Goal: Task Accomplishment & Management: Use online tool/utility

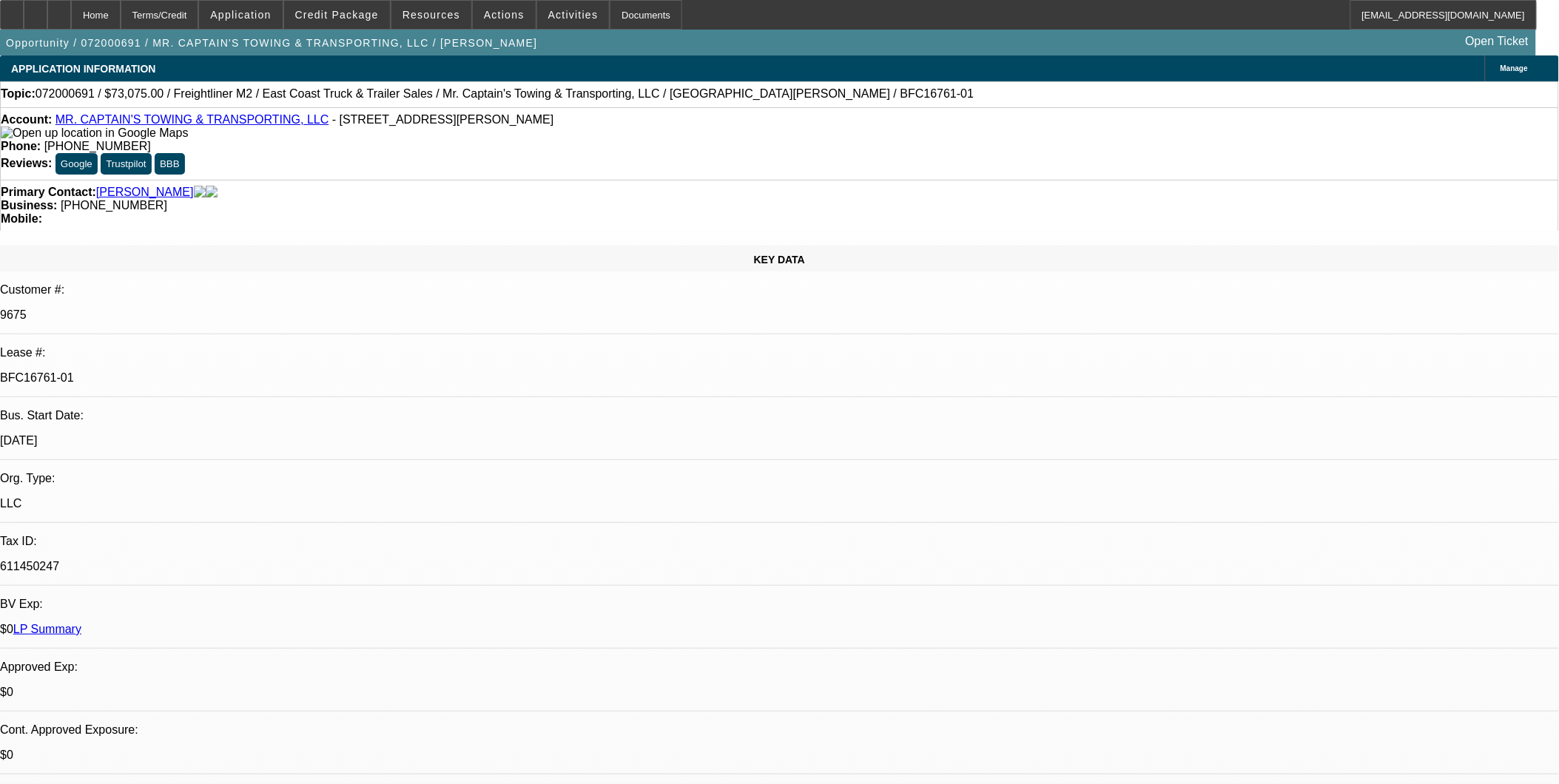
select select "0"
select select "0.1"
select select "0"
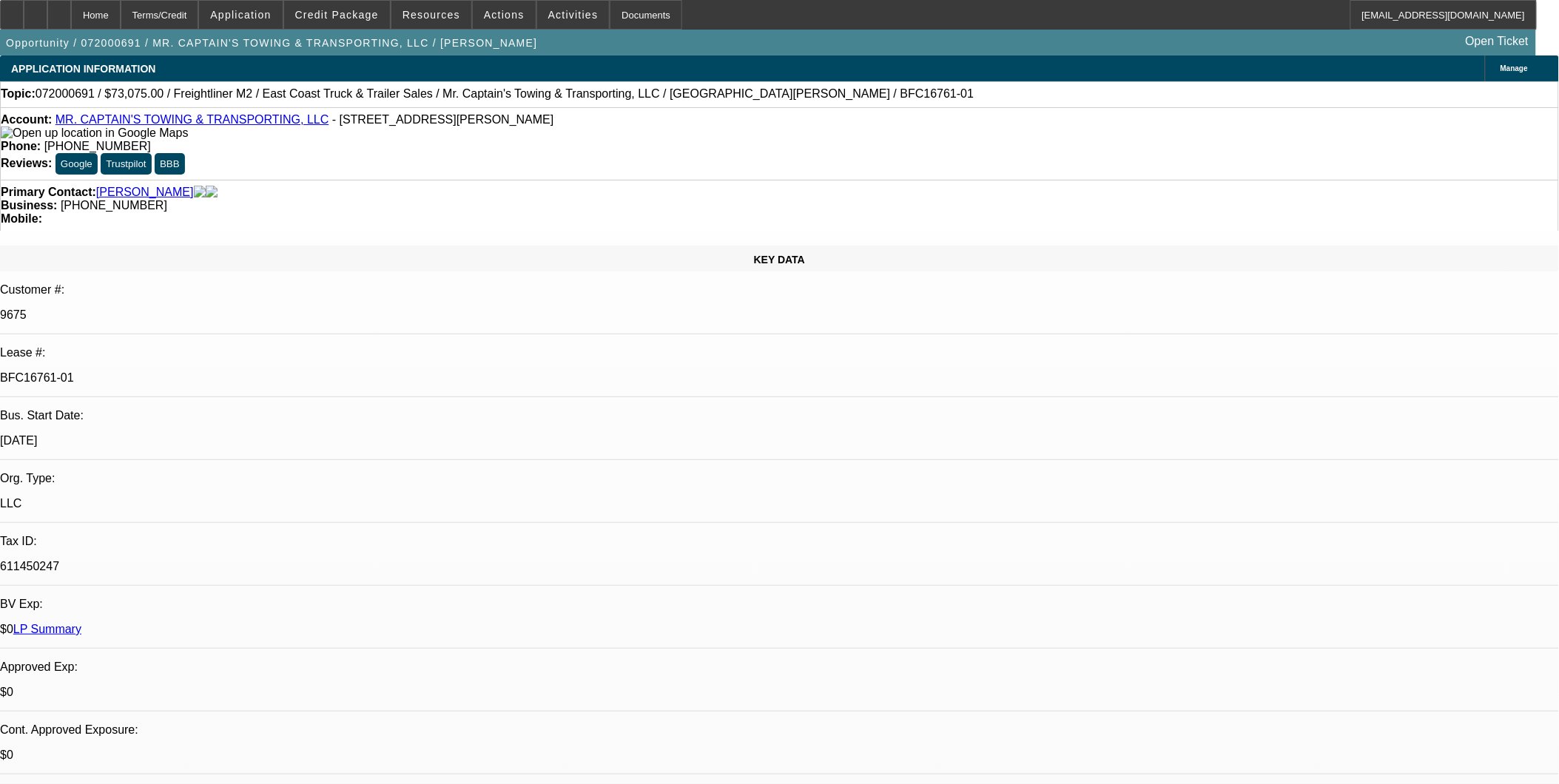
select select "0"
select select "0.15"
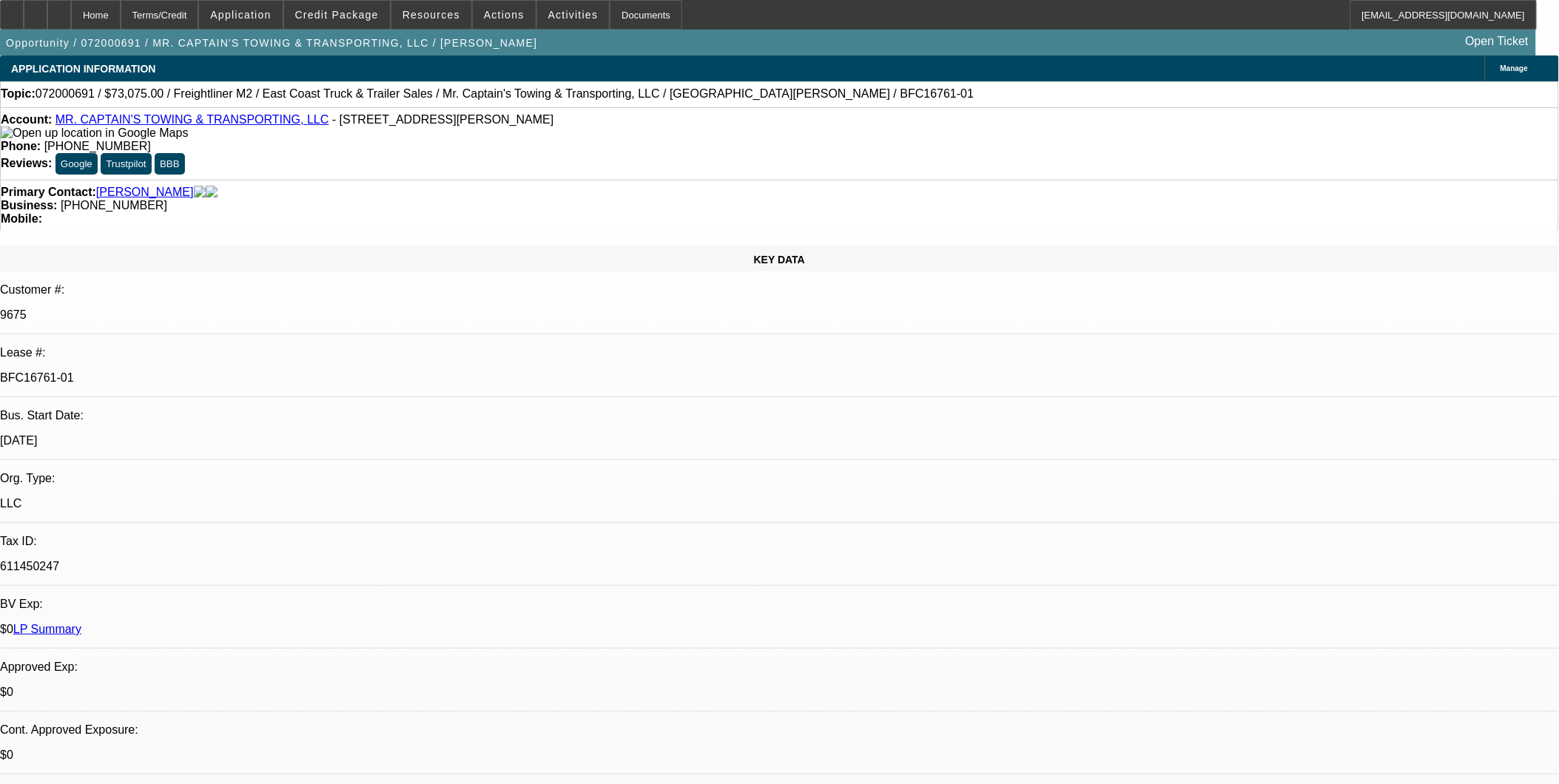
select select "0"
select select "0.1"
select select "1"
select select "2"
select select "4"
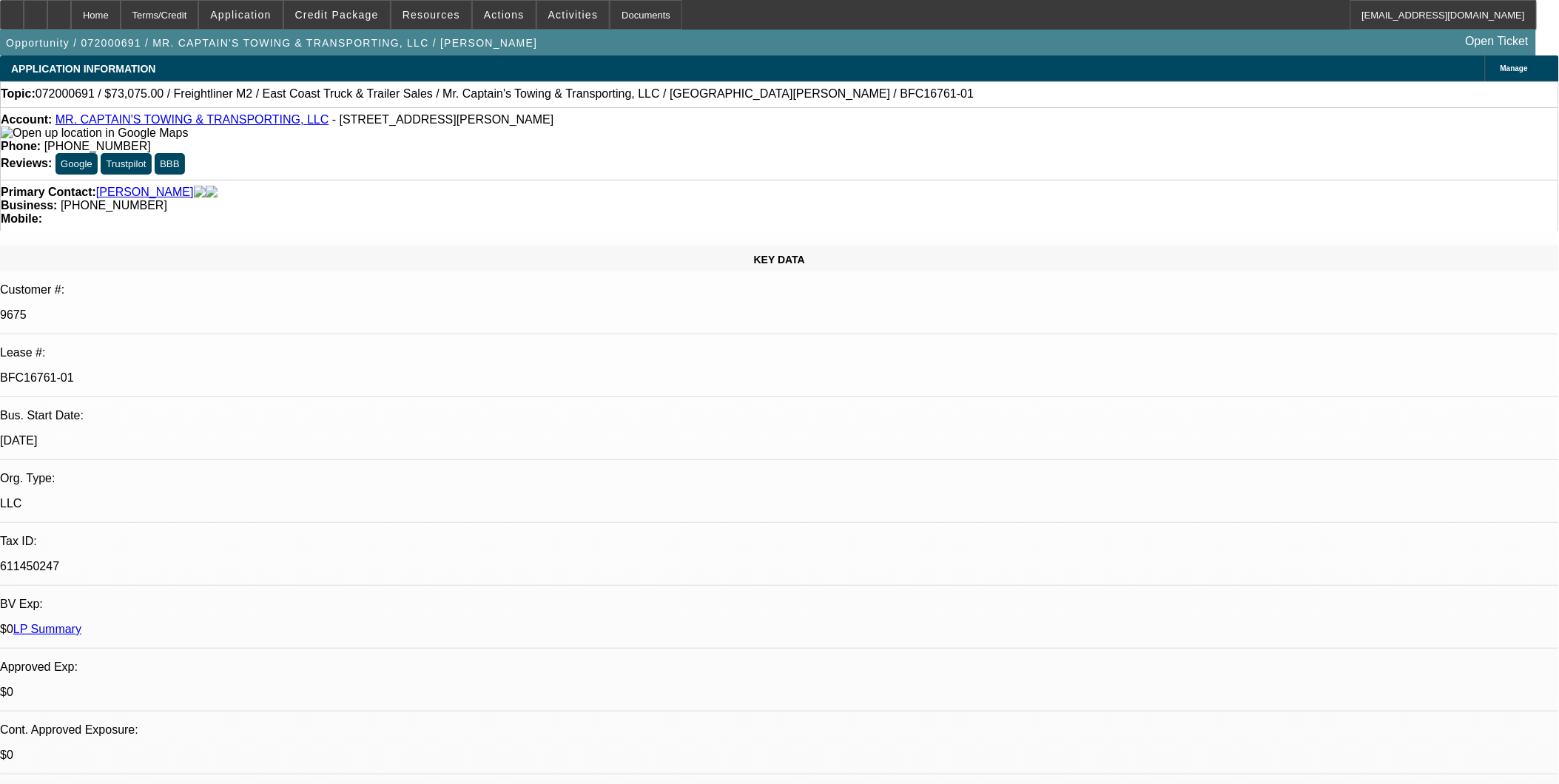
select select "1"
select select "2"
select select "1"
select select "2"
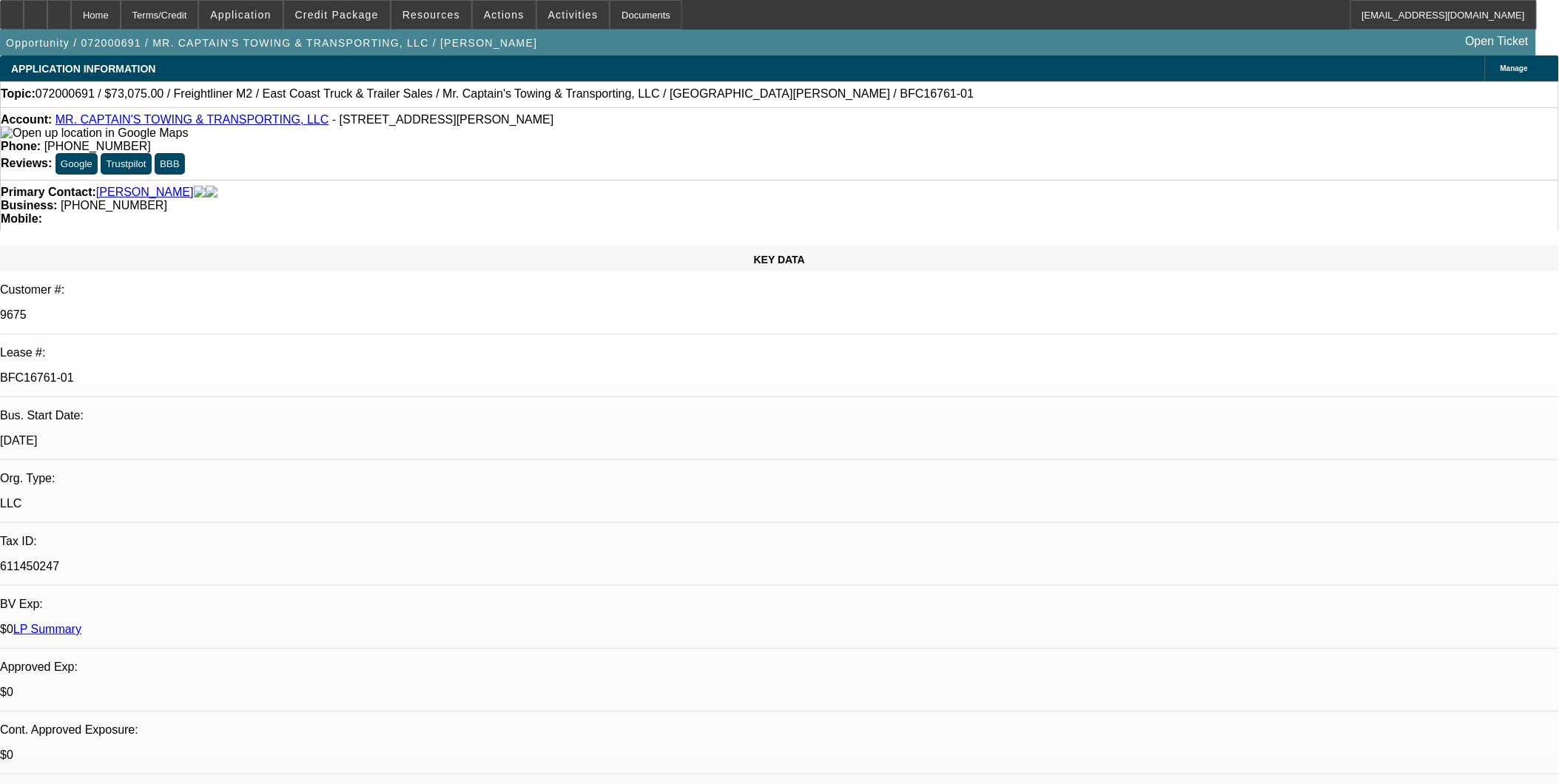
select select "6"
select select "1"
select select "2"
select select "4"
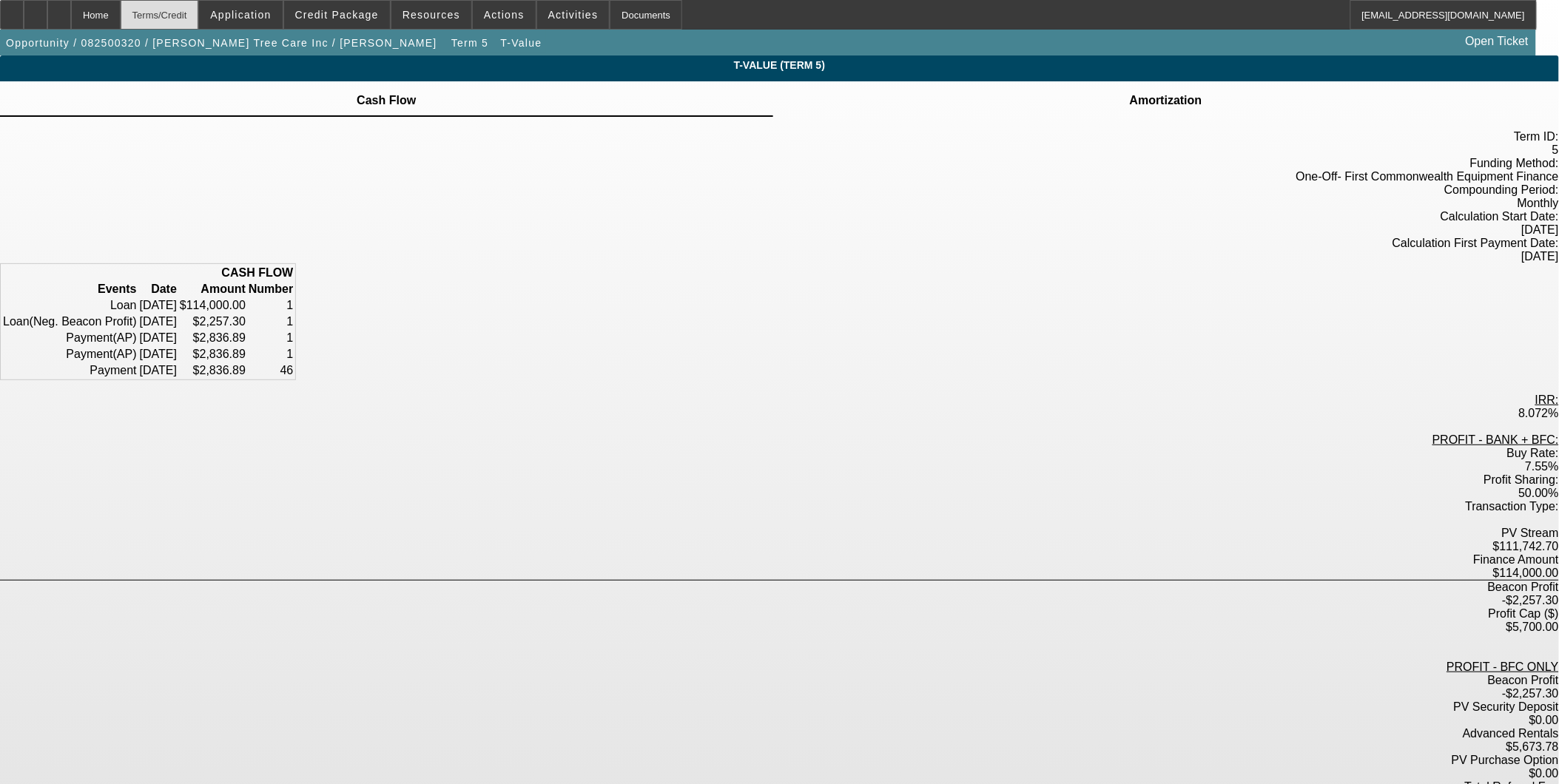
click at [191, 12] on div "Terms/Credit" at bounding box center [160, 14] width 79 height 30
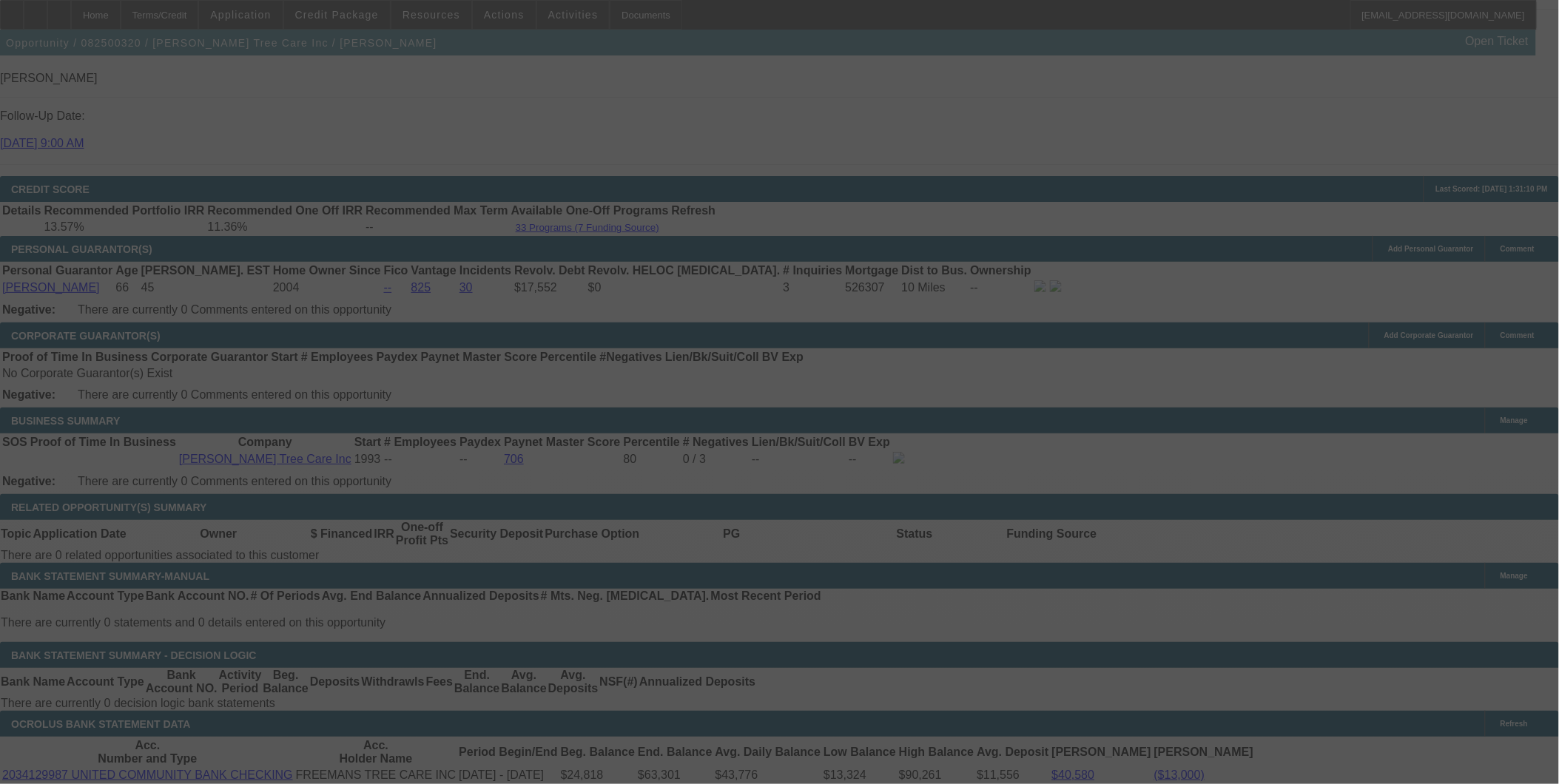
scroll to position [2030, 0]
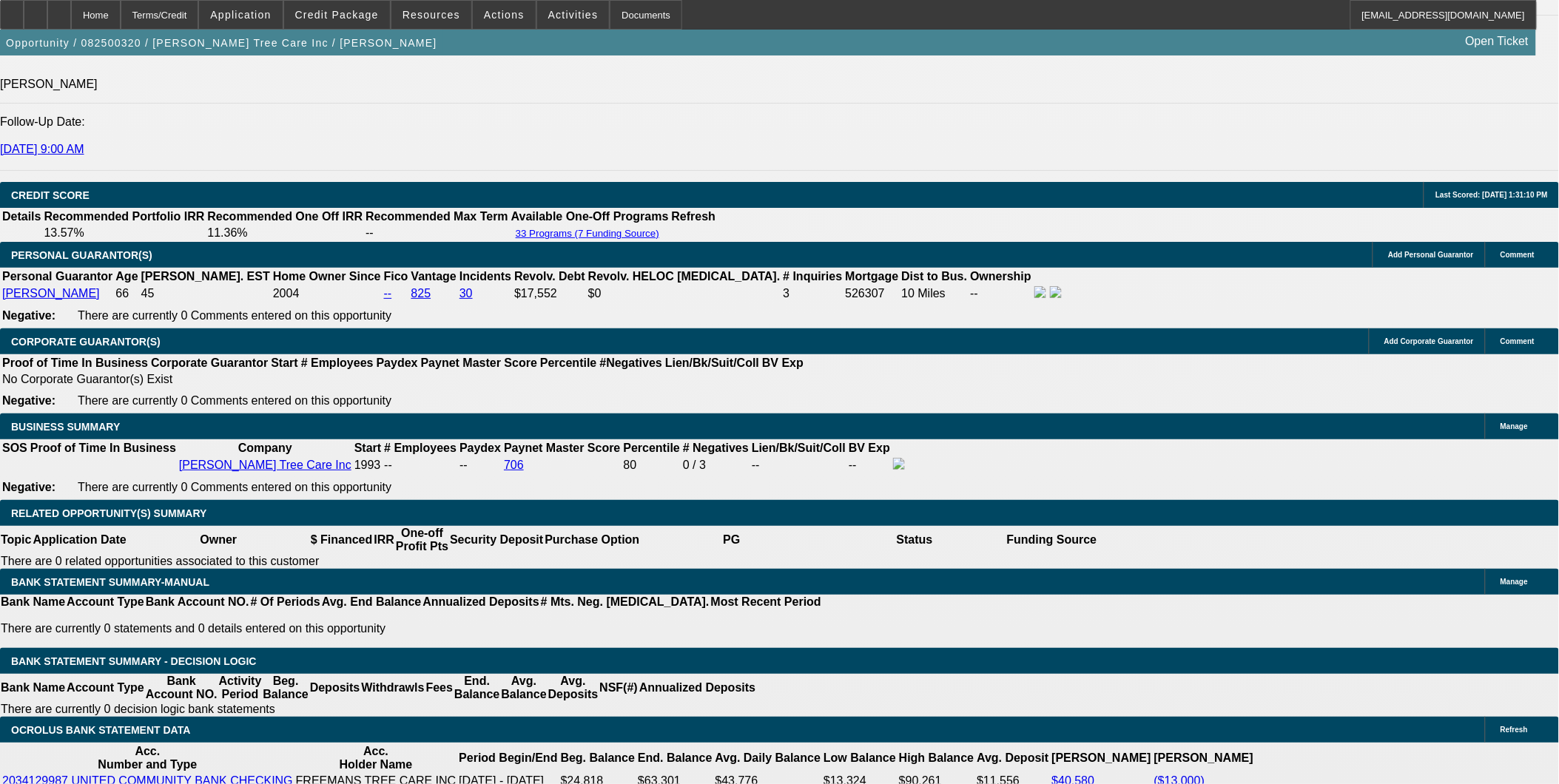
select select "0"
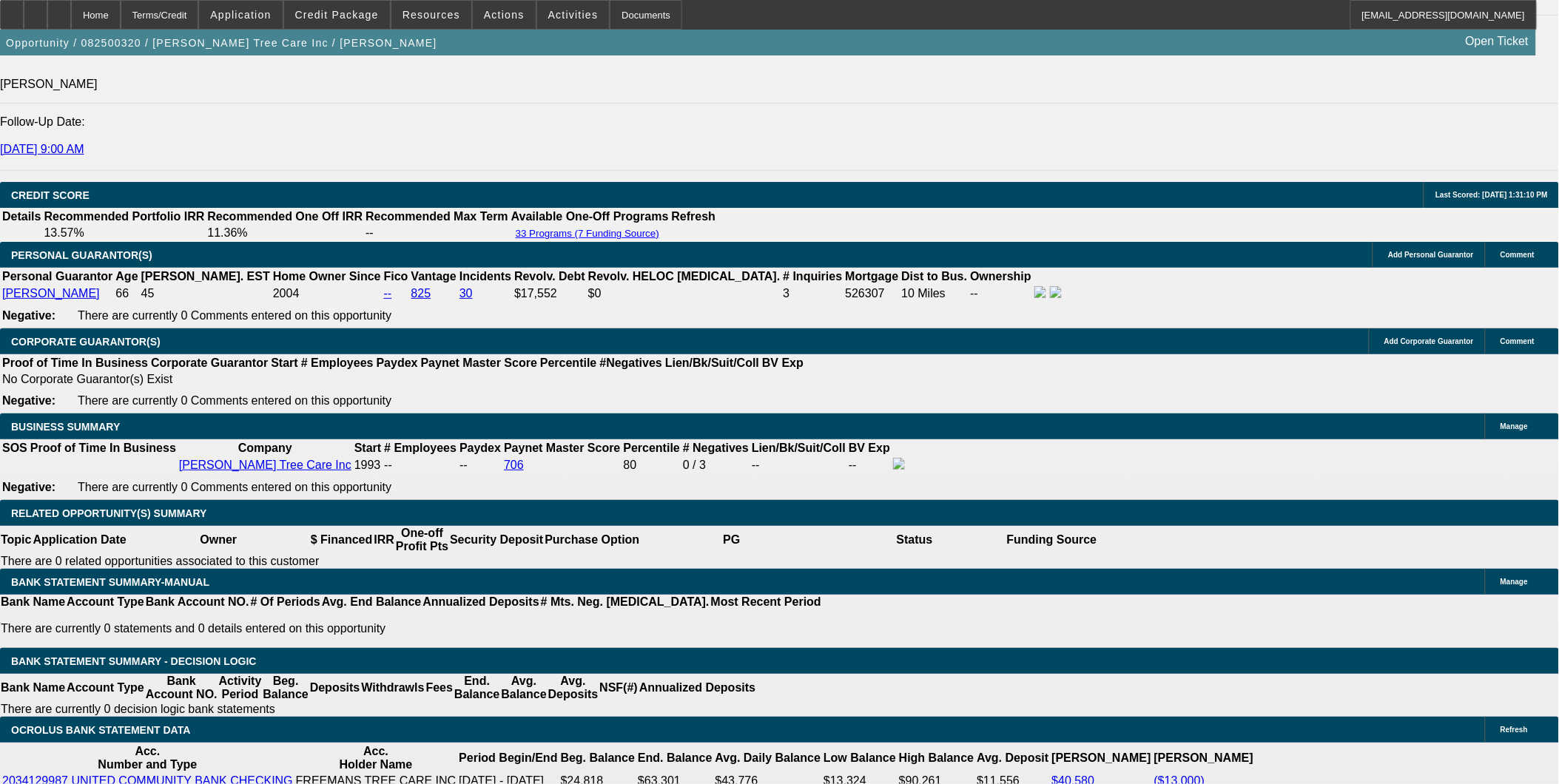
select select "0"
select select "2"
select select "0"
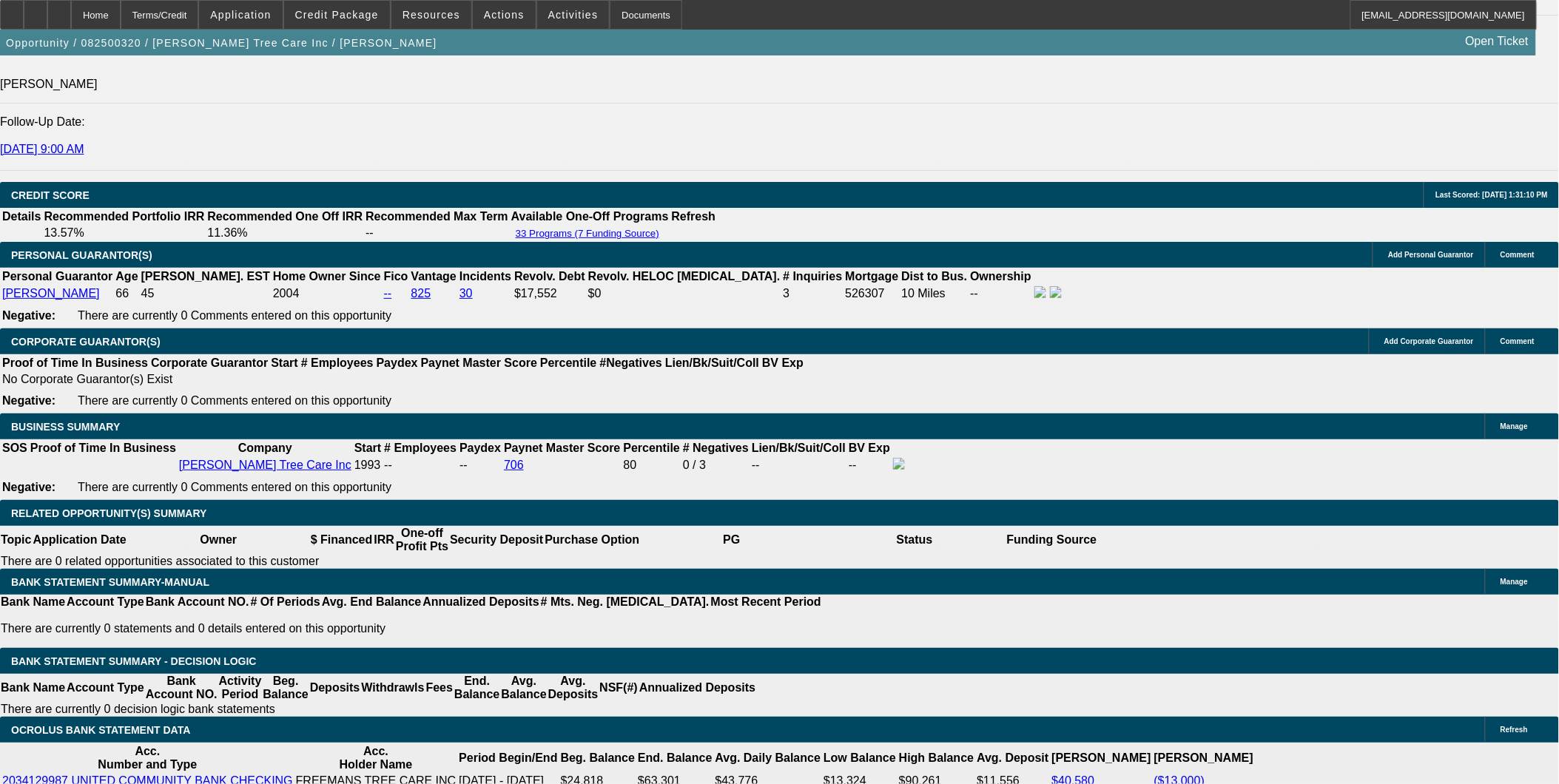
select select "2"
select select "0"
select select "1"
select select "6"
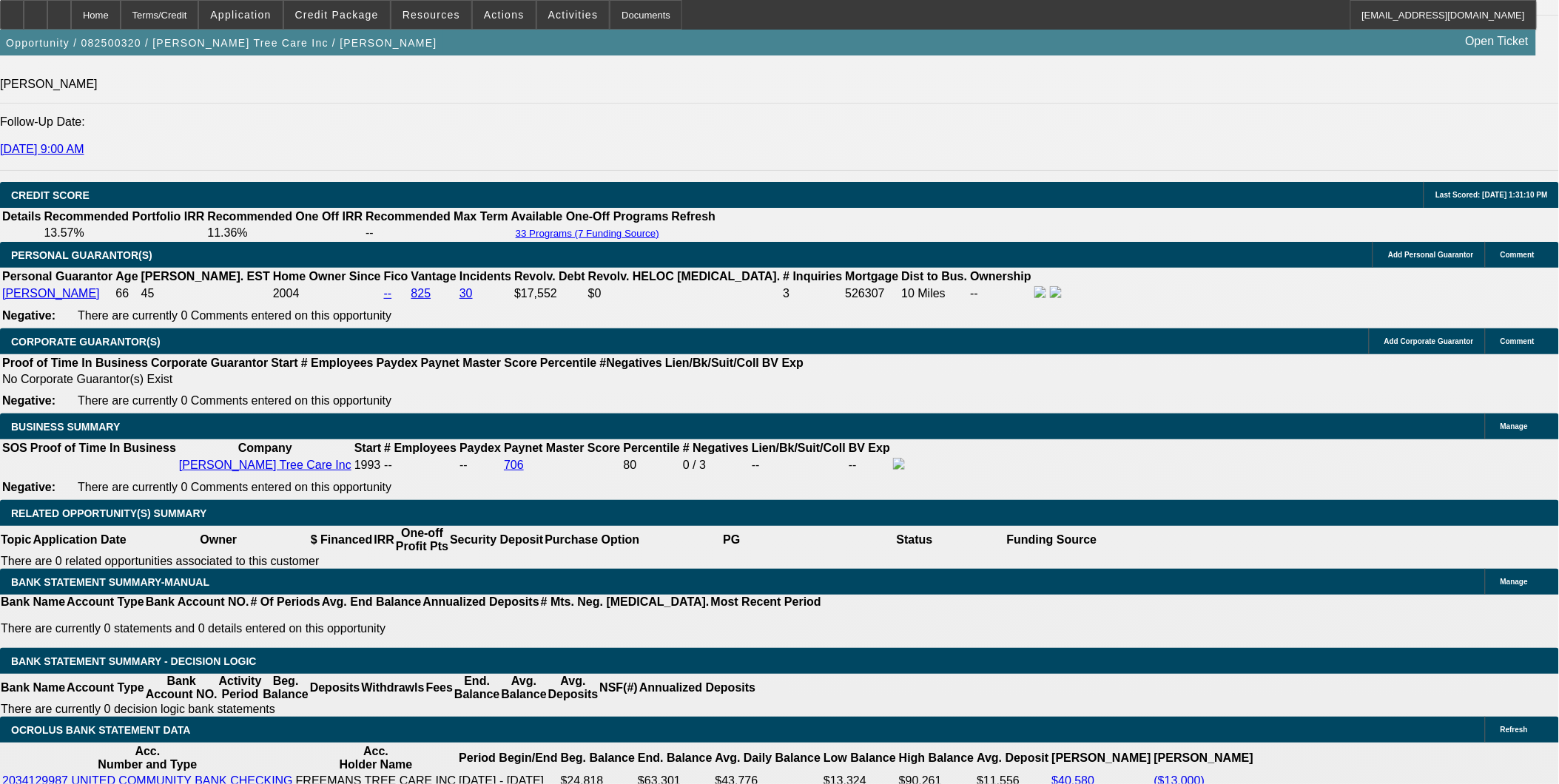
select select "1"
select select "6"
select select "1"
select select "2"
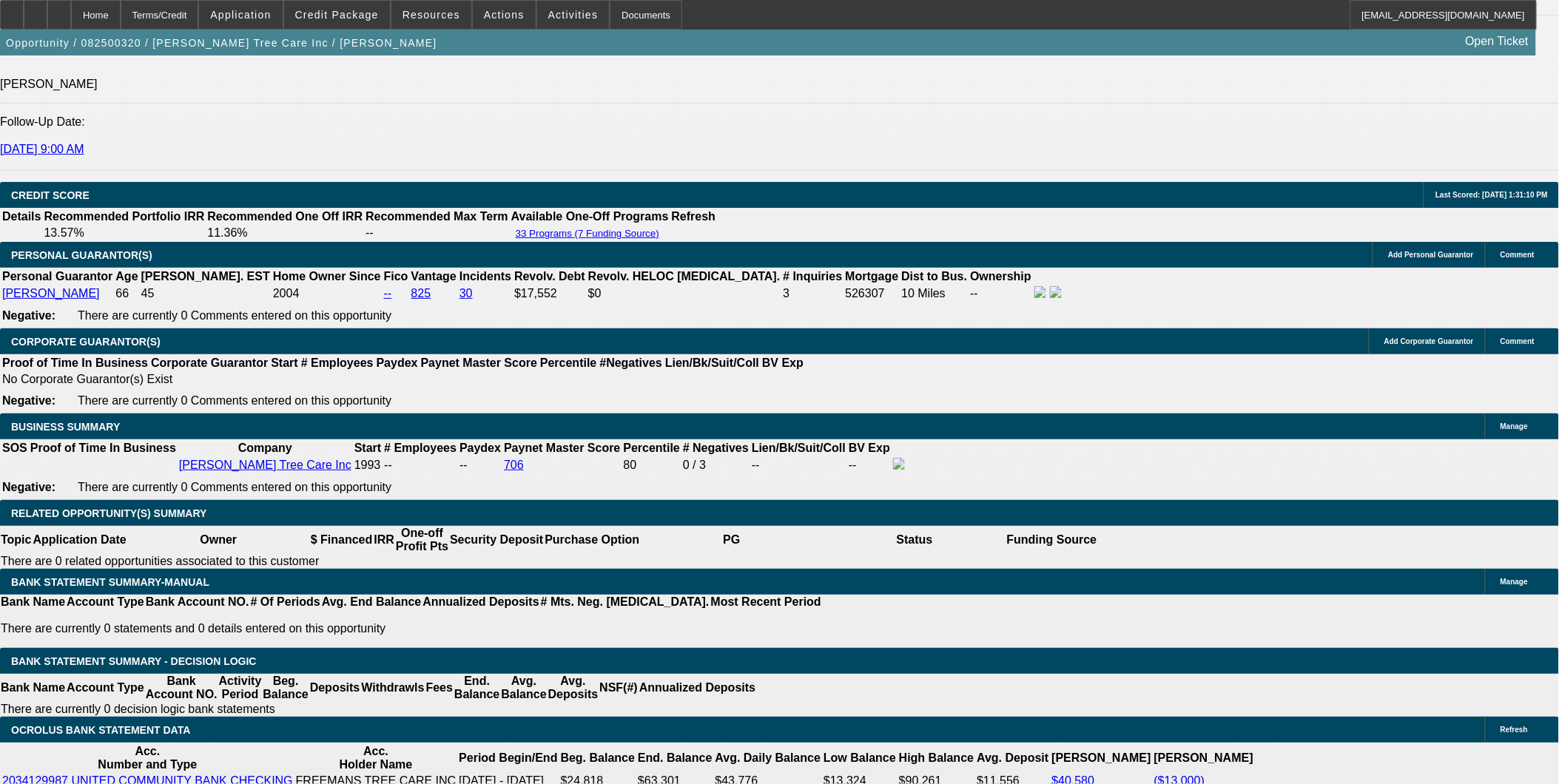
select select "6"
select select "1"
select select "2"
select select "6"
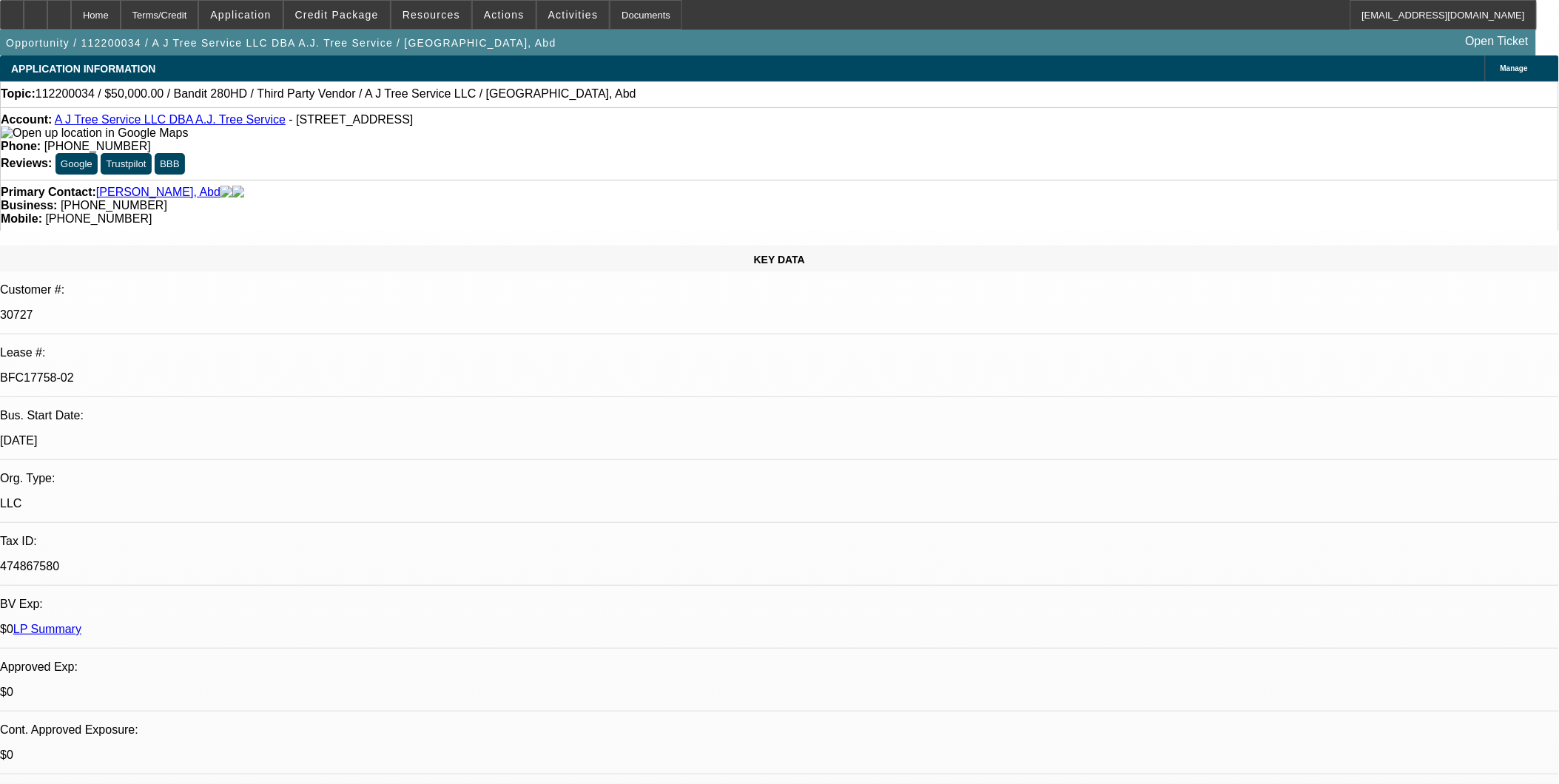
select select "0"
select select "2"
select select "0"
select select "2"
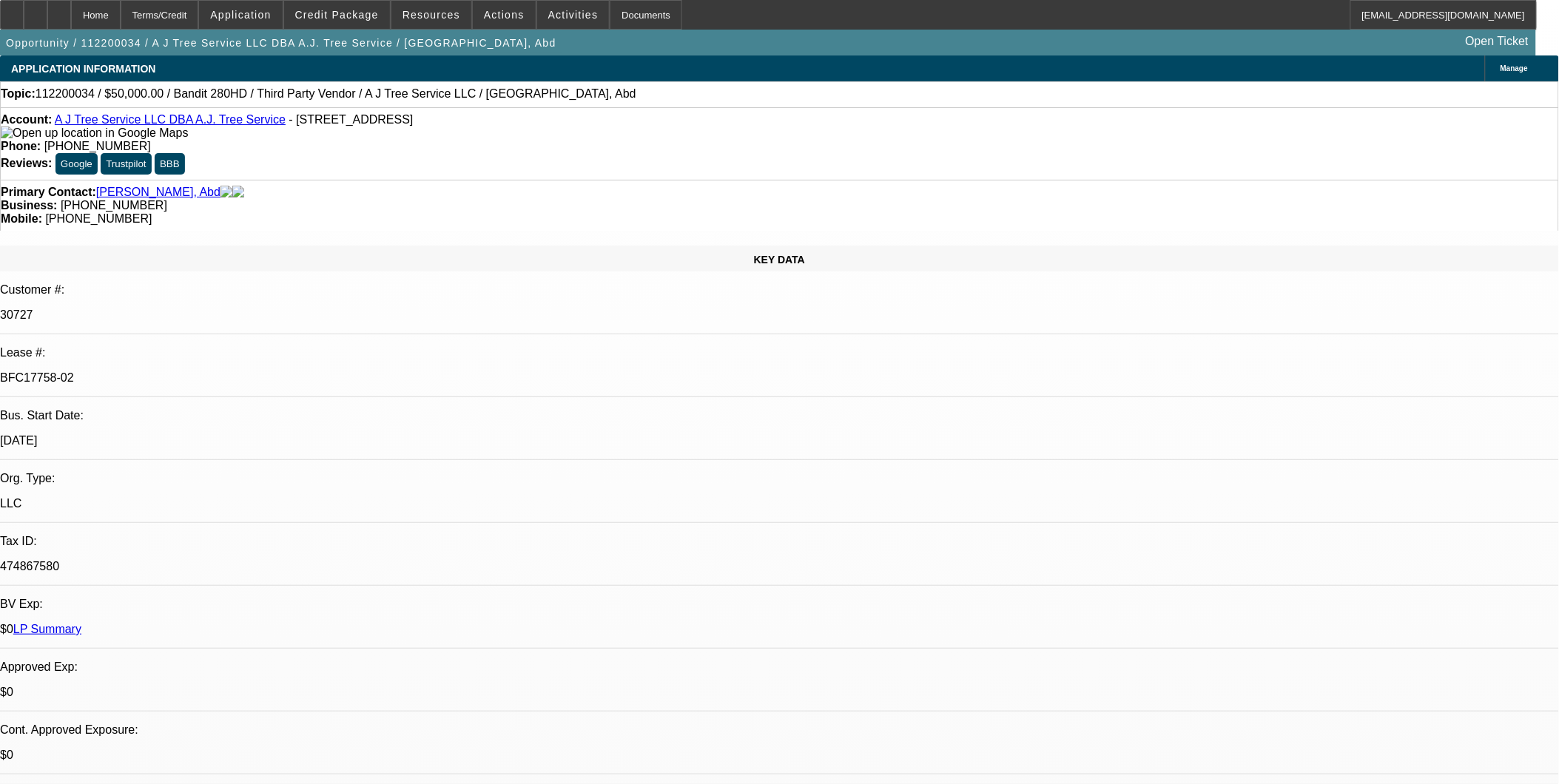
select select "0"
select select "2"
select select "0"
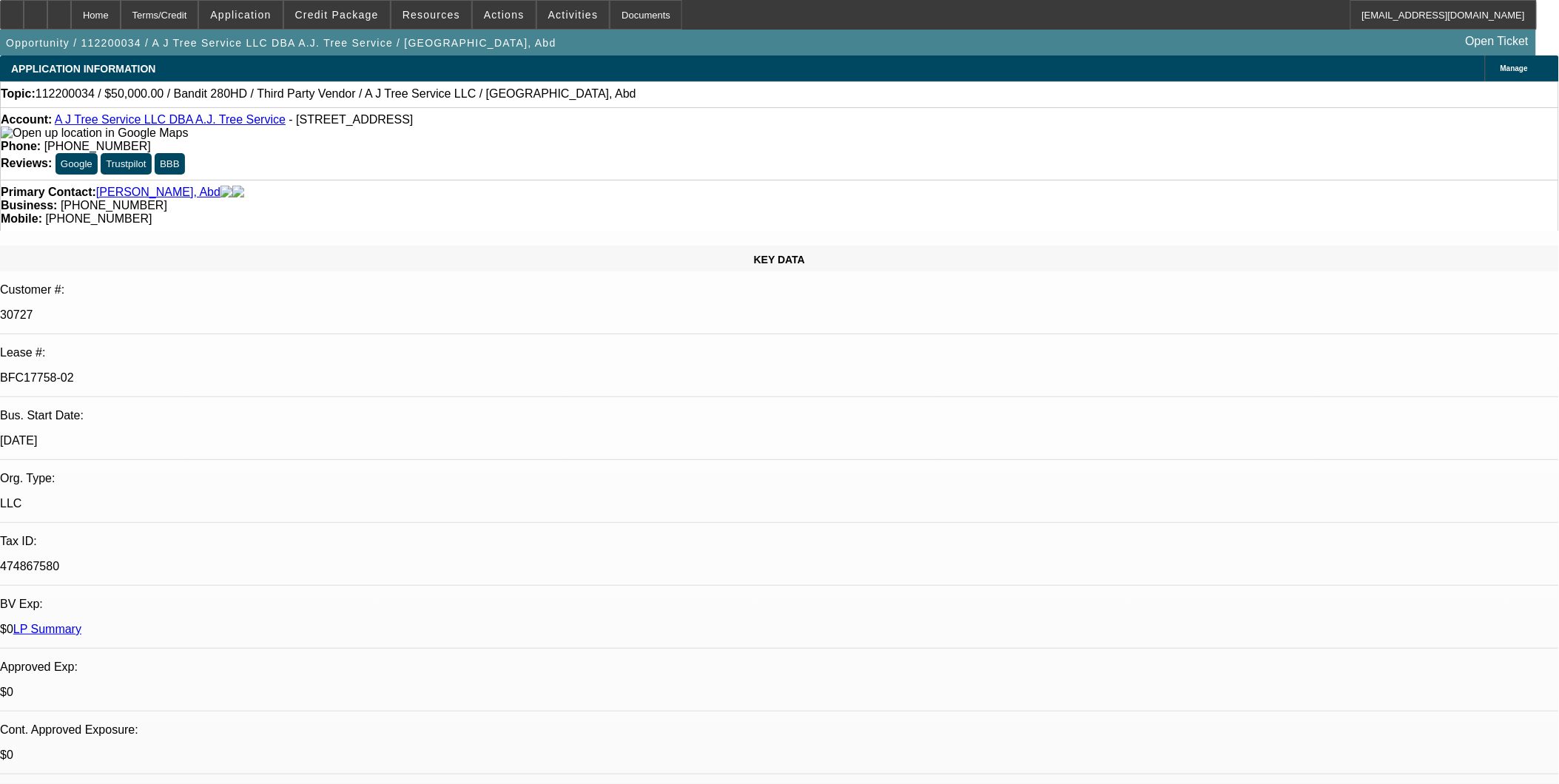
select select "2"
select select "0"
select select "1"
select select "2"
select select "6"
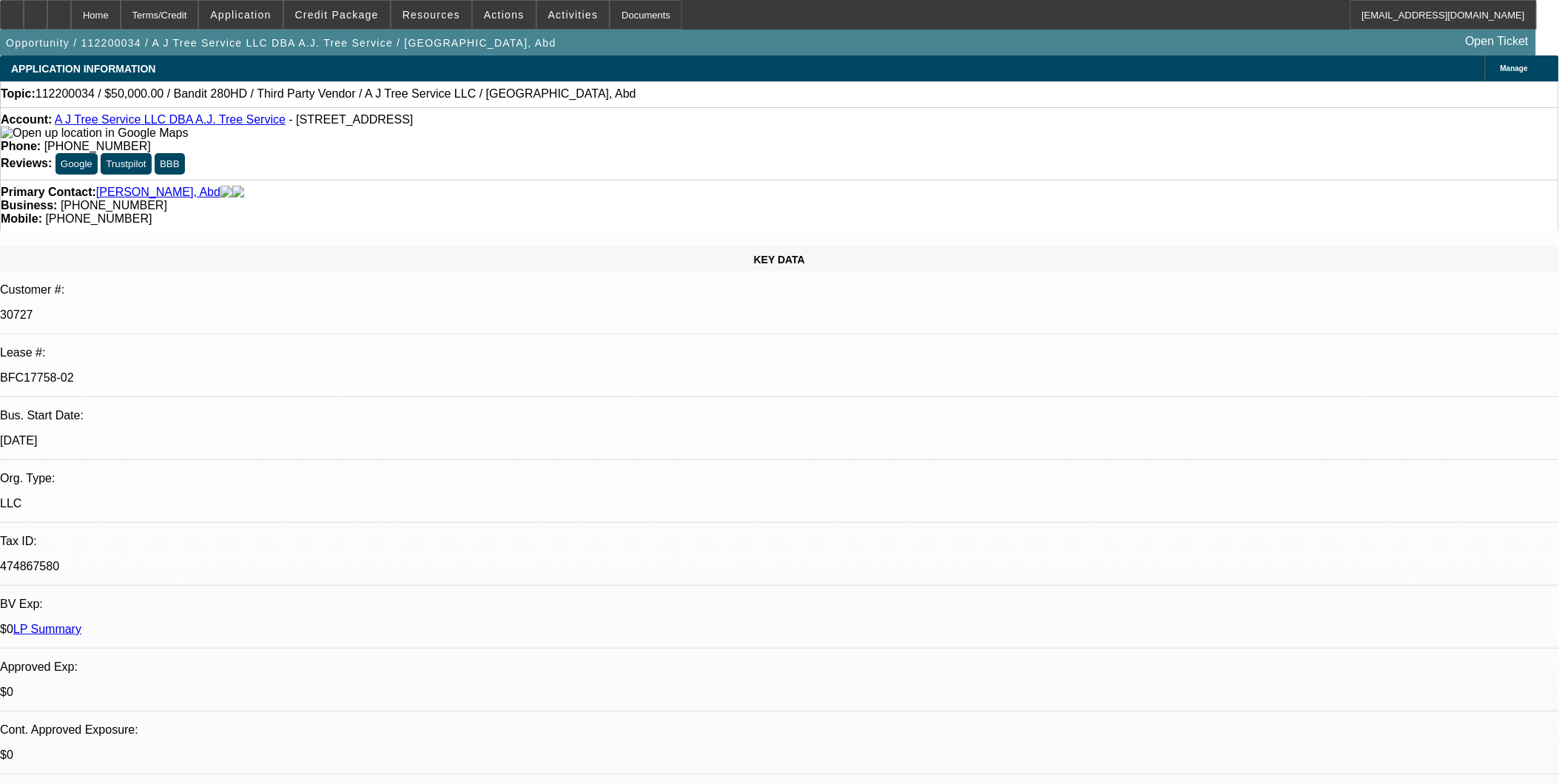
select select "1"
select select "2"
select select "6"
select select "1"
select select "2"
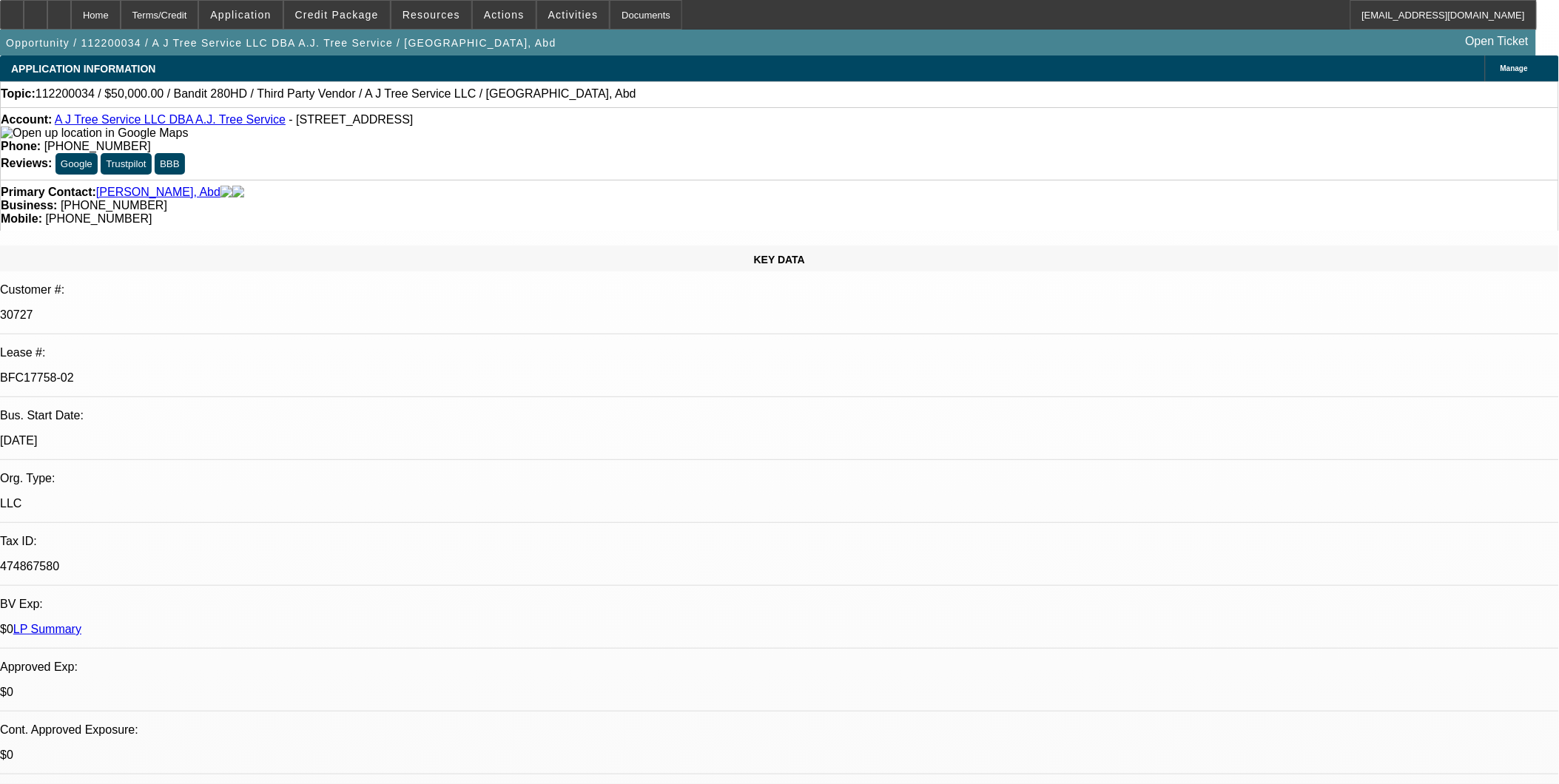
select select "6"
select select "1"
select select "2"
select select "6"
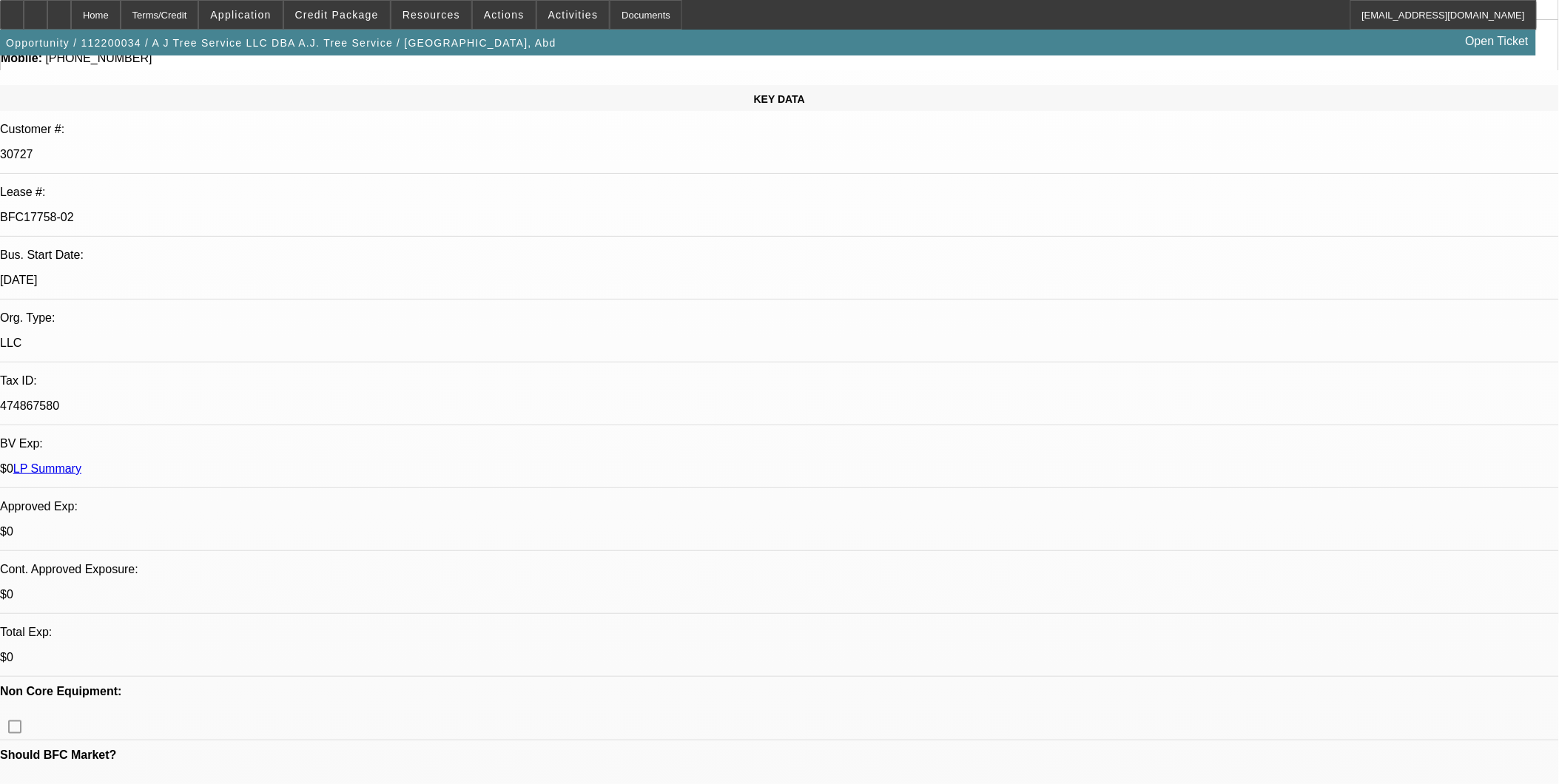
scroll to position [164, 0]
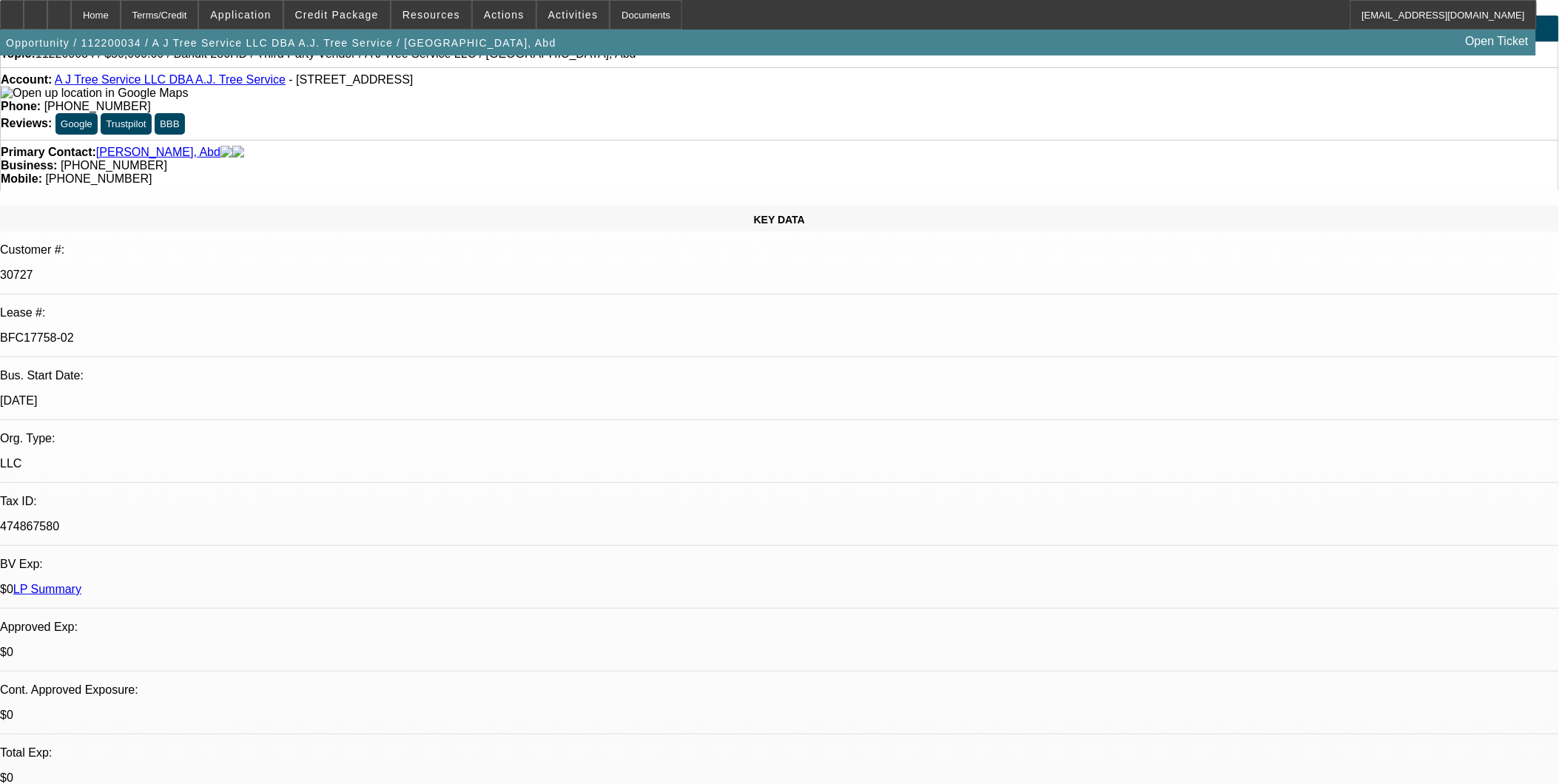
scroll to position [0, 0]
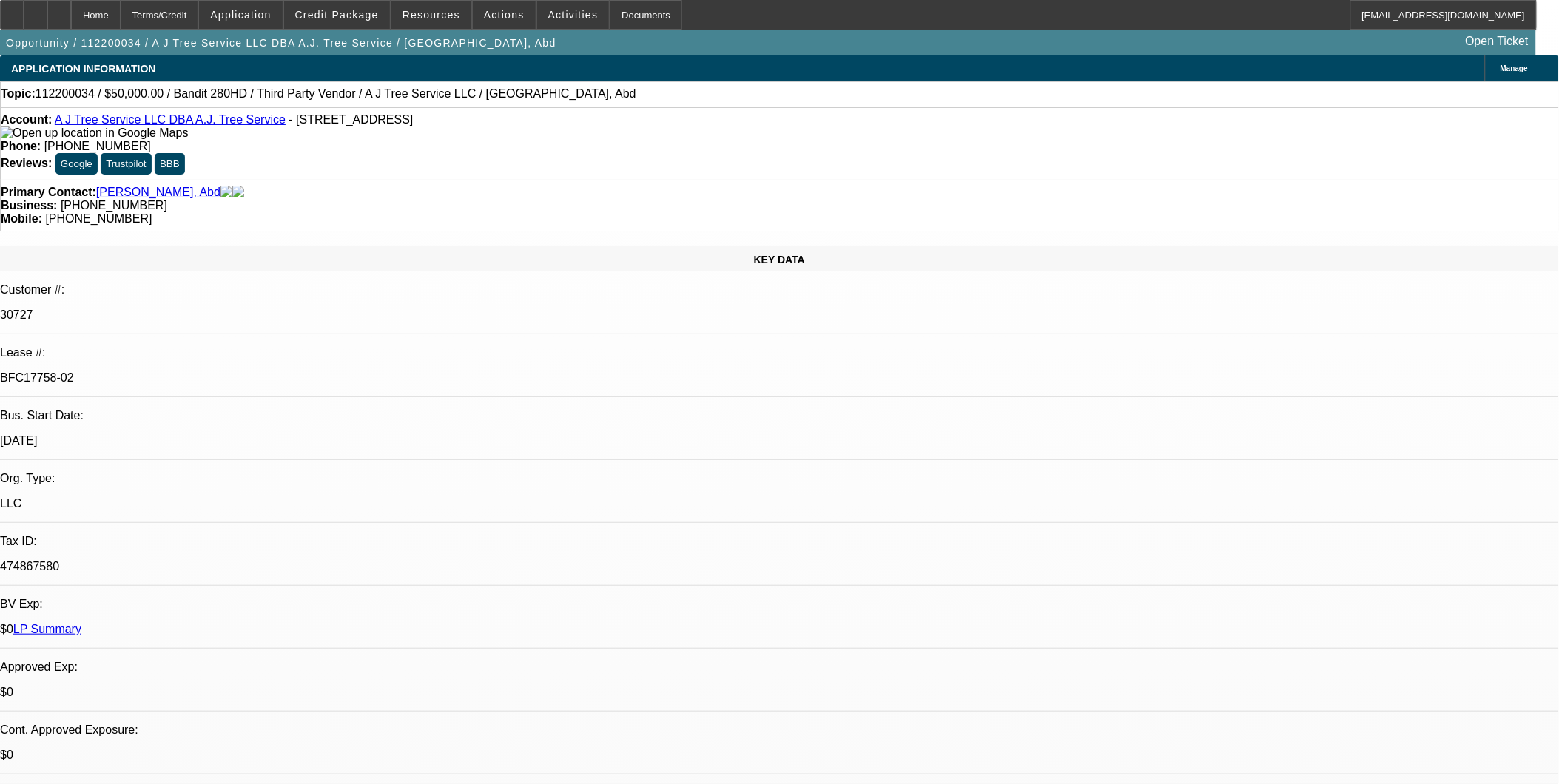
click at [181, 125] on link "A J Tree Service LLC DBA A.J. Tree Service" at bounding box center [170, 119] width 231 height 12
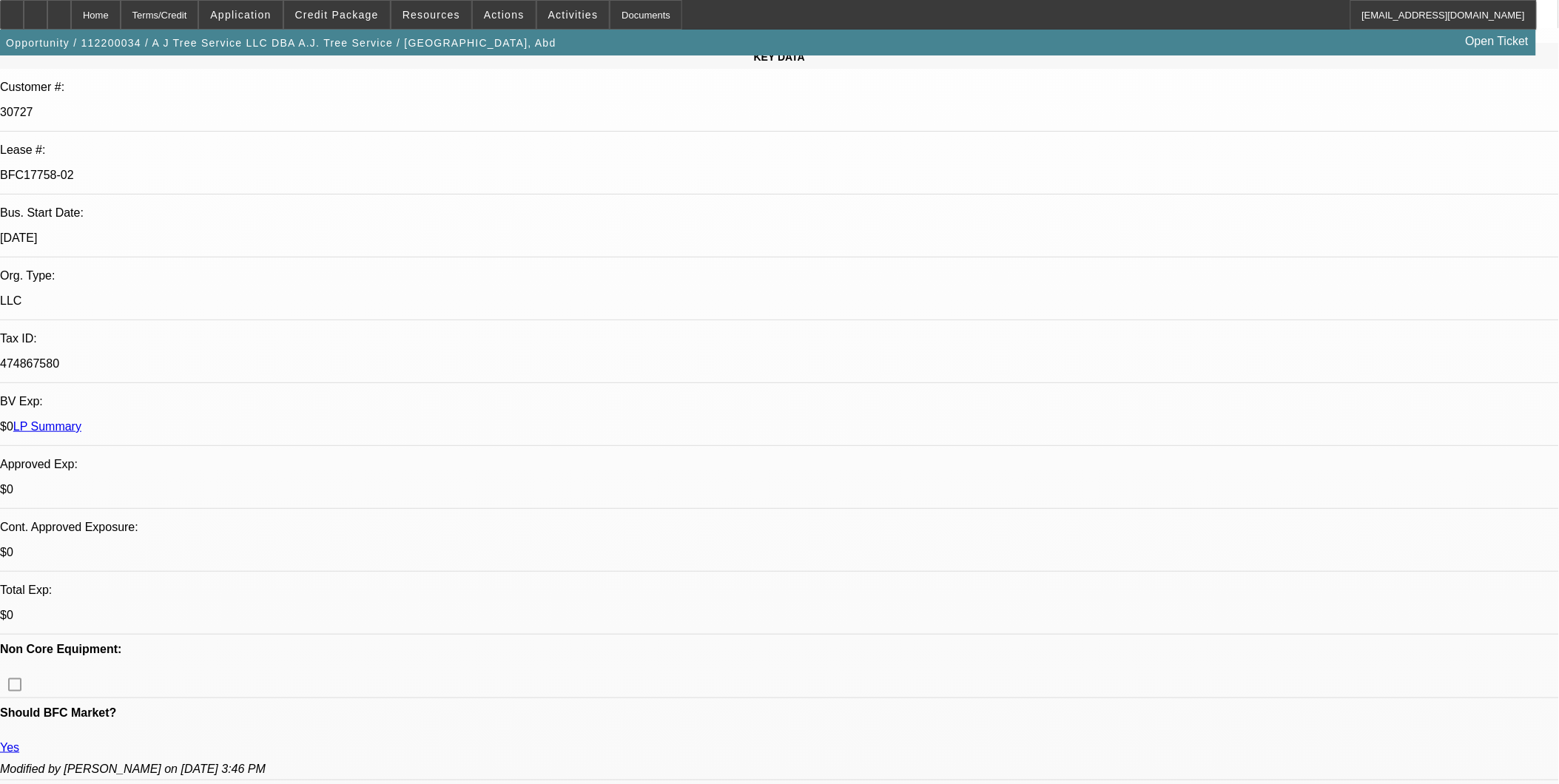
scroll to position [492, 0]
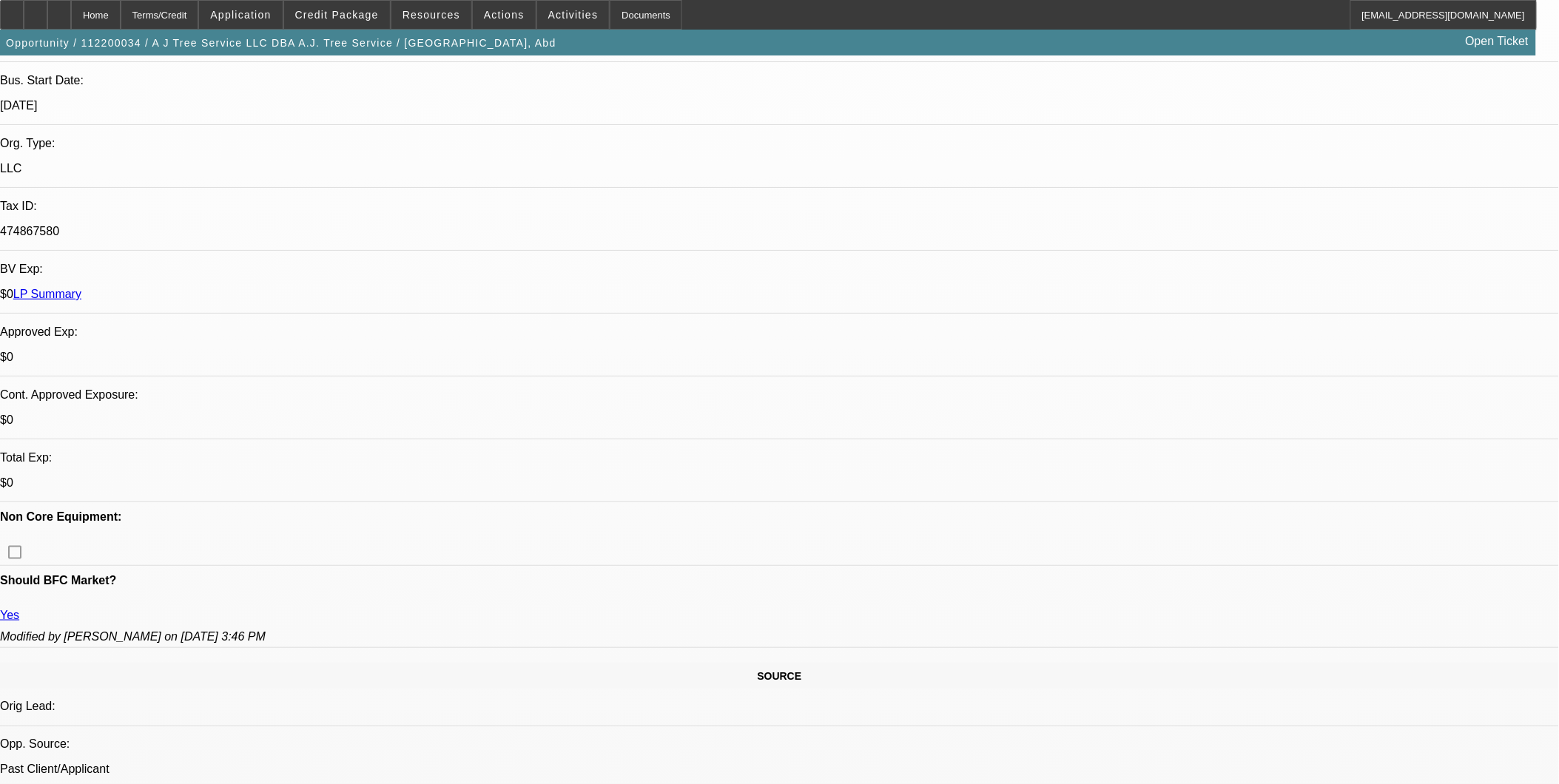
scroll to position [0, 0]
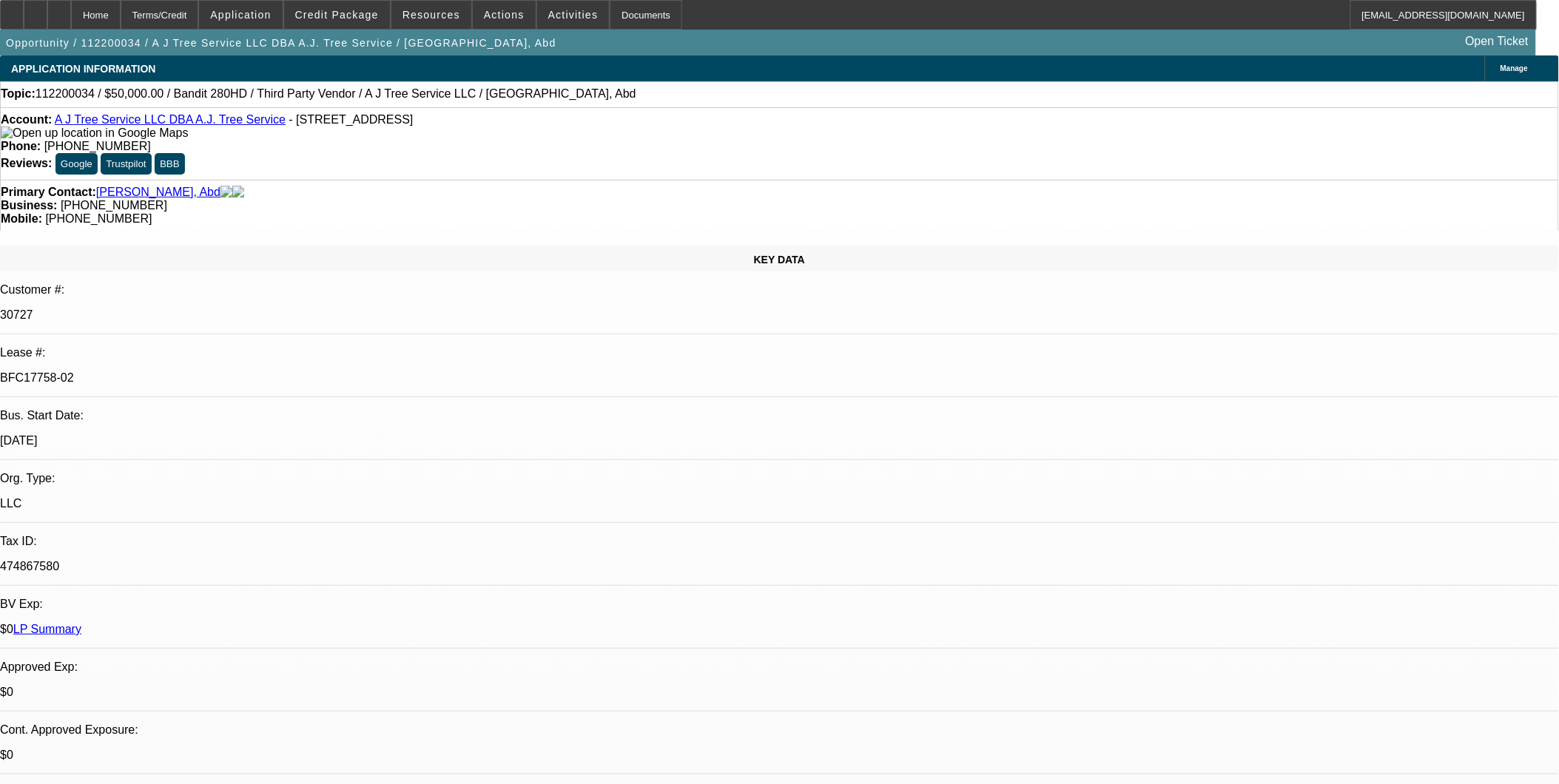
click at [156, 121] on link "A J Tree Service LLC DBA A.J. Tree Service" at bounding box center [170, 119] width 231 height 12
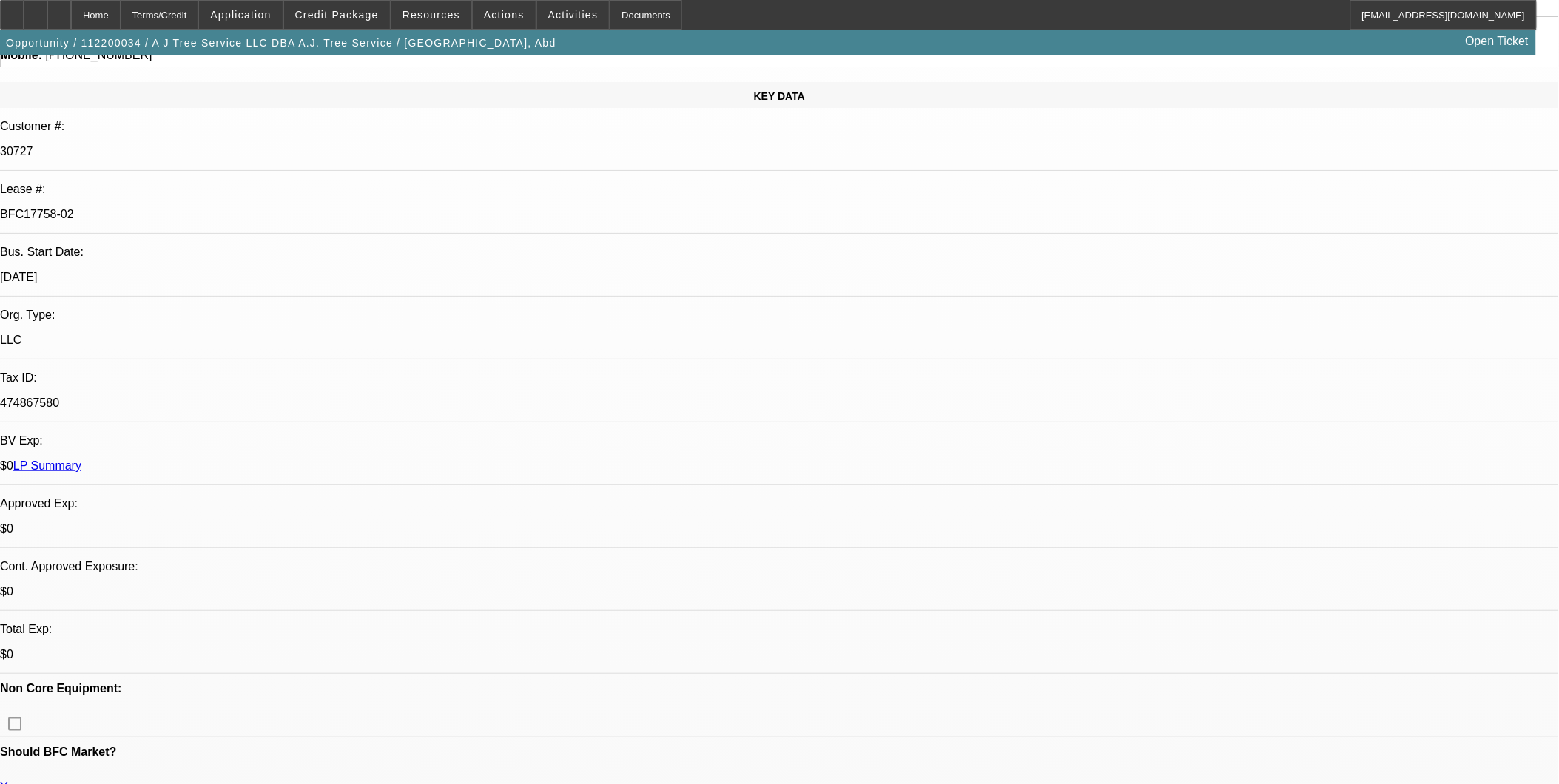
scroll to position [575, 0]
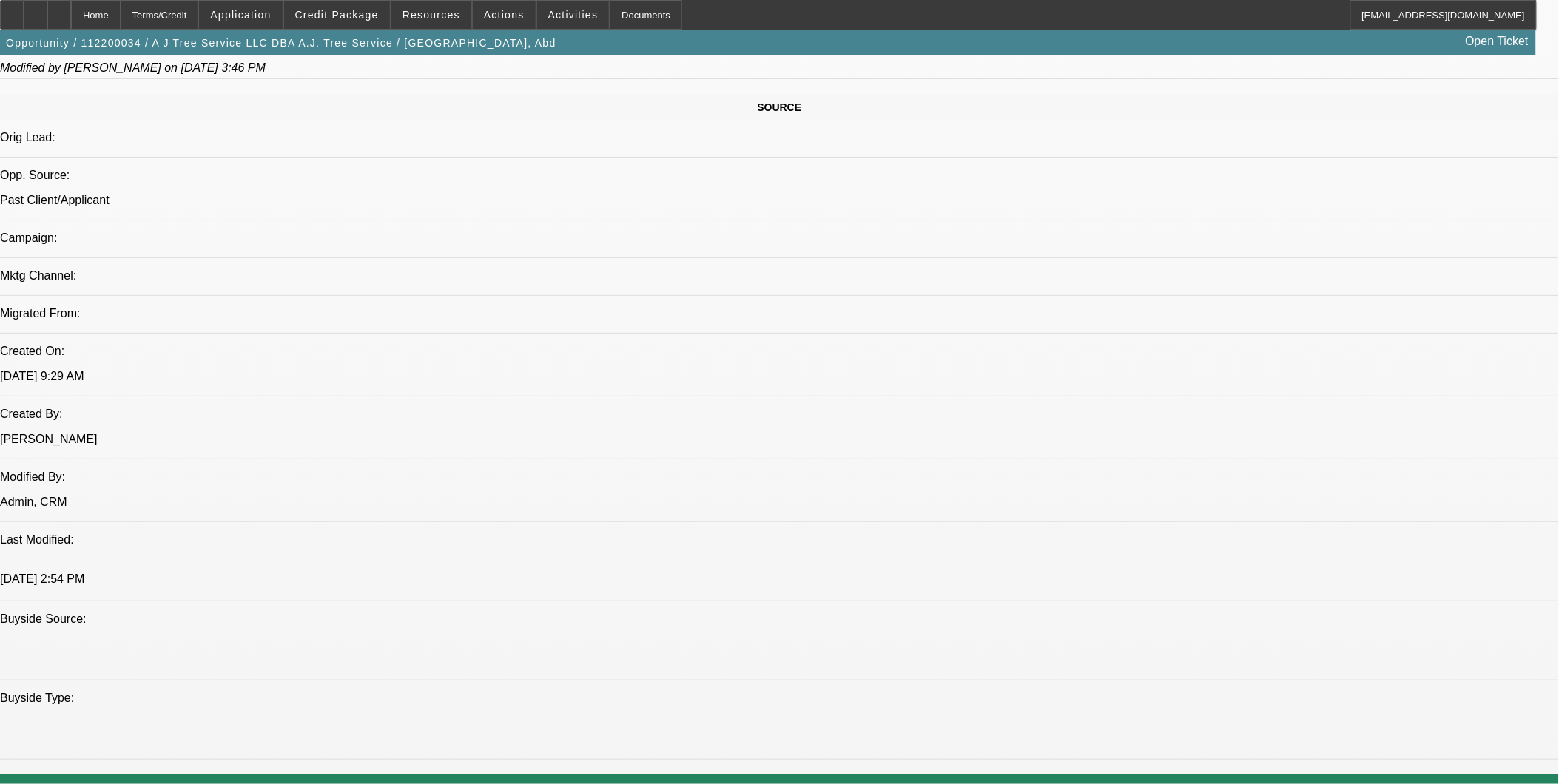
scroll to position [657, 0]
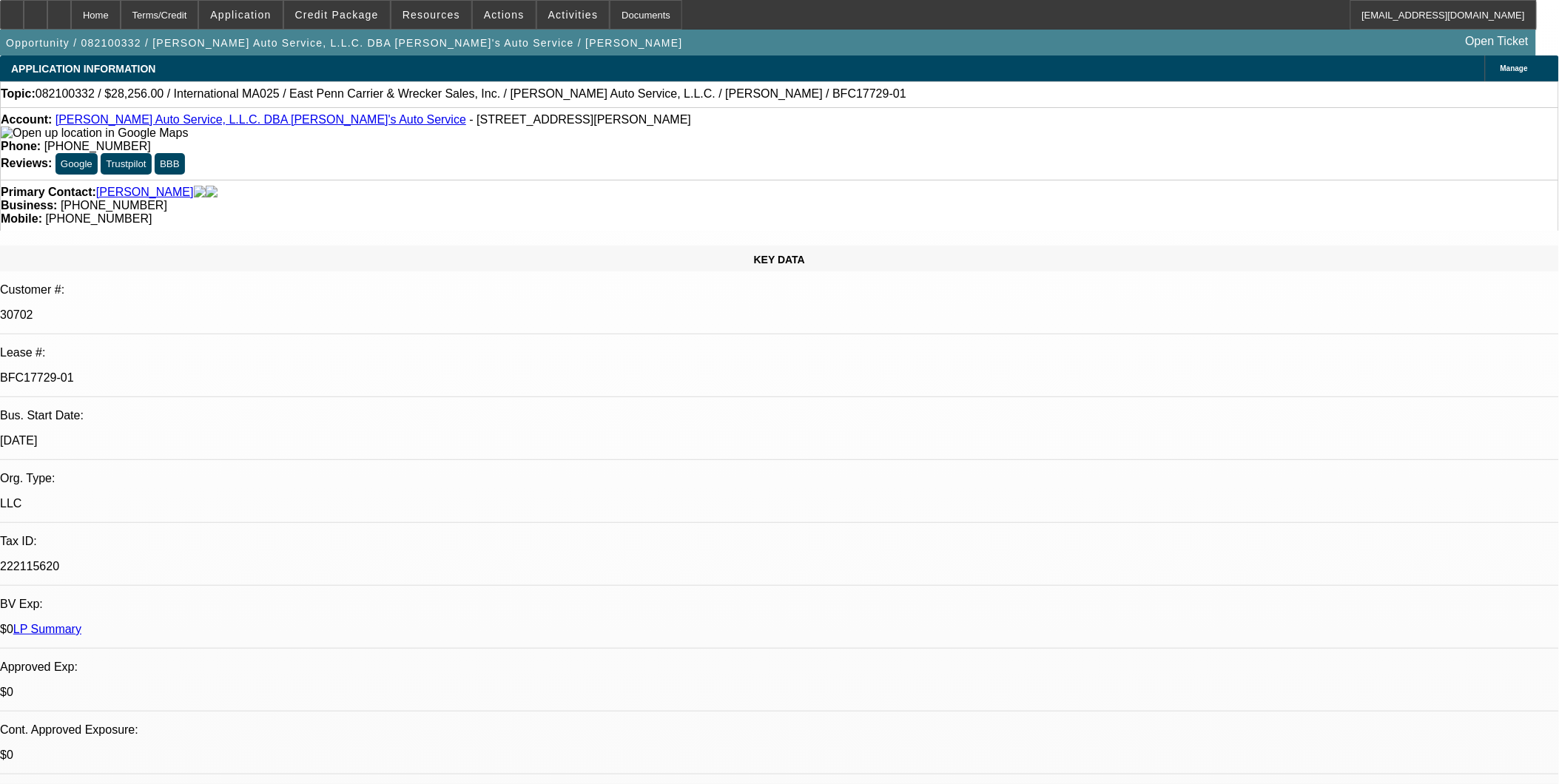
select select "0.2"
select select "0"
select select "0.1"
select select "0.2"
select select "0"
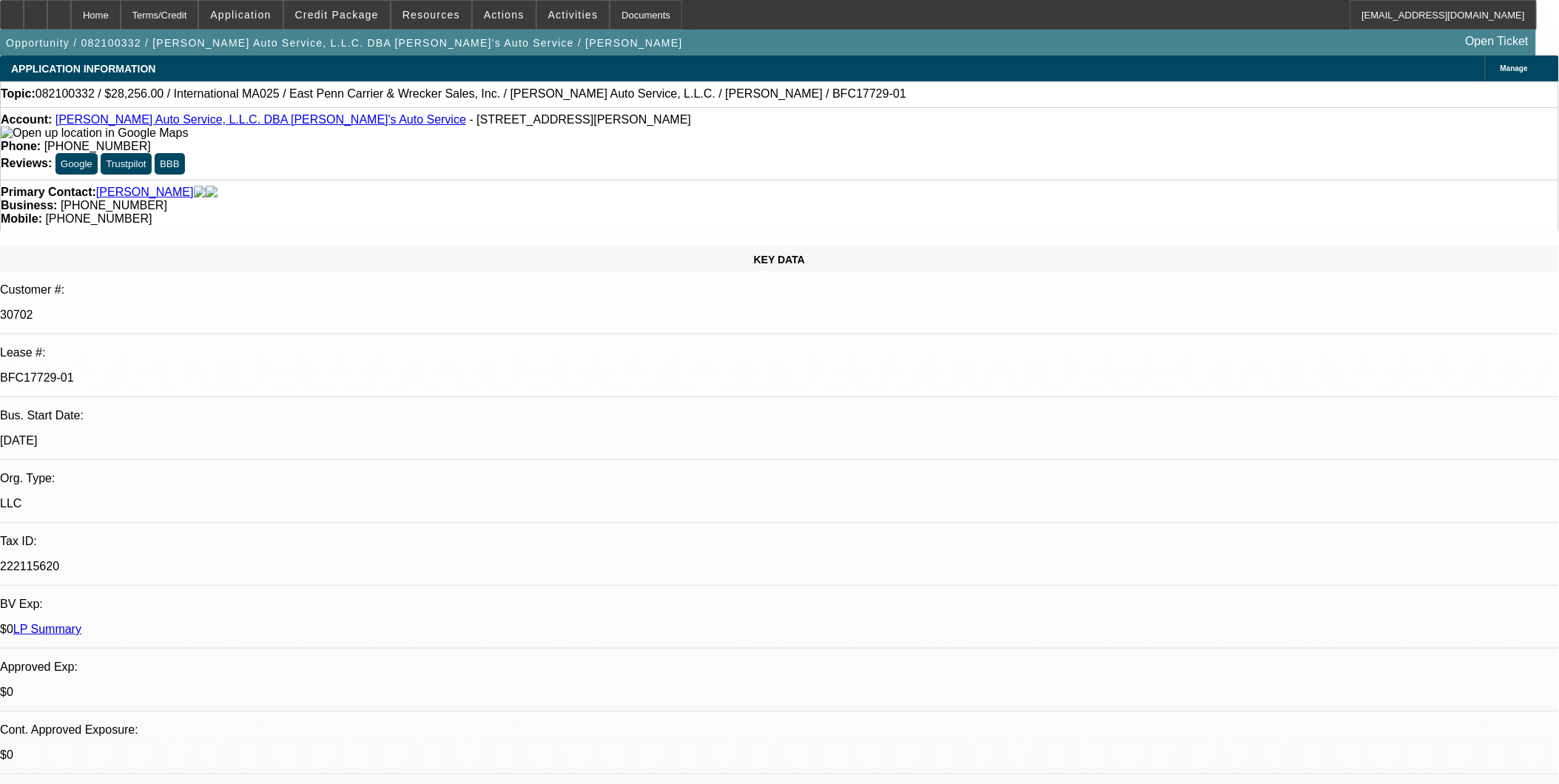
select select "0.1"
select select "0.2"
select select "0"
select select "0.1"
select select "0.2"
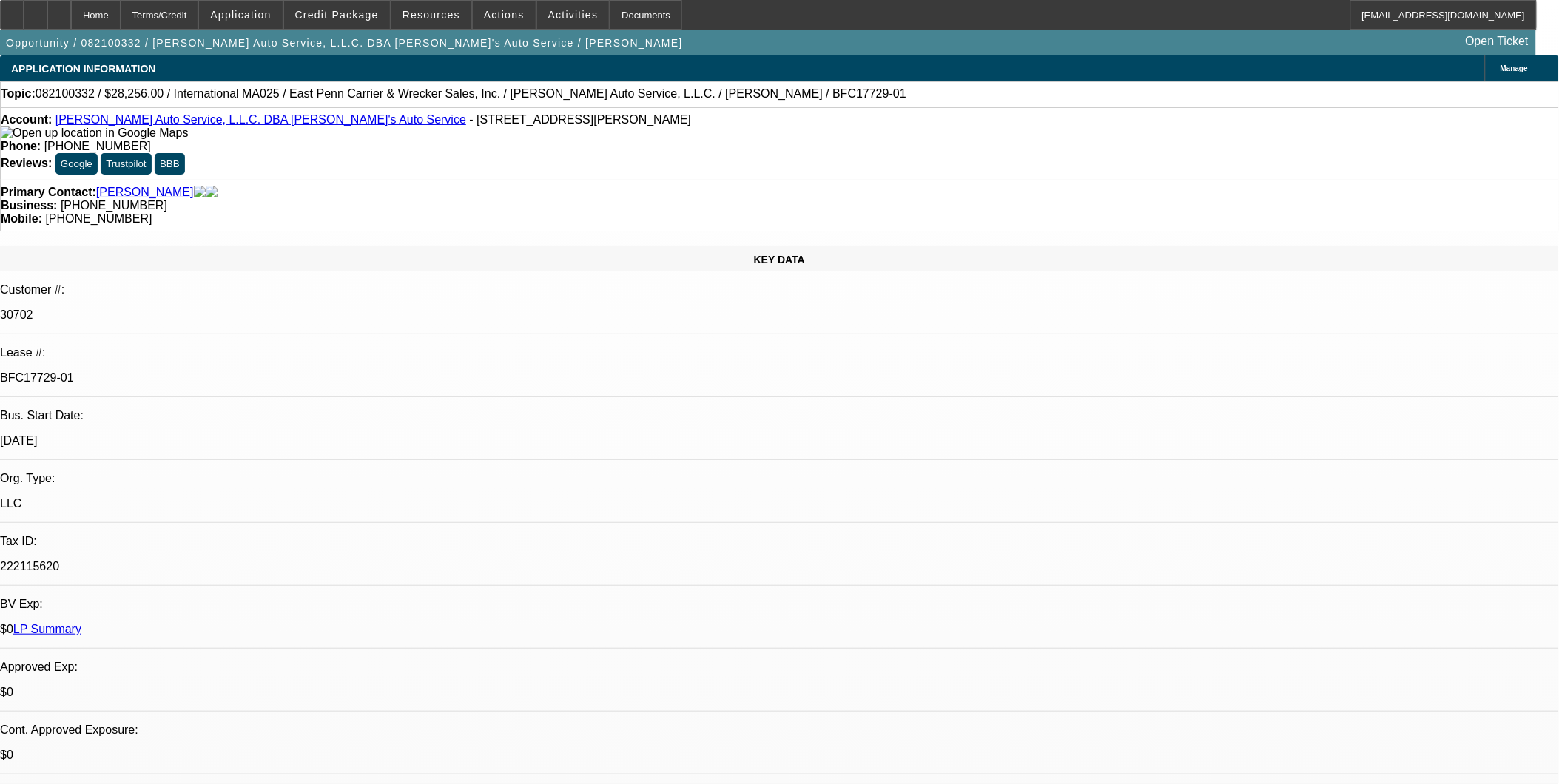
select select "0"
select select "0.1"
select select "1"
select select "4"
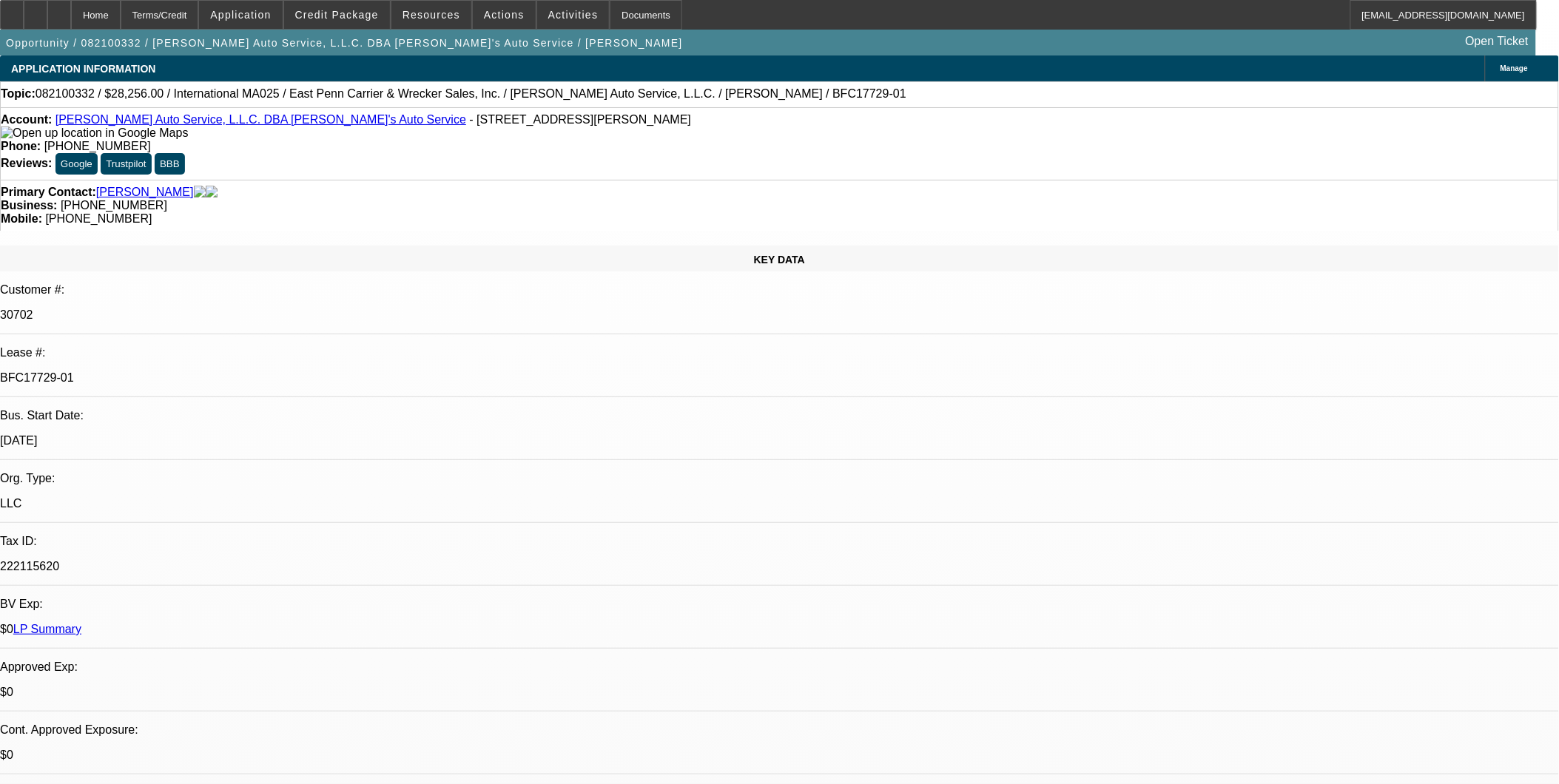
select select "1"
select select "4"
select select "1"
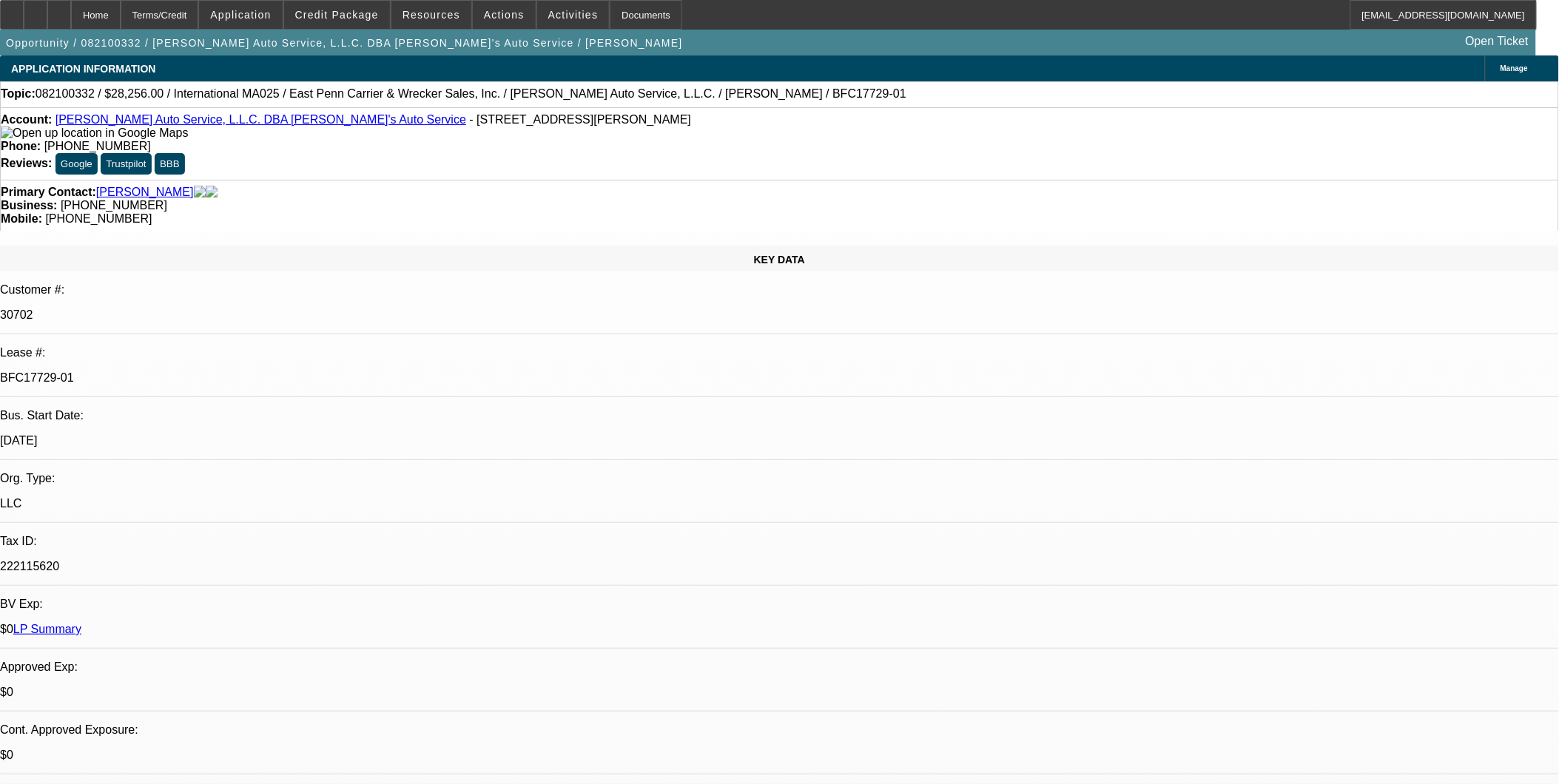
select select "4"
select select "1"
select select "4"
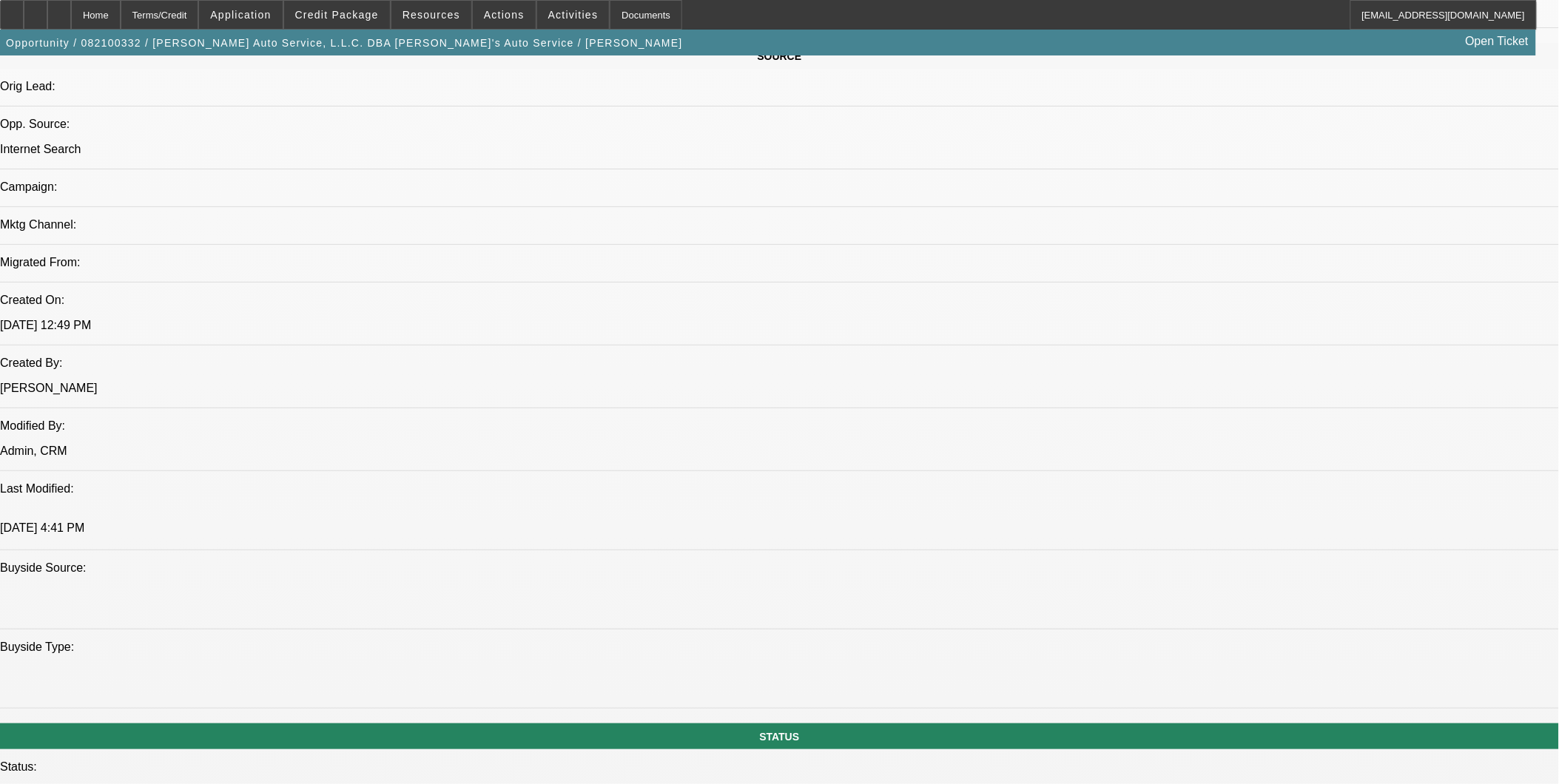
scroll to position [575, 0]
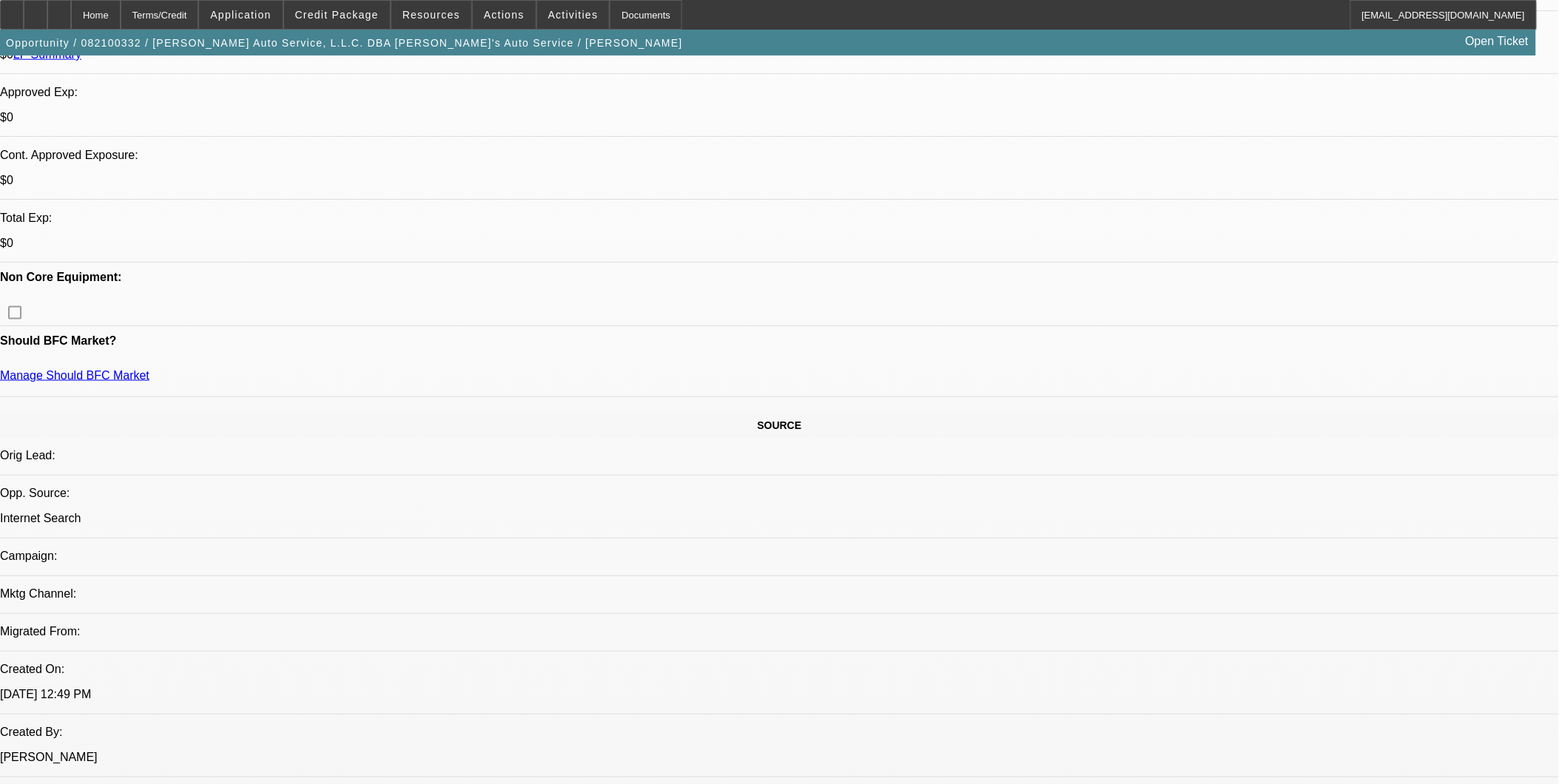
scroll to position [1151, 0]
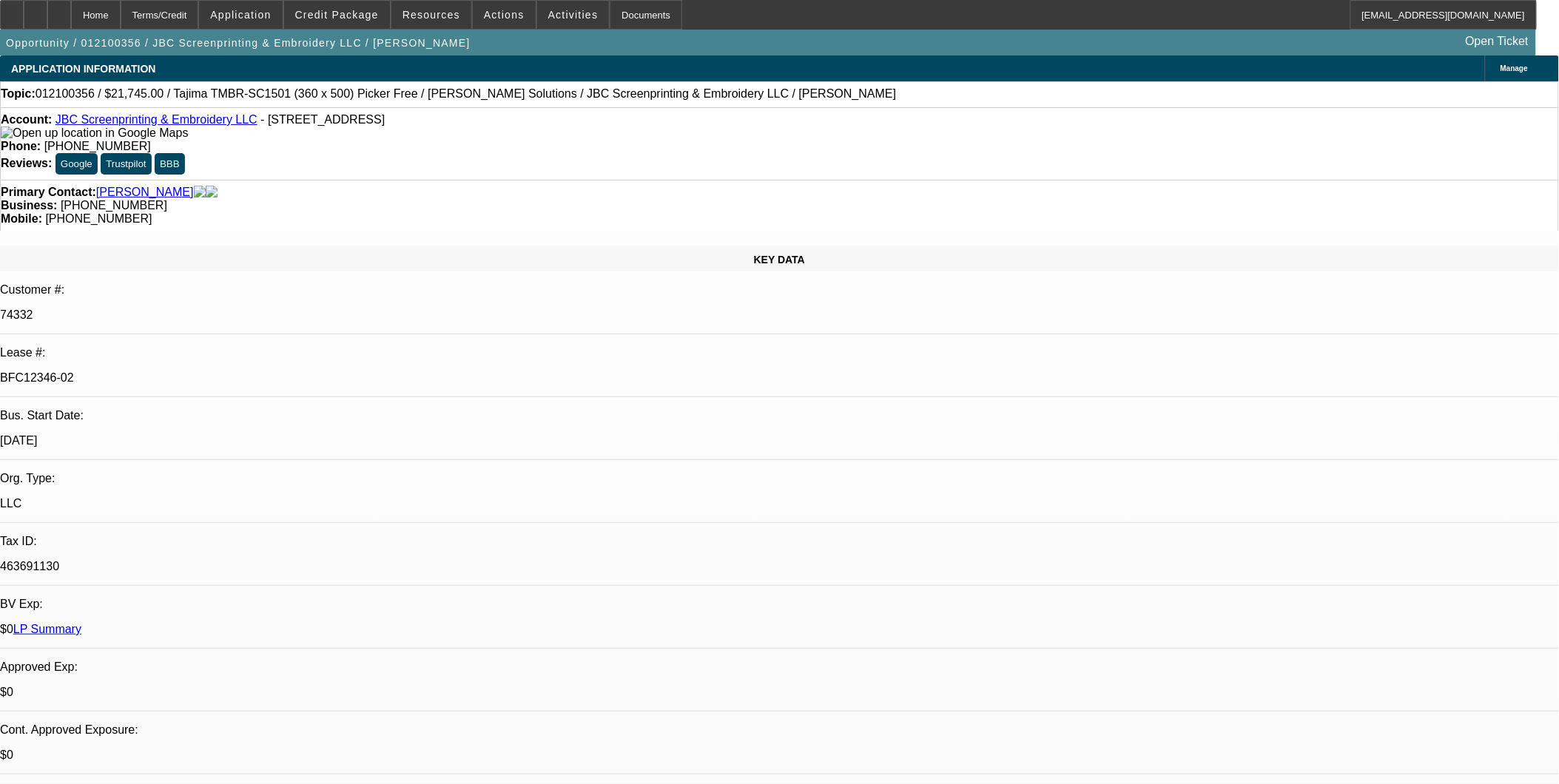
select select "0"
select select "2"
select select "0.1"
select select "0"
select select "2"
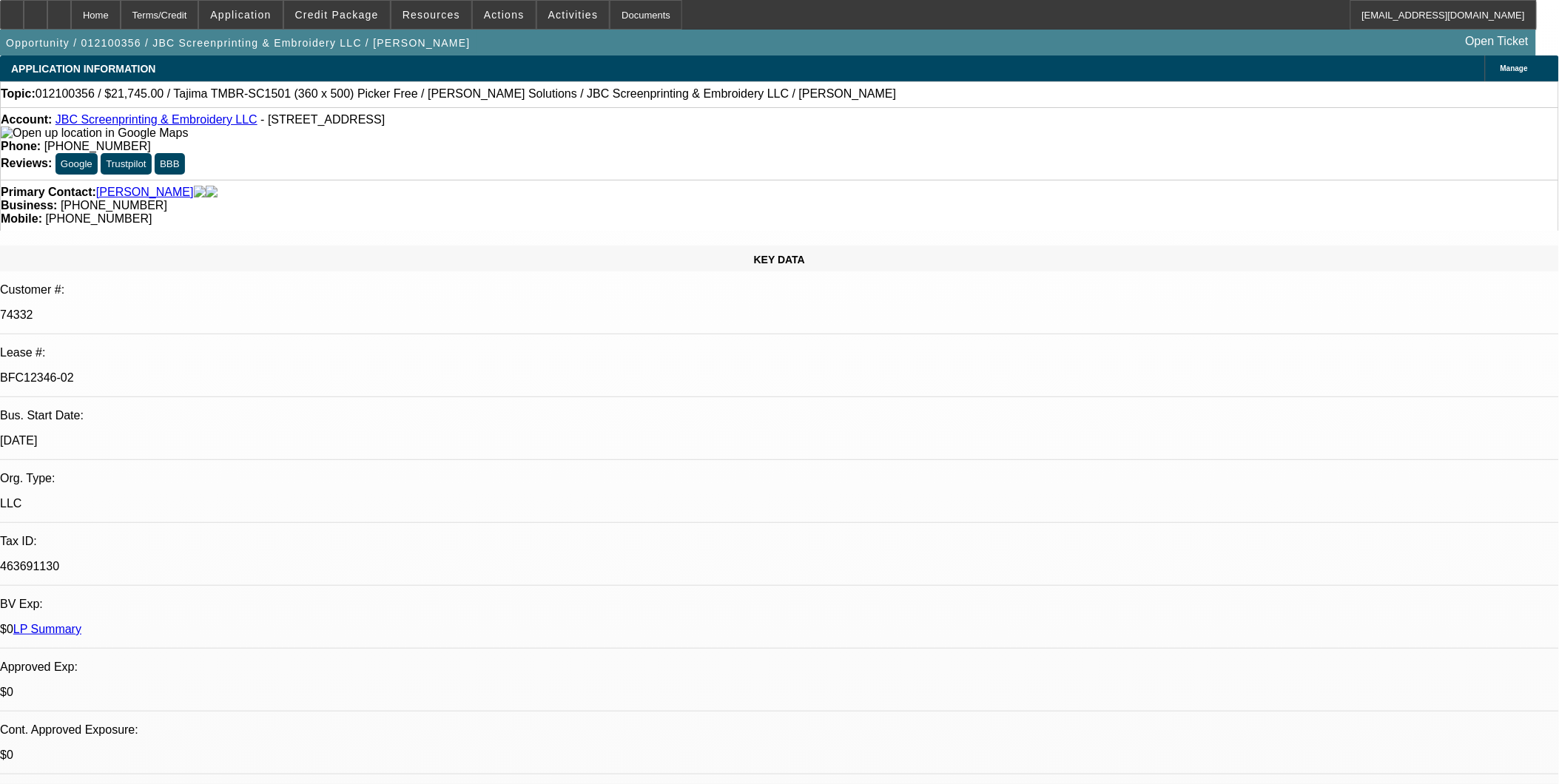
select select "0.1"
select select "0"
select select "2"
select select "0.1"
select select "0"
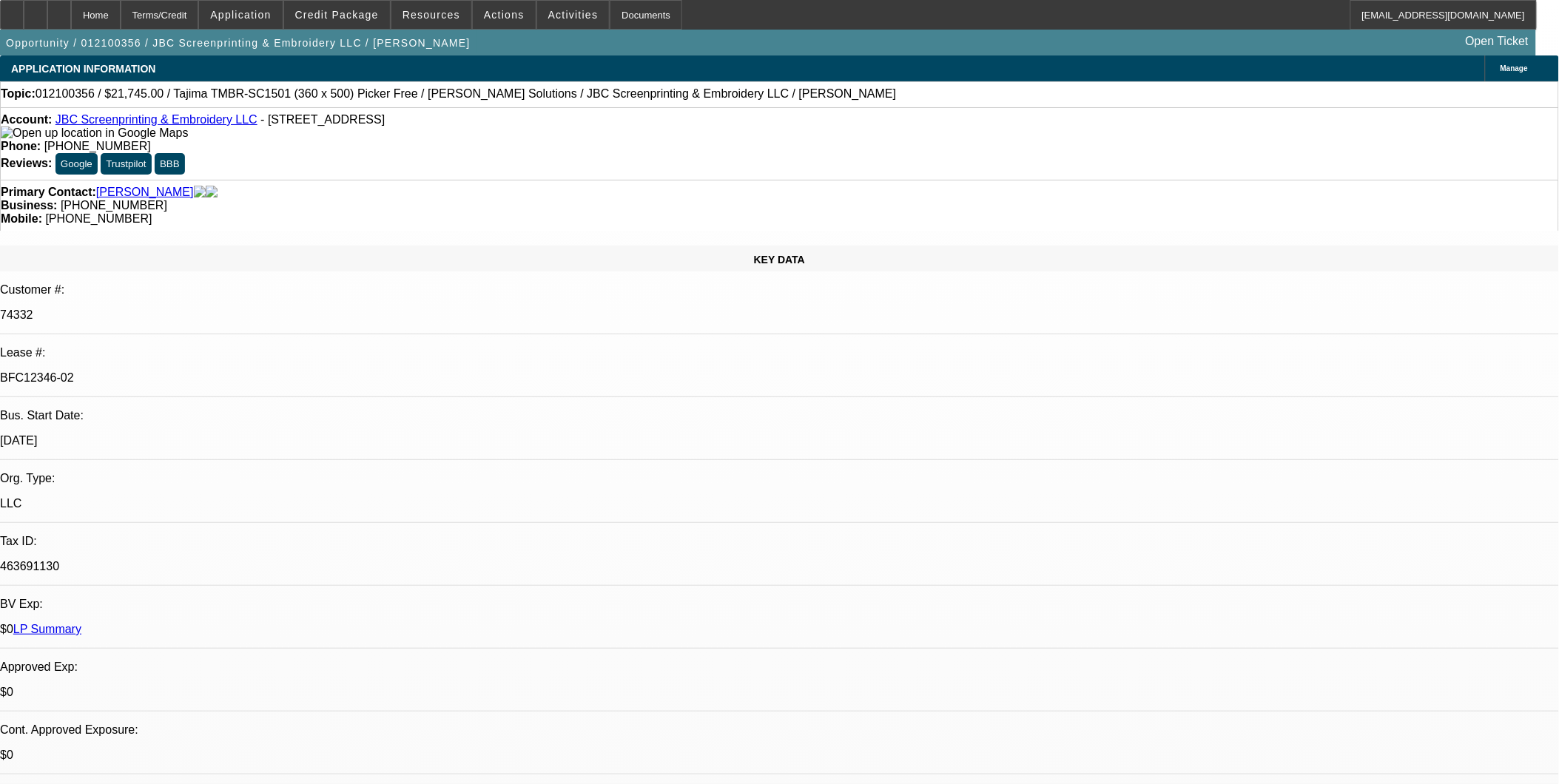
select select "2"
select select "0.1"
select select "1"
select select "2"
select select "4"
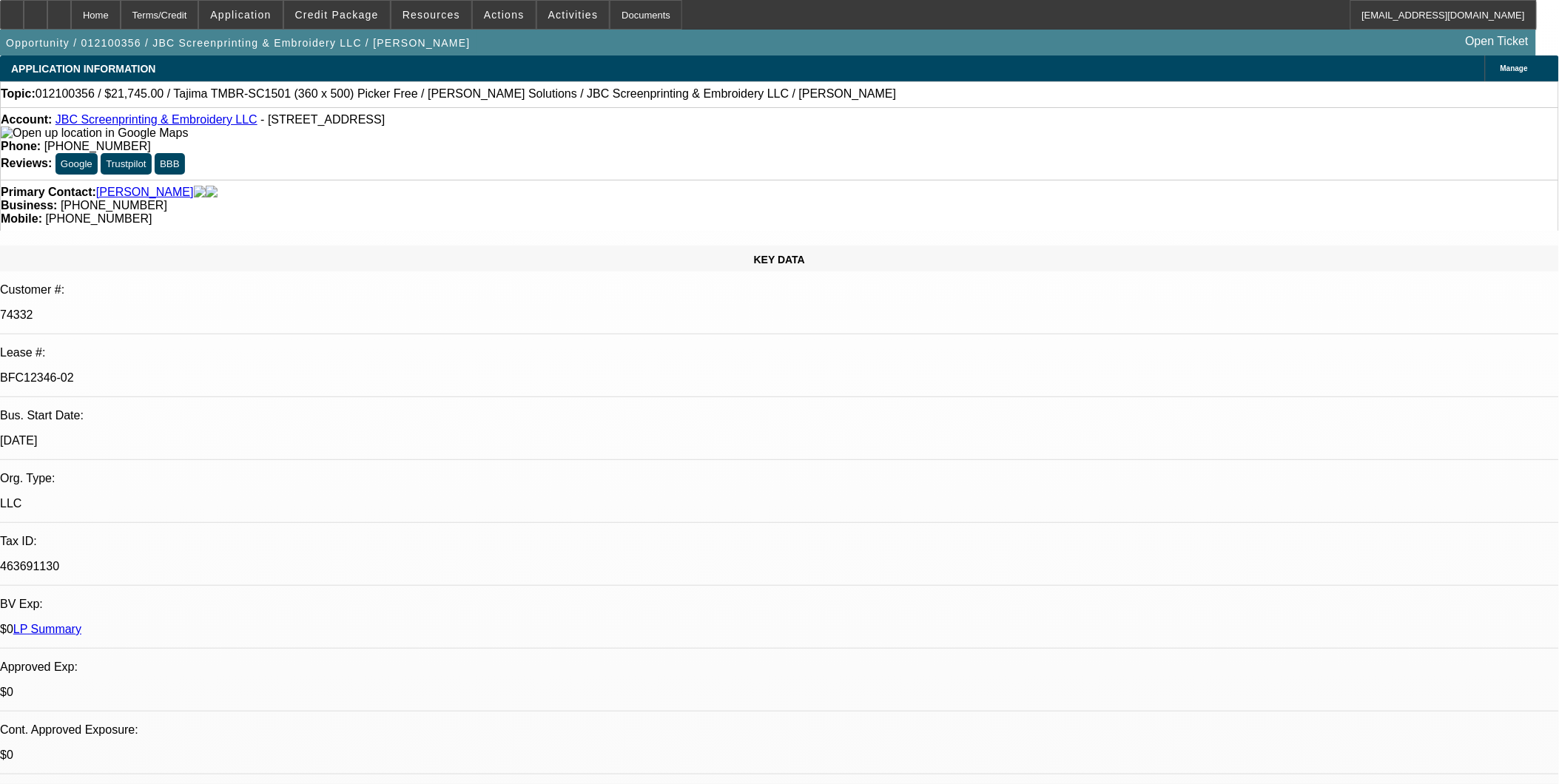
select select "1"
select select "2"
select select "4"
select select "1"
select select "2"
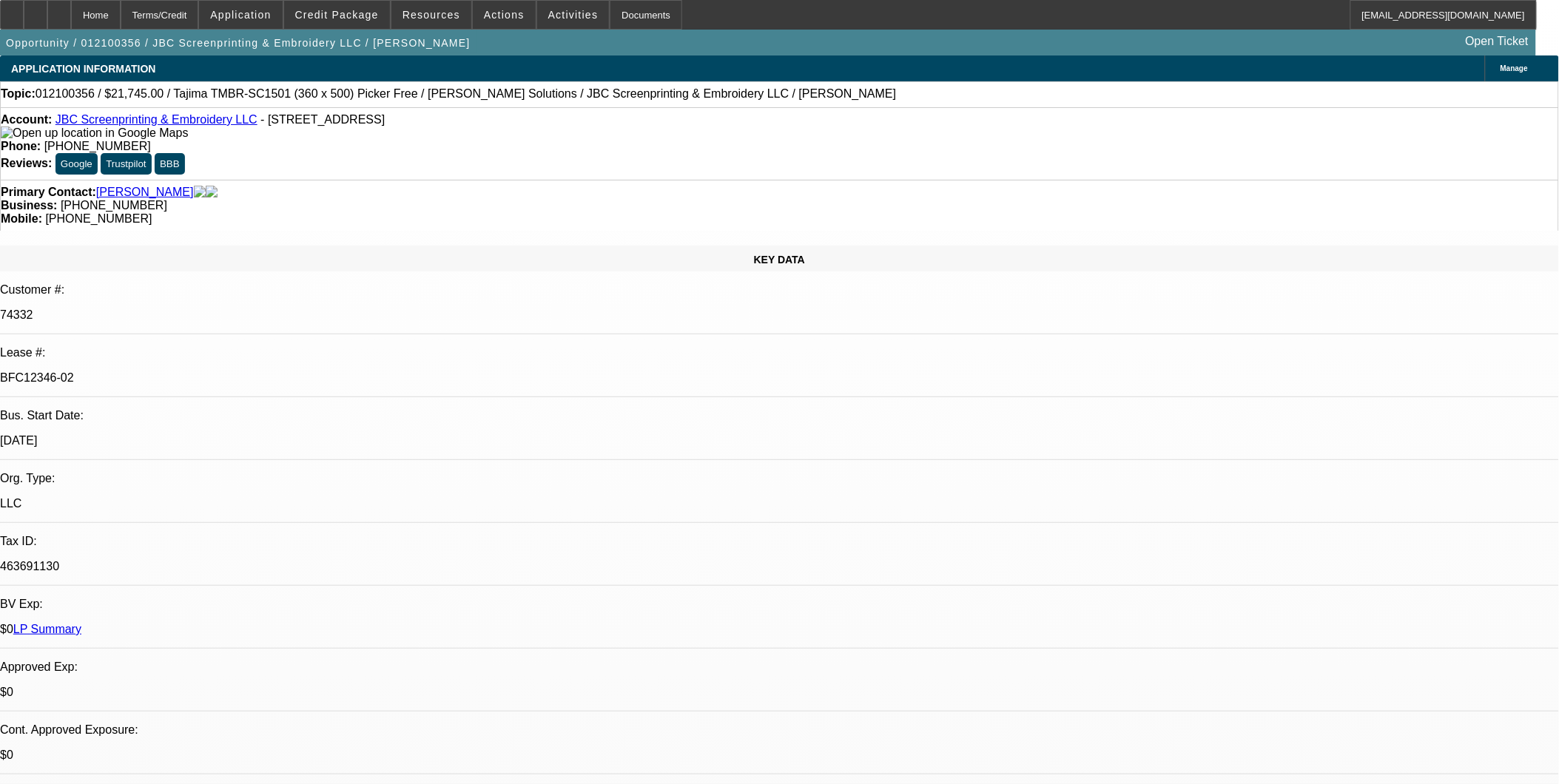
select select "4"
select select "1"
select select "2"
select select "4"
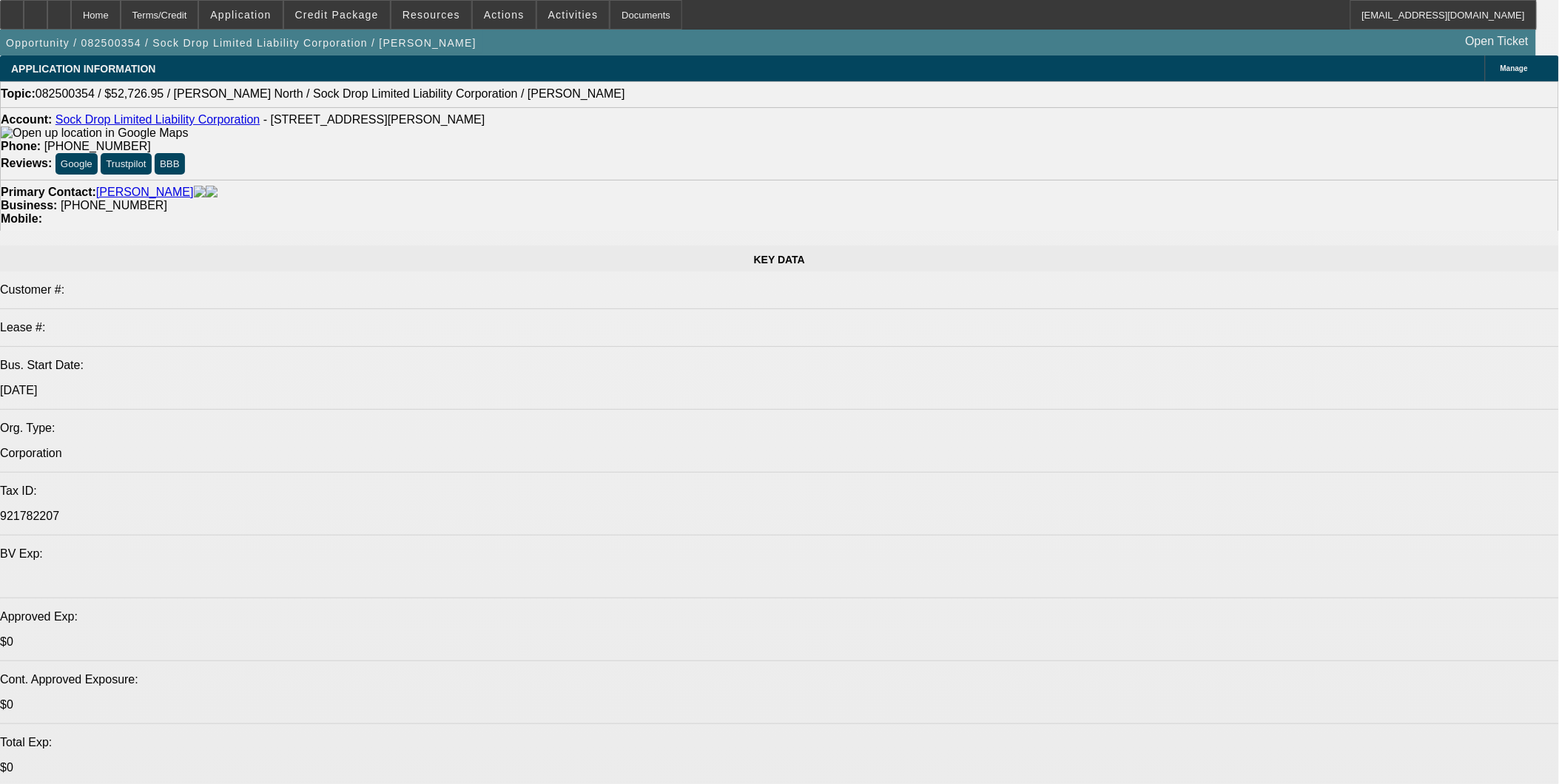
select select "0"
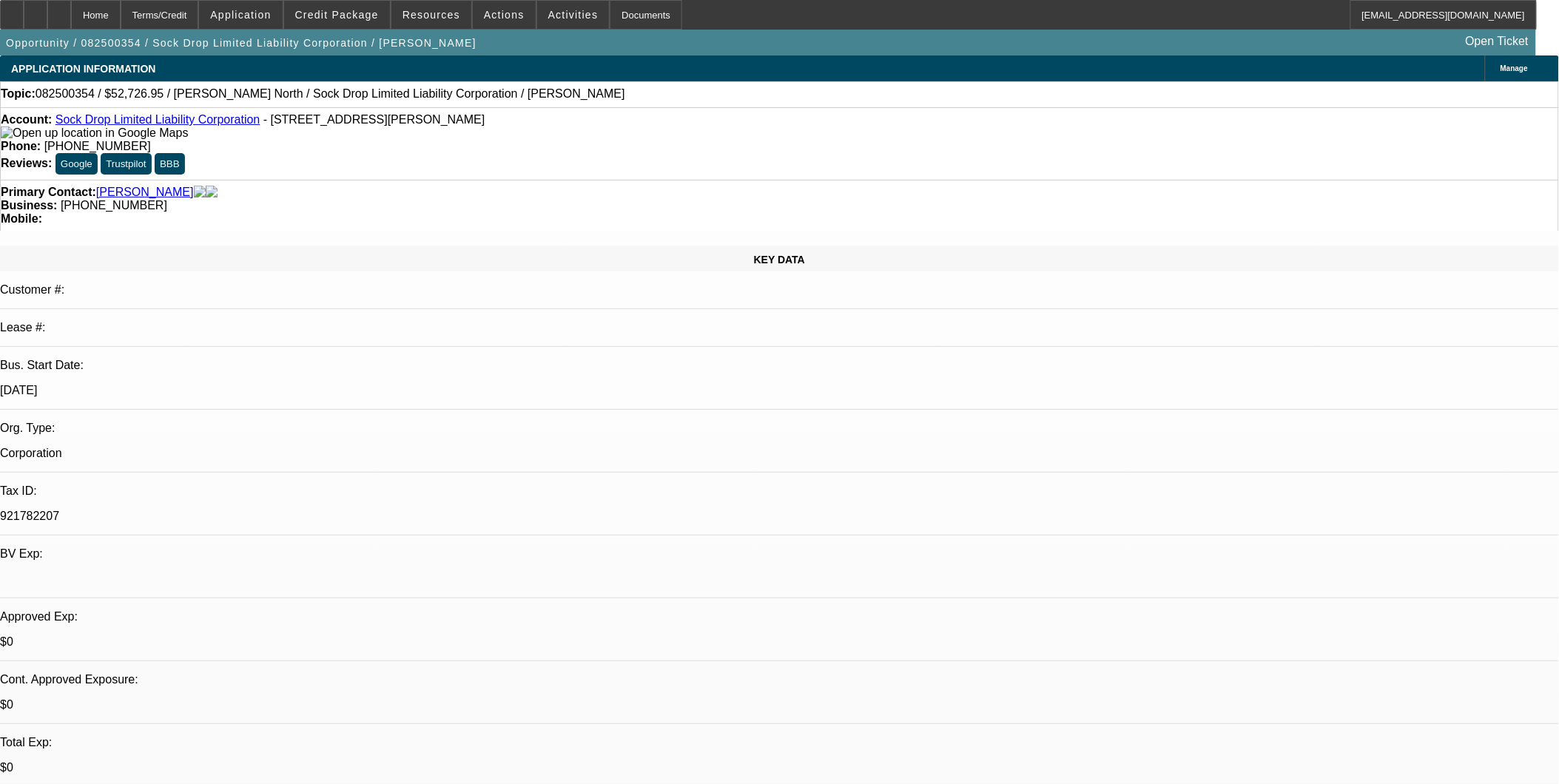
select select "2"
select select "0.1"
select select "1"
select select "2"
select select "4"
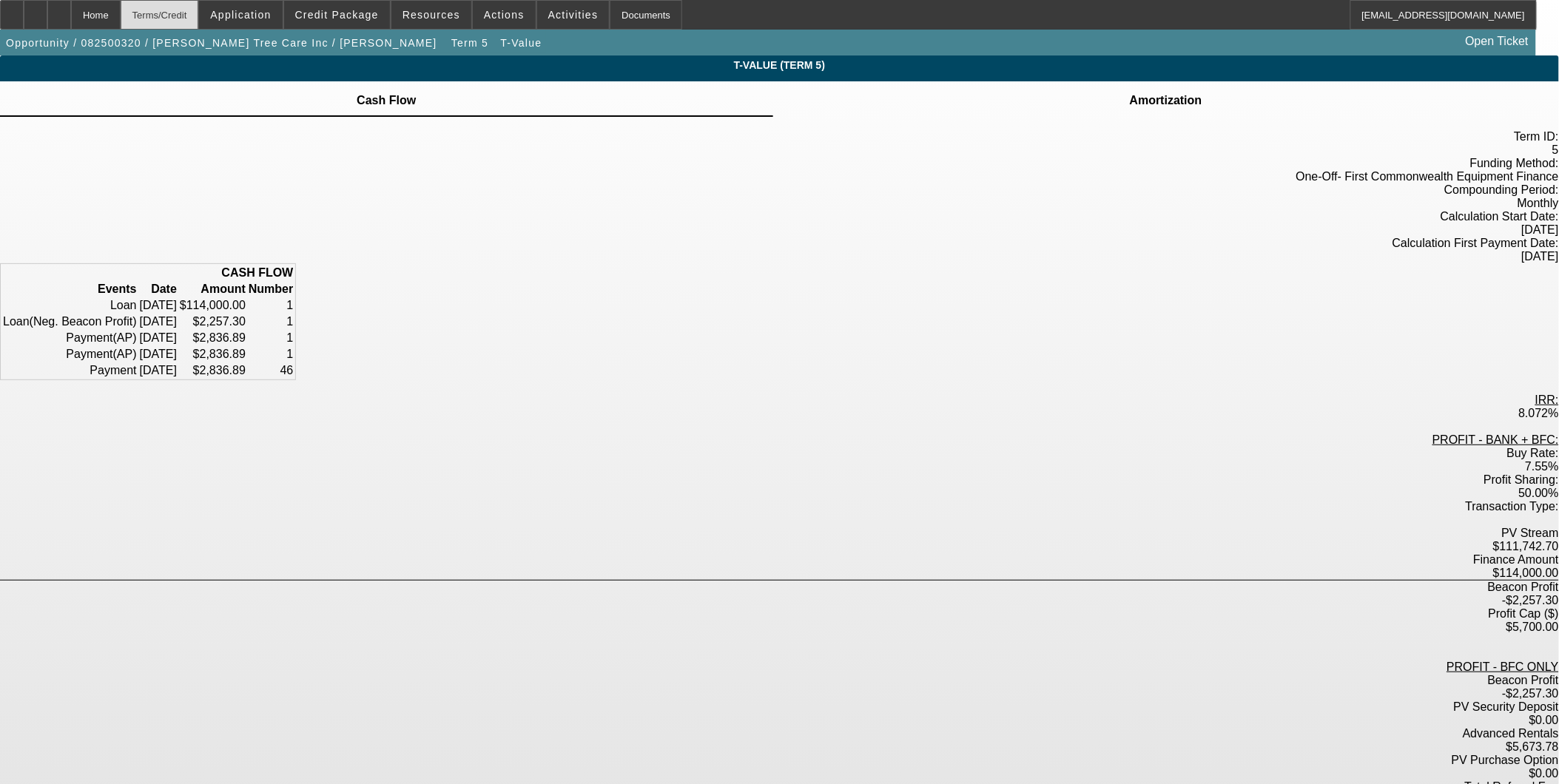
click at [193, 21] on div "Terms/Credit" at bounding box center [160, 14] width 79 height 30
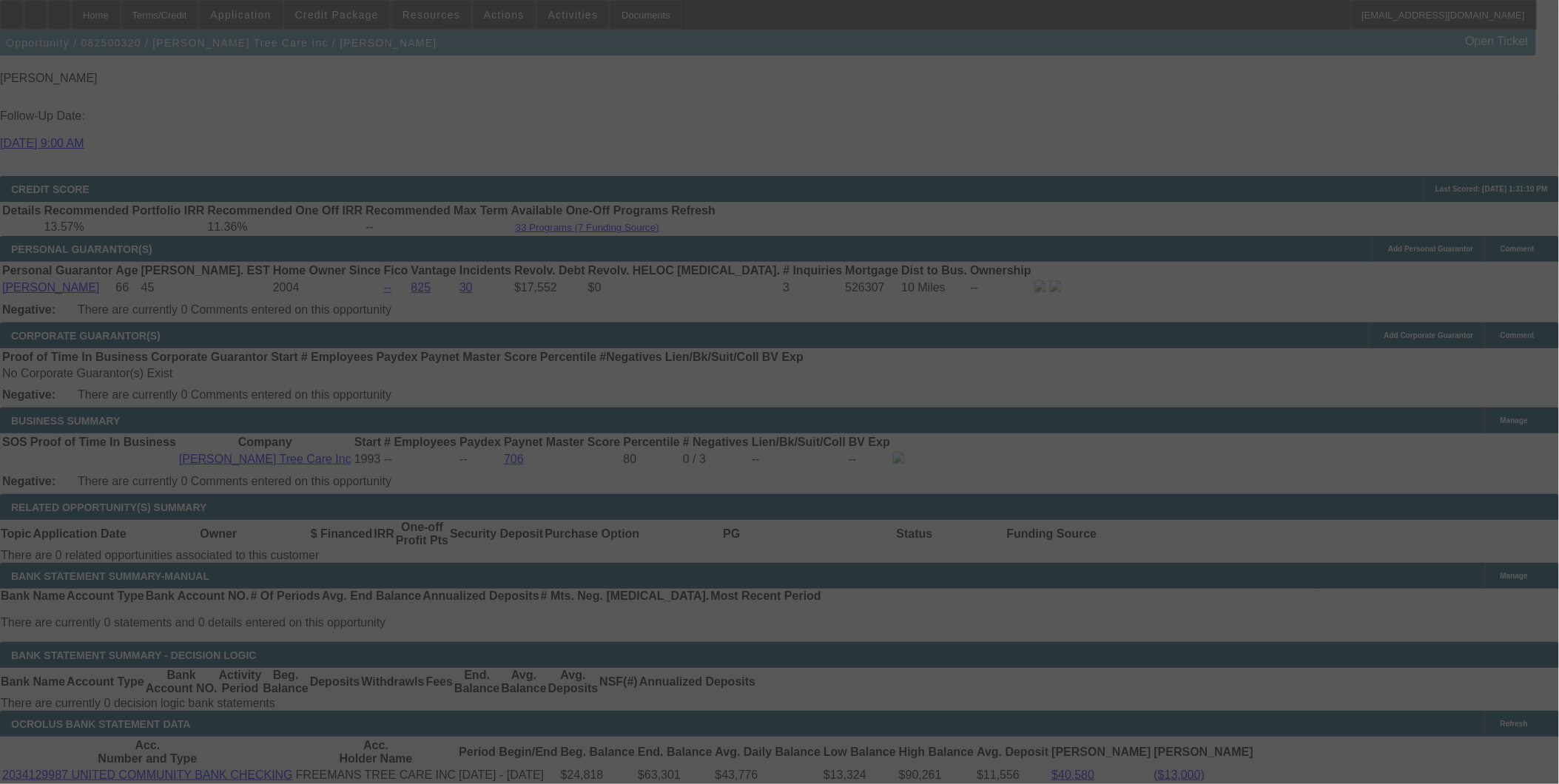
scroll to position [2030, 0]
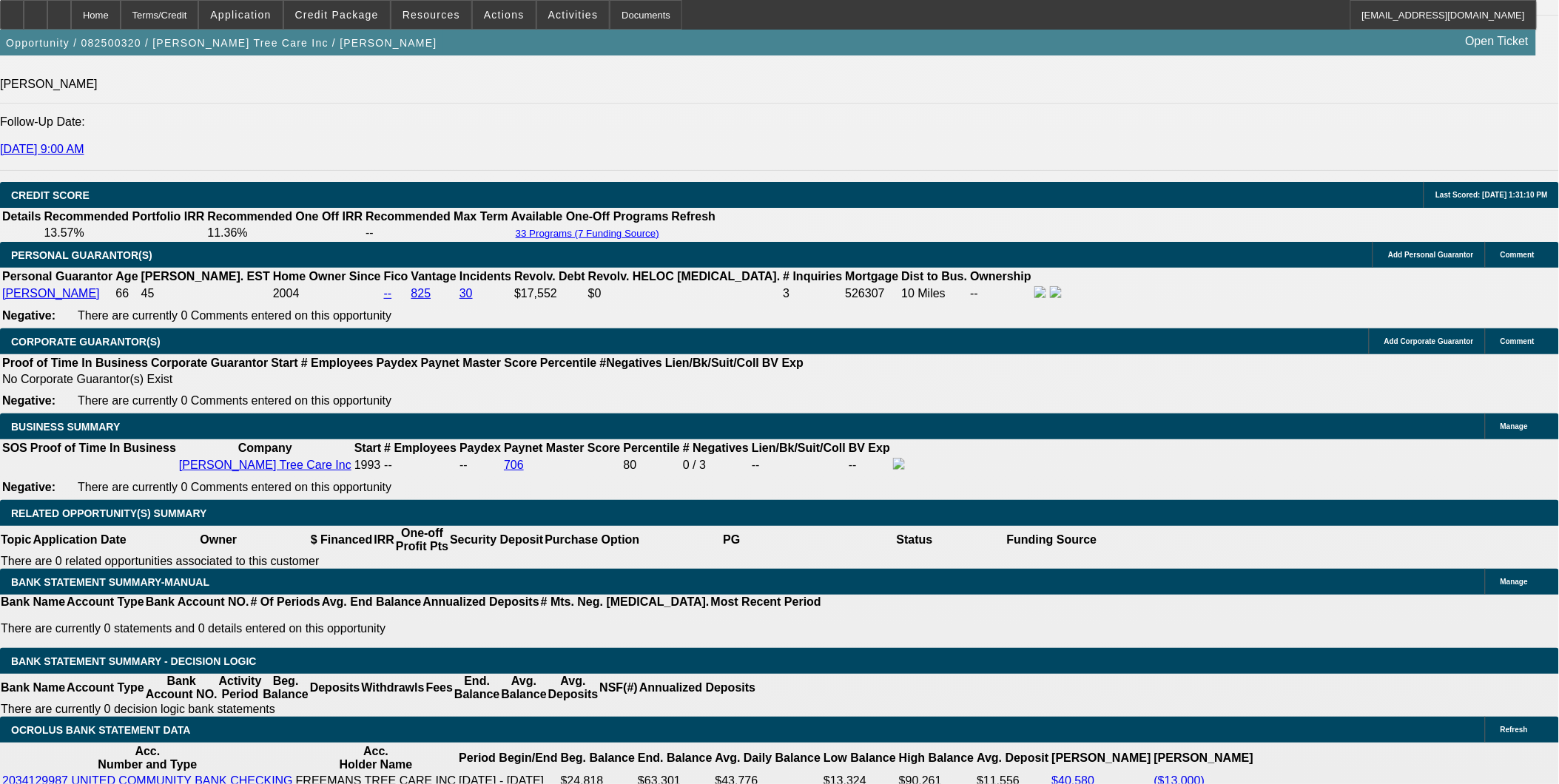
select select "0"
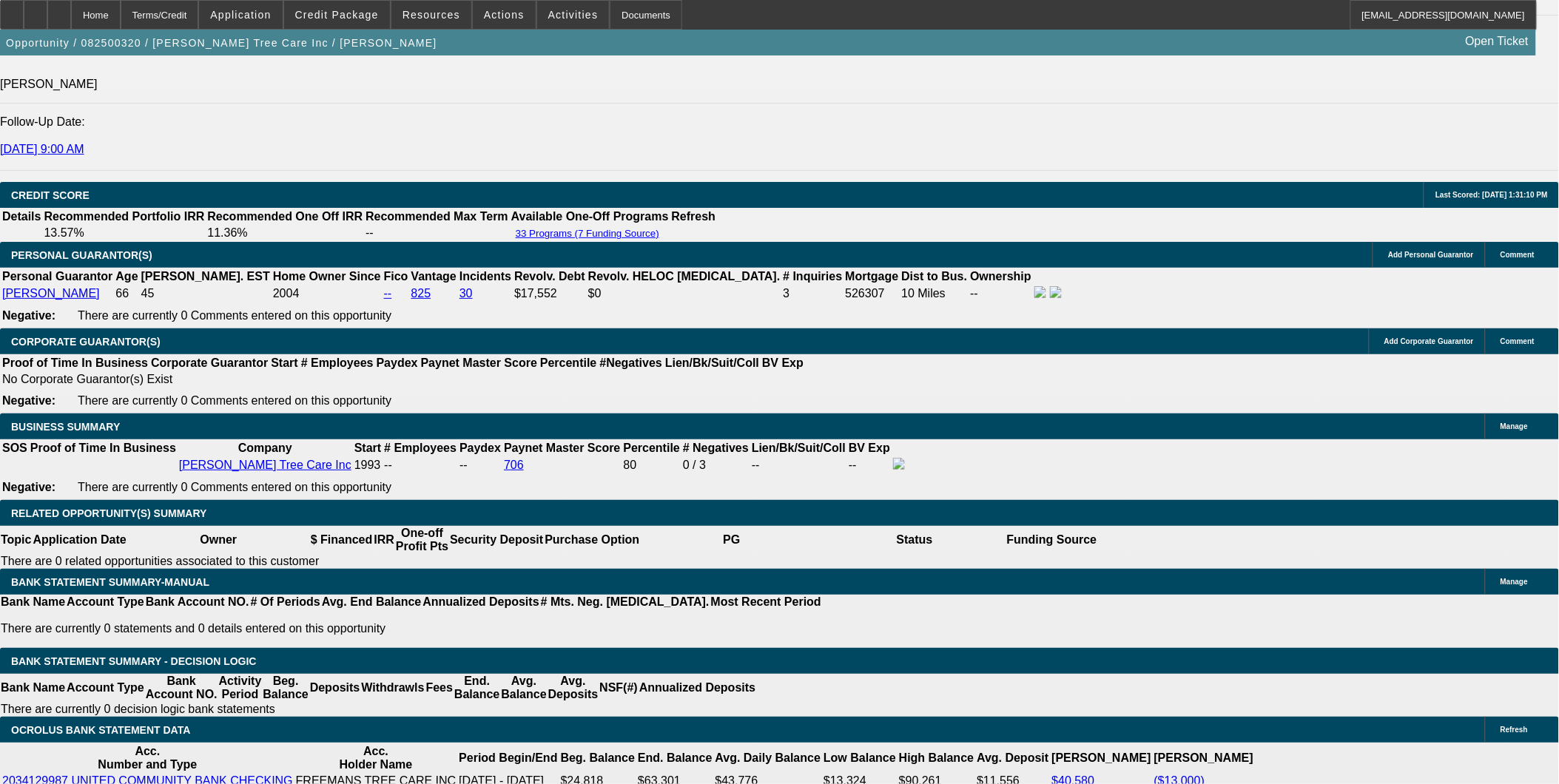
select select "0"
select select "2"
select select "0"
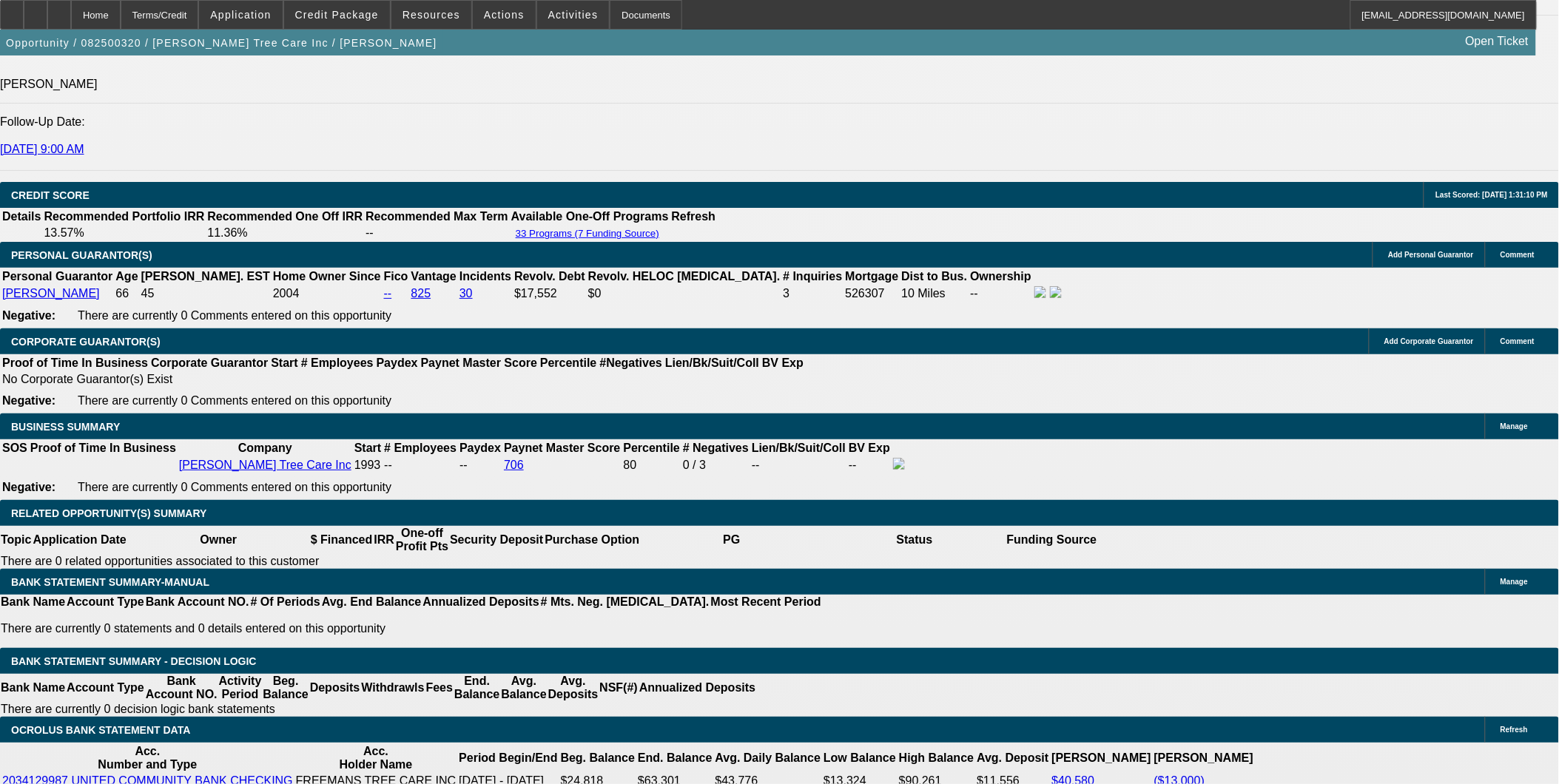
select select "2"
select select "0"
select select "1"
select select "6"
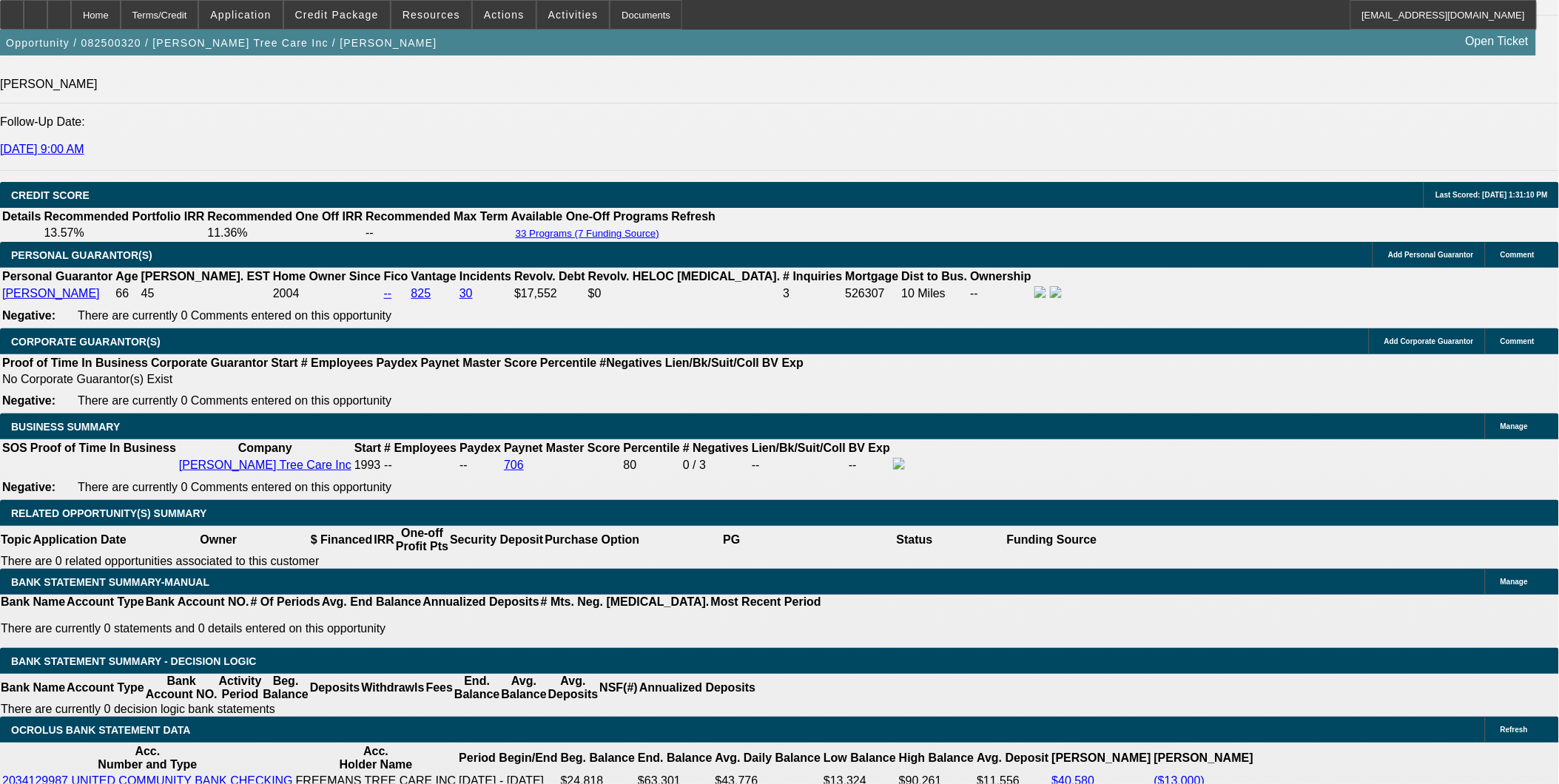
select select "1"
select select "6"
select select "1"
select select "2"
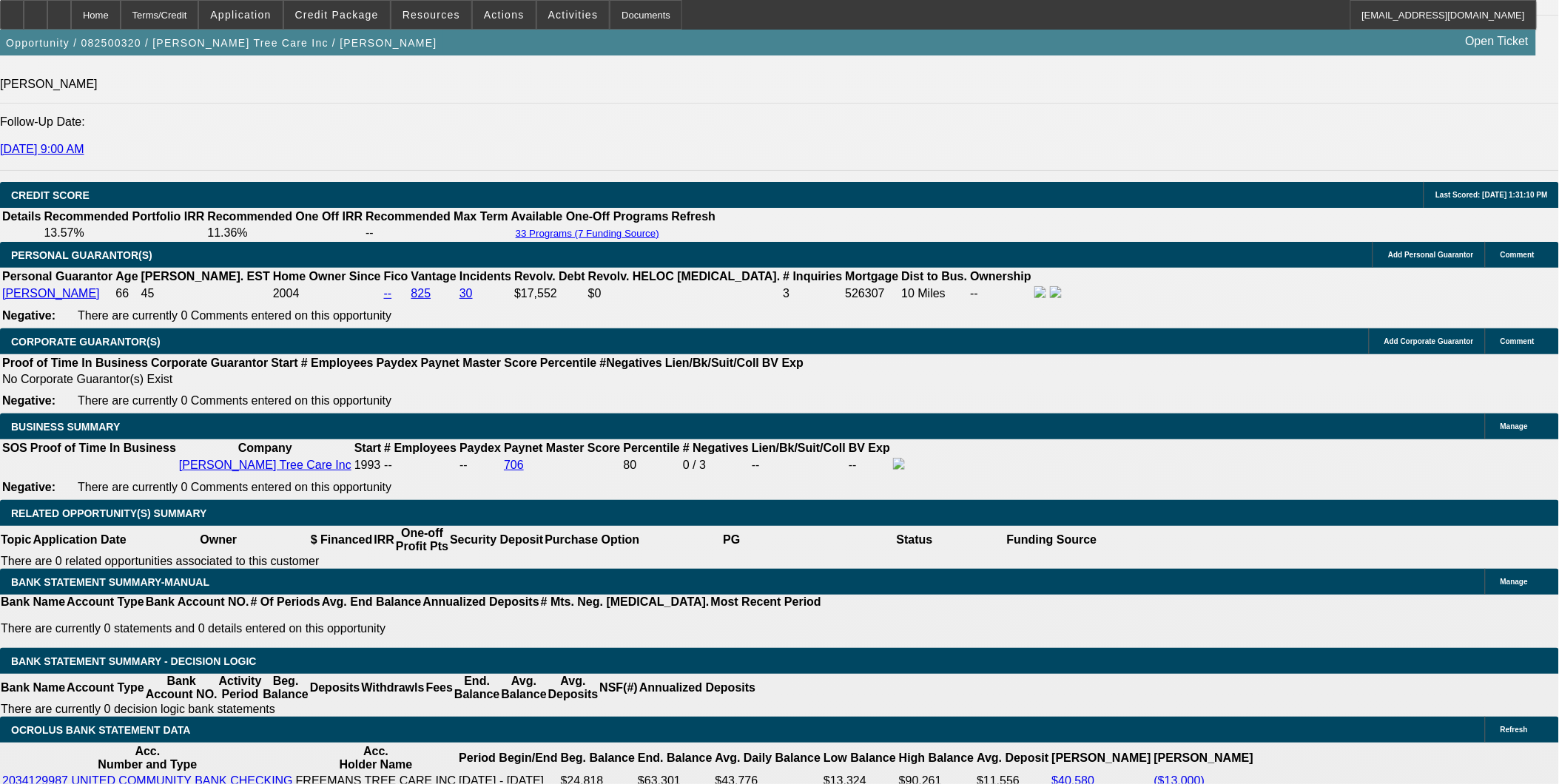
select select "6"
select select "1"
select select "2"
select select "6"
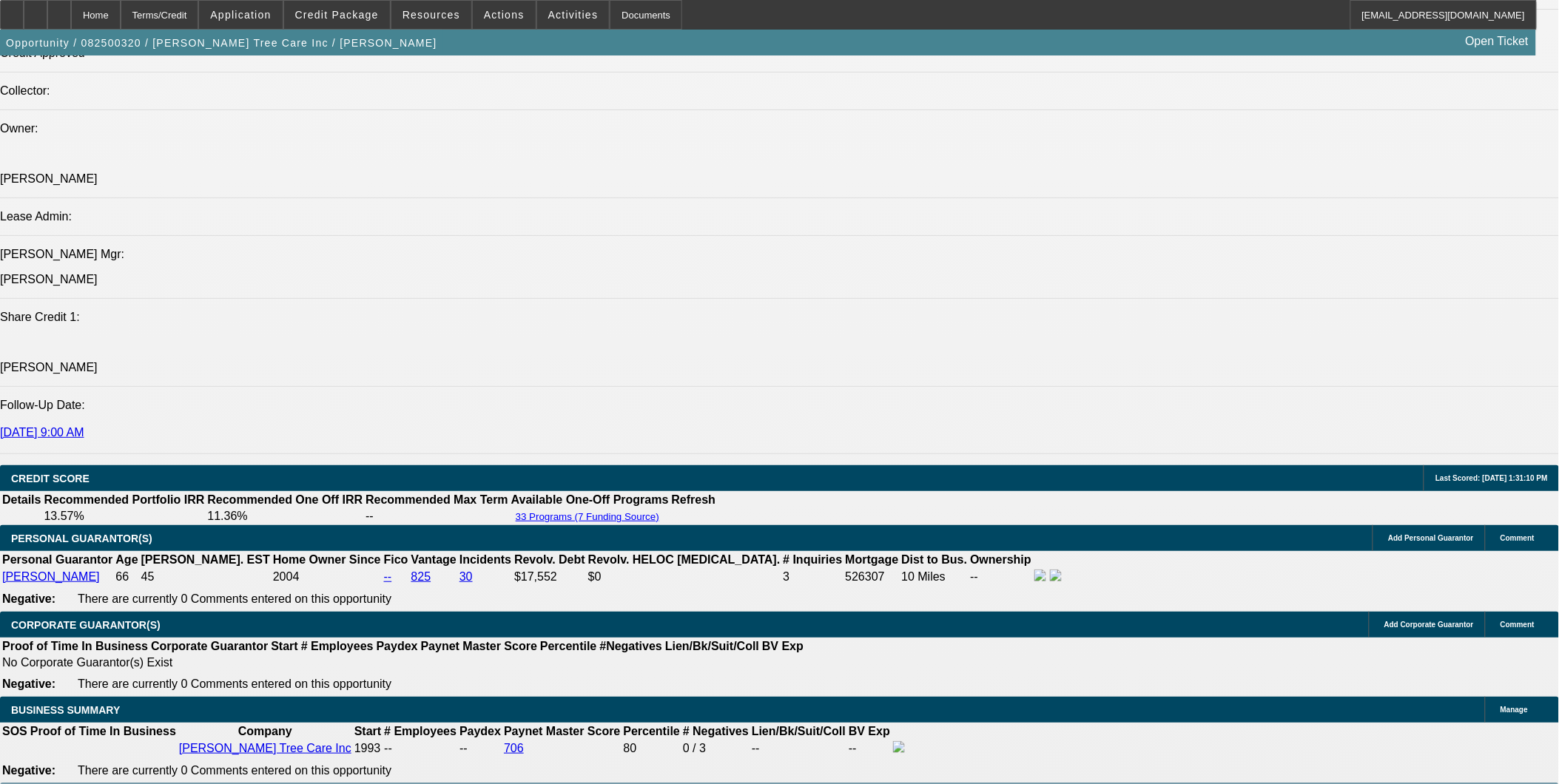
scroll to position [1701, 0]
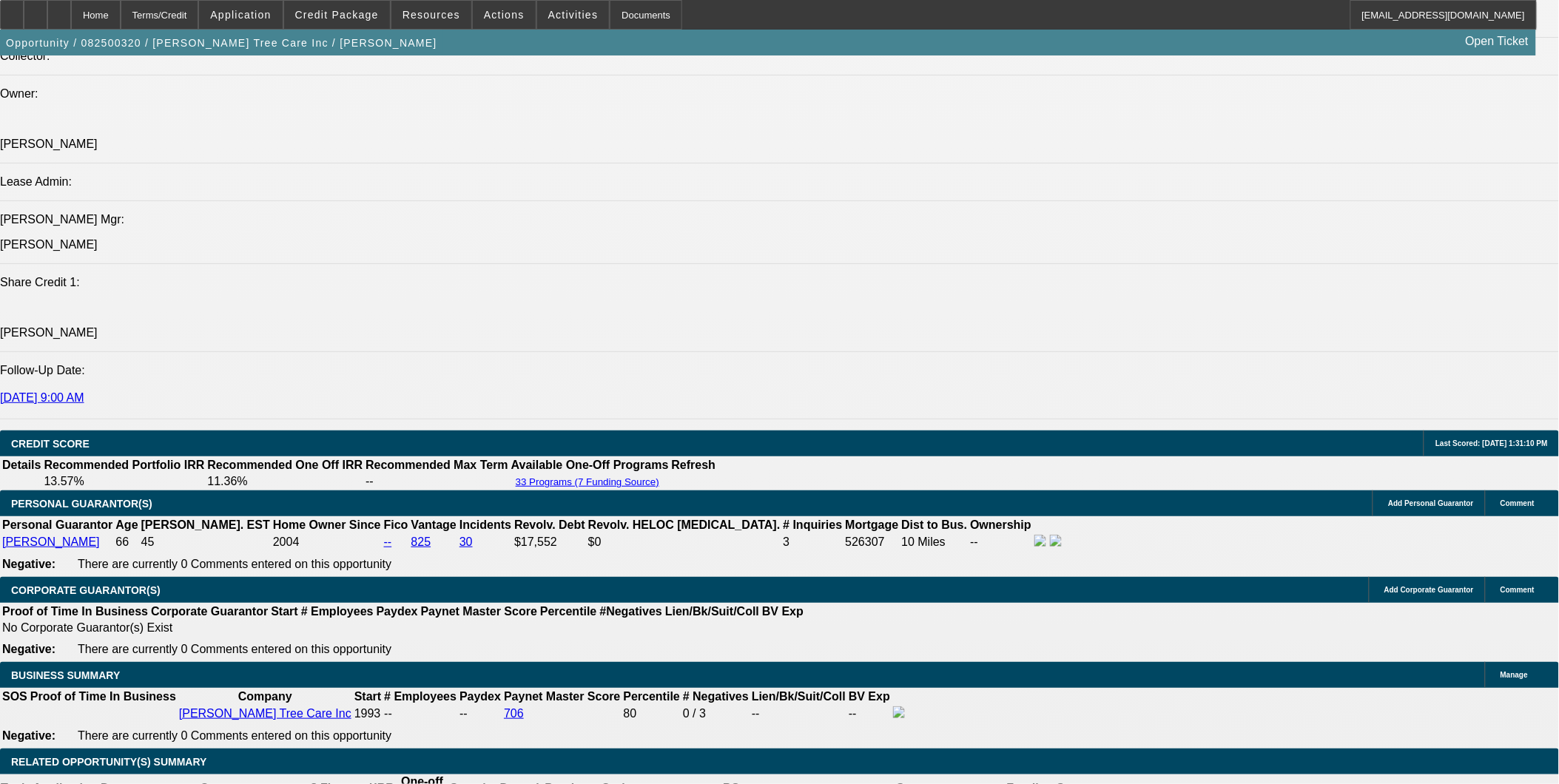
scroll to position [1783, 0]
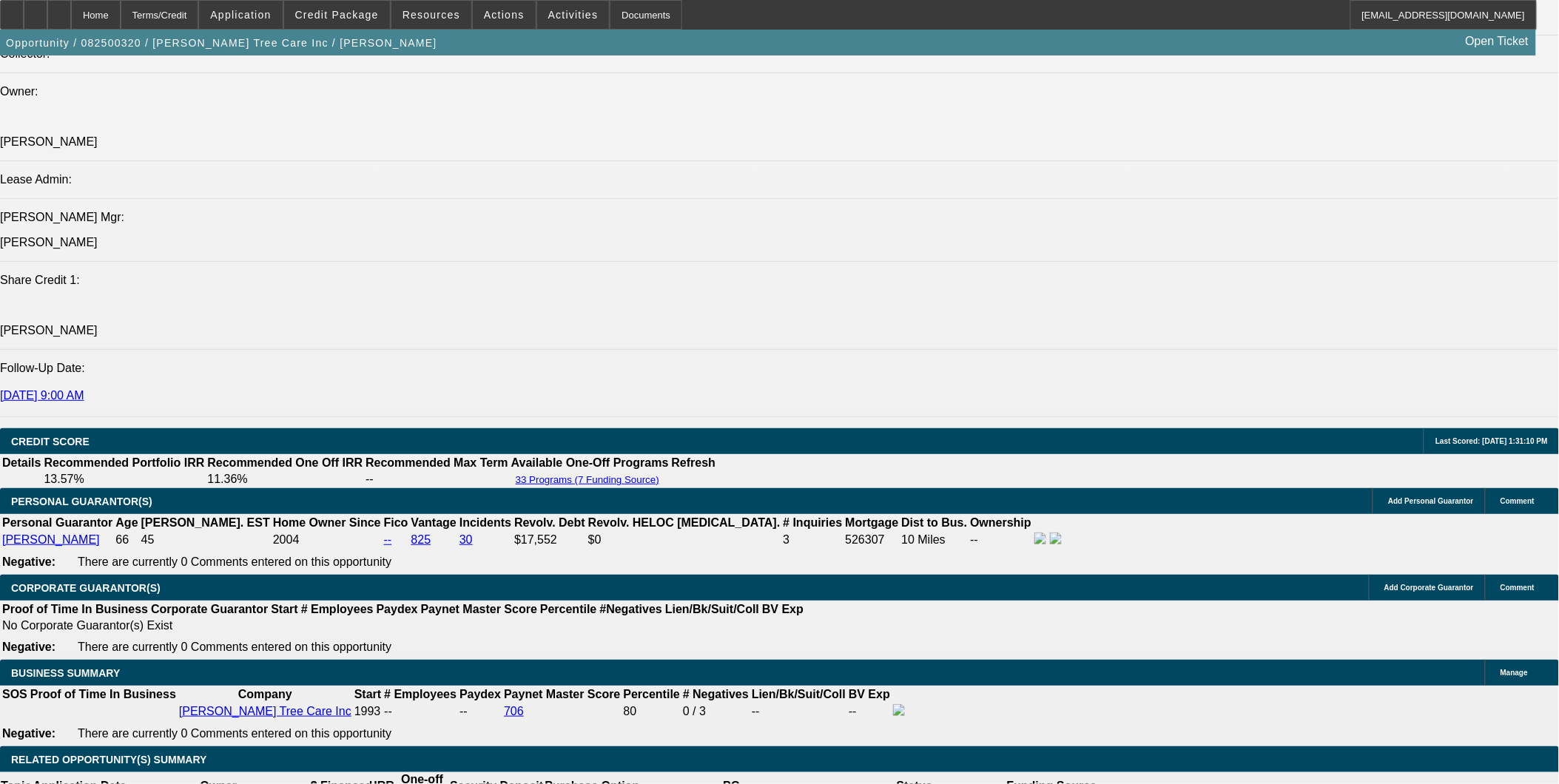
scroll to position [247, 0]
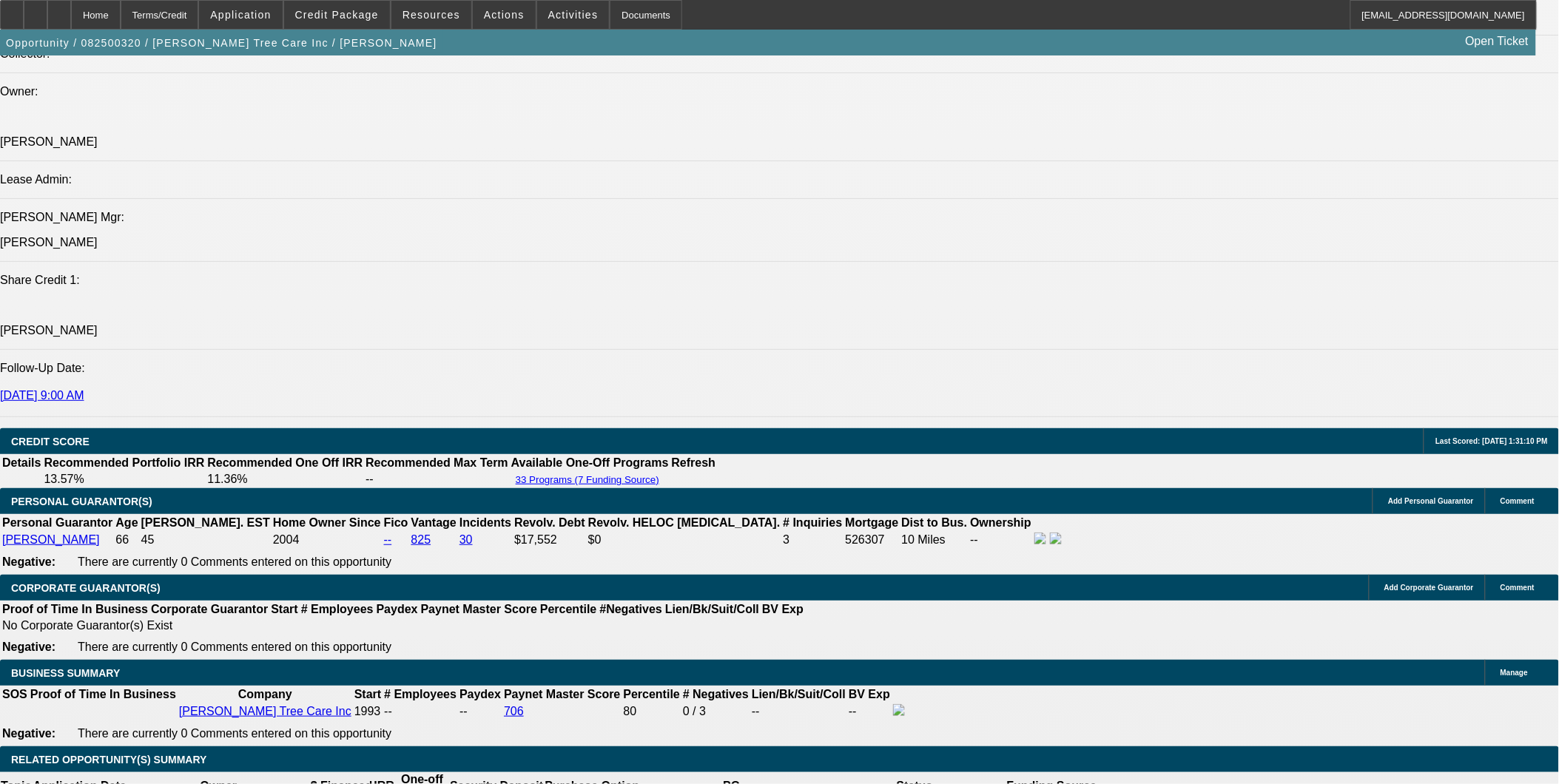
scroll to position [0, 0]
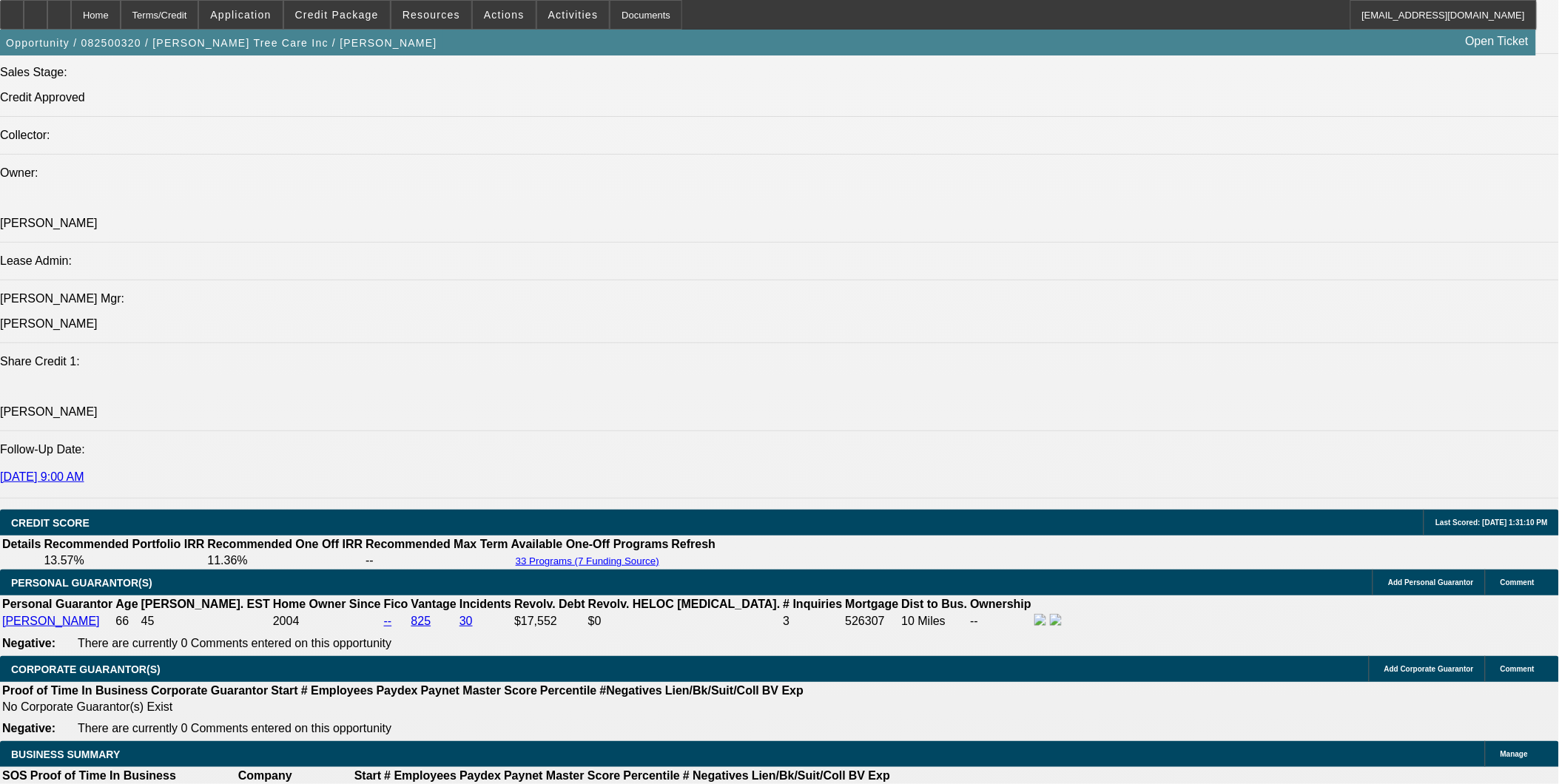
scroll to position [1701, 0]
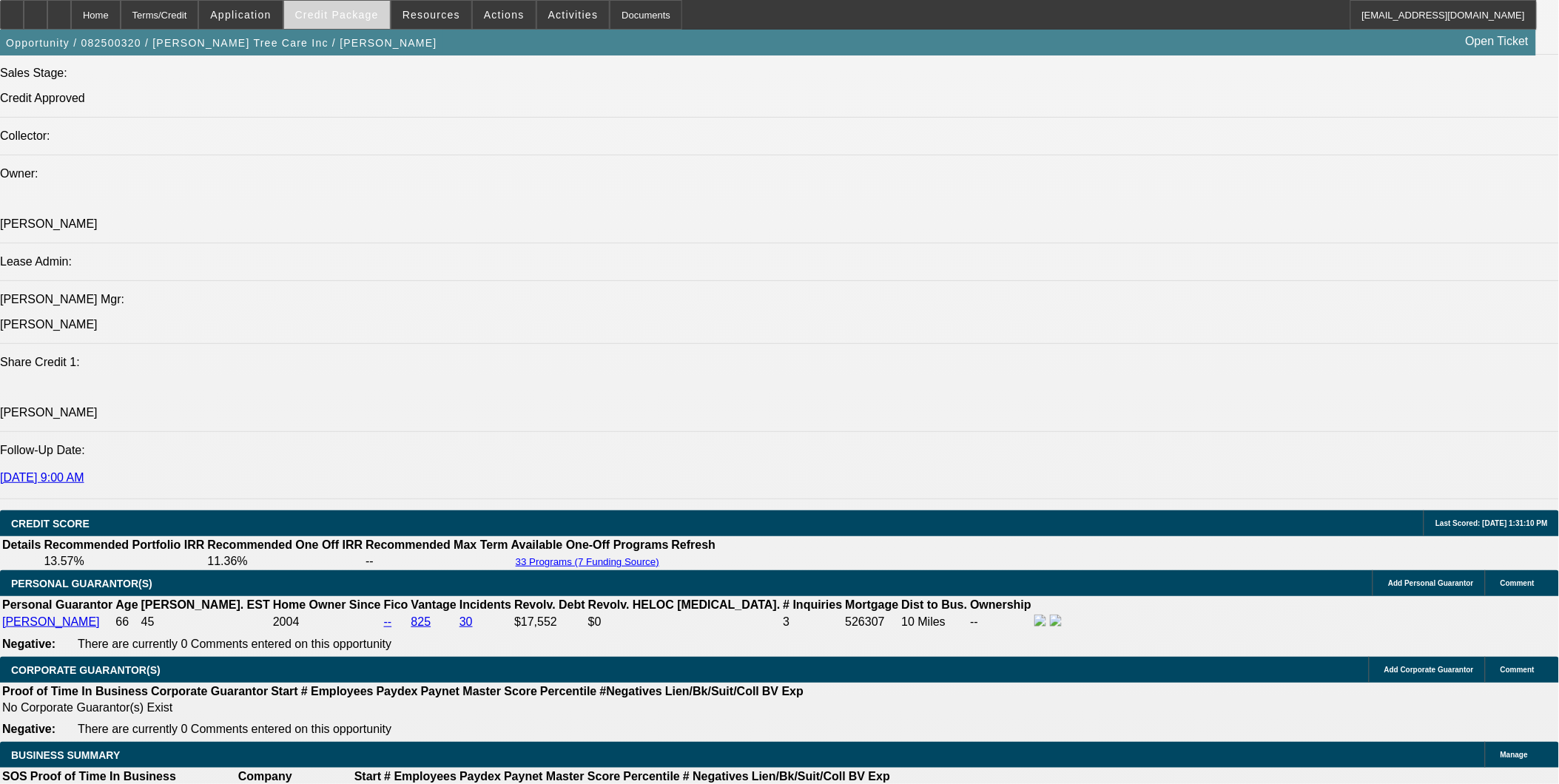
click at [373, 18] on span "Credit Package" at bounding box center [337, 14] width 84 height 12
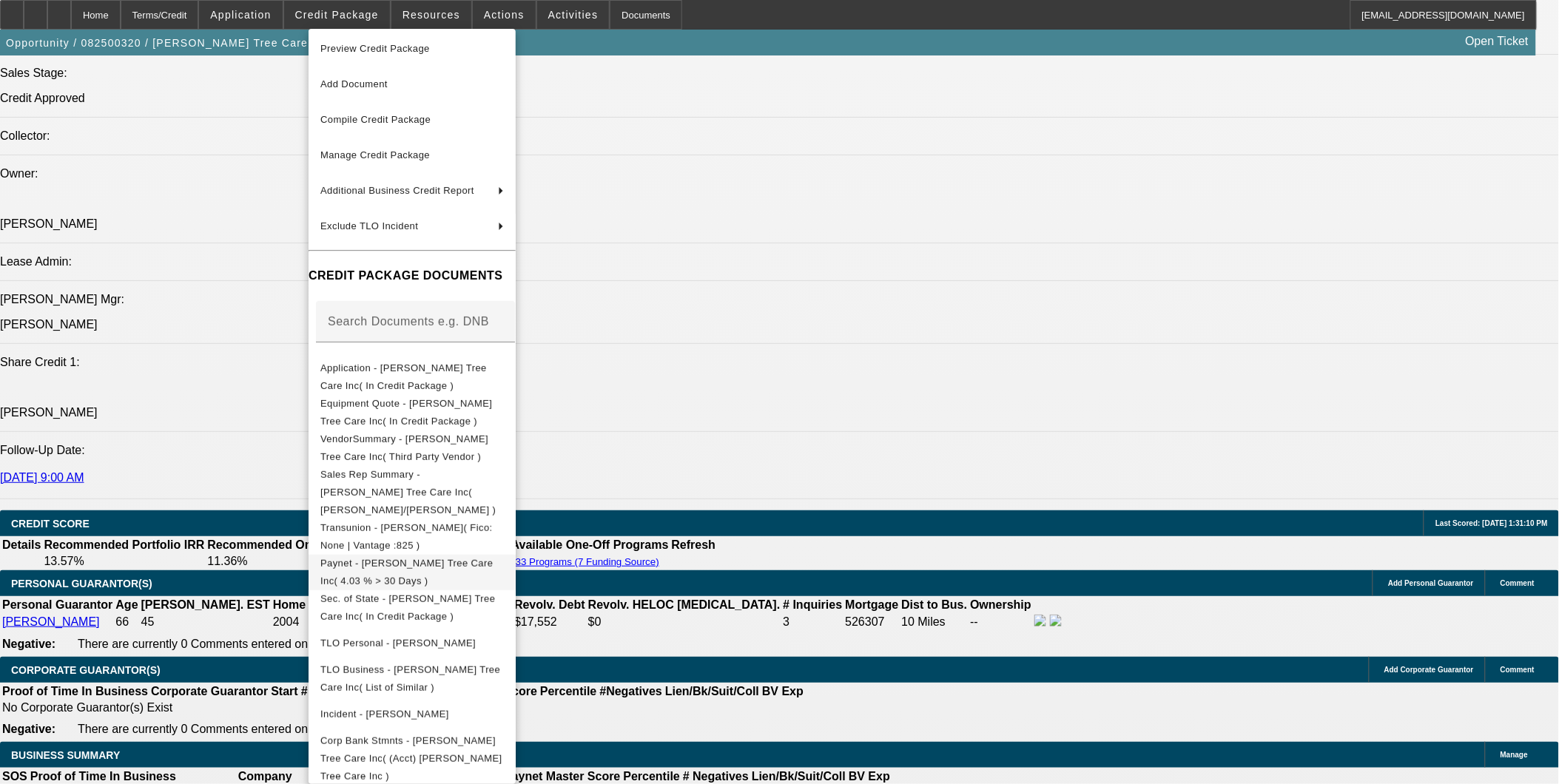
scroll to position [5, 0]
click at [444, 408] on span "Equipment Quote - Freeman Tree Care Inc( In Credit Package )" at bounding box center [406, 411] width 172 height 29
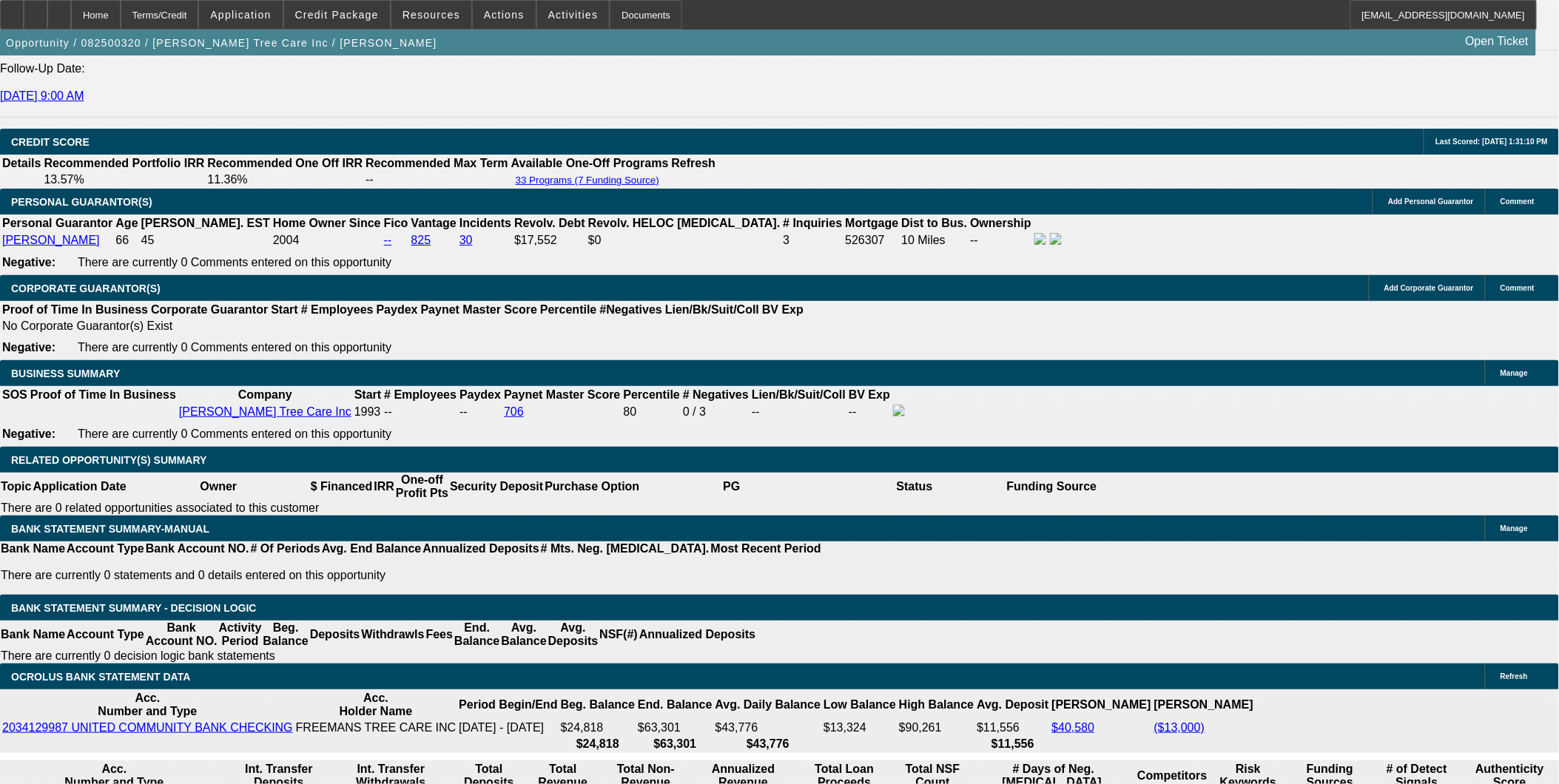
scroll to position [2112, 0]
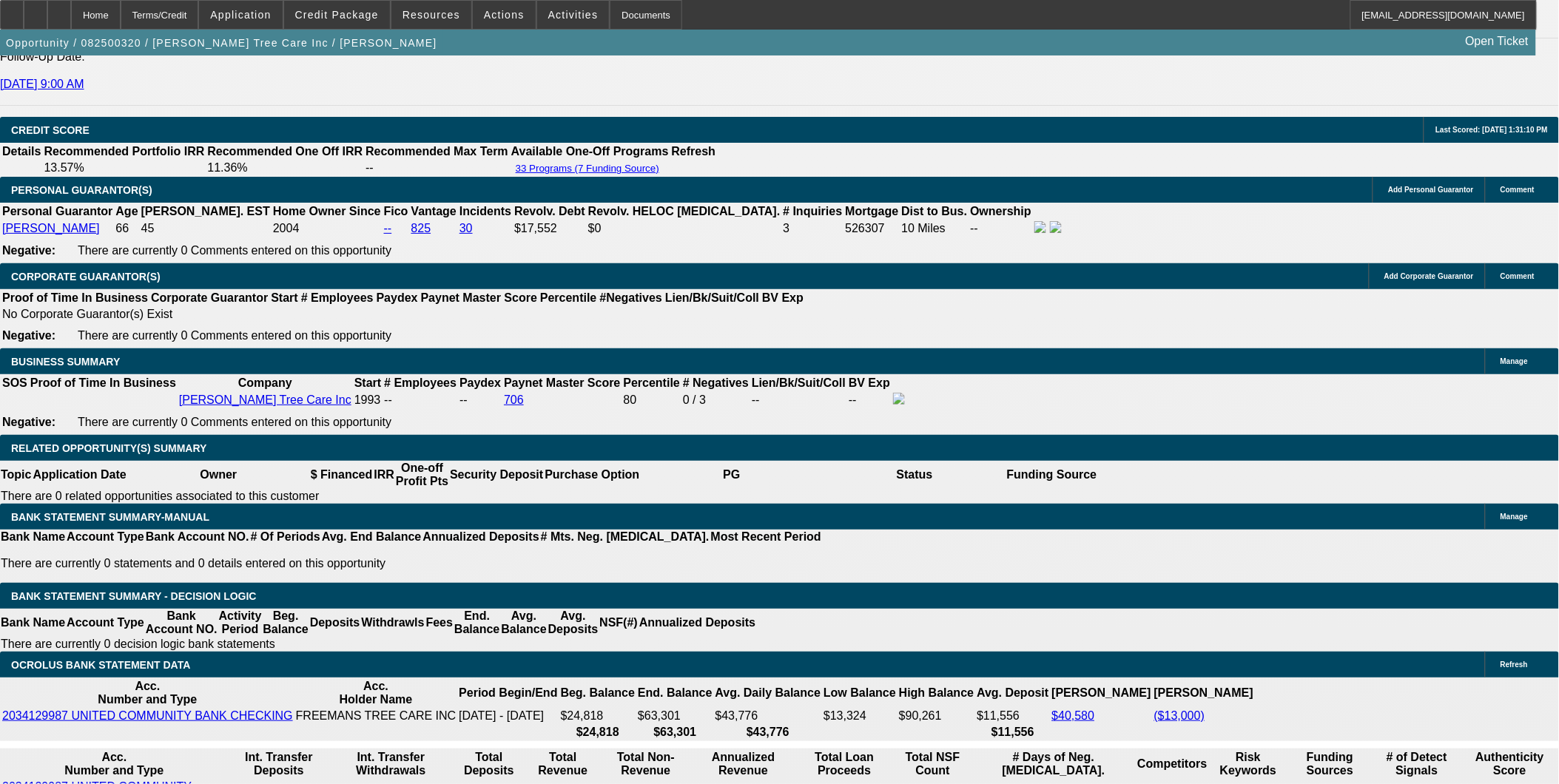
scroll to position [2055, 0]
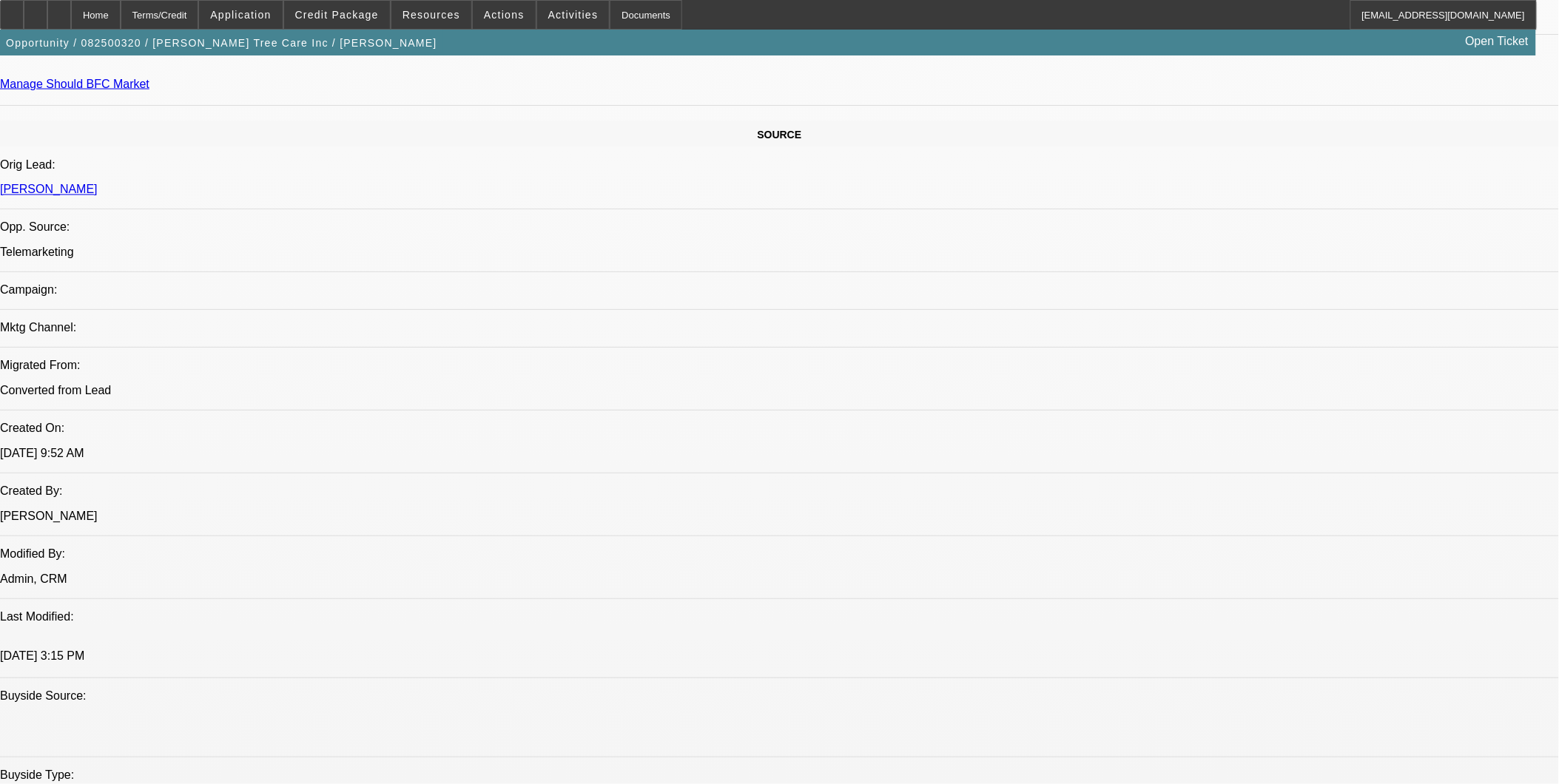
scroll to position [657, 0]
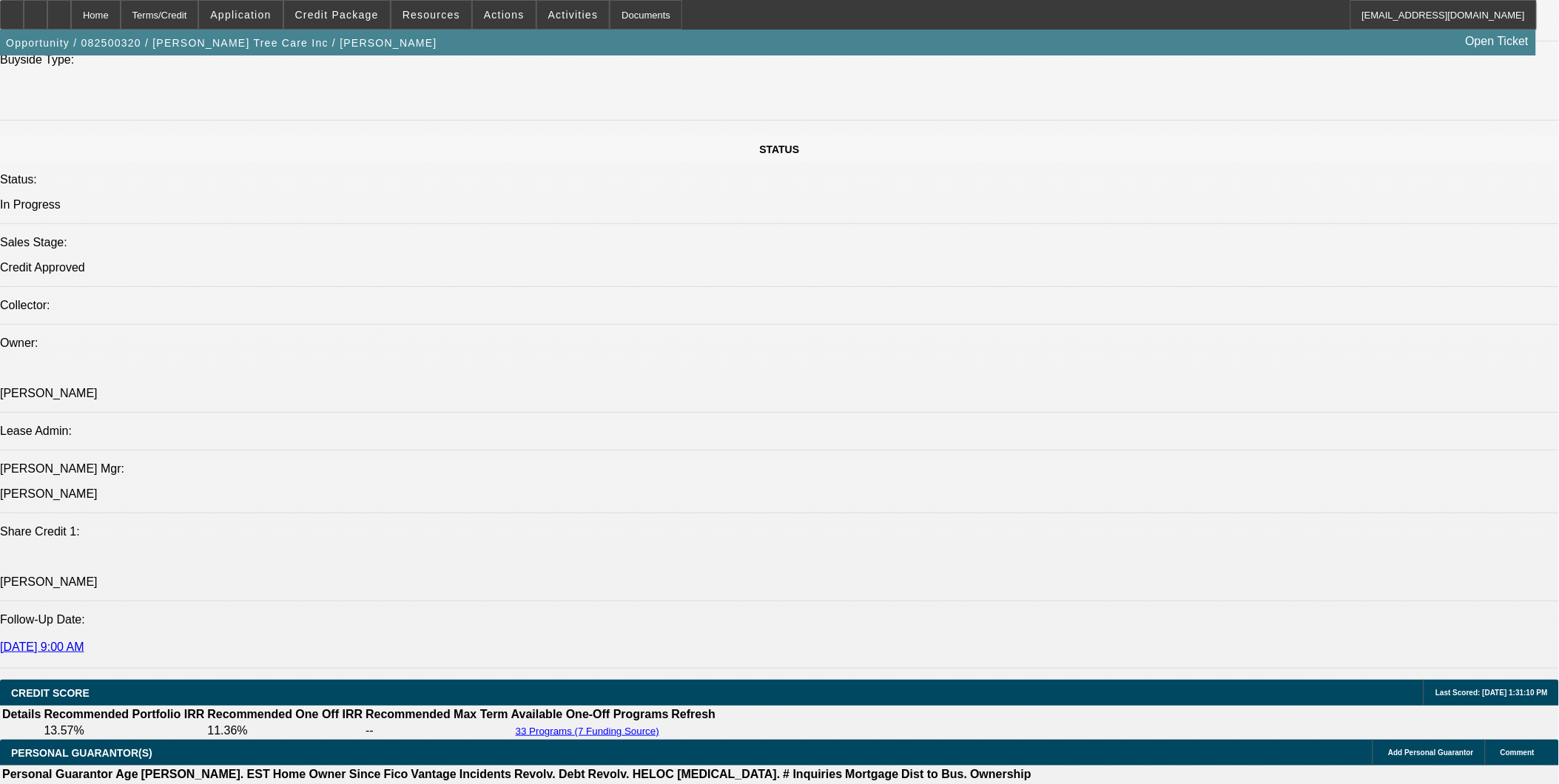
scroll to position [1561, 0]
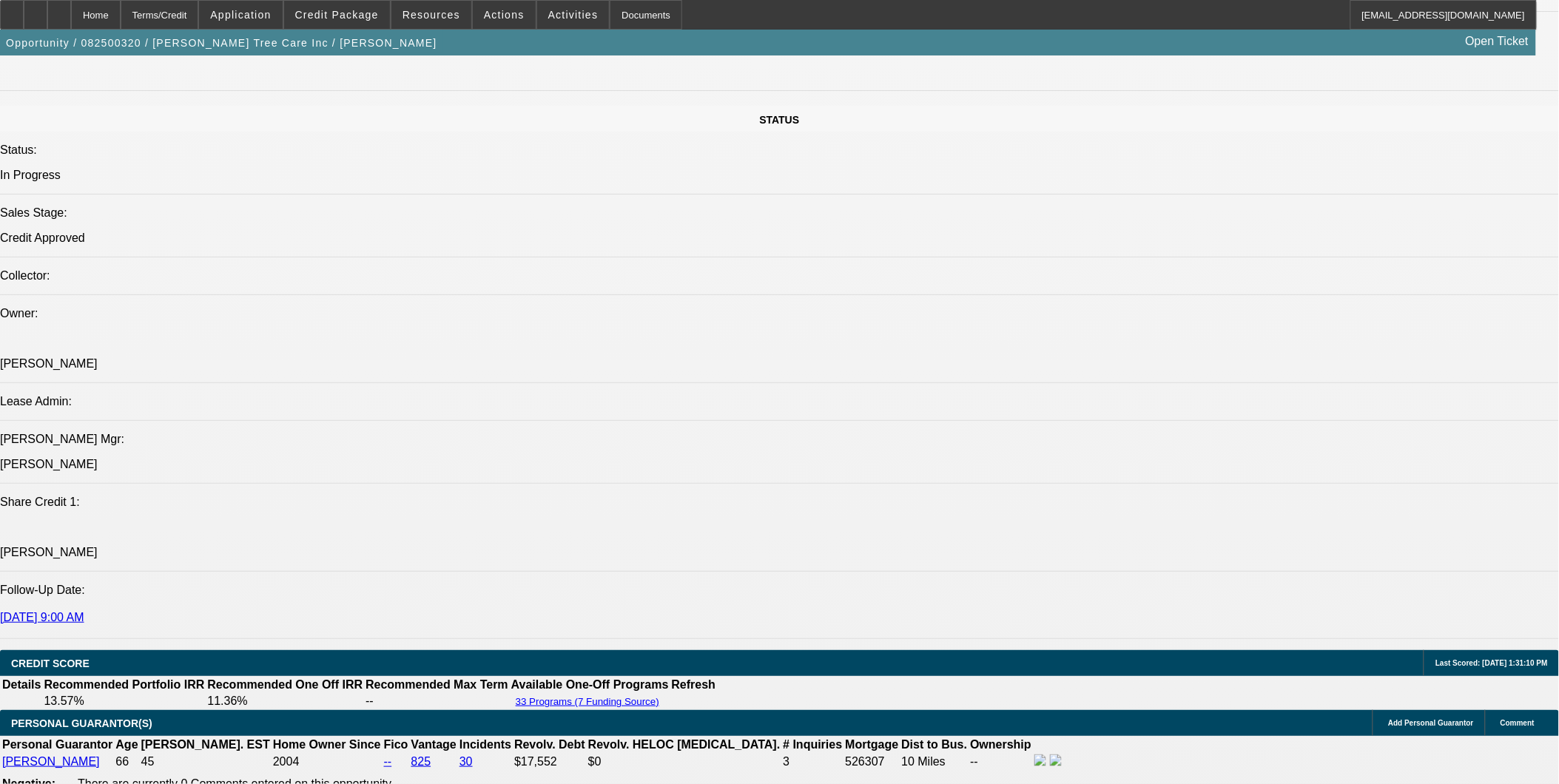
drag, startPoint x: 299, startPoint y: 442, endPoint x: 294, endPoint y: 345, distance: 97.1
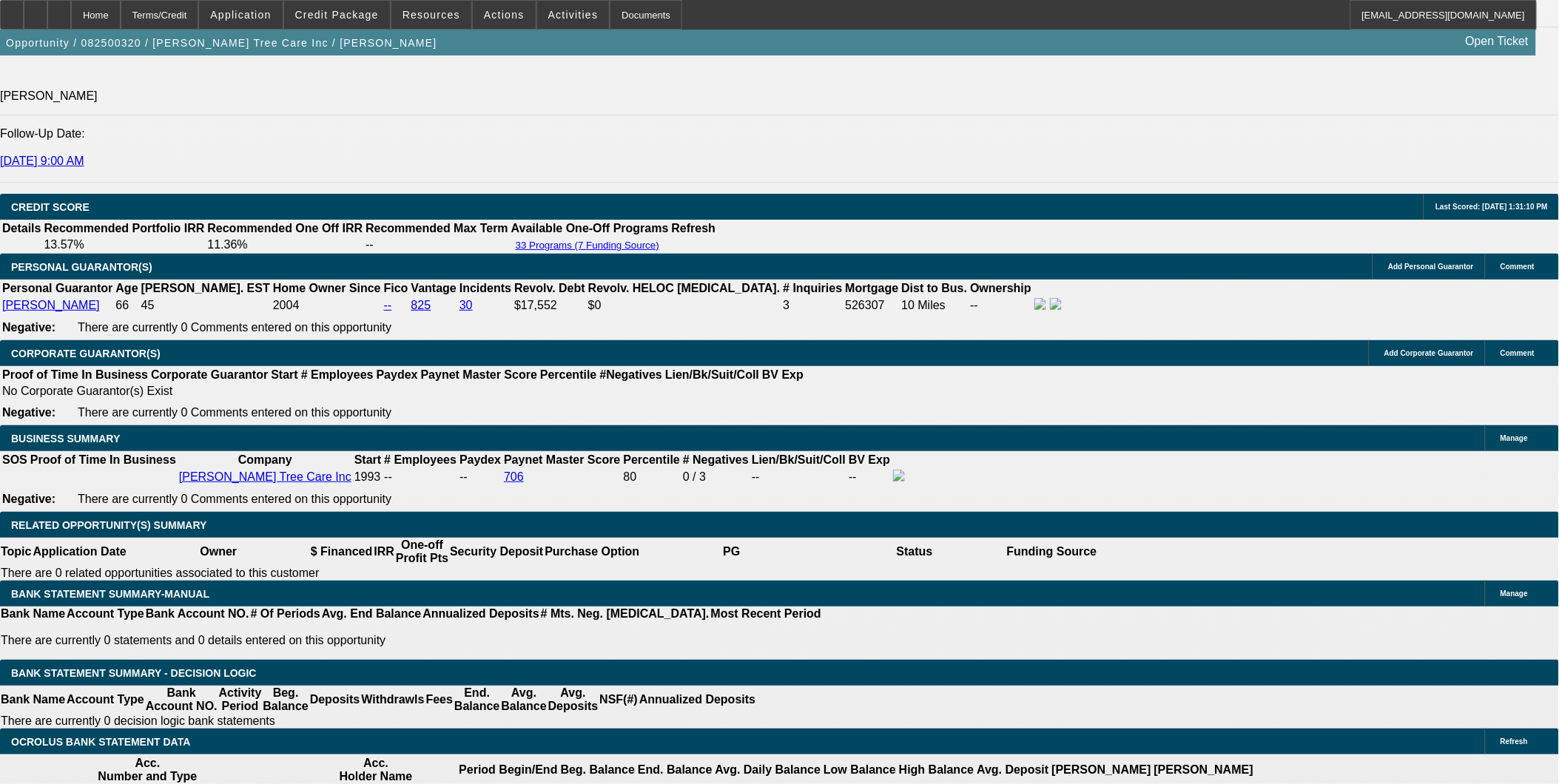
scroll to position [2055, 0]
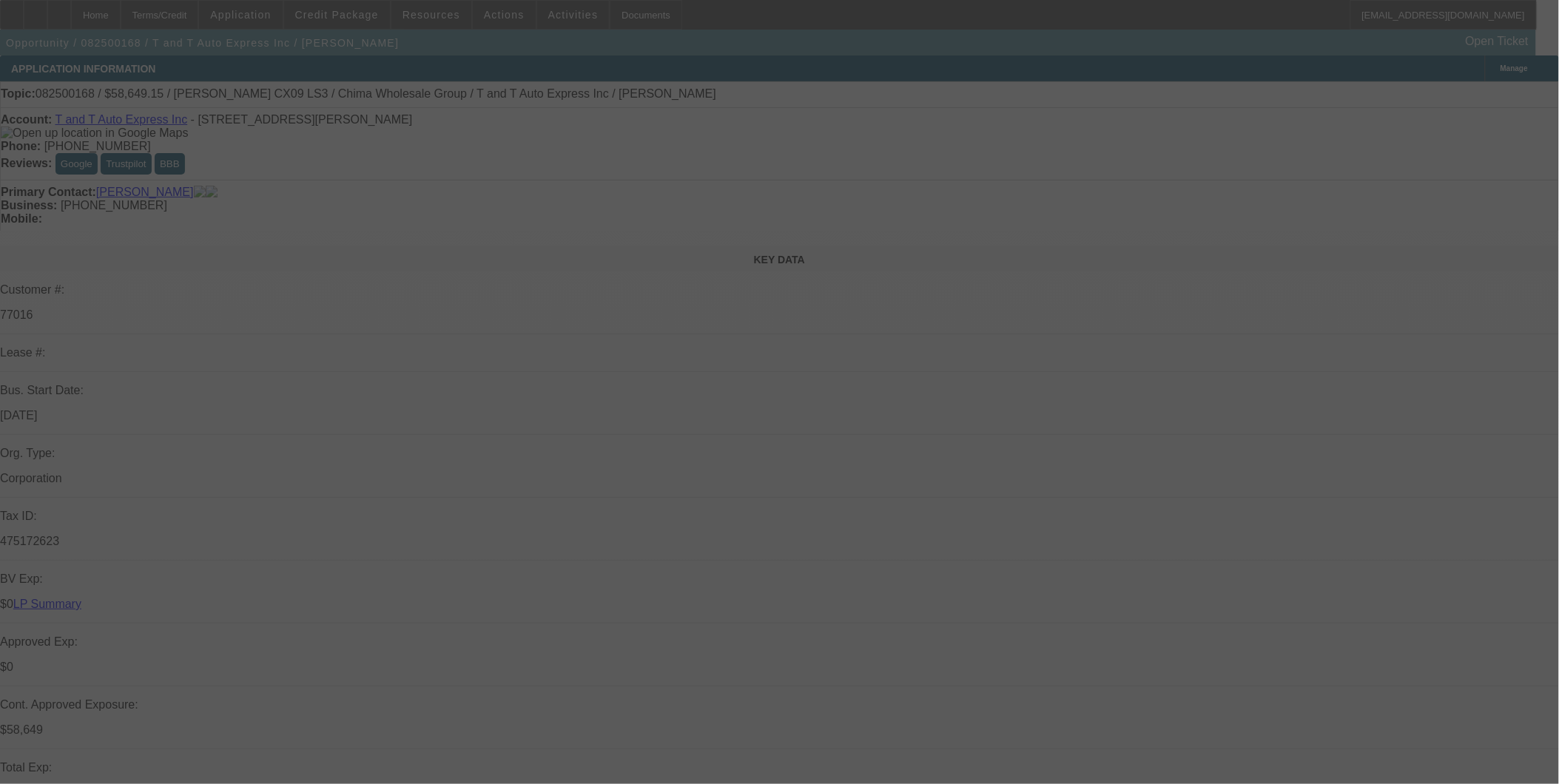
select select "0.15"
select select "2"
select select "0"
select select "2"
select select "0.1"
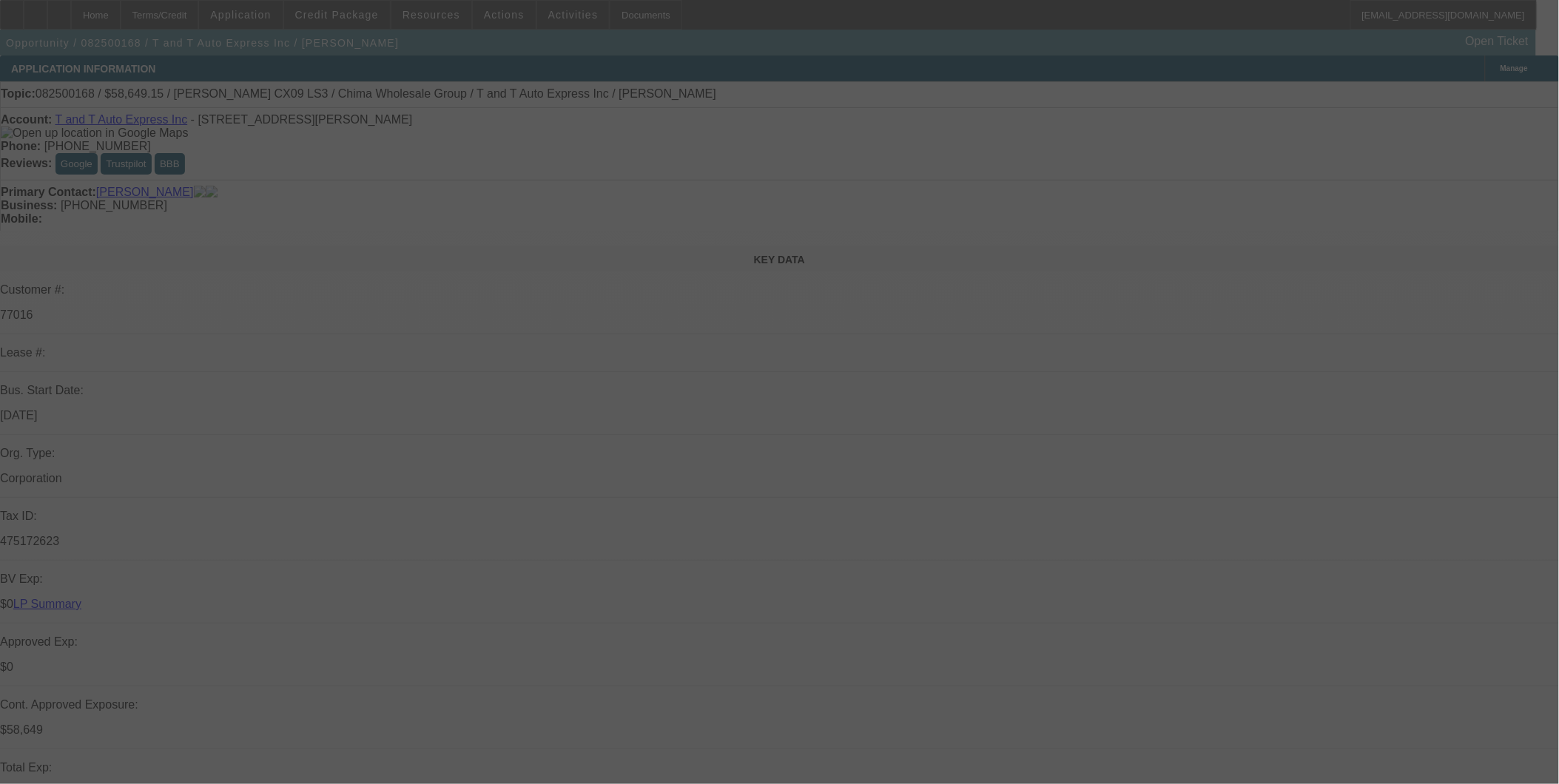
select select "0.15"
select select "2"
select select "0"
select select "0.15"
select select "2"
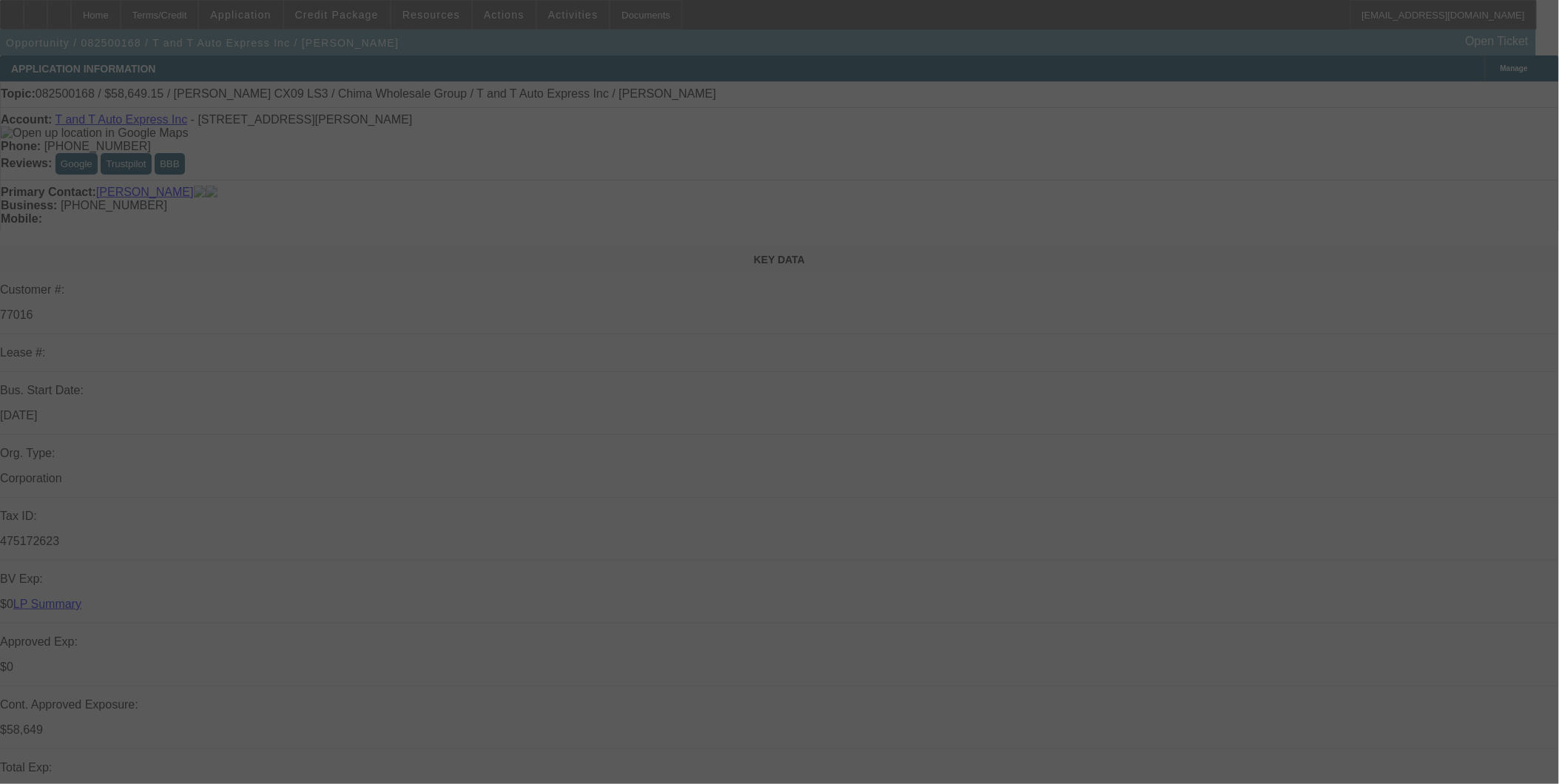
select select "0"
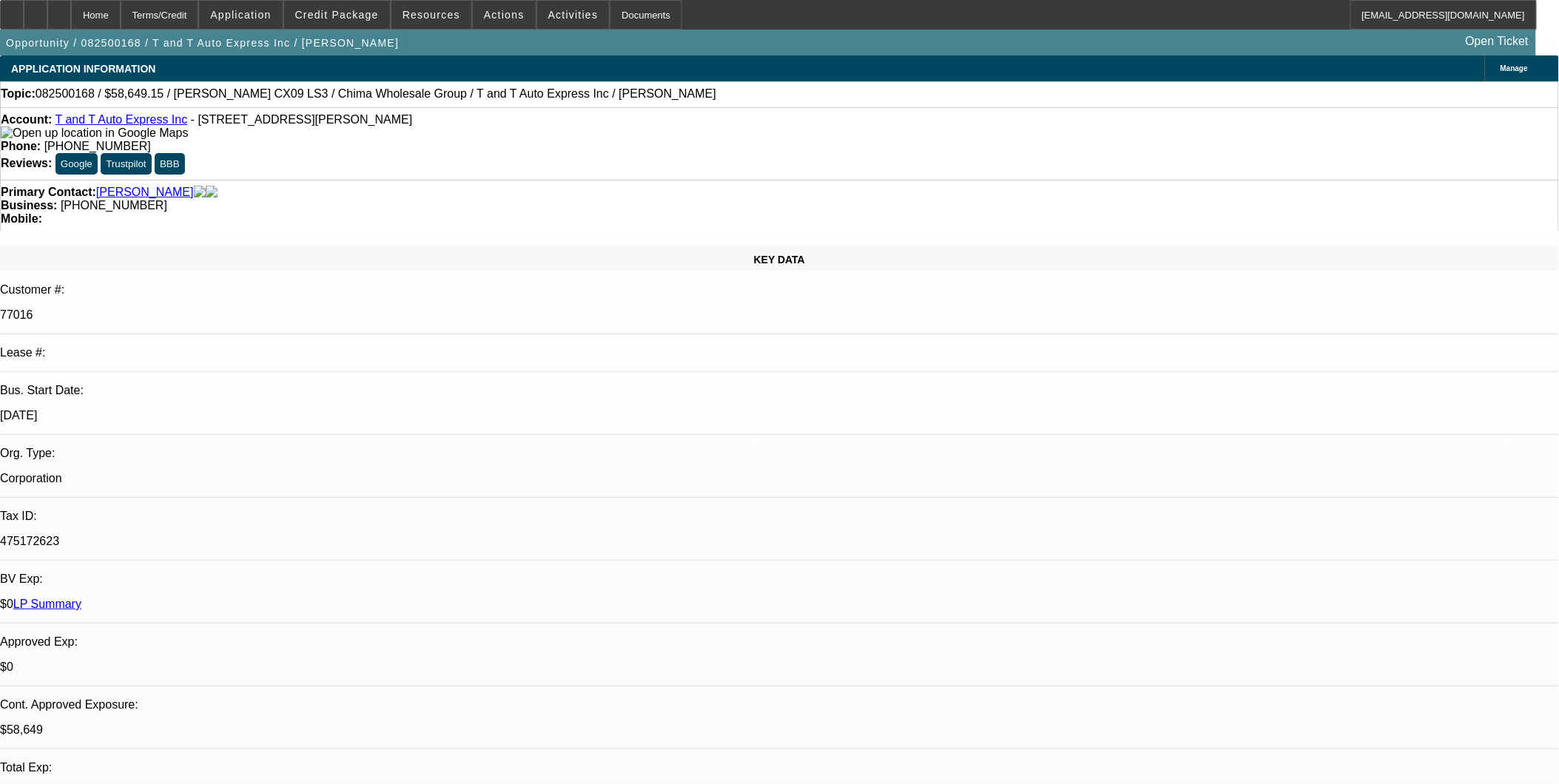
select select "1"
select select "2"
select select "1"
select select "2"
select select "1"
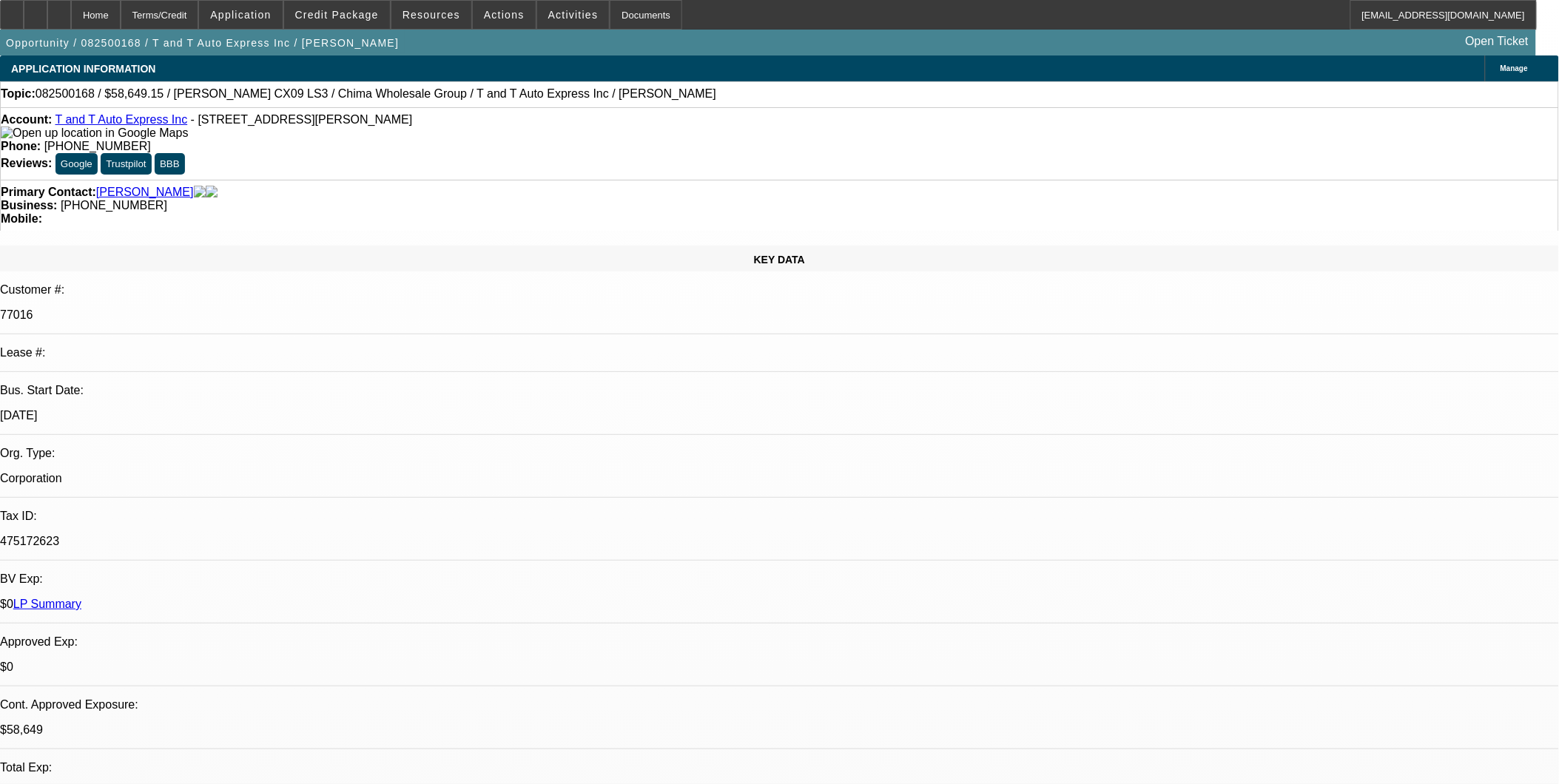
select select "2"
select select "1"
select select "2"
select select "6"
select select "4"
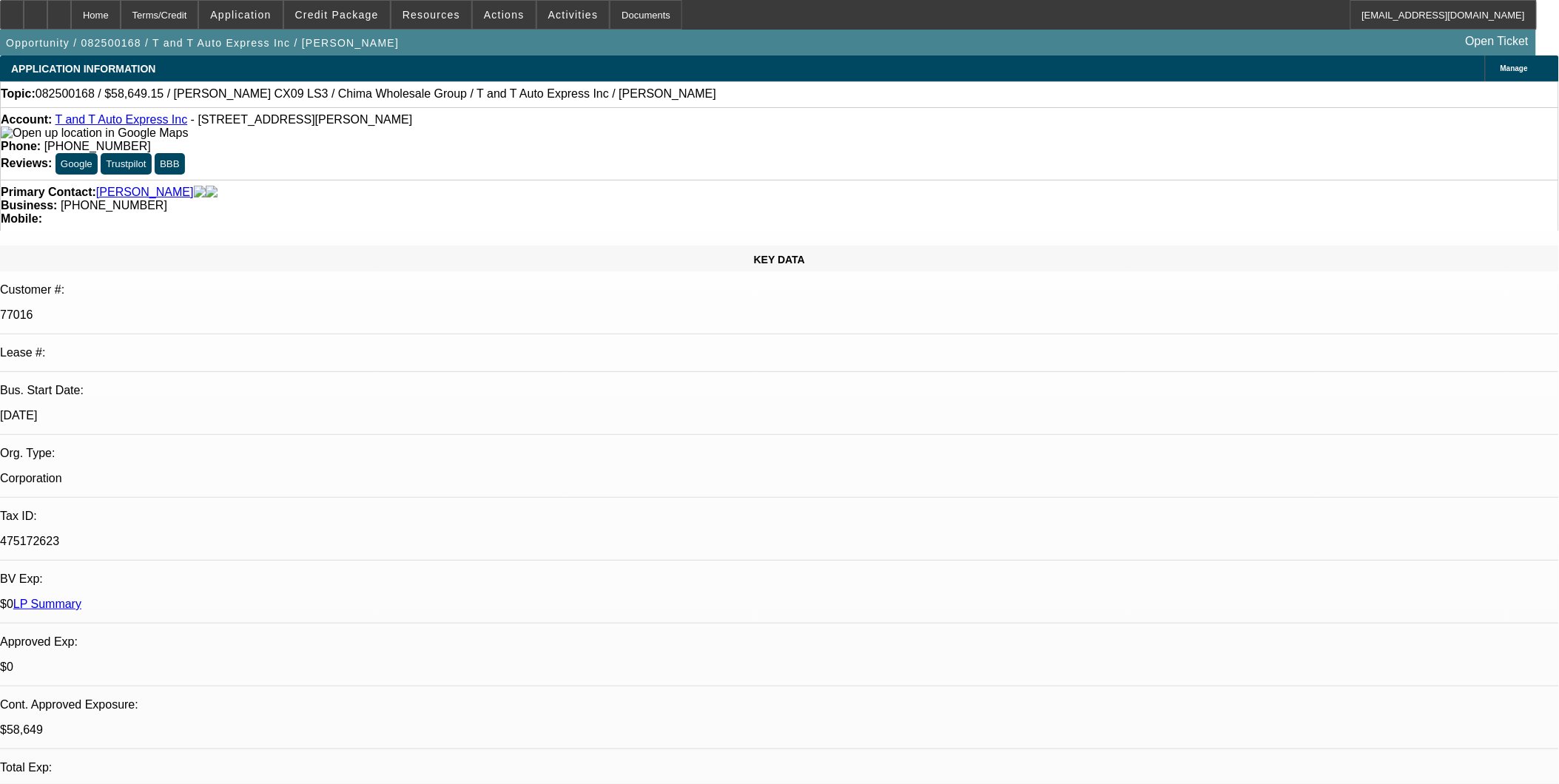
select select "6"
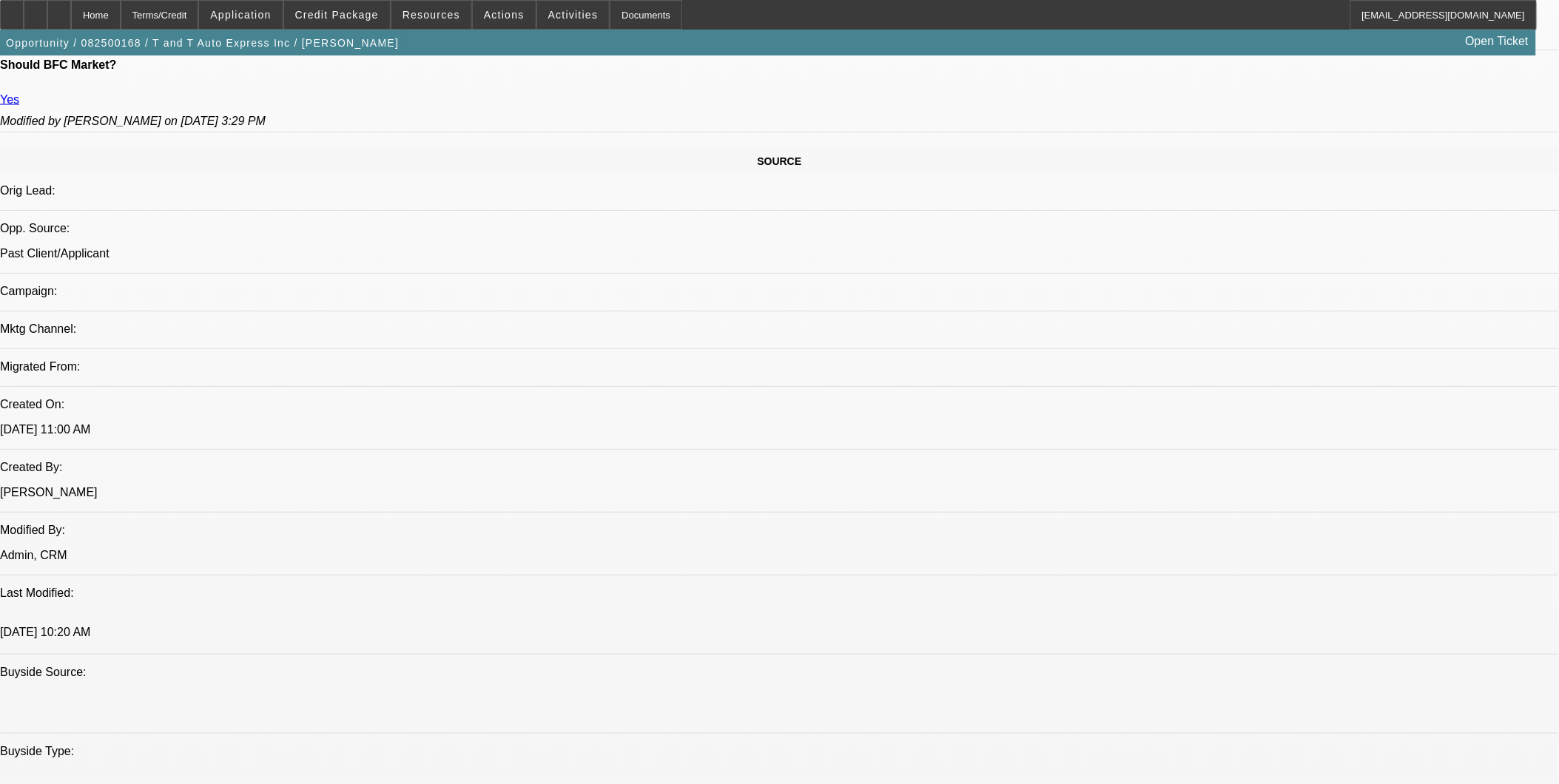
scroll to position [740, 0]
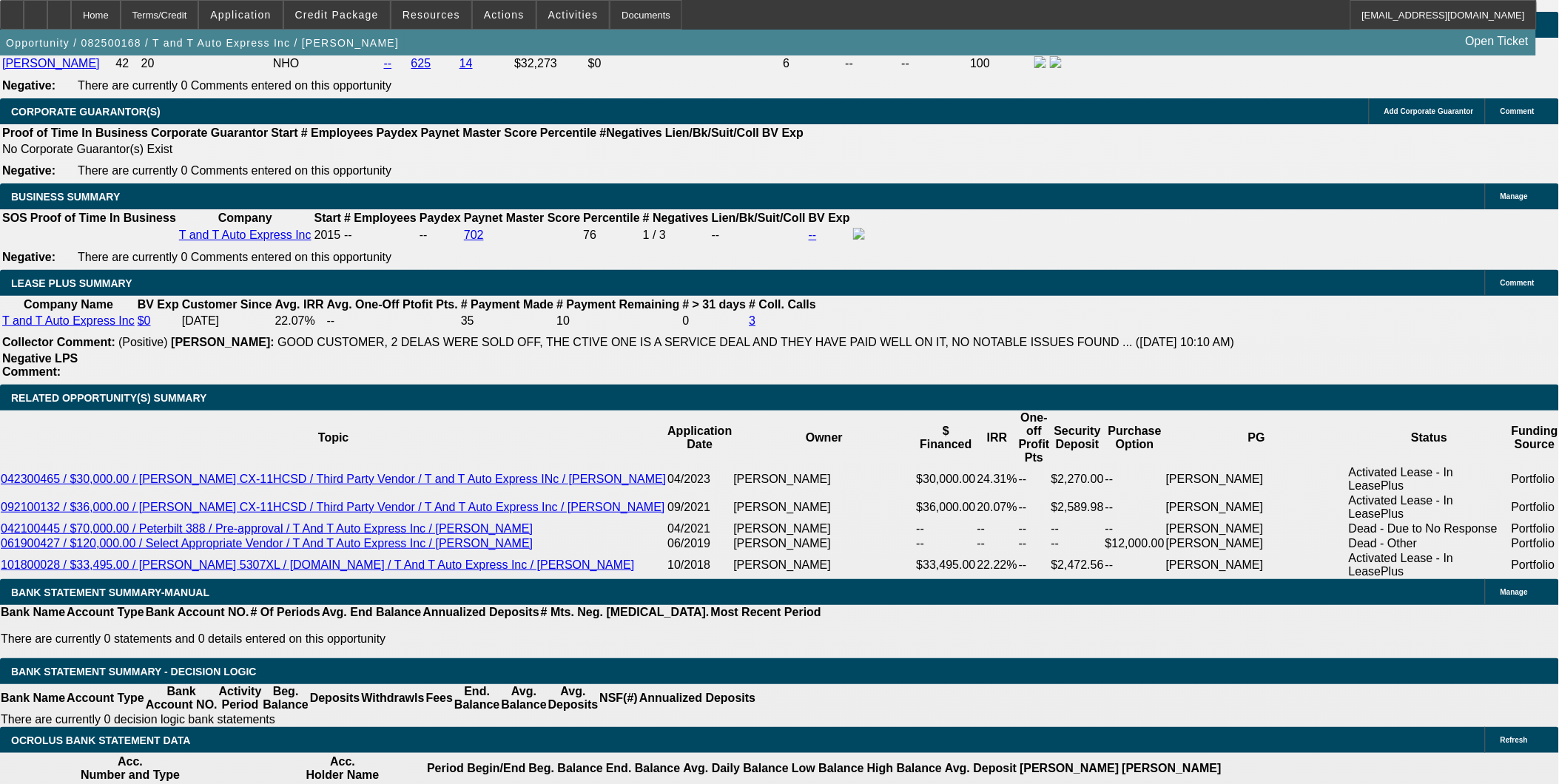
scroll to position [2301, 0]
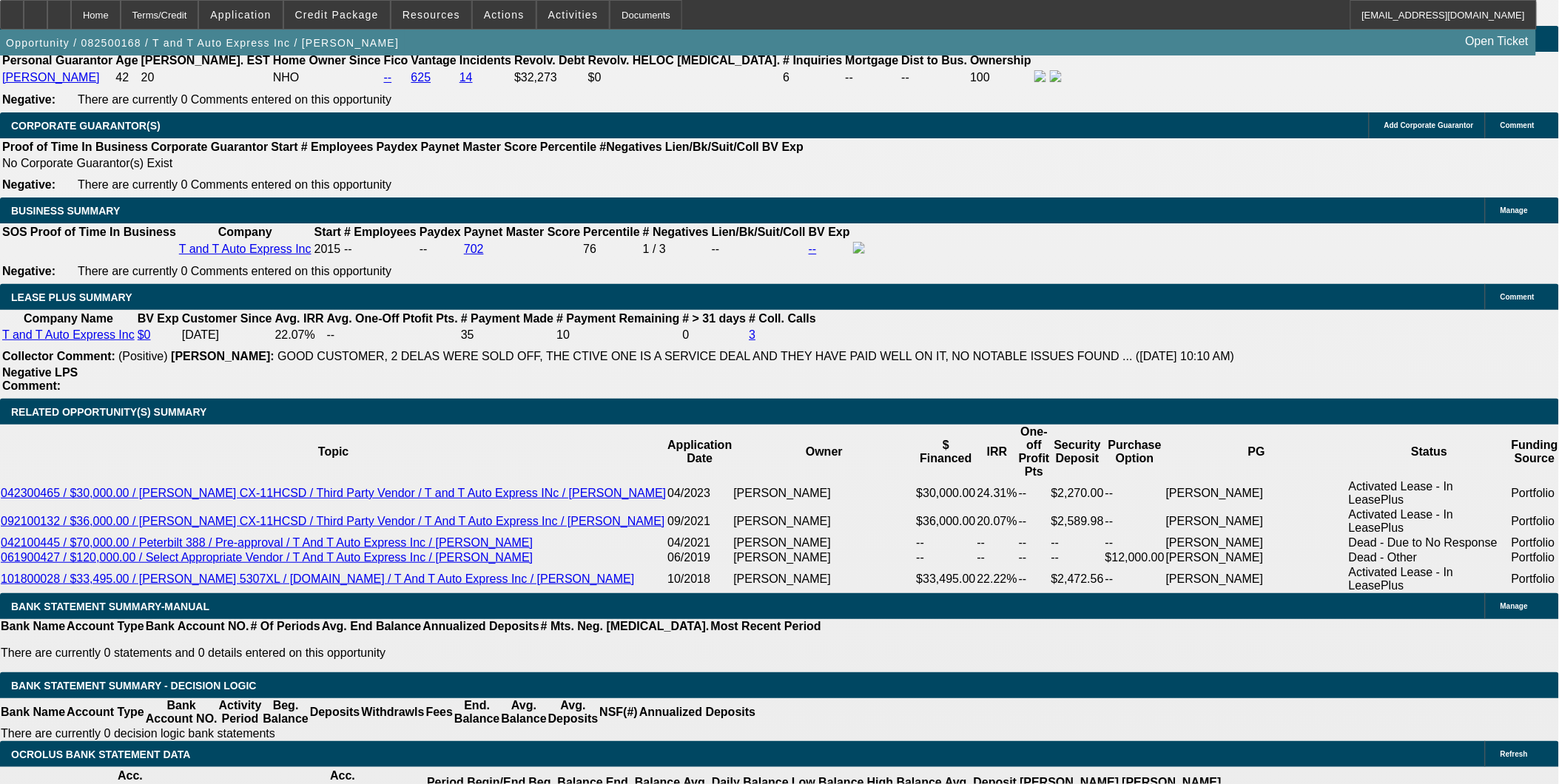
select select "0.15"
select select "2"
select select "0"
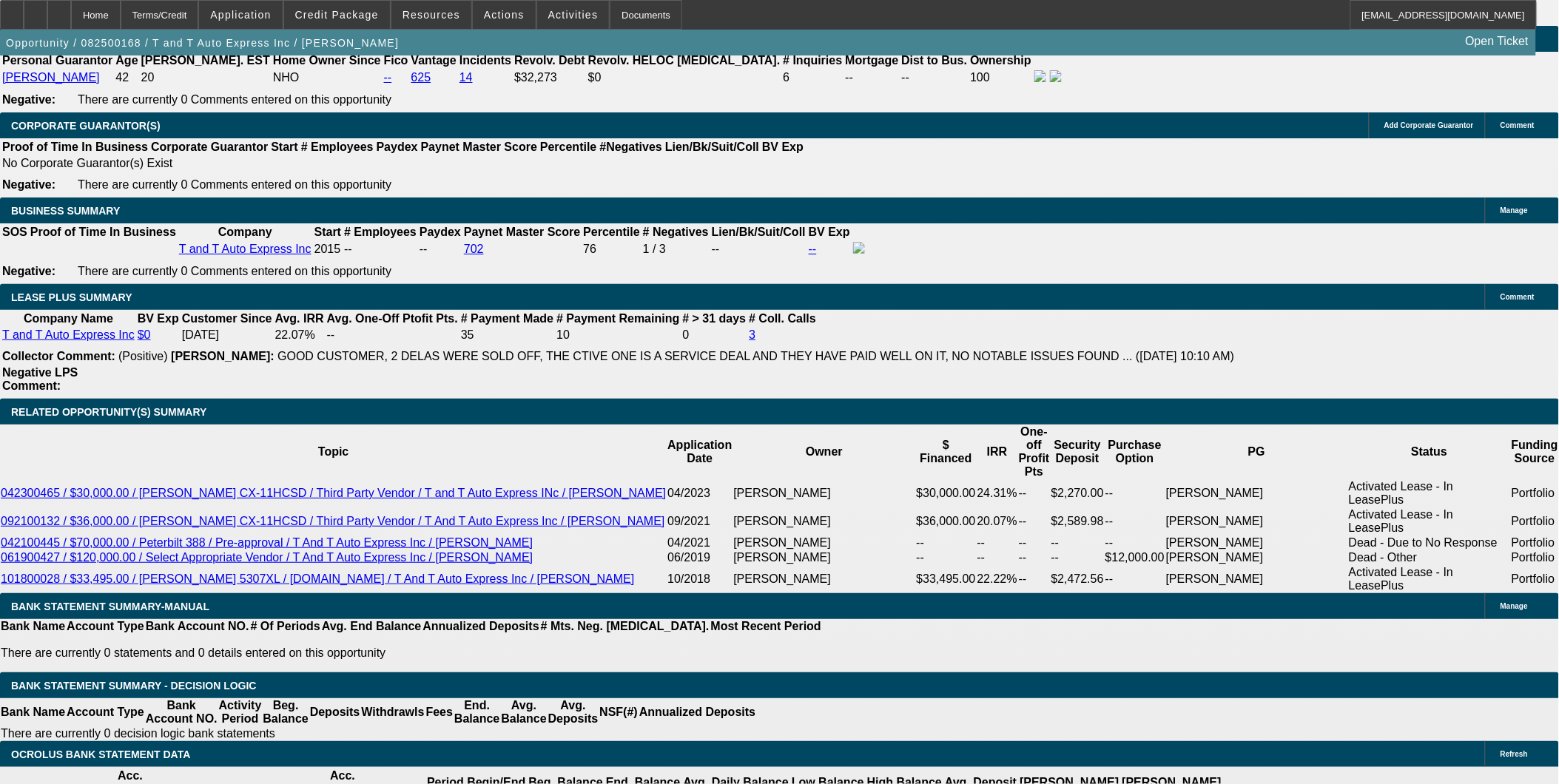
select select "6"
select select "0.15"
select select "2"
select select "0"
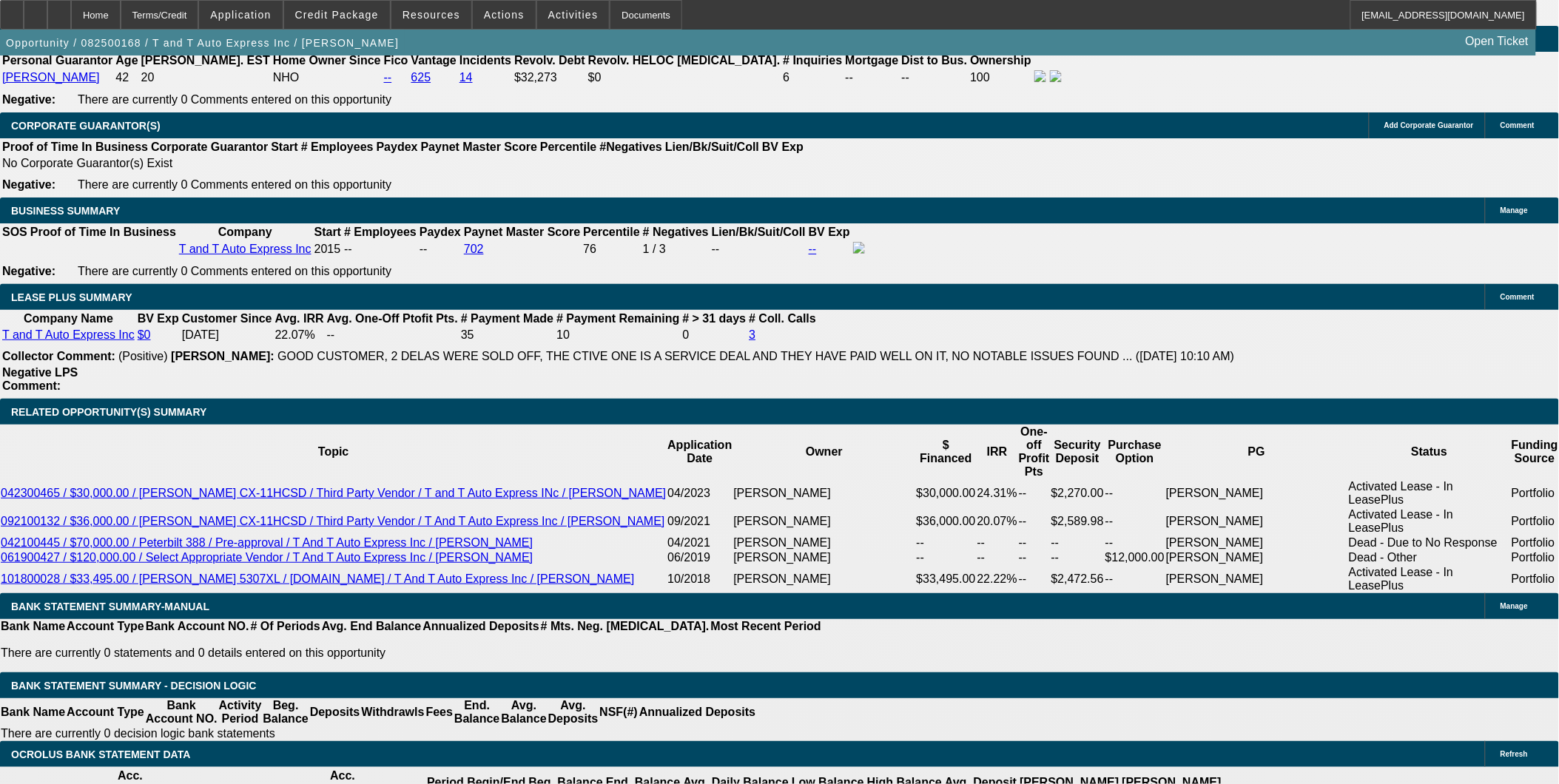
select select "6"
select select "0"
select select "6"
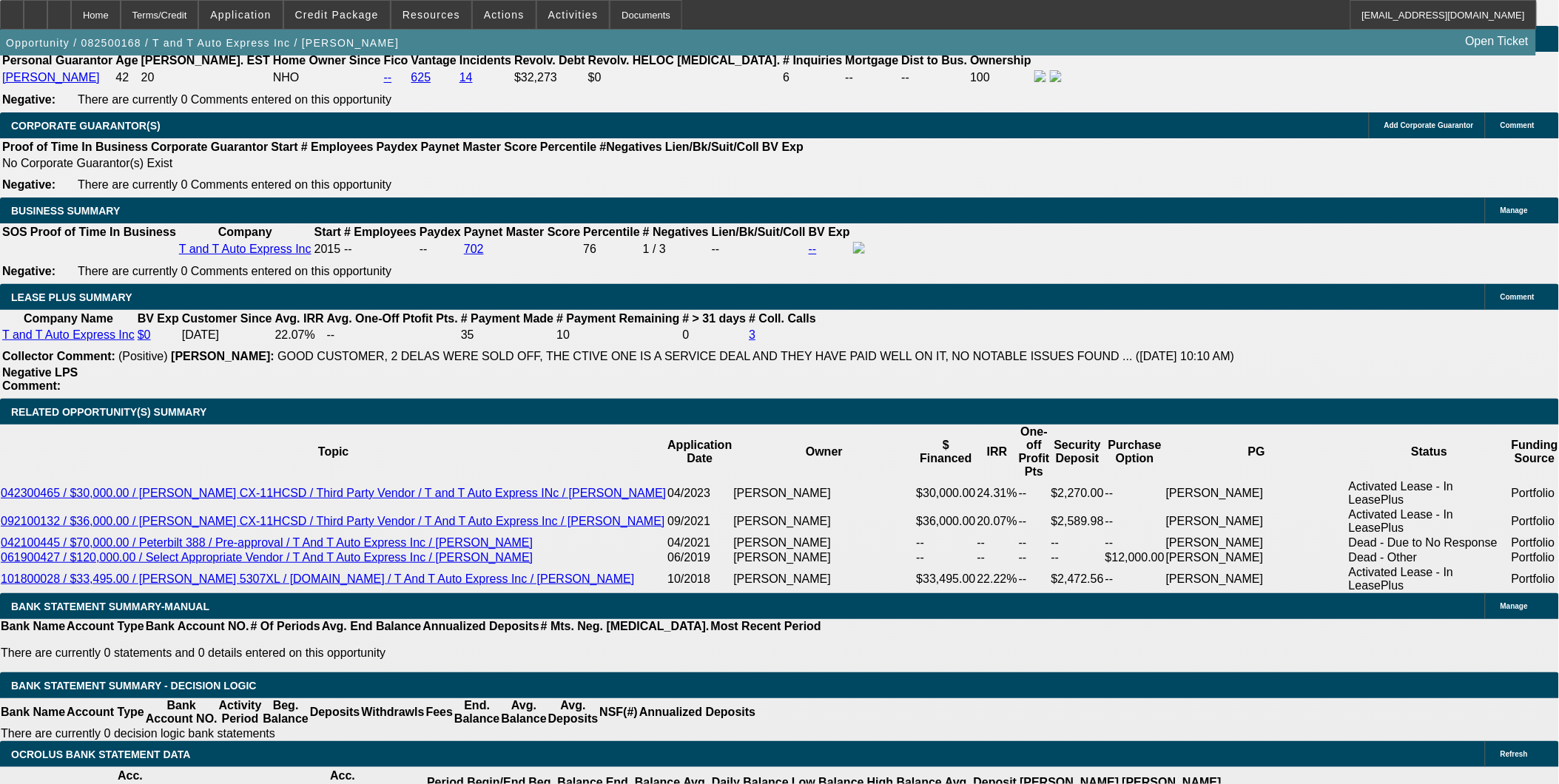
select select "0"
select select "6"
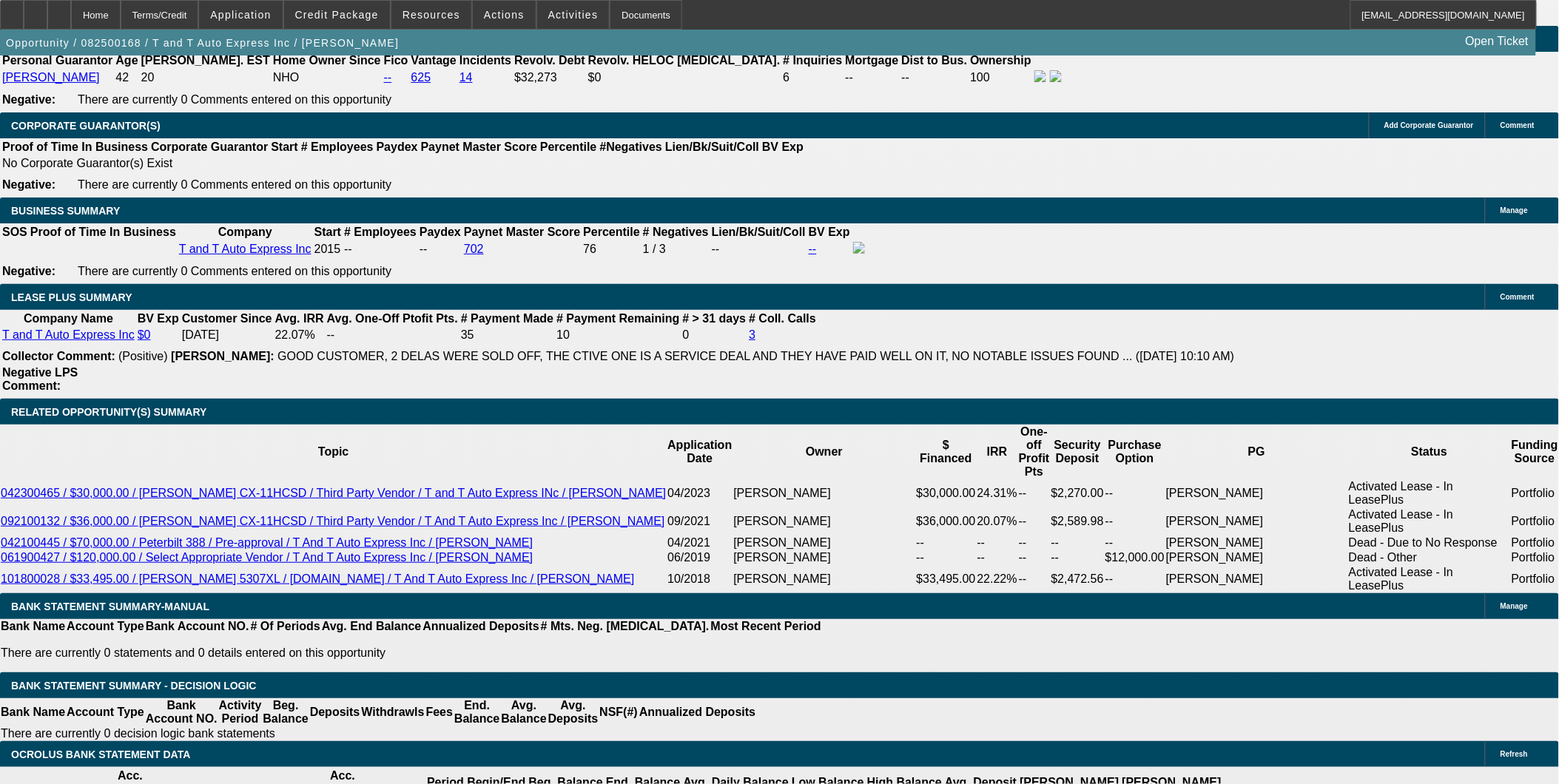
select select "0.15"
select select "2"
select select "0"
select select "6"
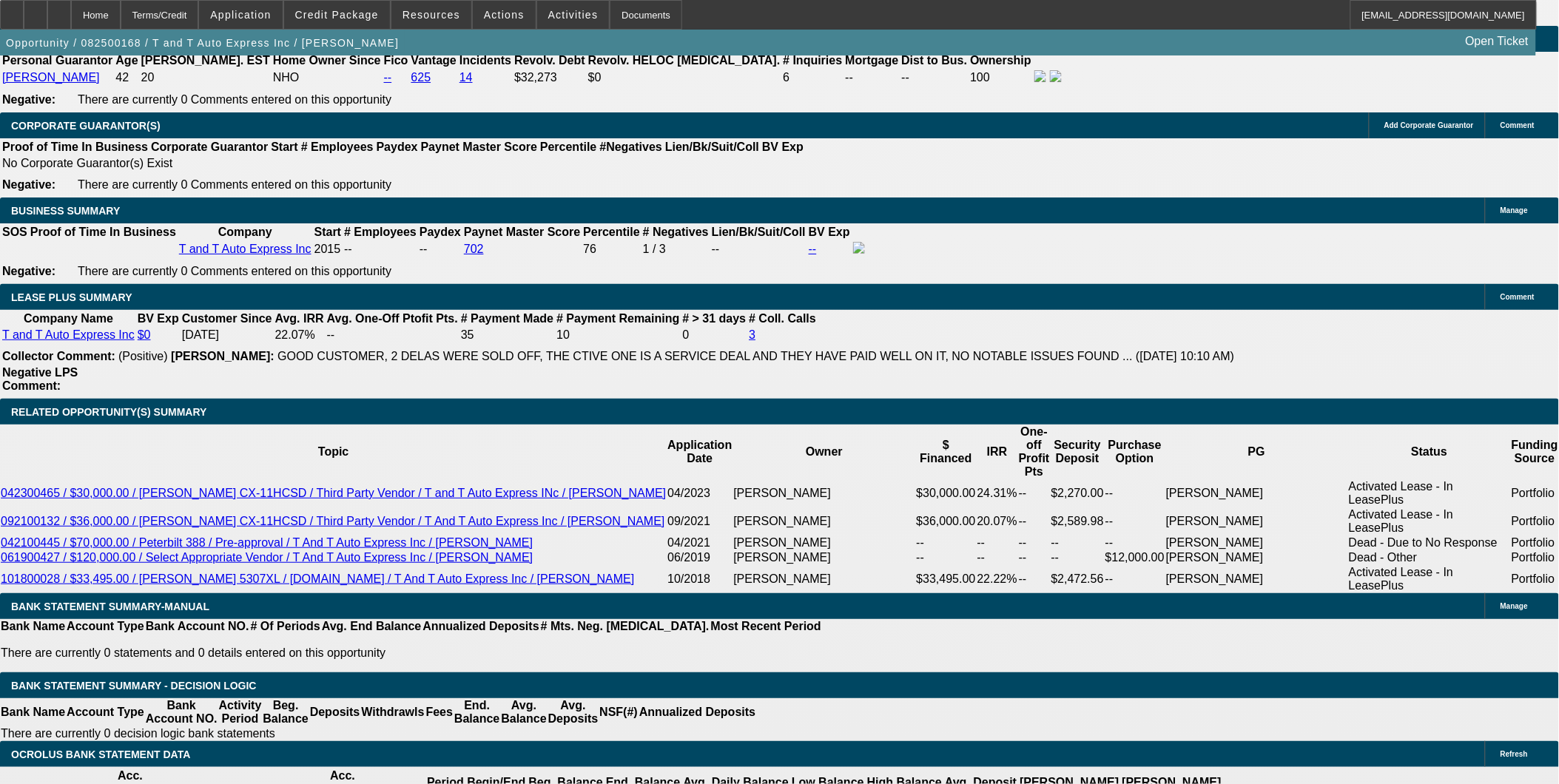
select select "2"
select select "0.1"
select select "4"
select select "0.15"
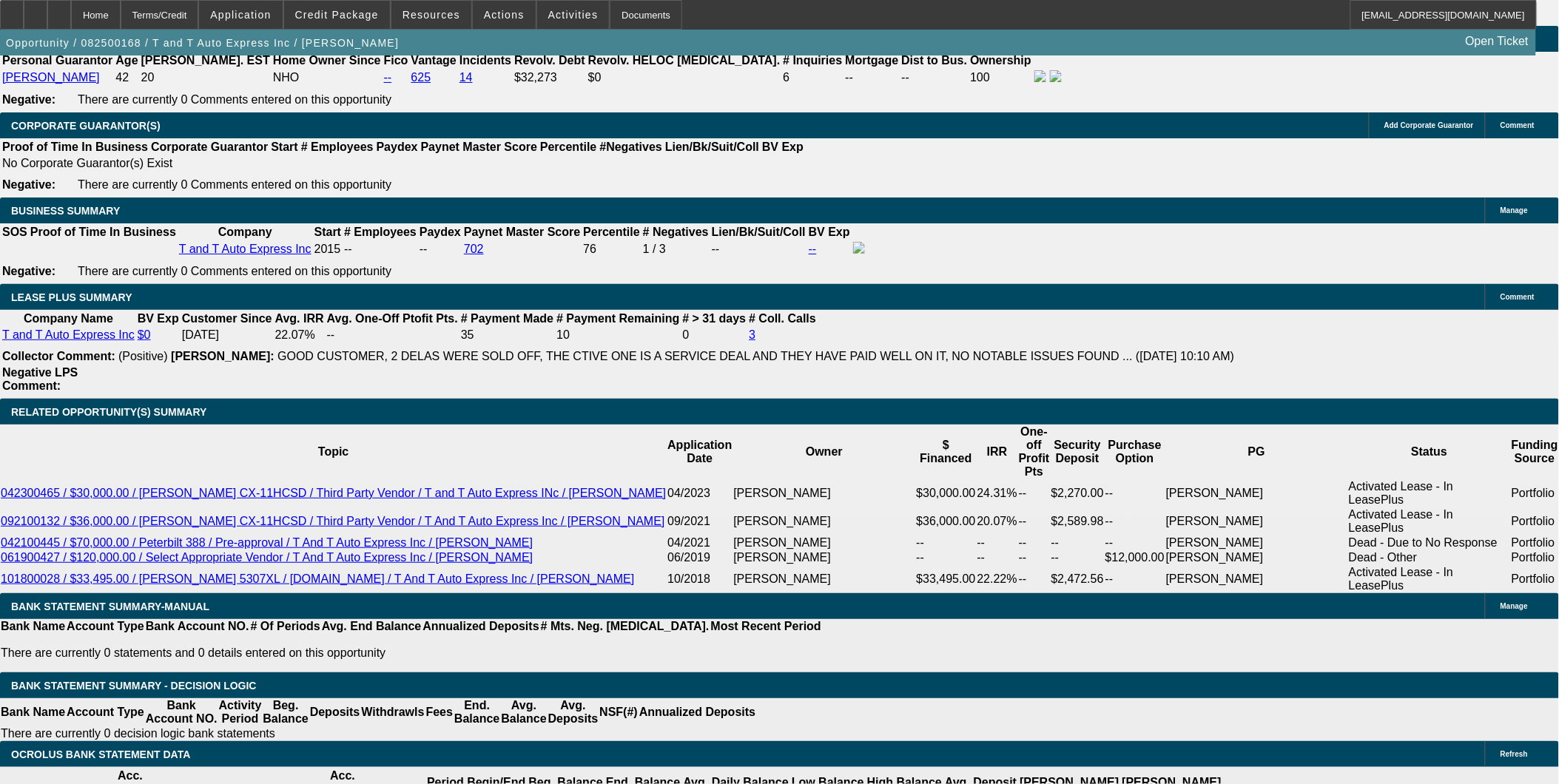
select select "2"
select select "0"
select select "6"
select select "0.15"
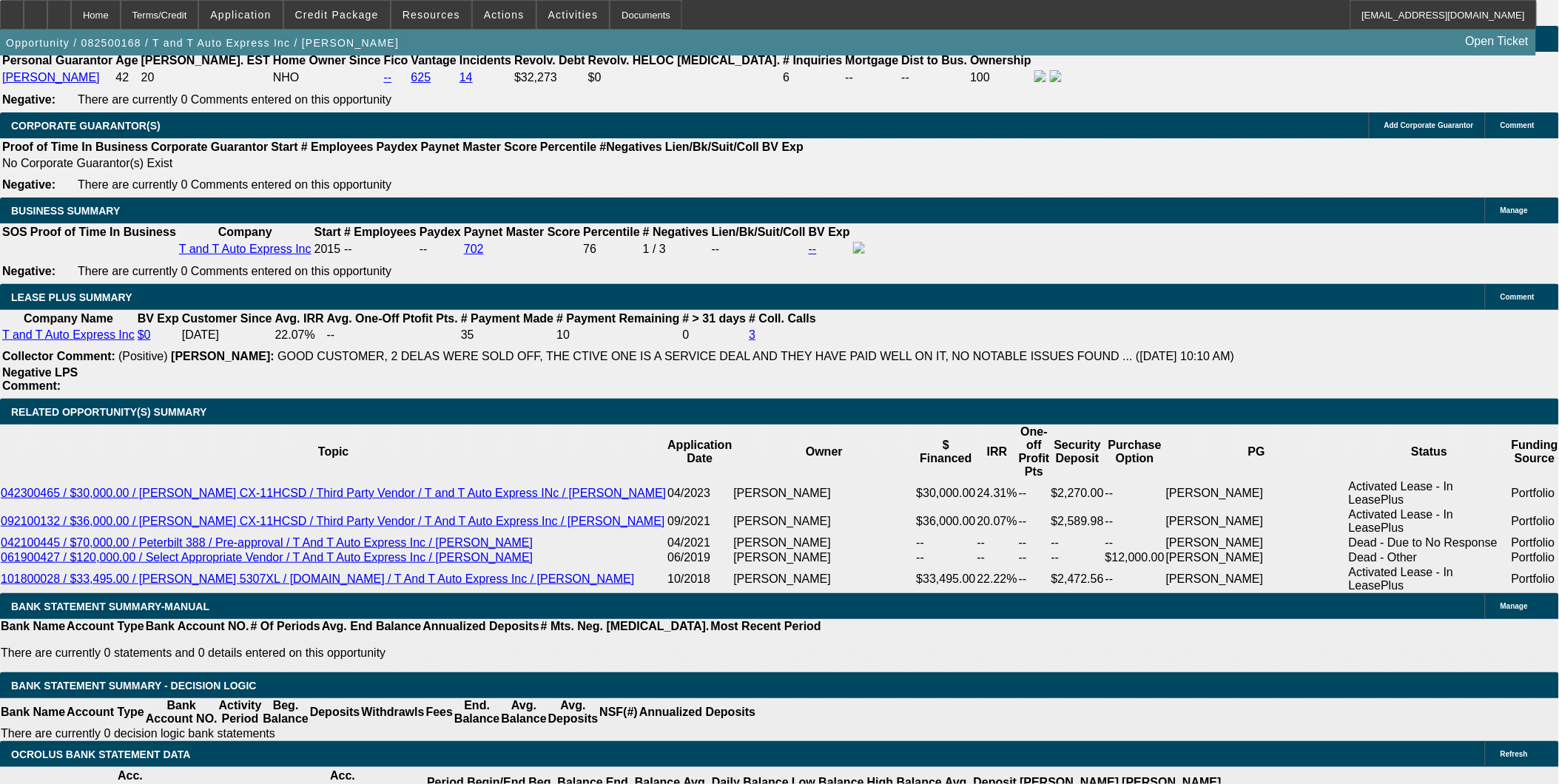
select select "2"
select select "0"
select select "6"
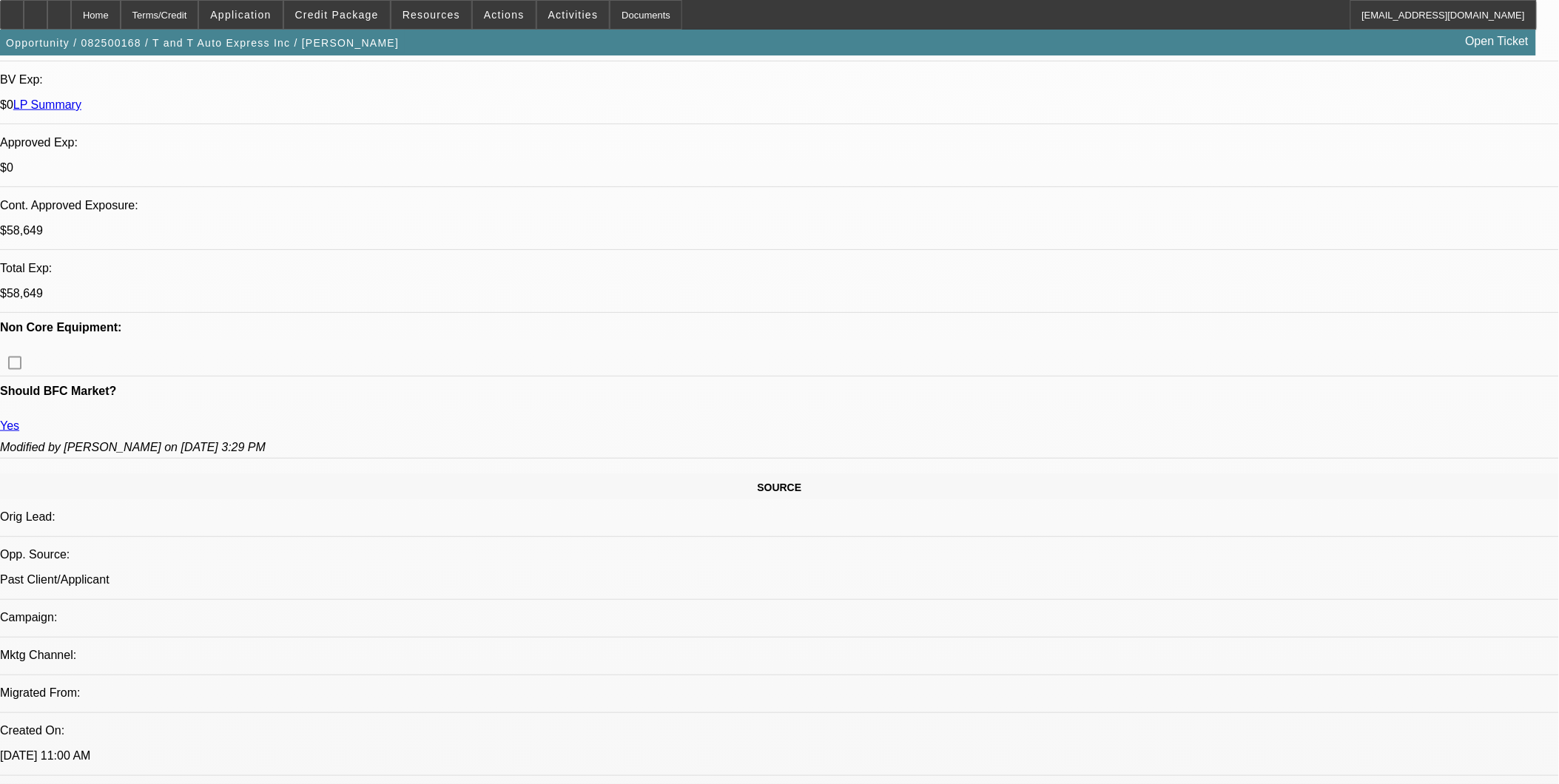
scroll to position [492, 0]
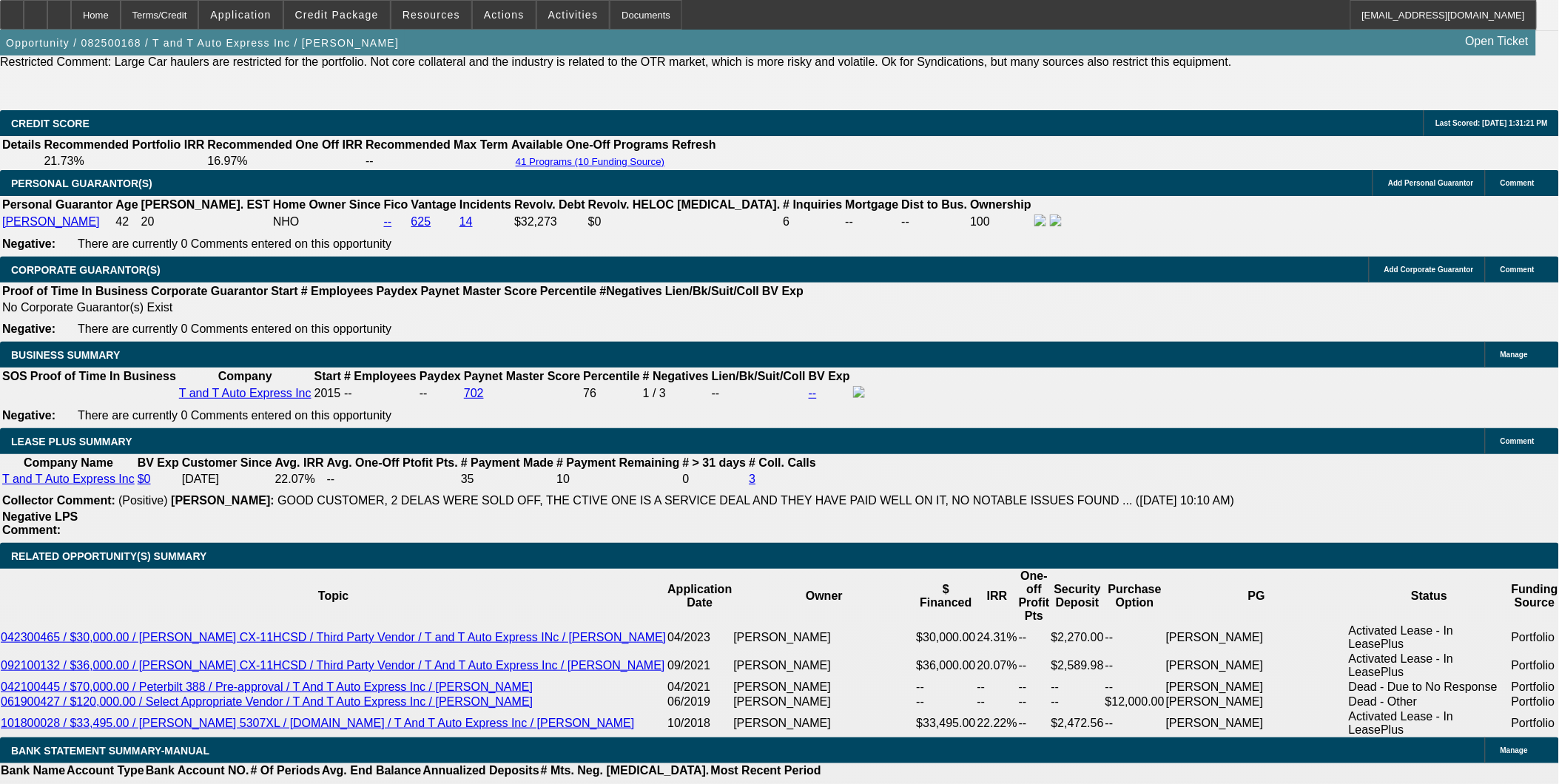
scroll to position [2301, 0]
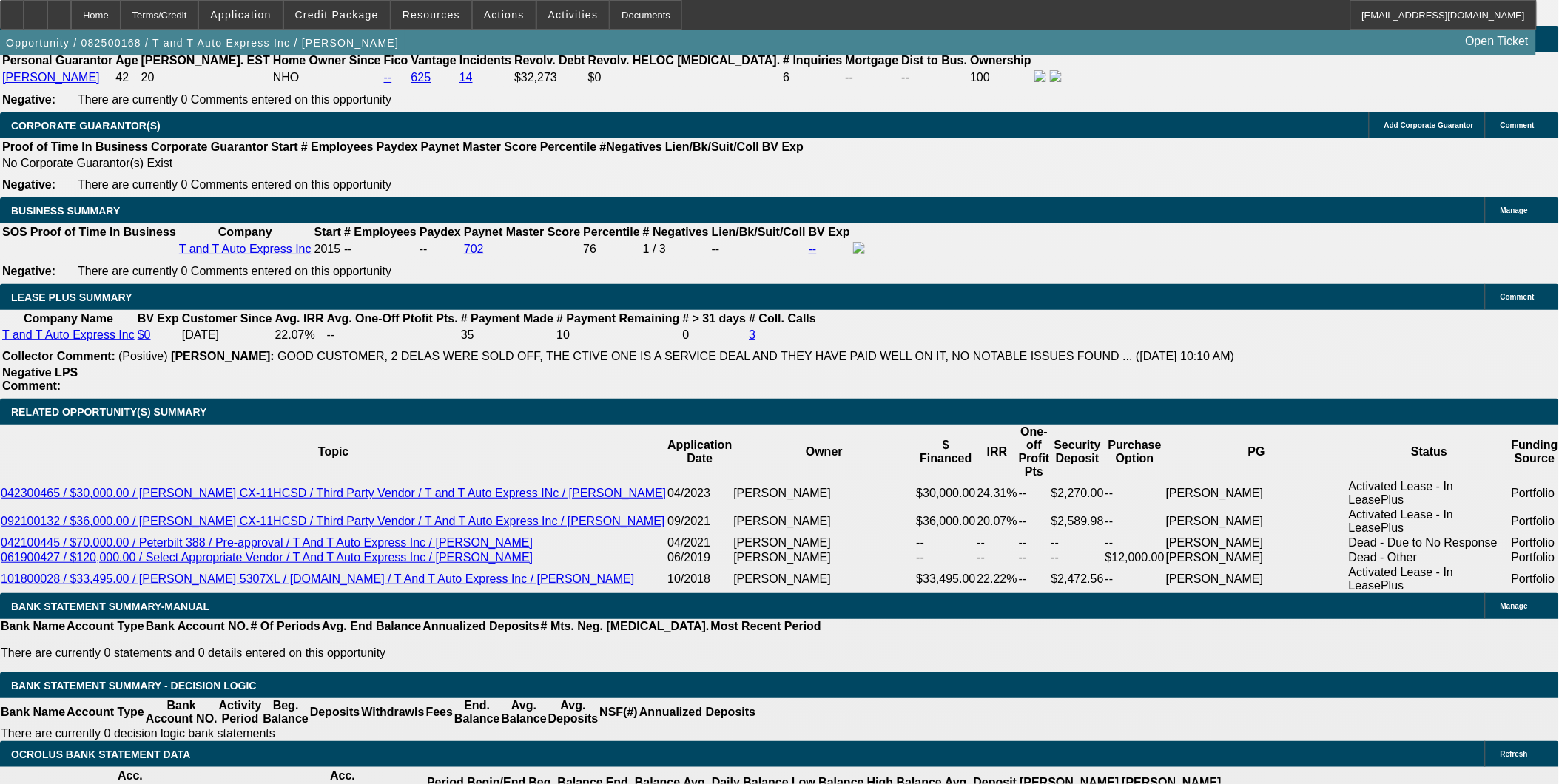
select select "0.15"
select select "2"
select select "0"
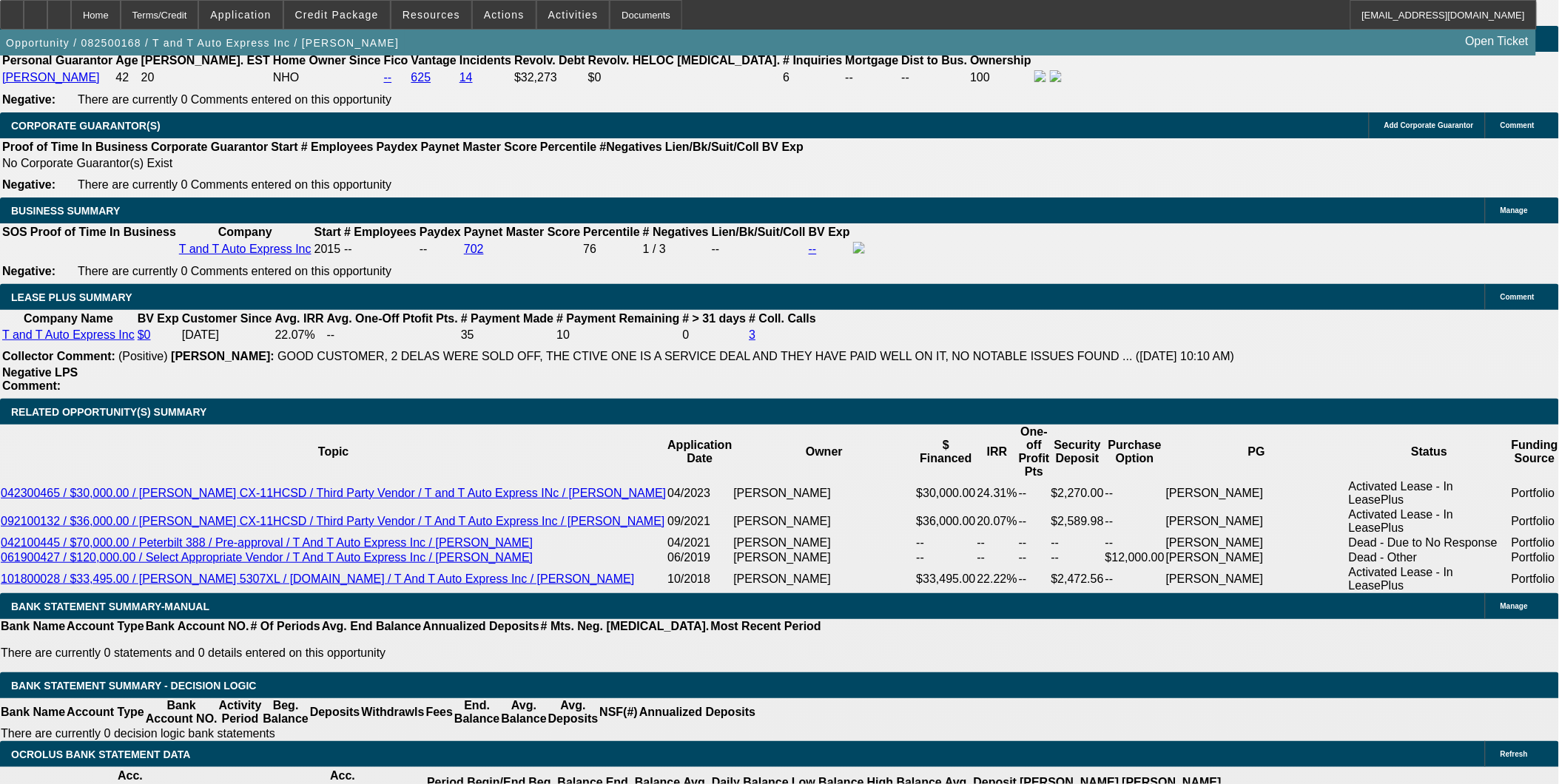
select select "6"
select select "0.15"
select select "2"
select select "0"
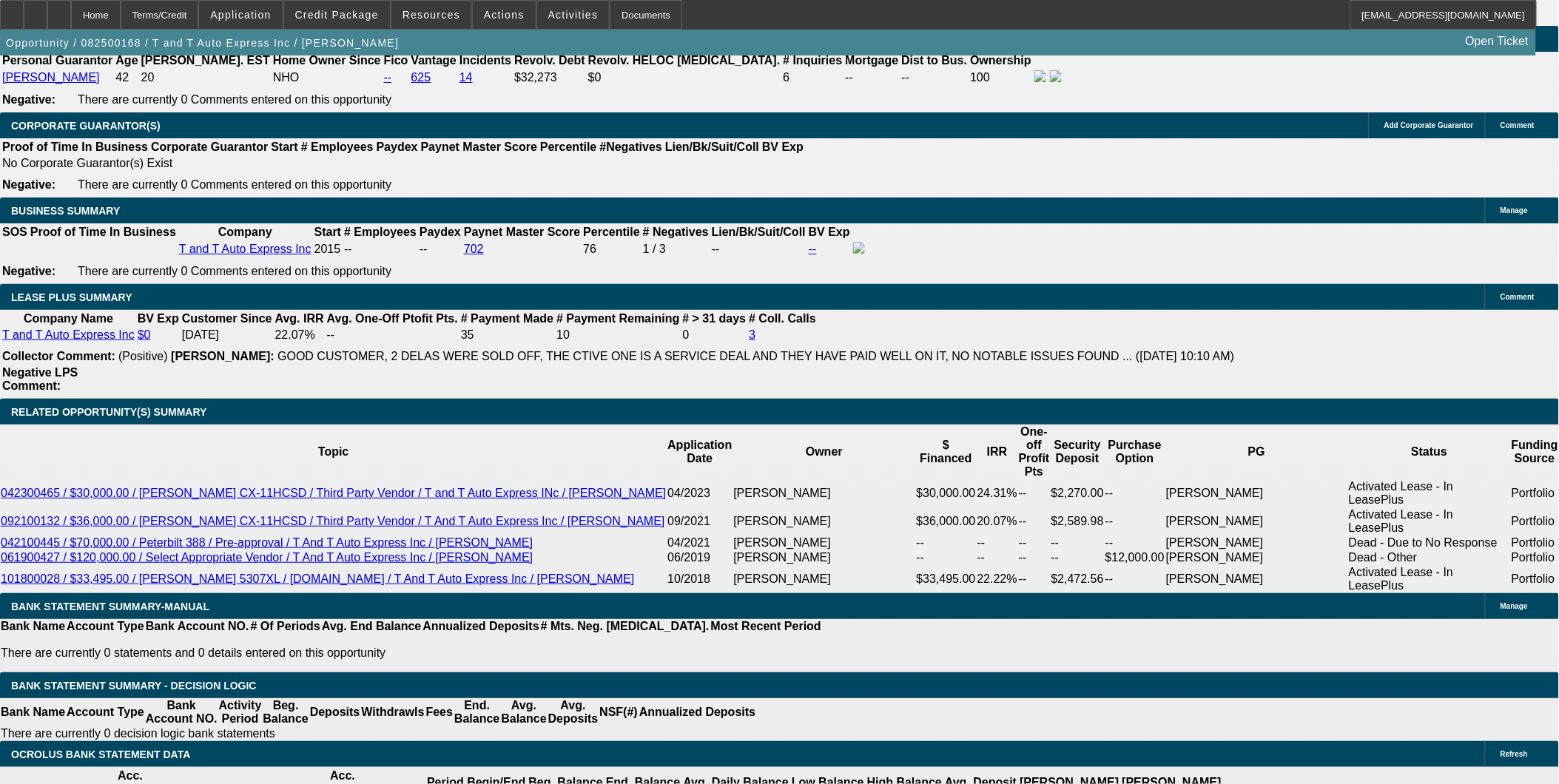
select select "6"
select select "0"
select select "6"
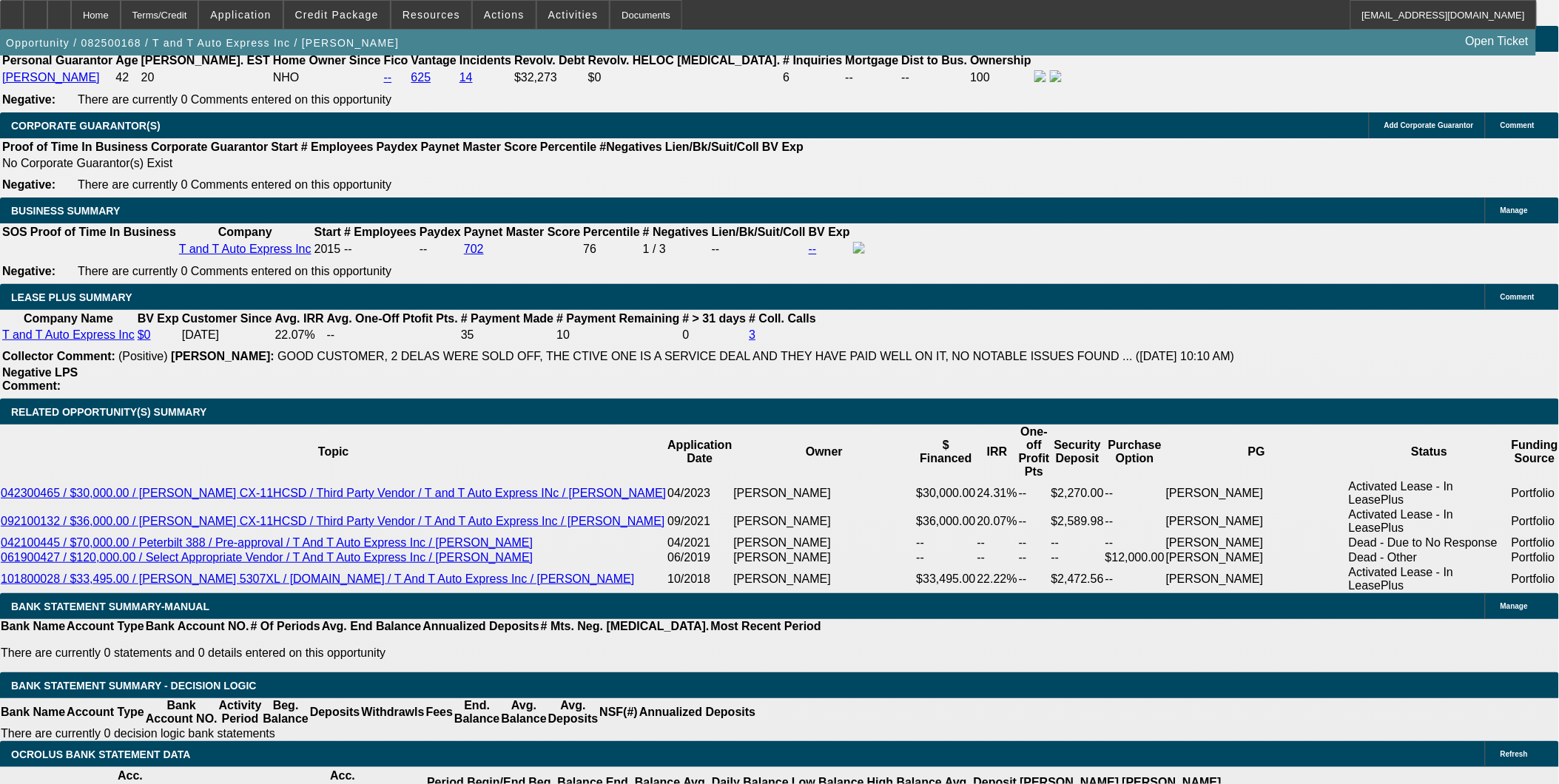
select select "0"
select select "6"
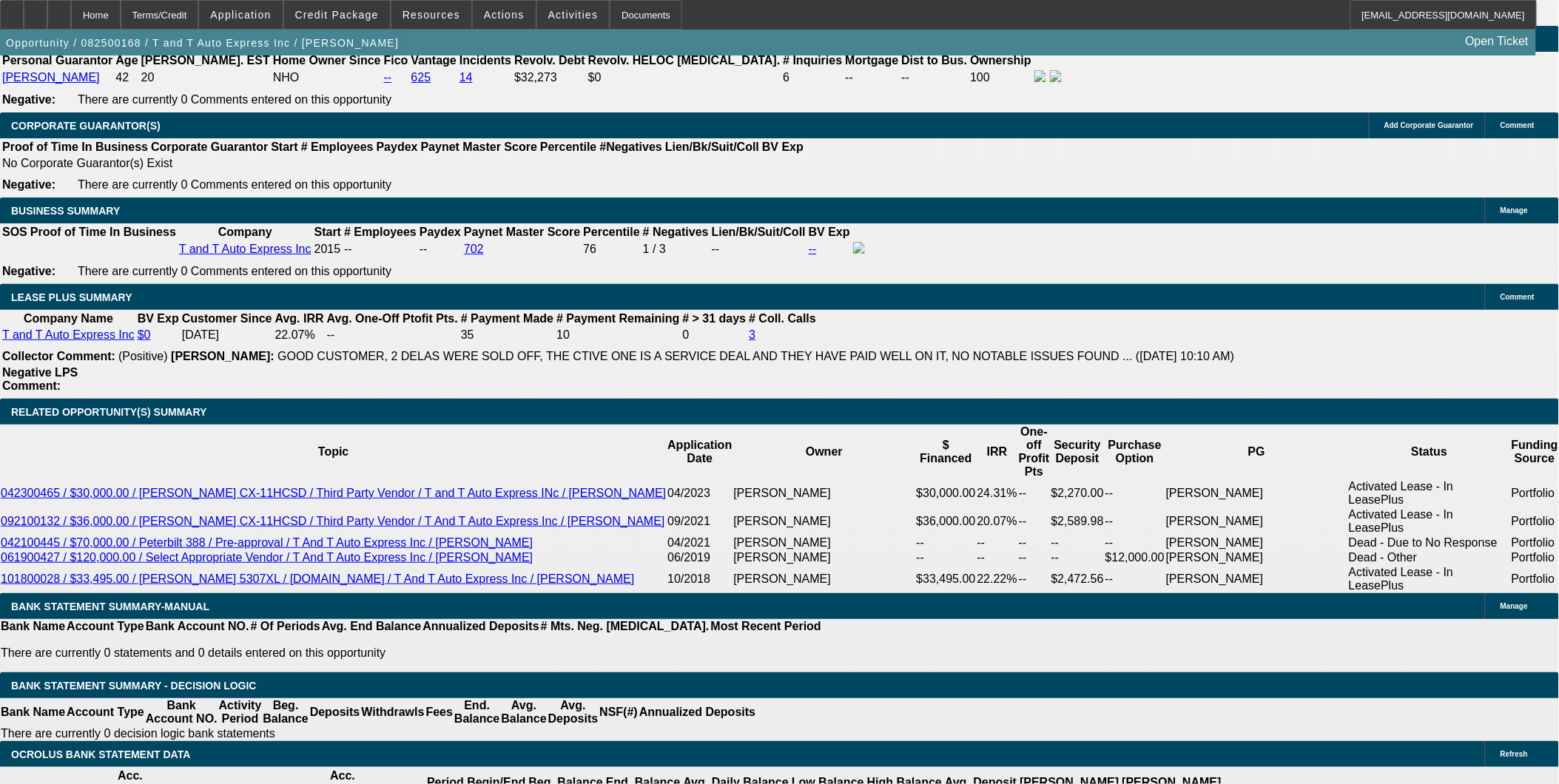
select select "0.15"
select select "2"
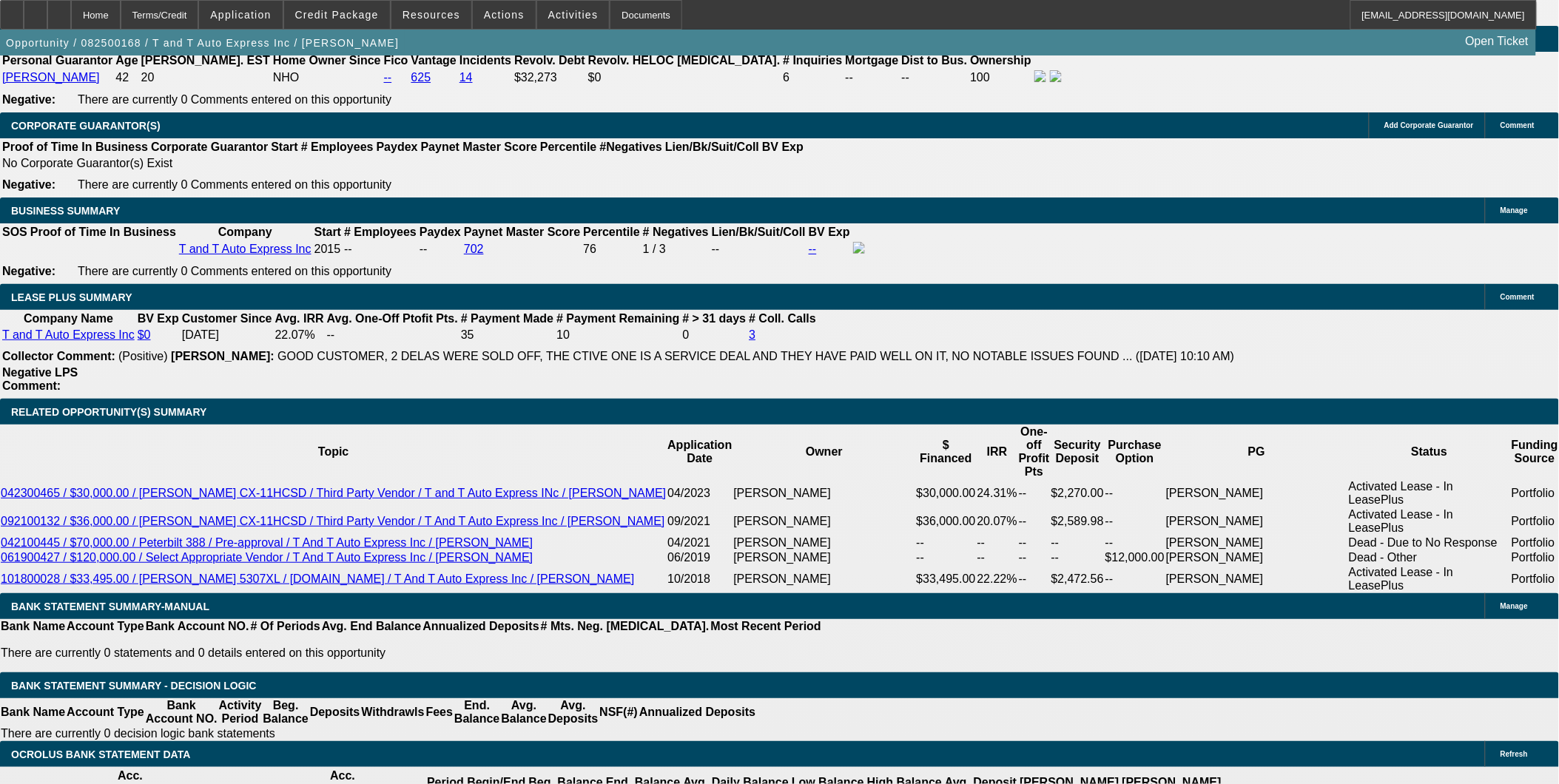
select select "0"
select select "6"
select select "2"
select select "0.1"
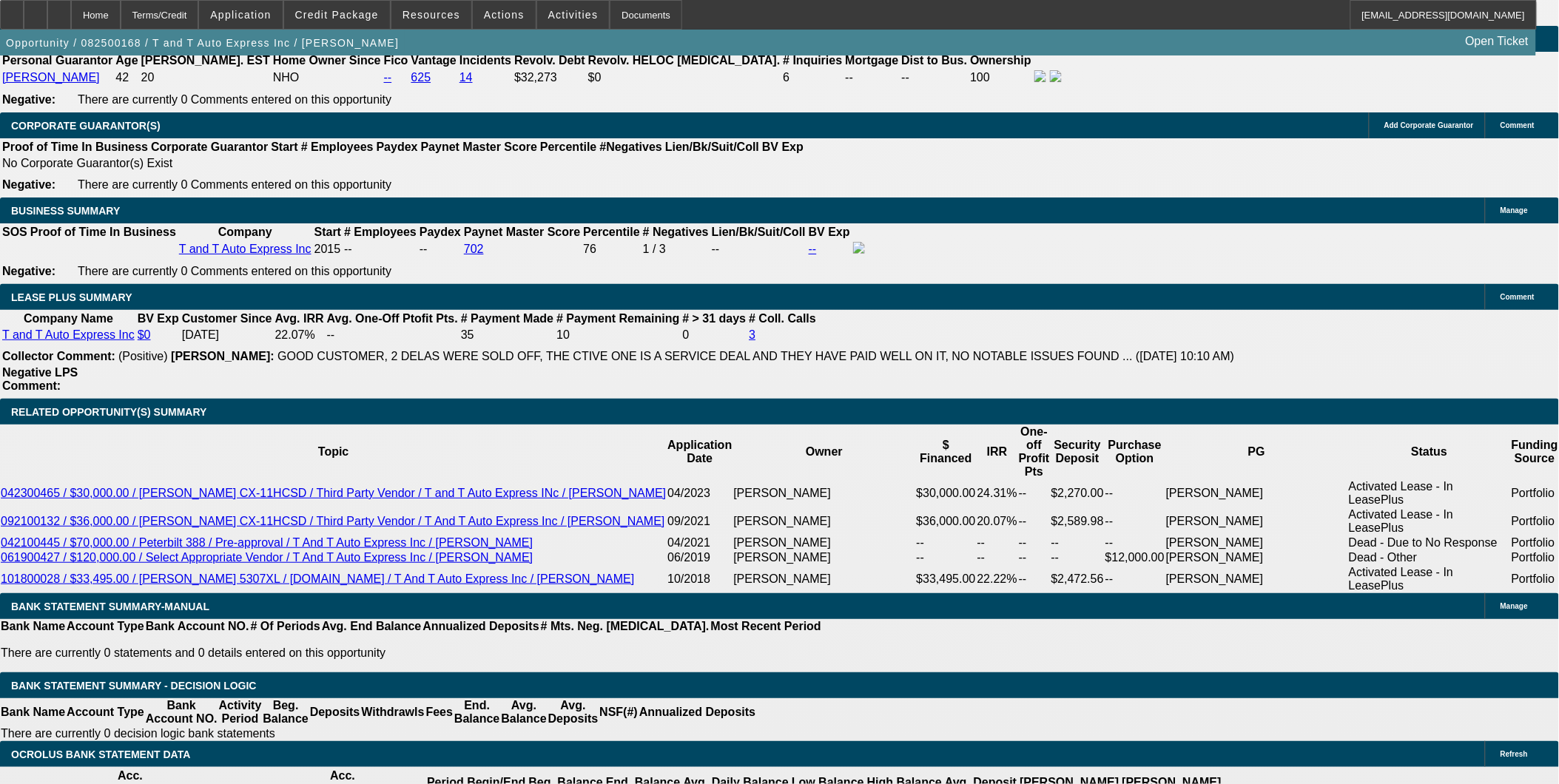
select select "4"
select select "0.15"
select select "2"
select select "0"
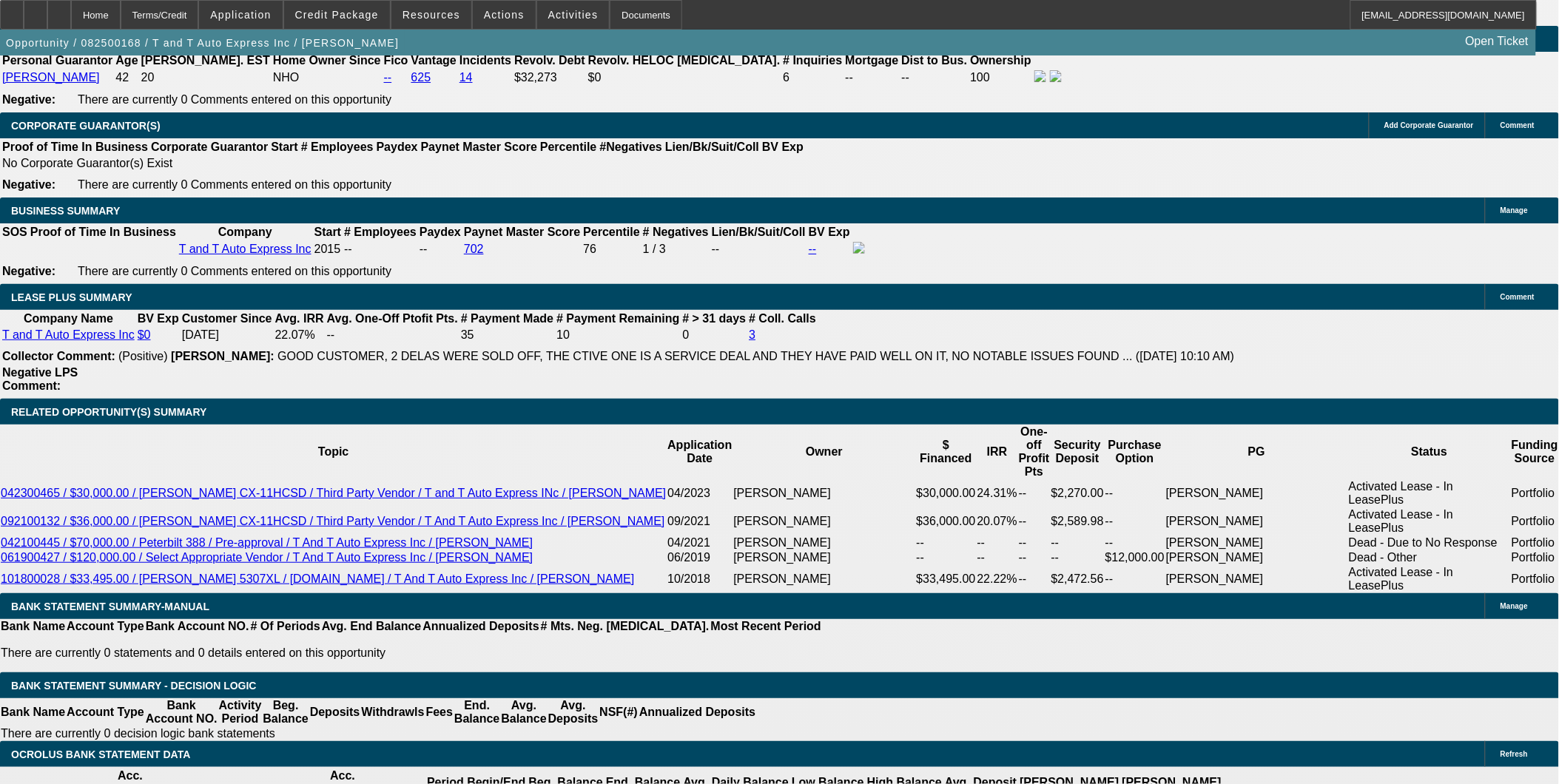
select select "6"
select select "0.15"
select select "2"
select select "0"
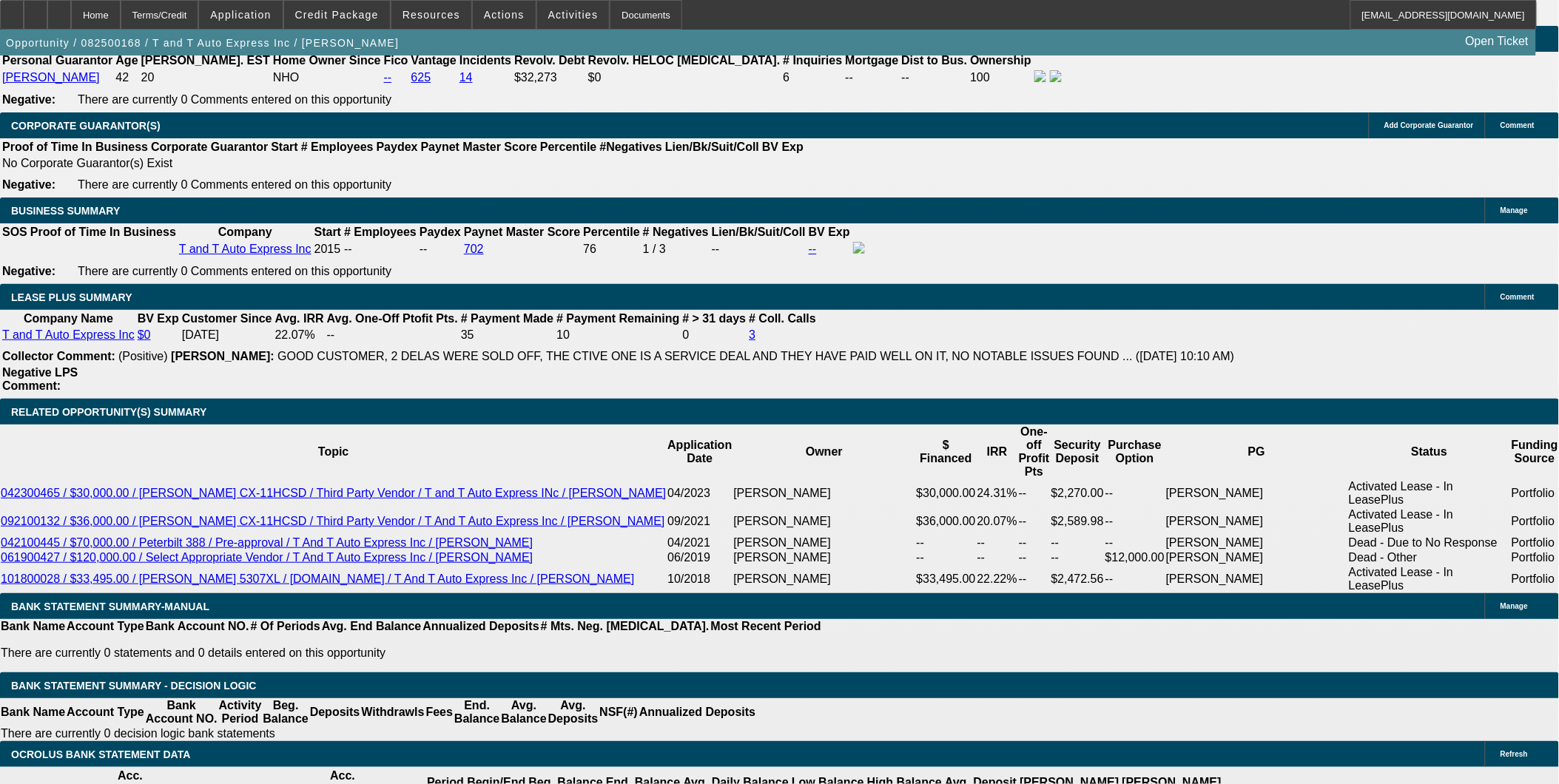
select select "6"
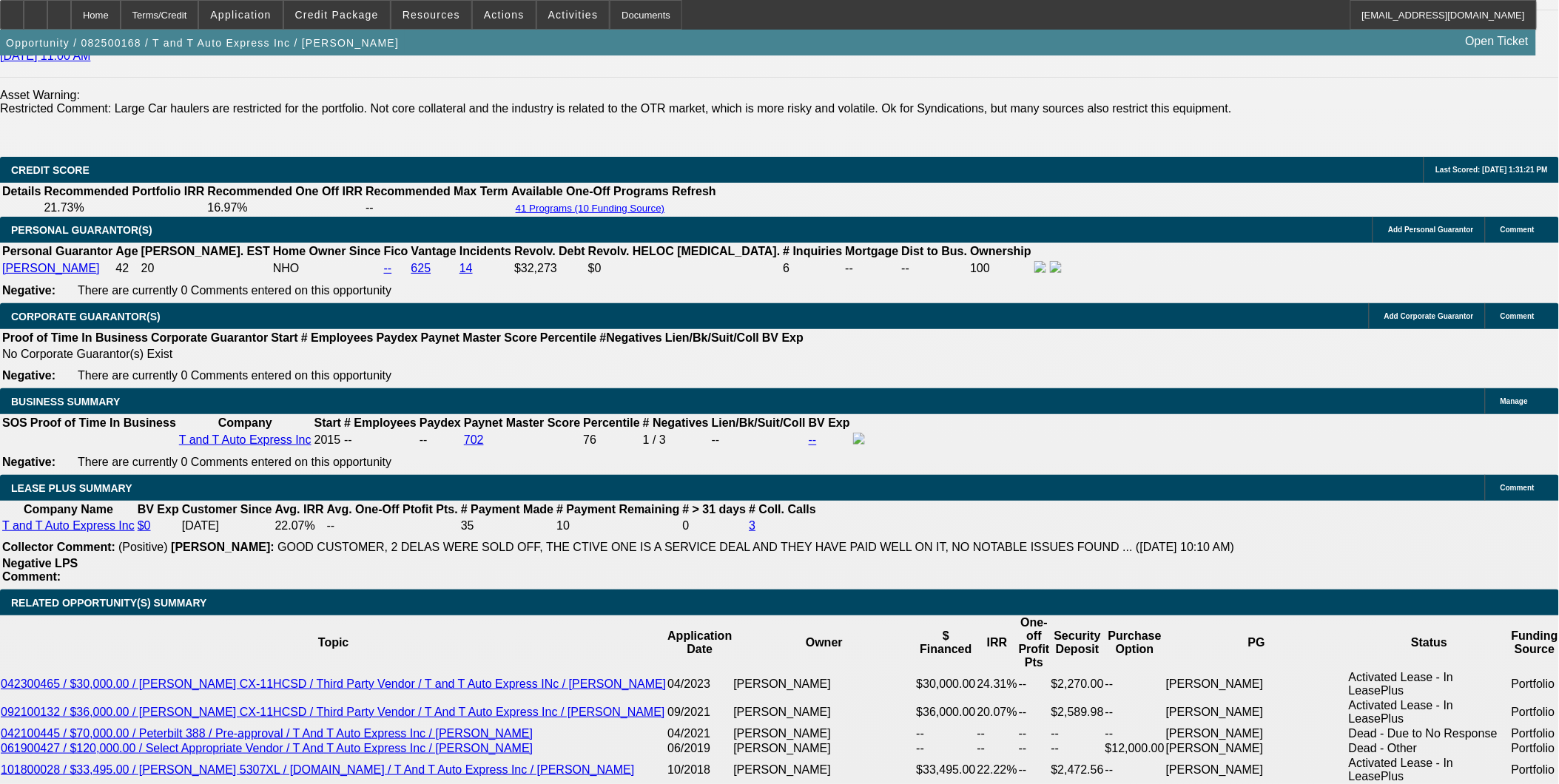
scroll to position [2220, 0]
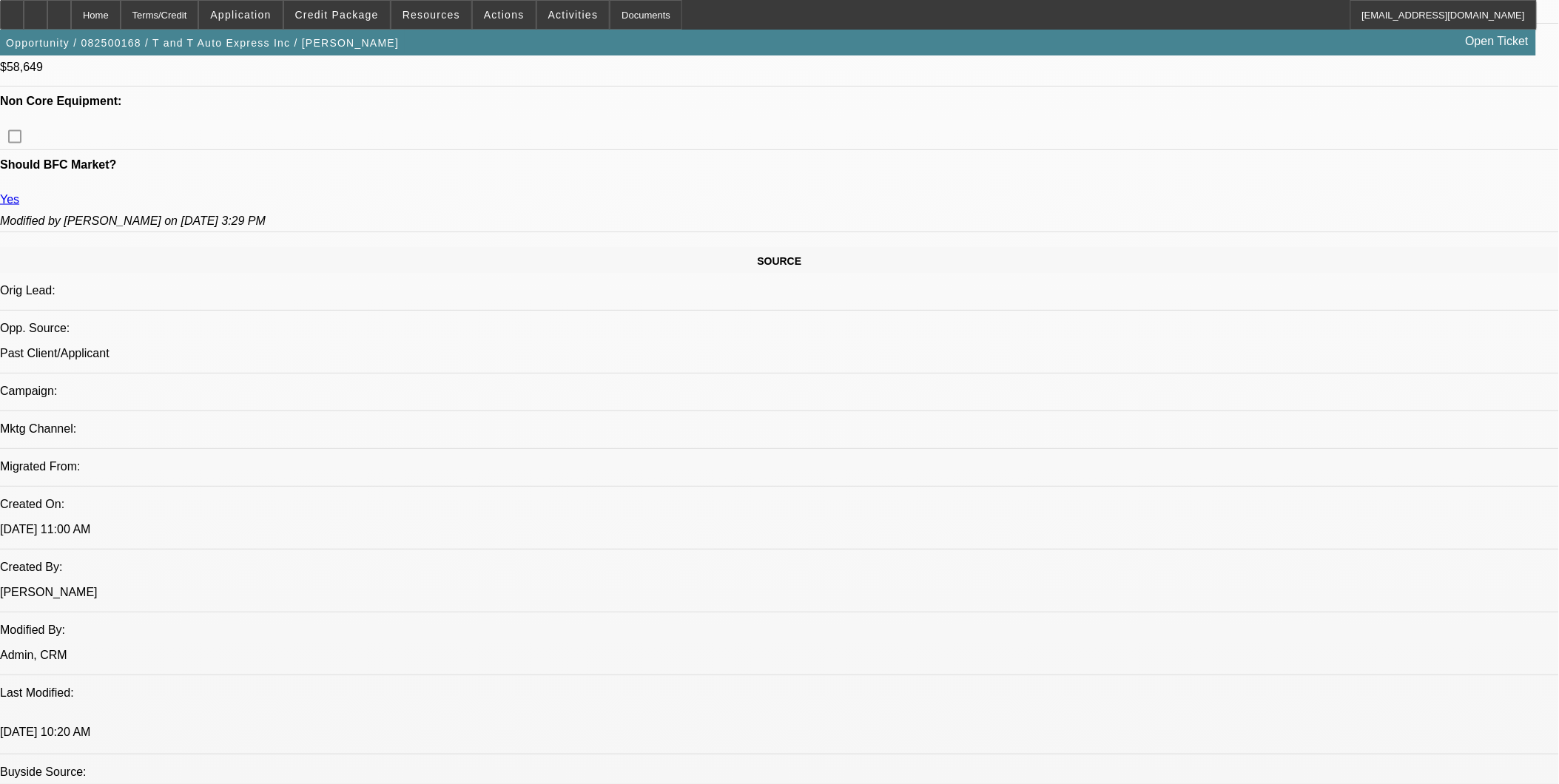
scroll to position [575, 0]
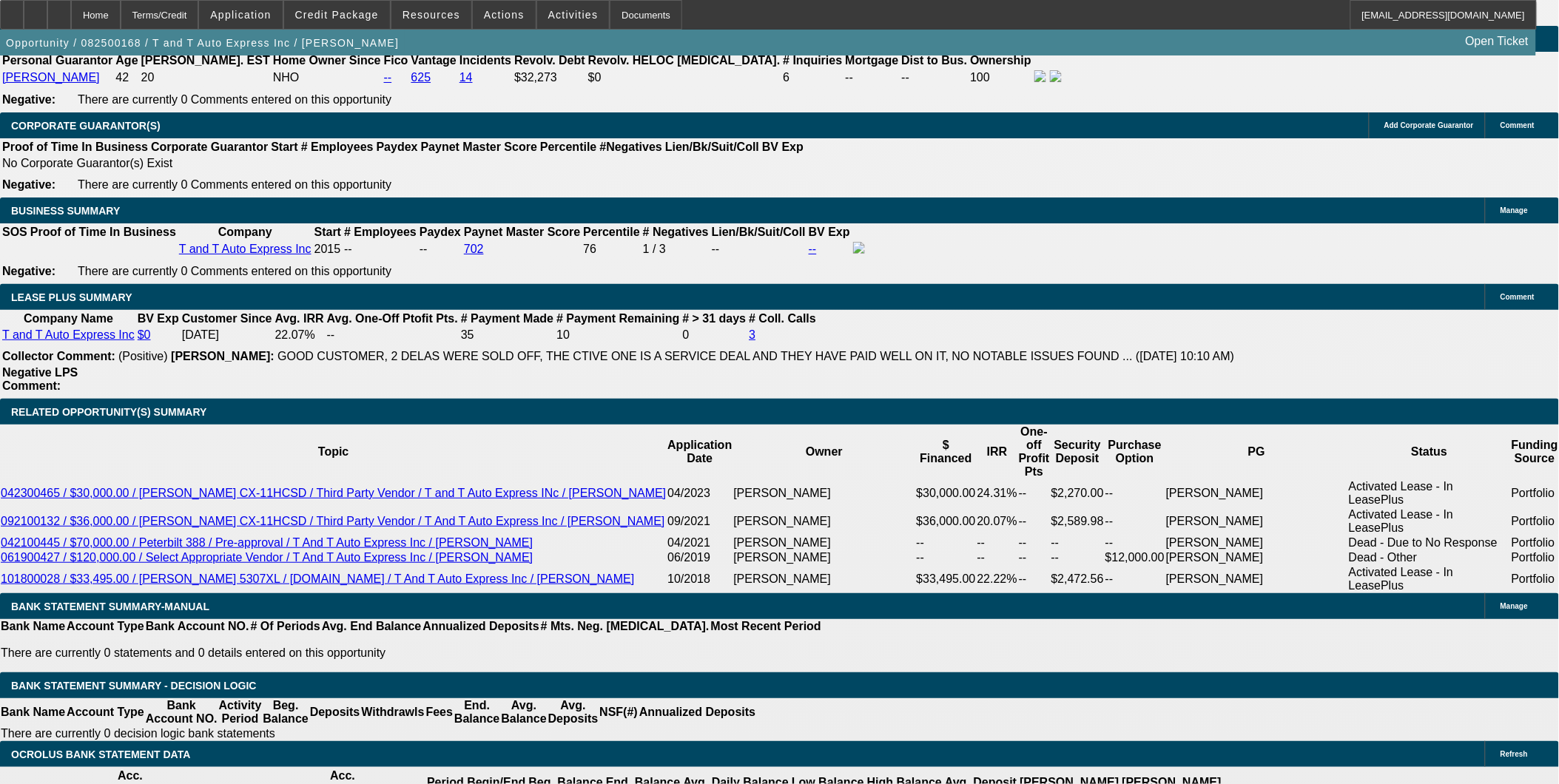
scroll to position [2384, 0]
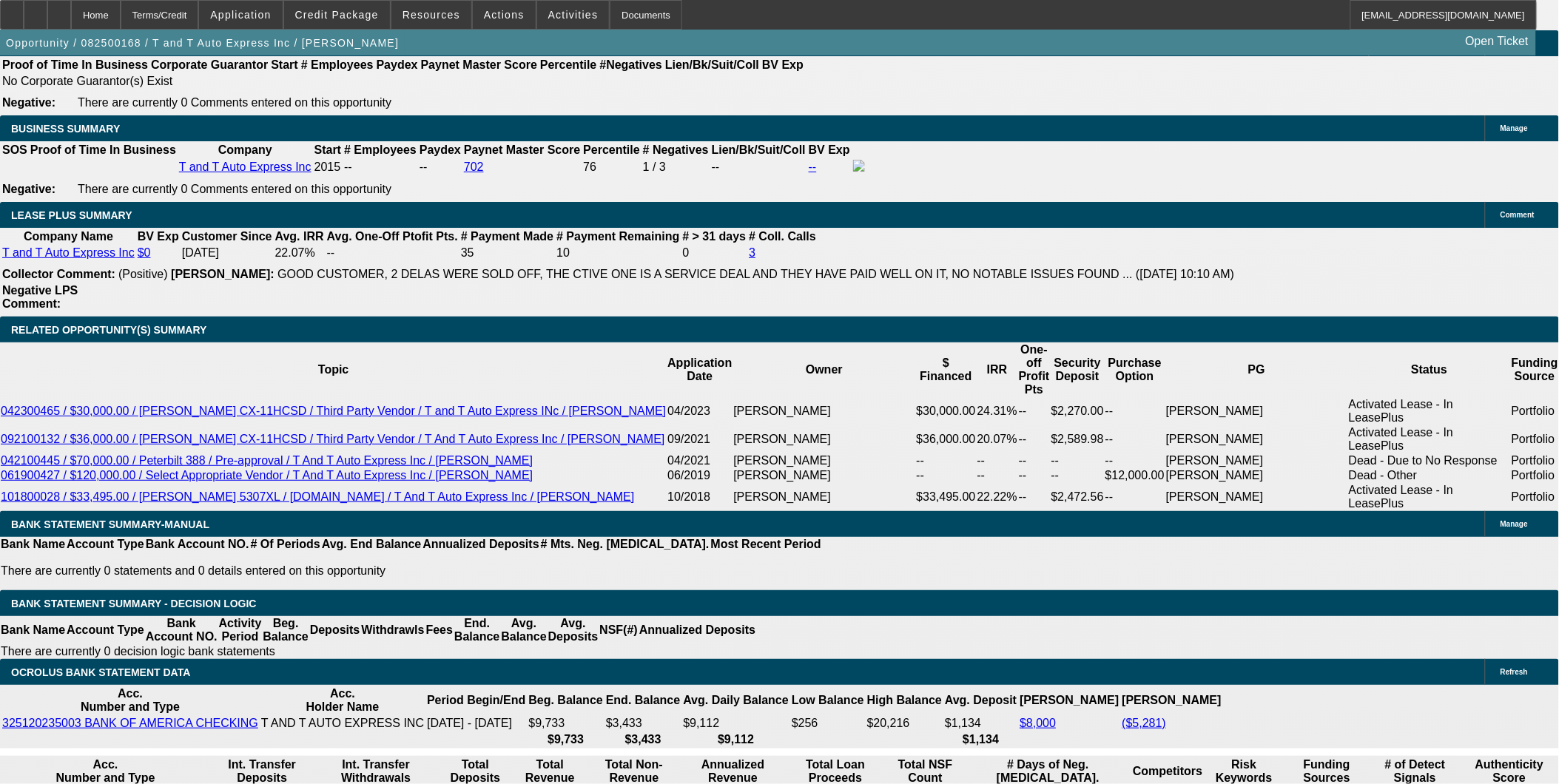
select select "1"
type input "$2,564.40"
type input "UNKNOWN"
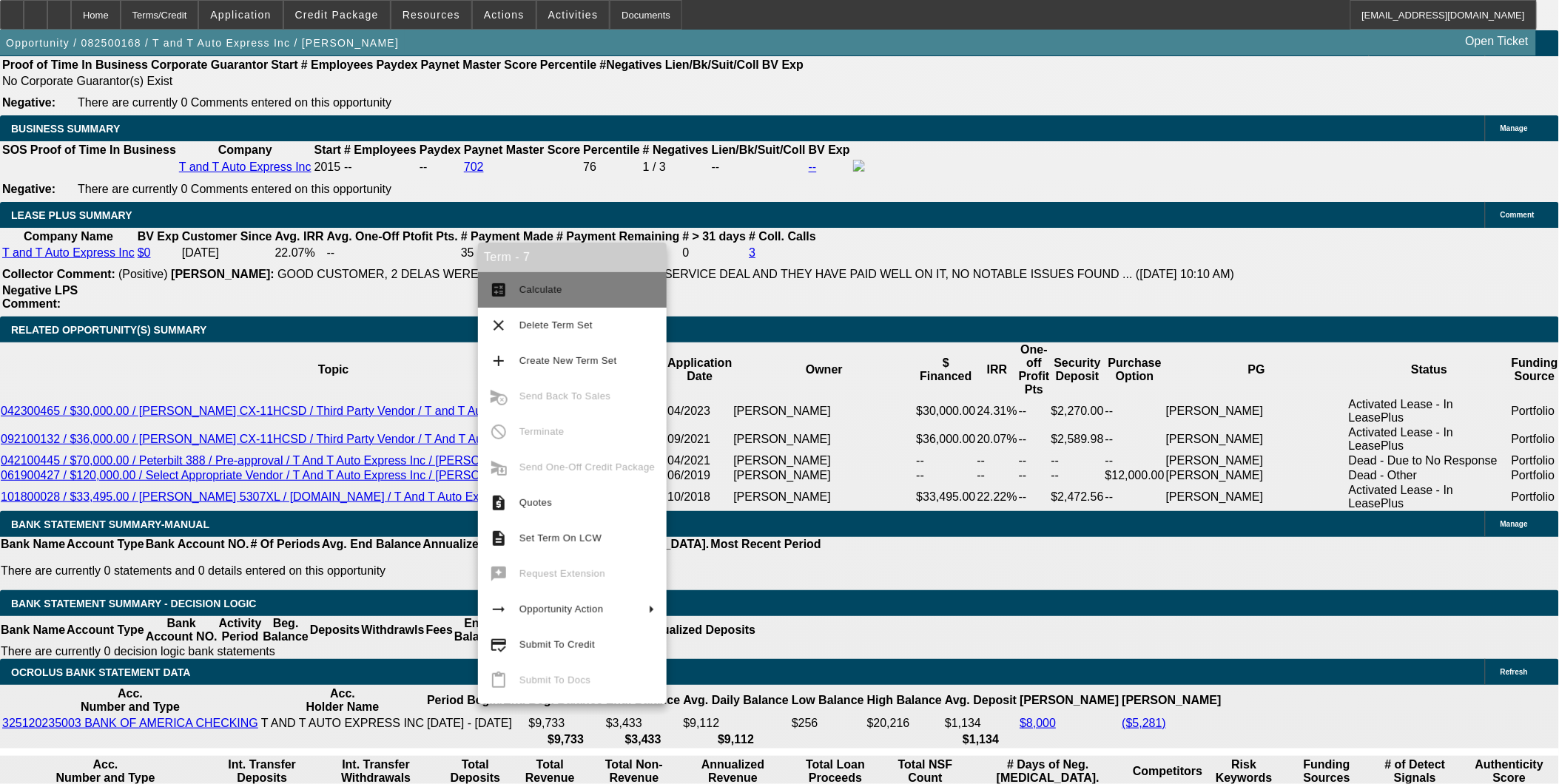
click at [542, 284] on span "Calculate" at bounding box center [540, 290] width 43 height 12
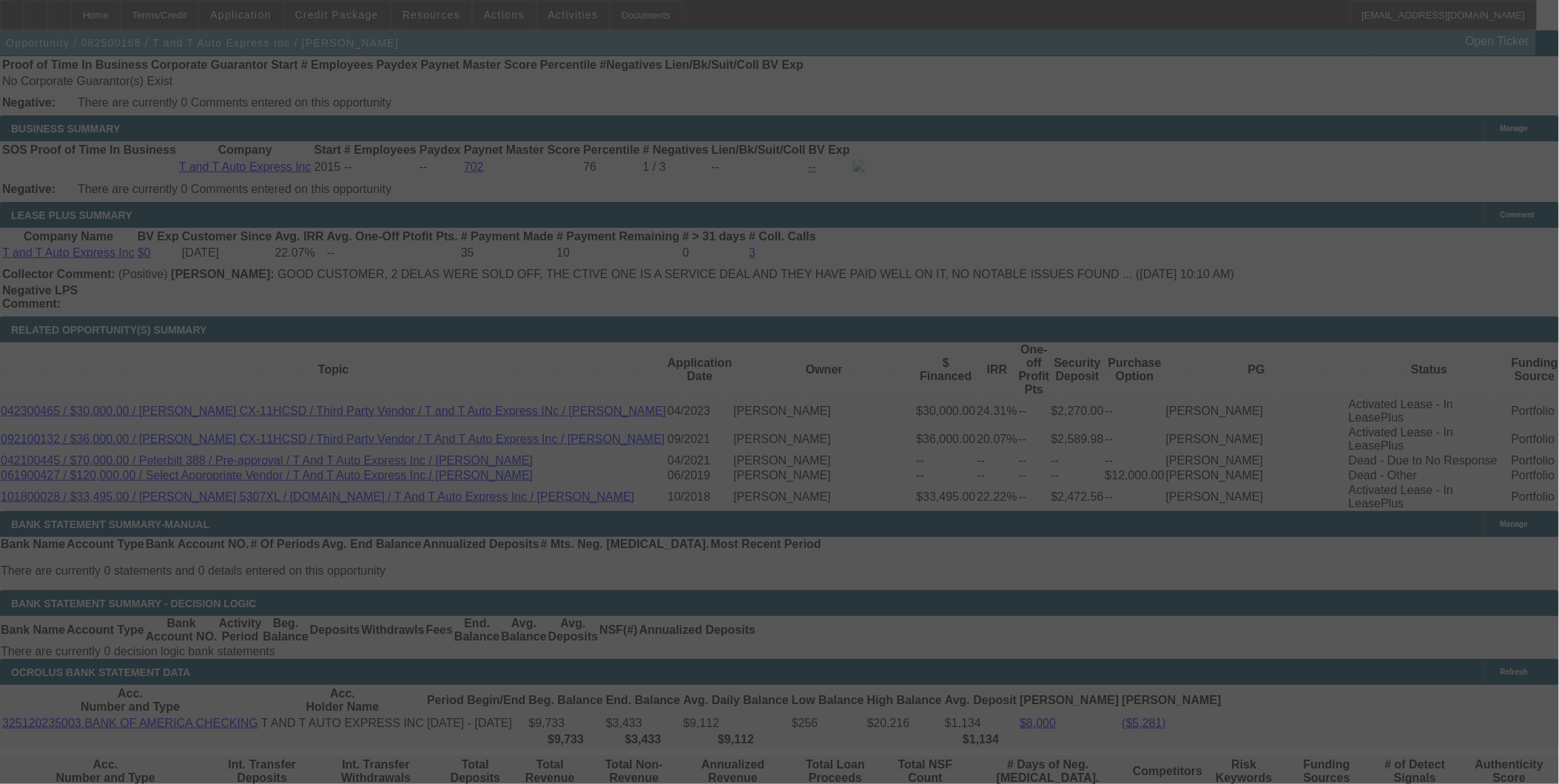
select select "2"
select select "0.1"
select select "4"
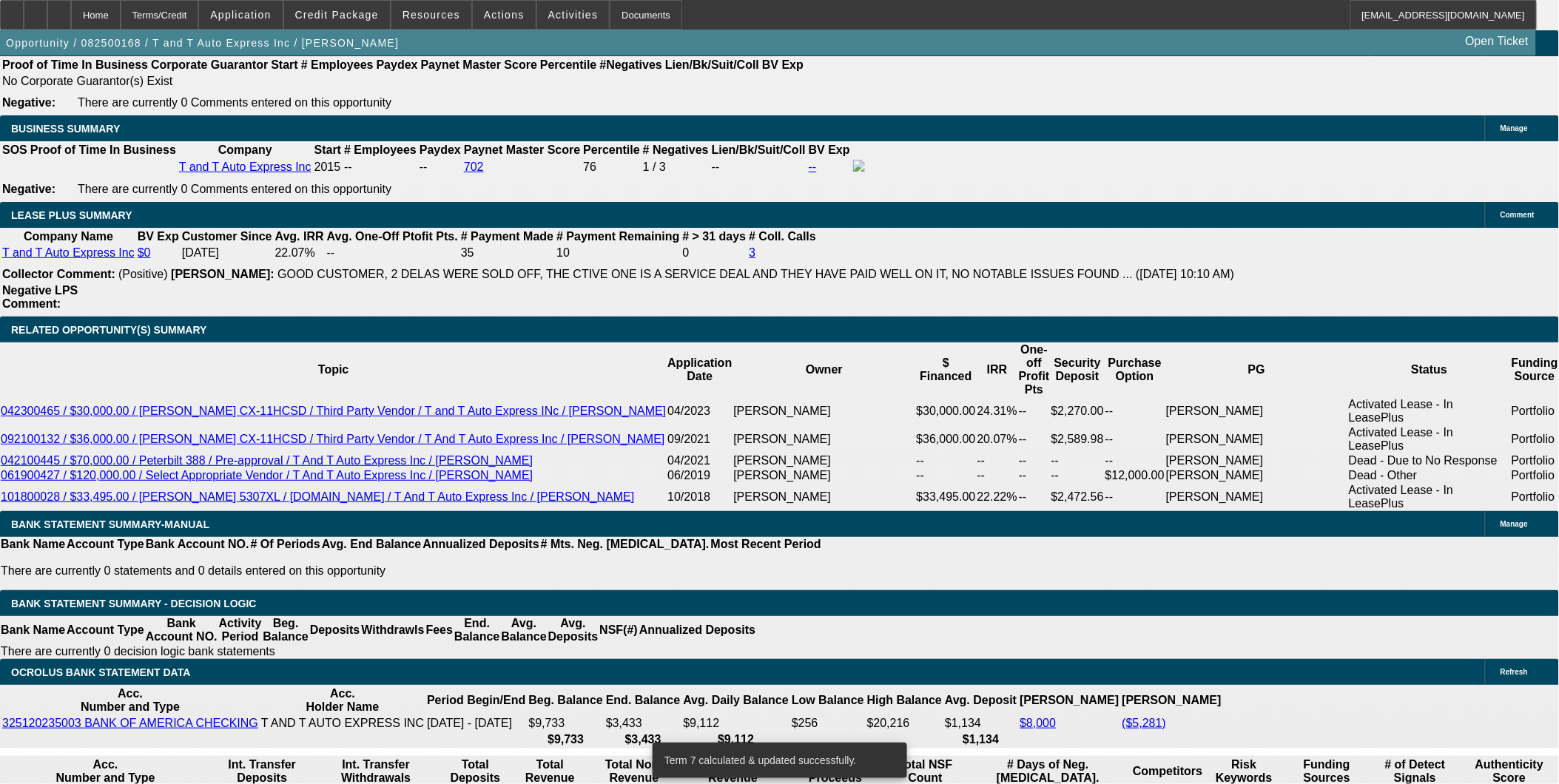
scroll to position [2465, 0]
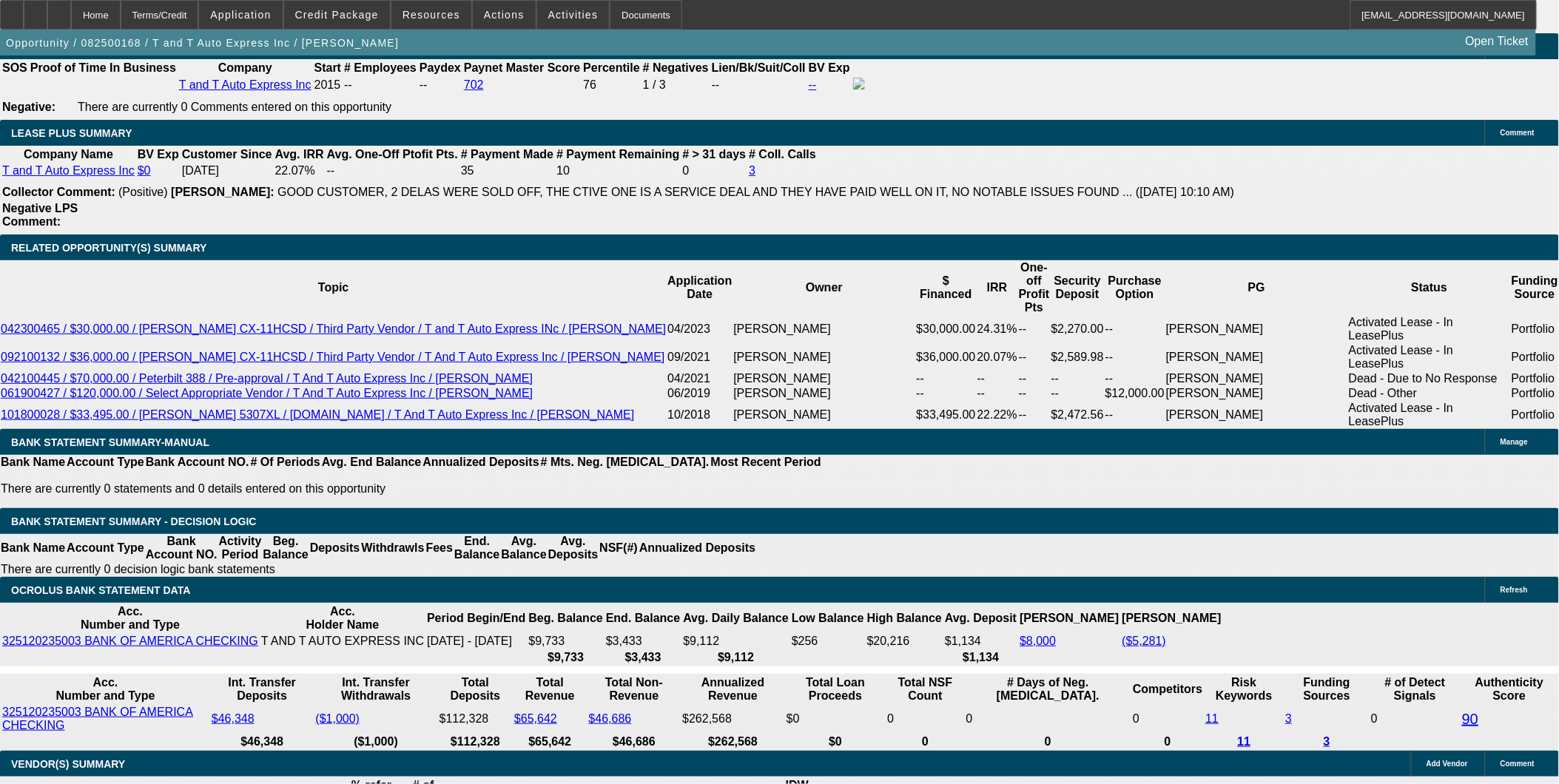
type input "UNKNOWN"
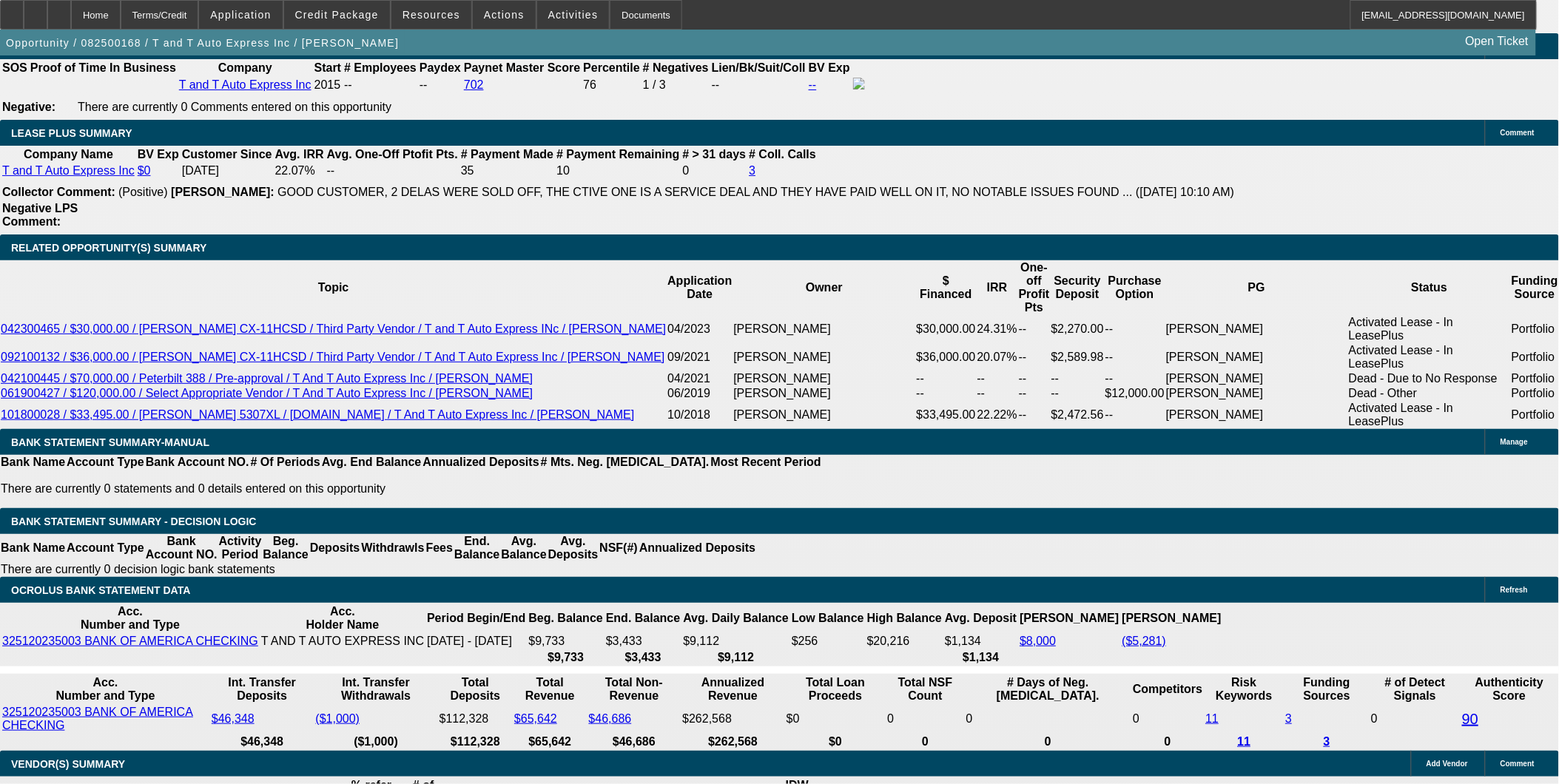
type input "$2,564.40"
type input "36"
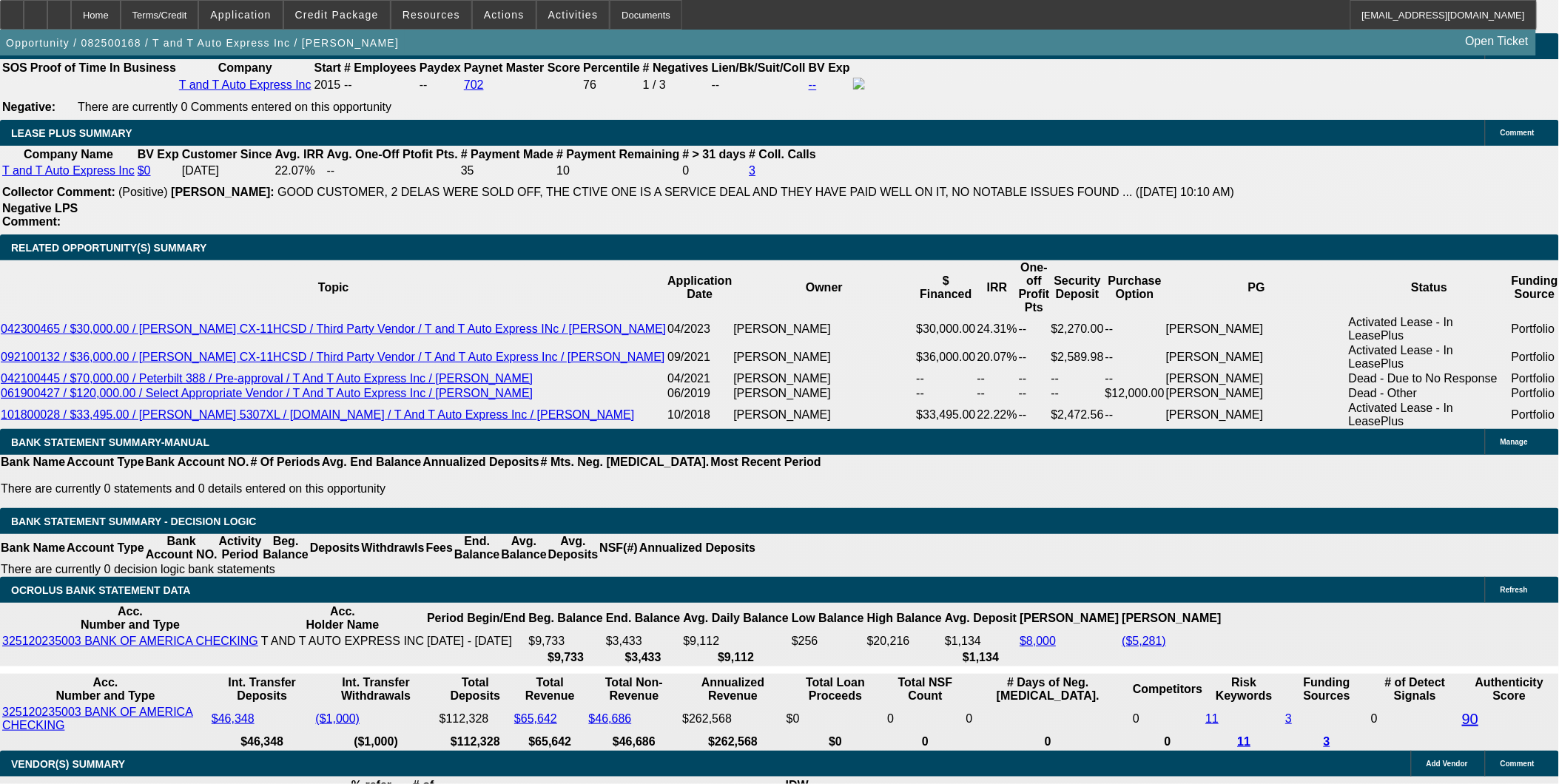
type input "5"
type input "$5.00"
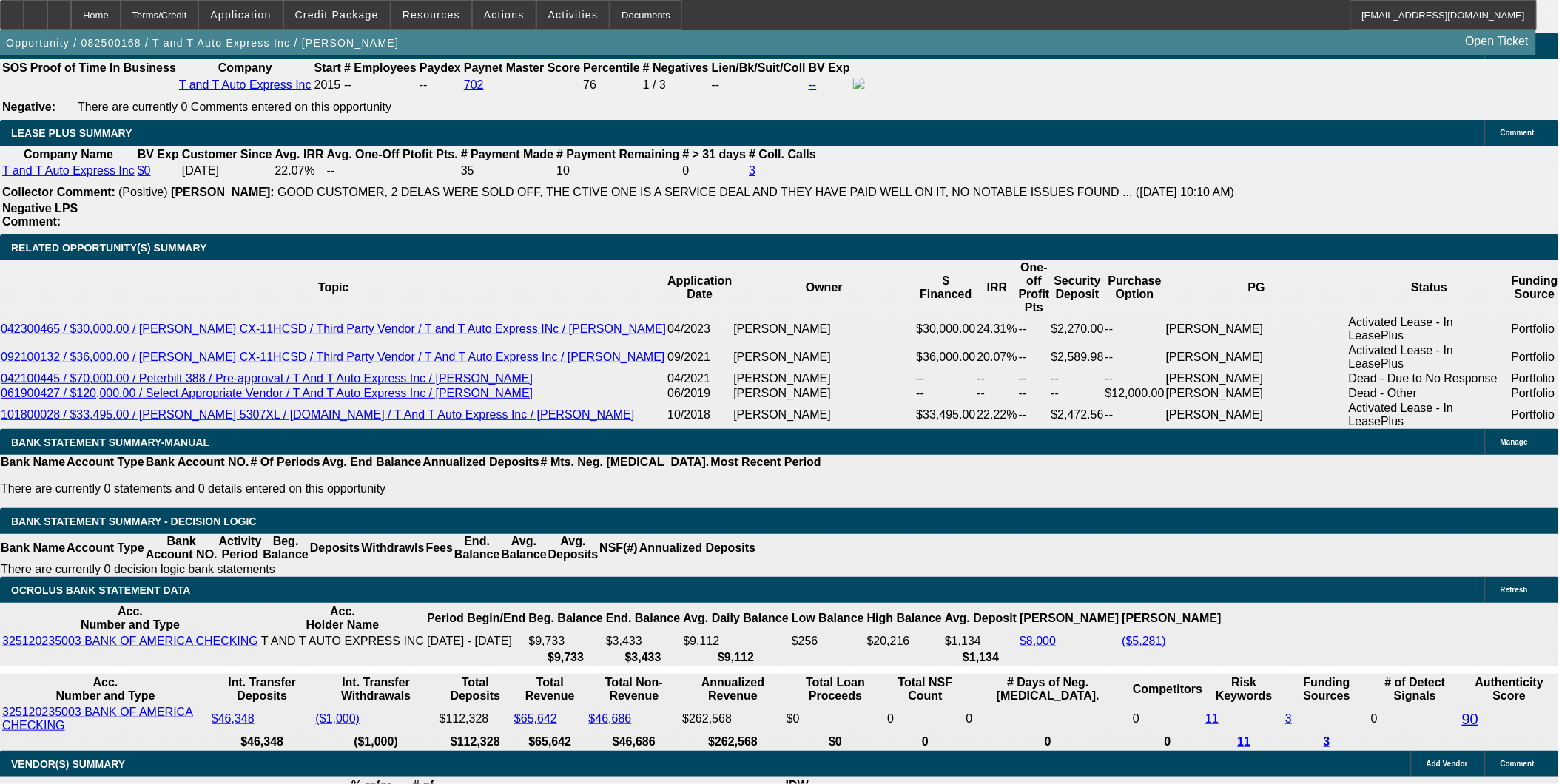
type input "$5,000.00"
type input "68.1"
type input "$2,564.40"
type input "3"
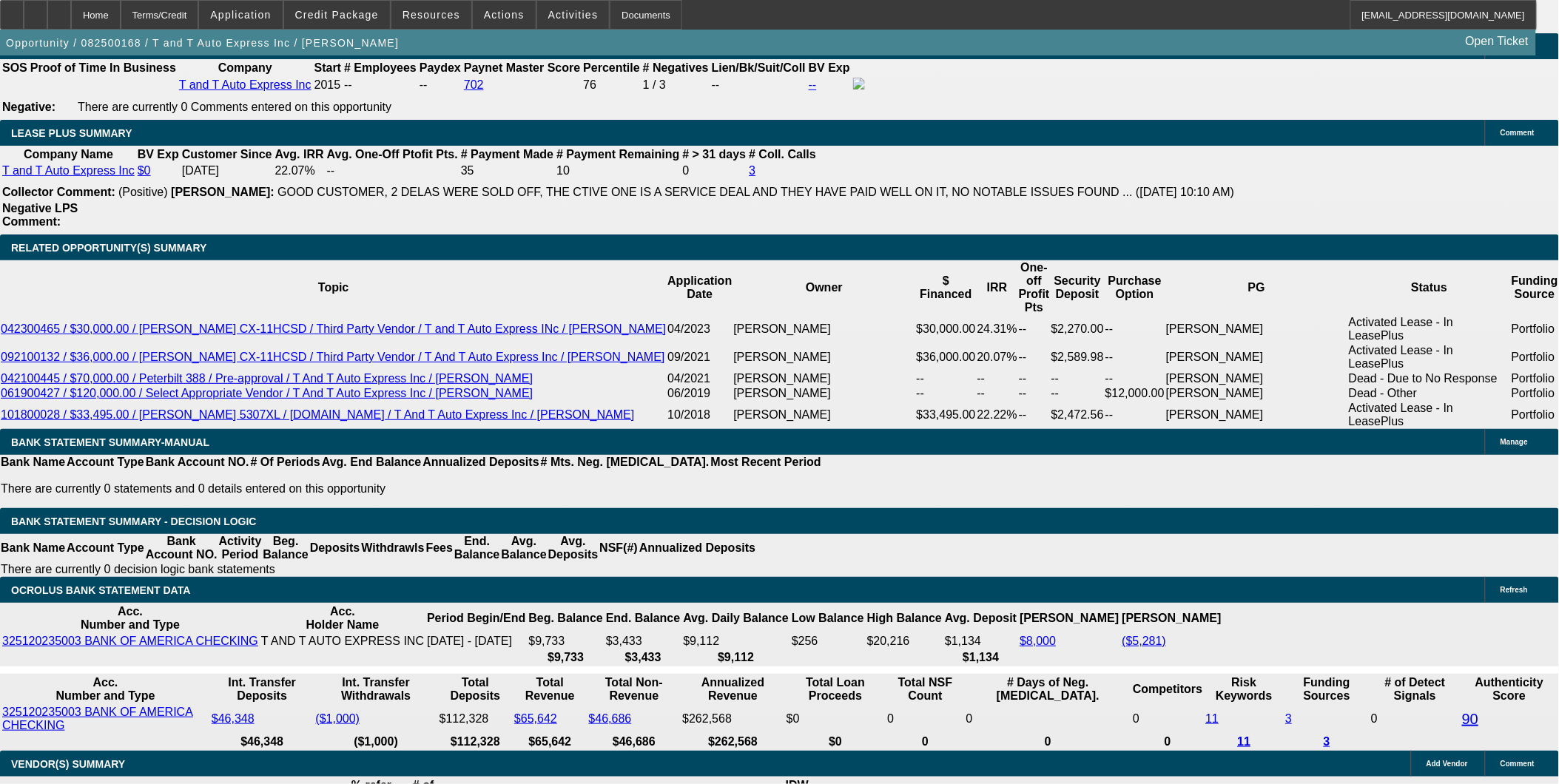
type input "$5,000.00"
type input "3"
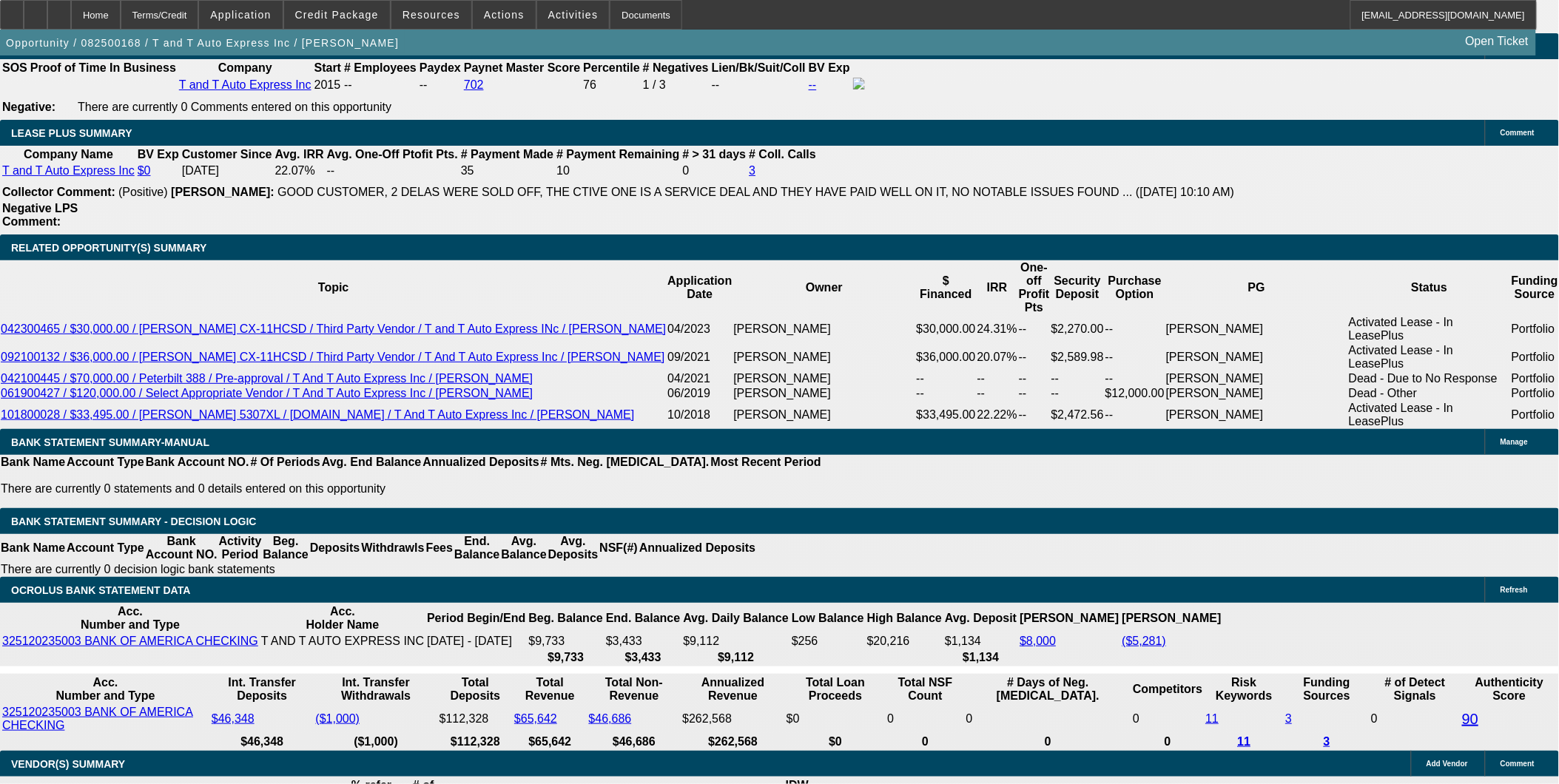
type input "$2,564.40"
type input "33"
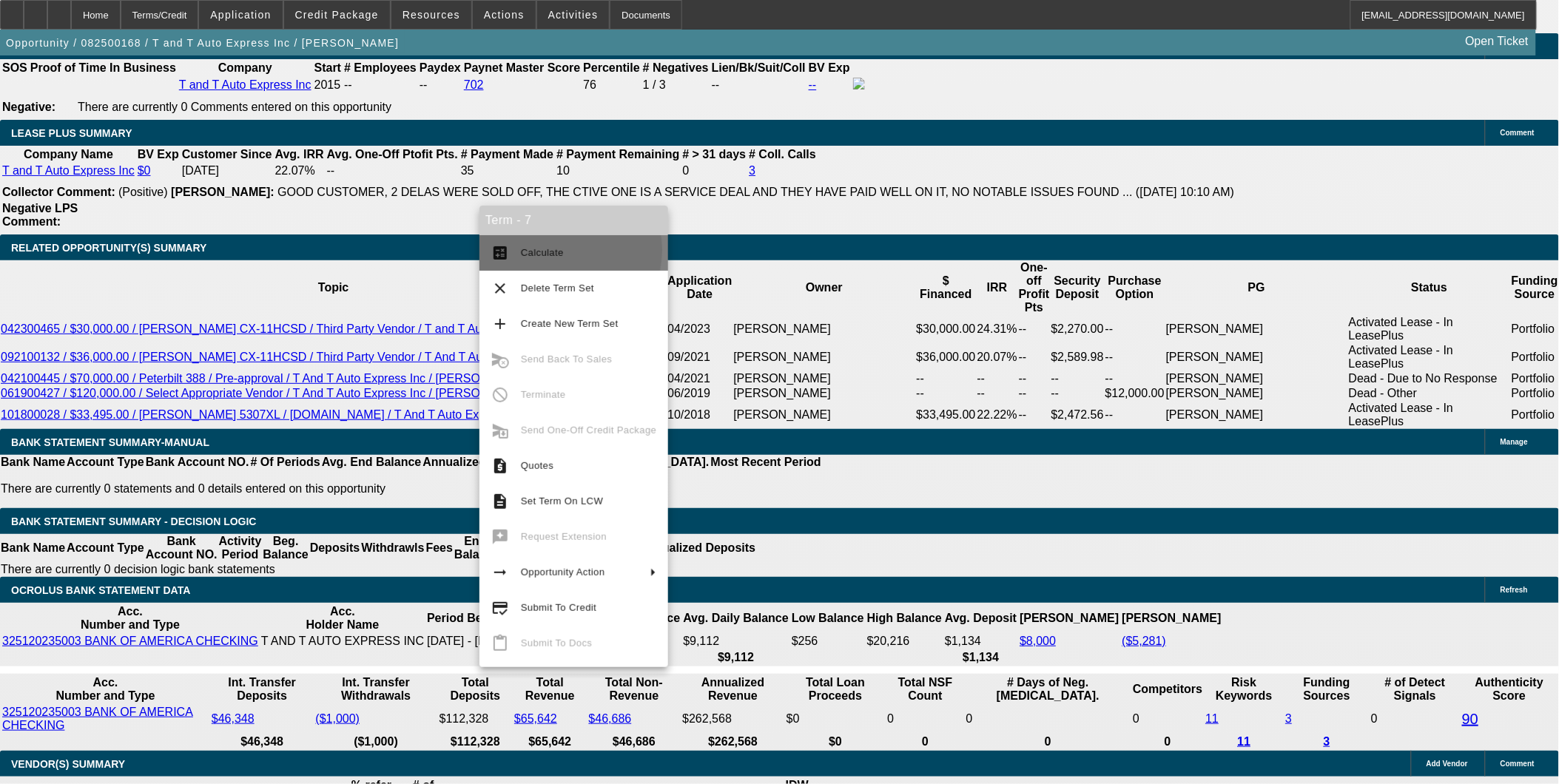
click at [545, 250] on span "Calculate" at bounding box center [542, 252] width 43 height 12
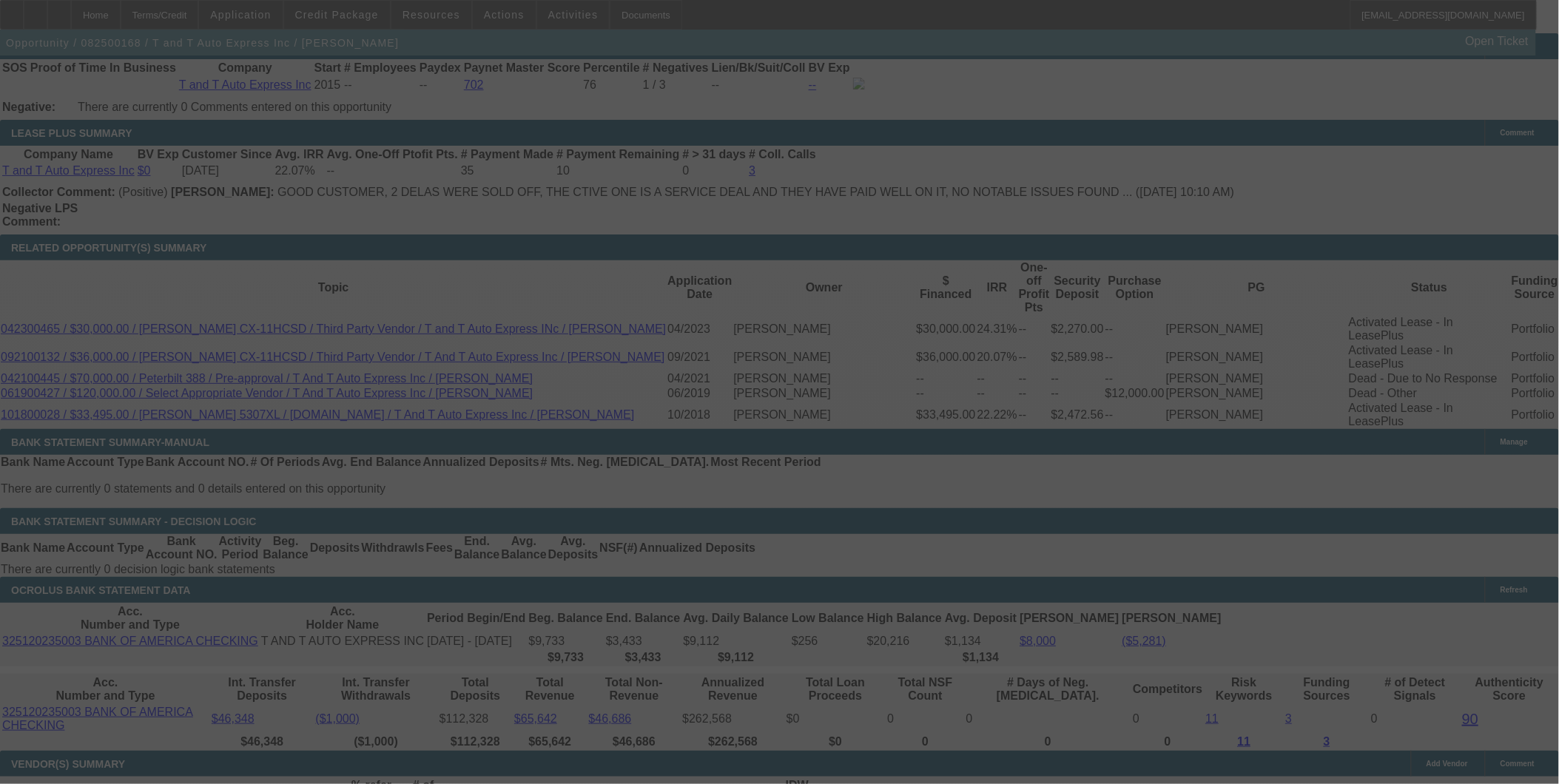
select select "2"
select select "0.1"
select select "4"
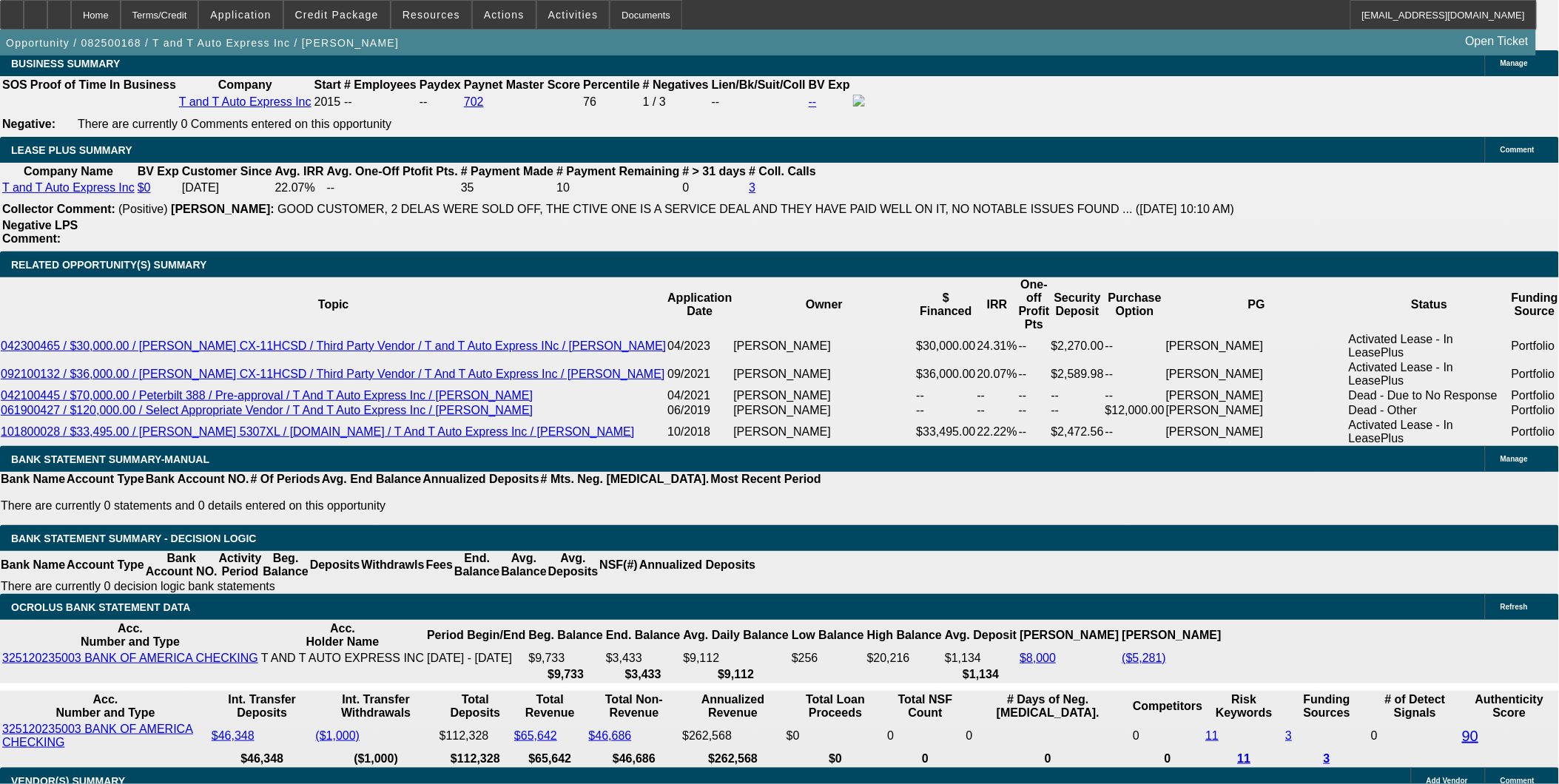
type input "5000"
type input "UNKNOWN"
type input "$5,976.00"
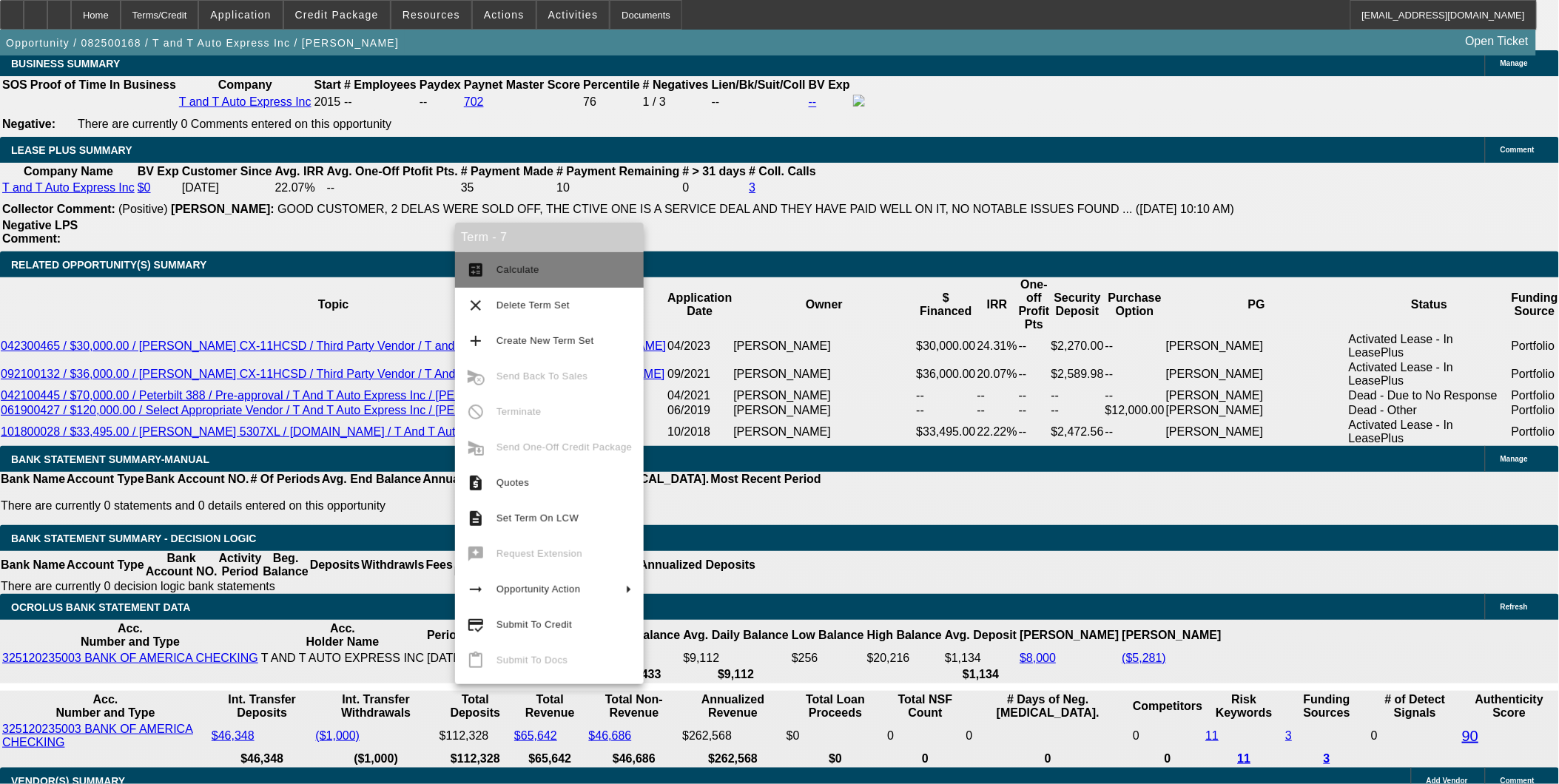
click at [508, 264] on span "Calculate" at bounding box center [517, 270] width 43 height 12
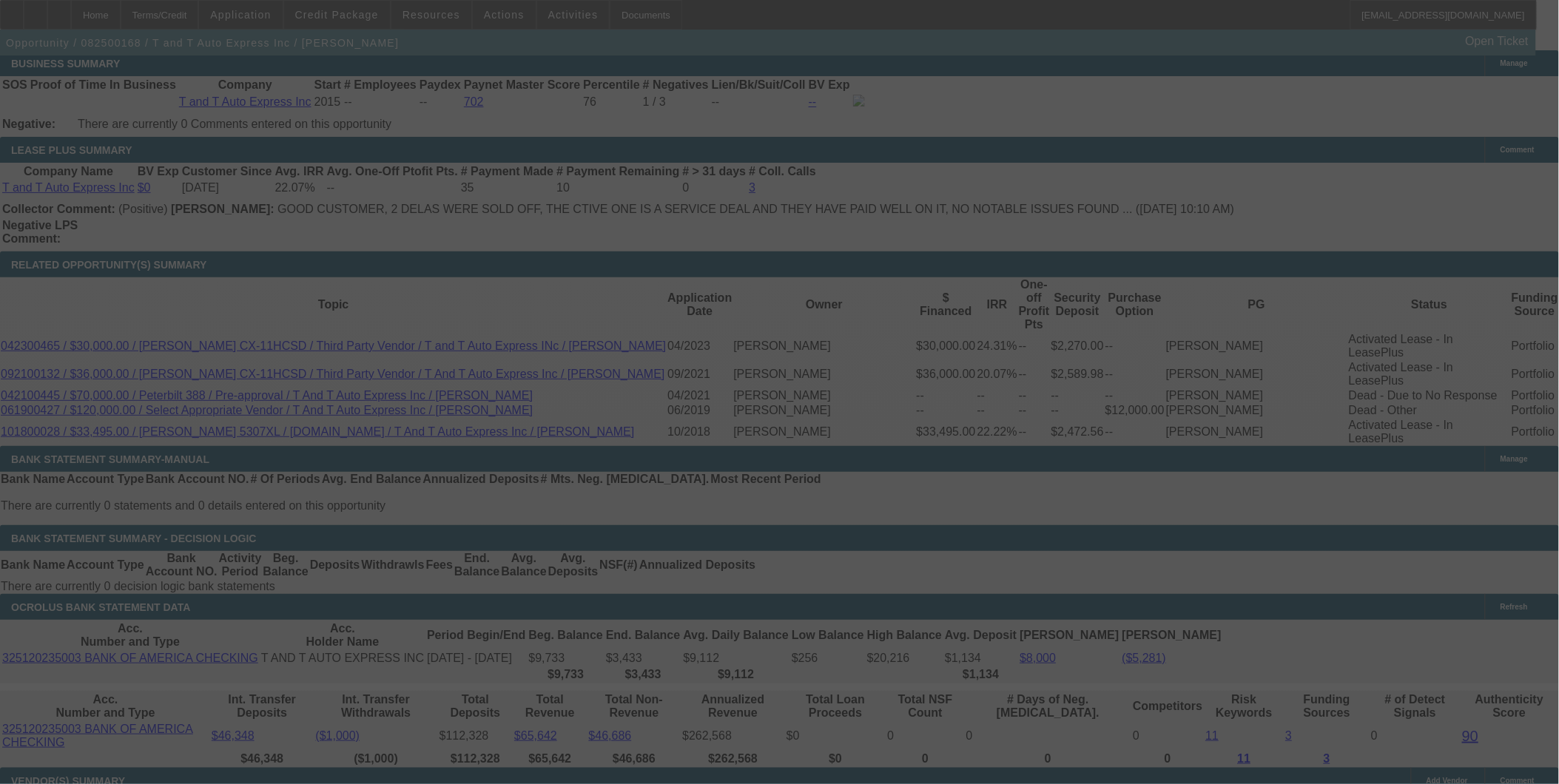
select select "2"
select select "0.1"
select select "4"
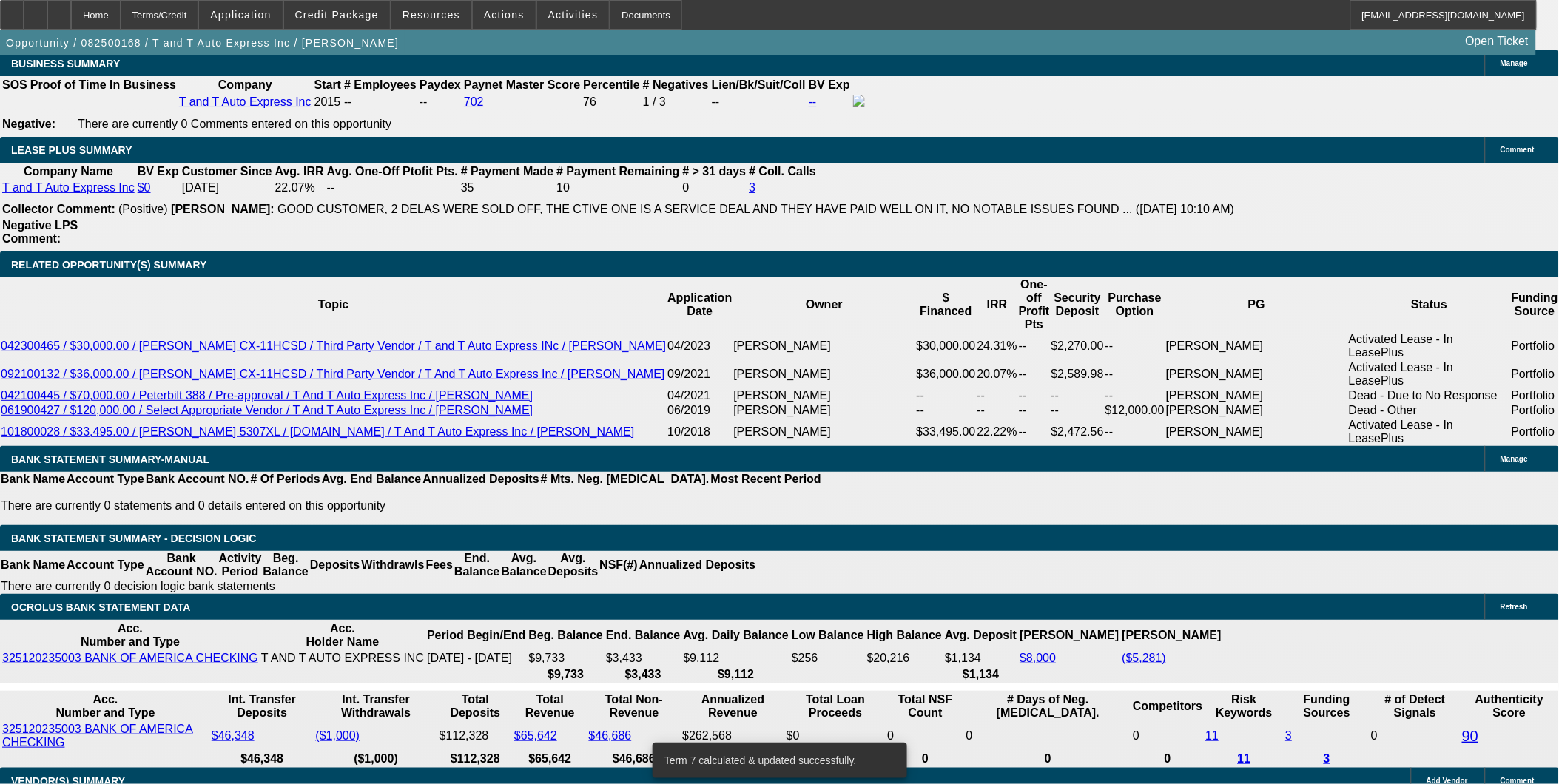
type input "5976"
type input "UNKNOWN"
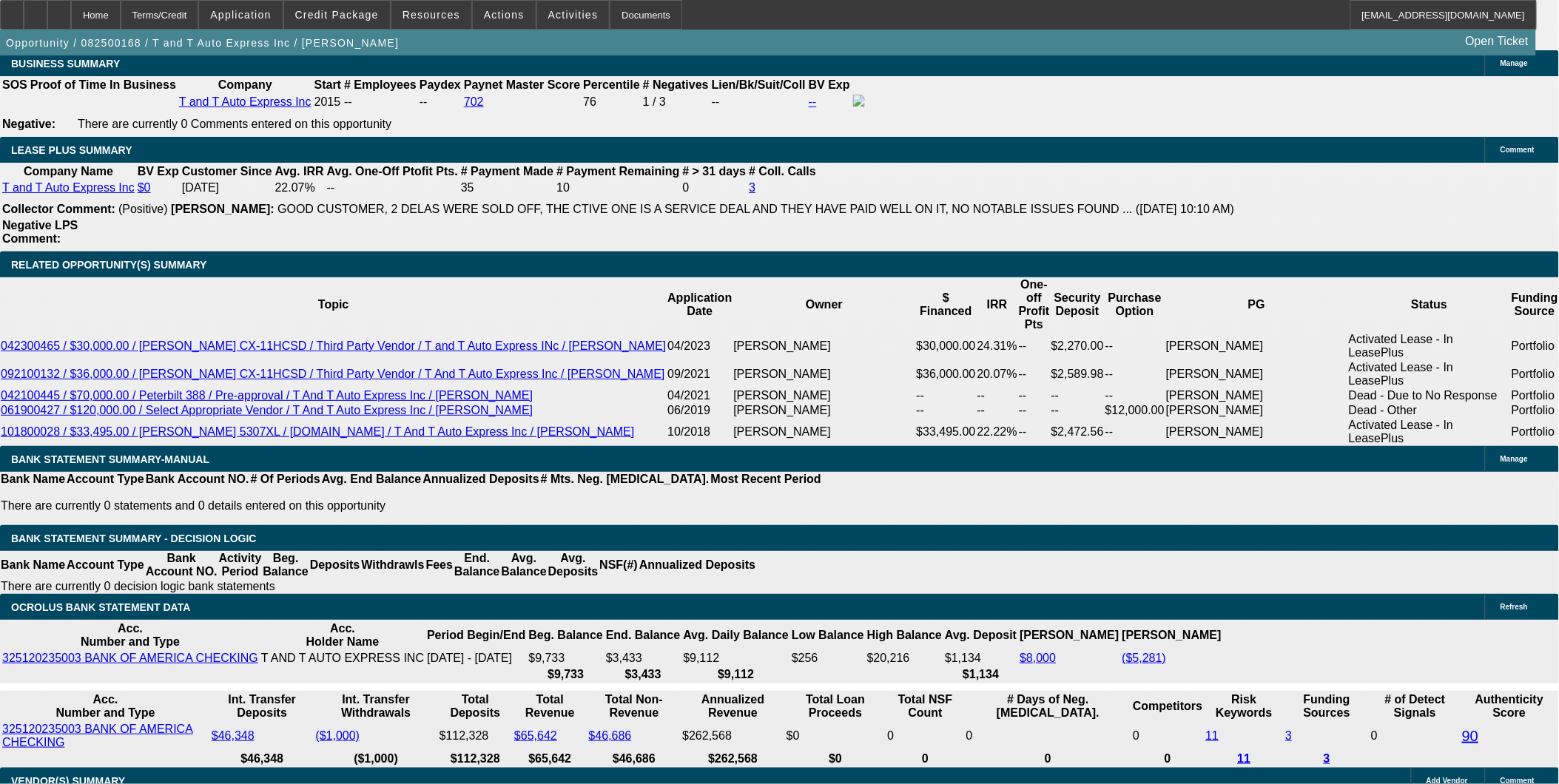
type input "$5,000.00"
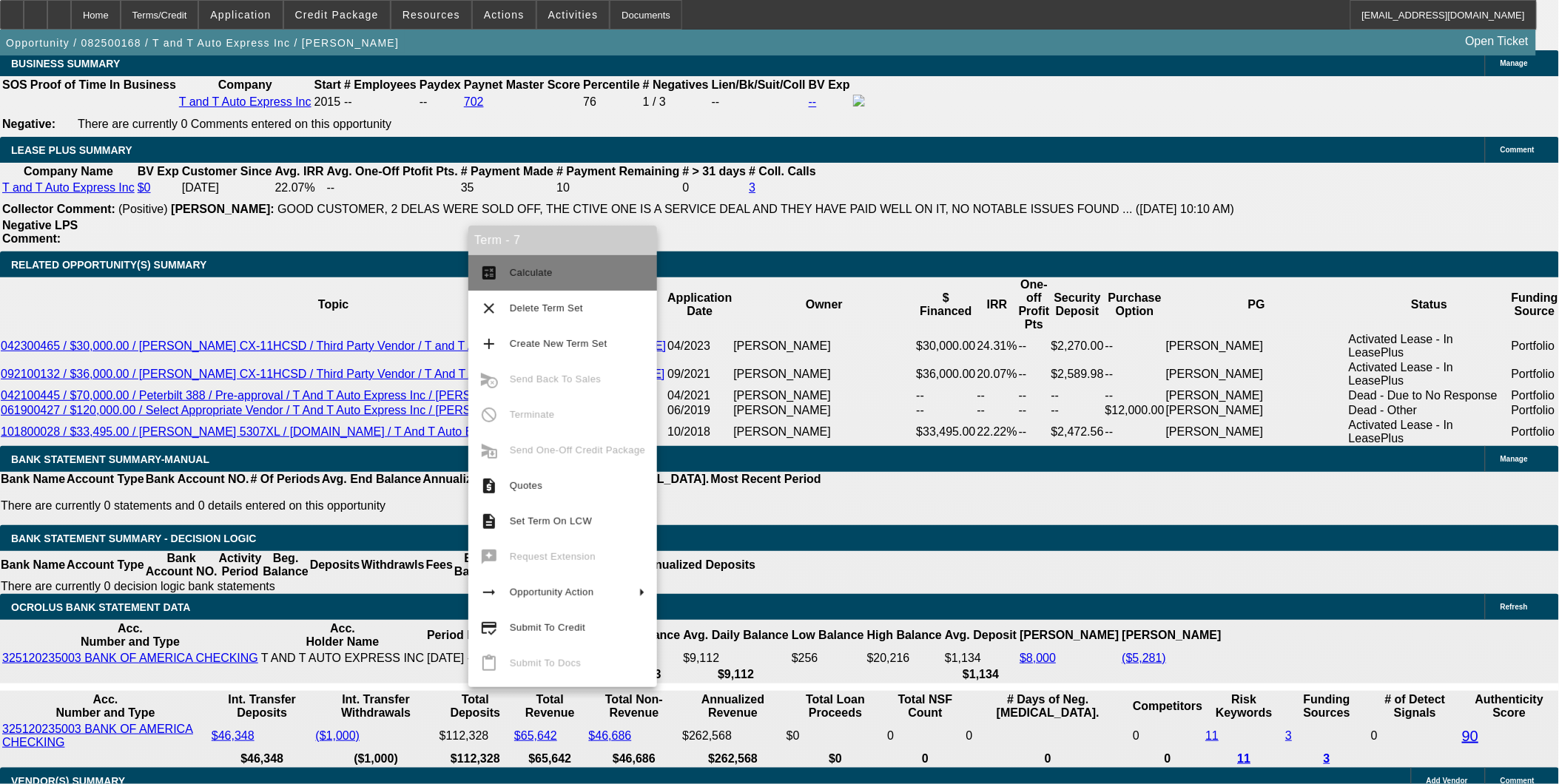
click at [528, 268] on span "Calculate" at bounding box center [531, 273] width 43 height 12
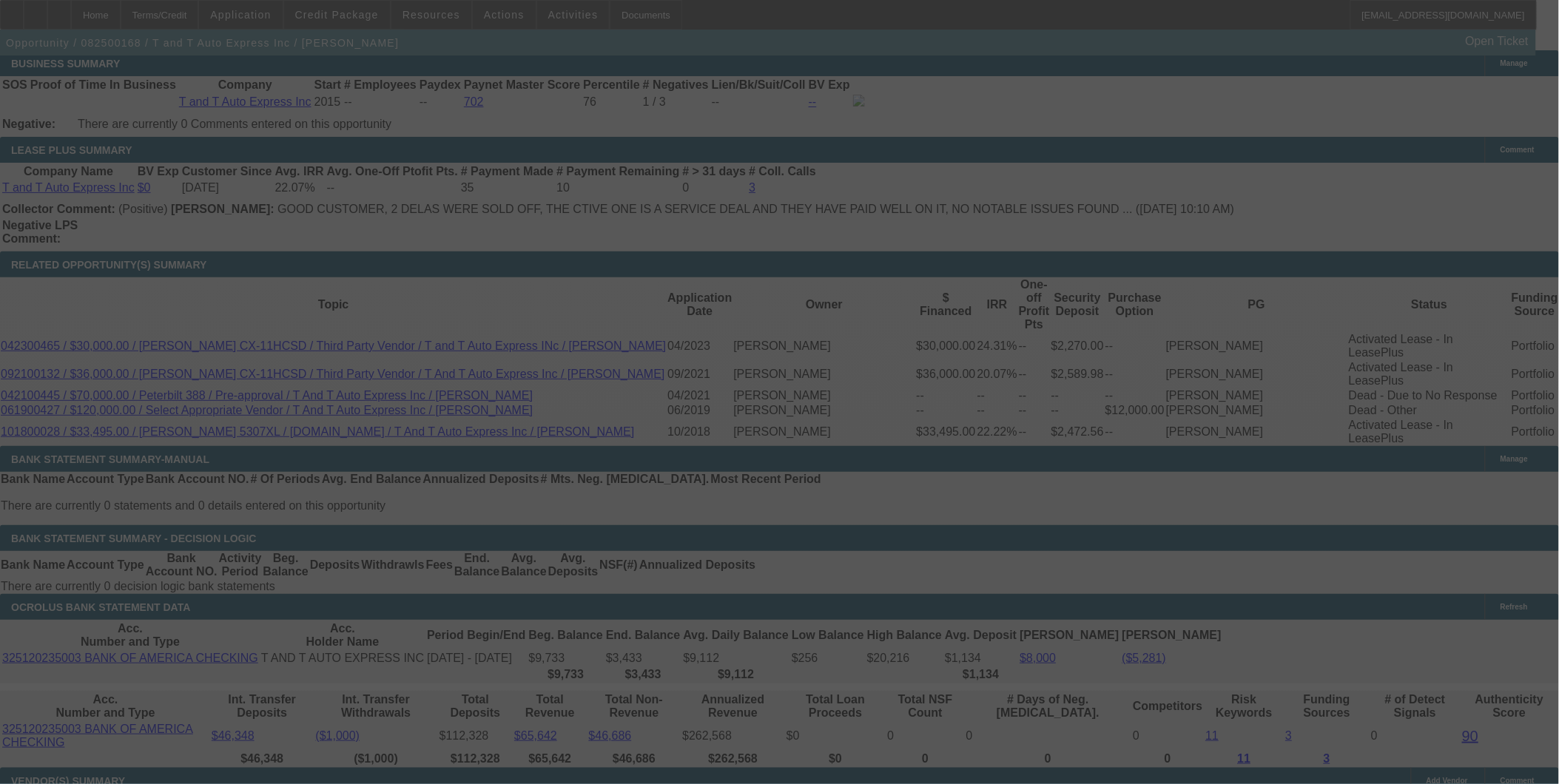
select select "2"
select select "0.1"
select select "4"
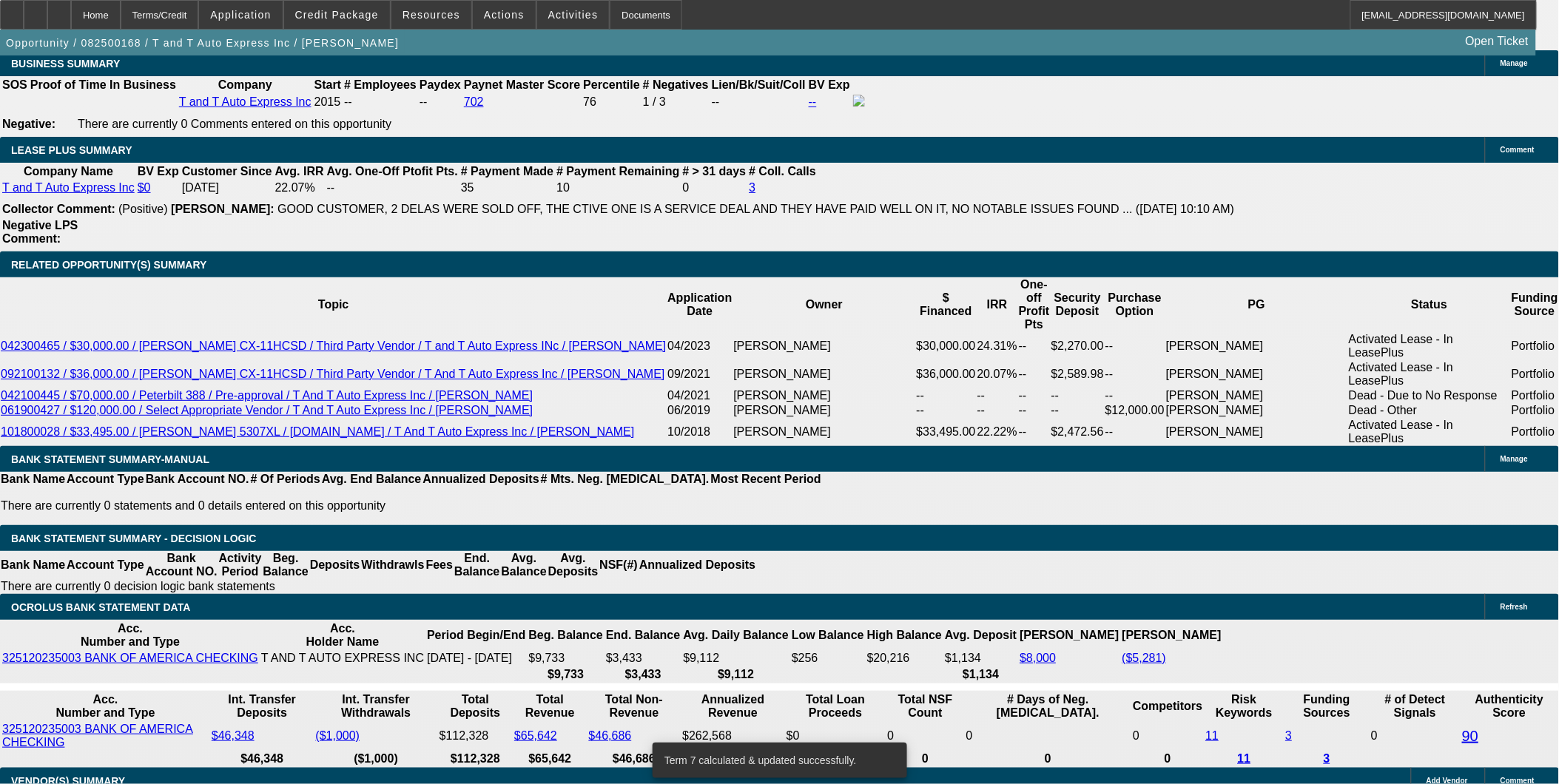
type input "5000"
type input "UNKNOWN"
type input "$4,500.00"
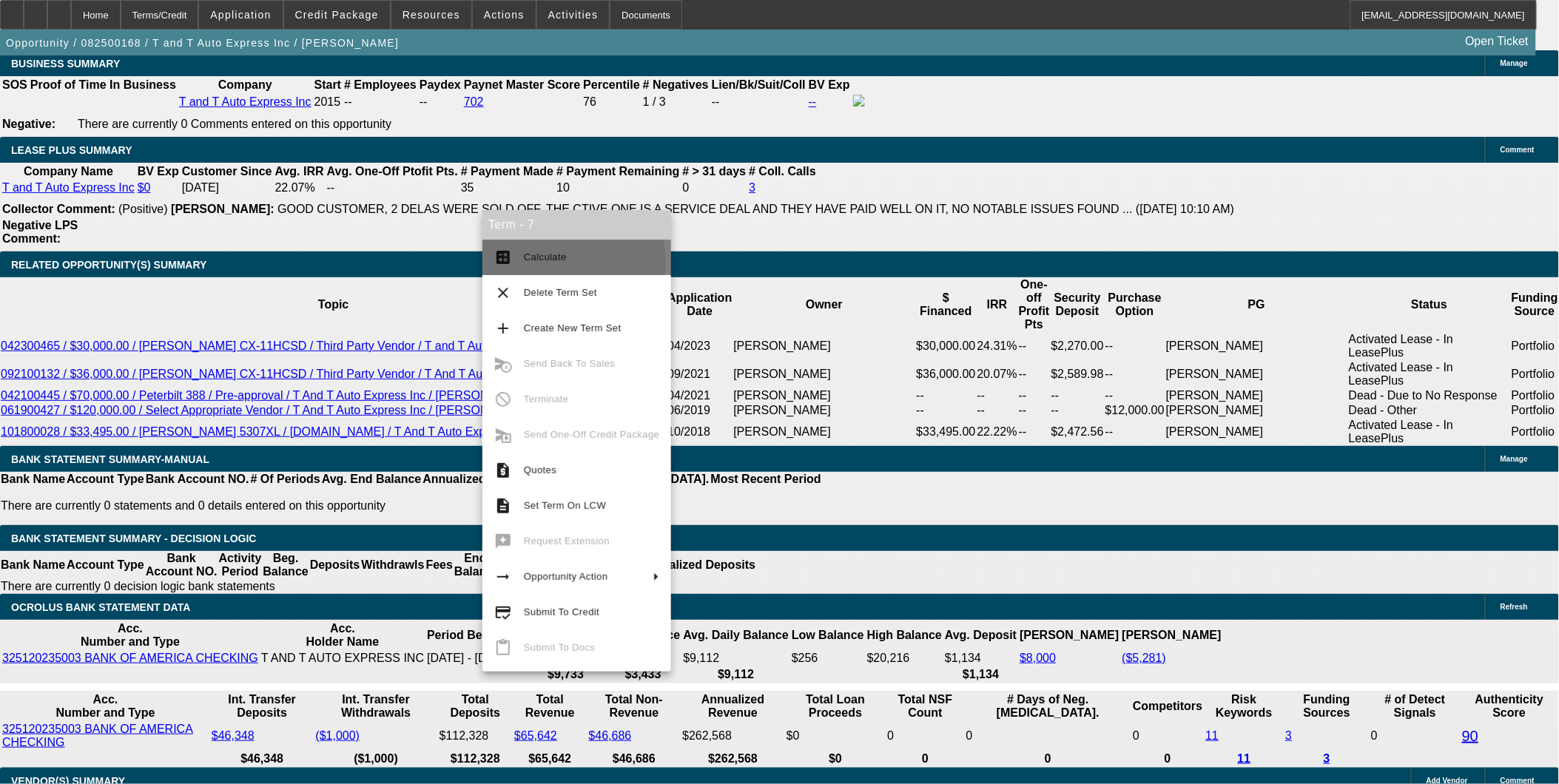
drag, startPoint x: 561, startPoint y: 263, endPoint x: 476, endPoint y: 211, distance: 99.6
click at [558, 263] on span "Calculate" at bounding box center [591, 257] width 135 height 18
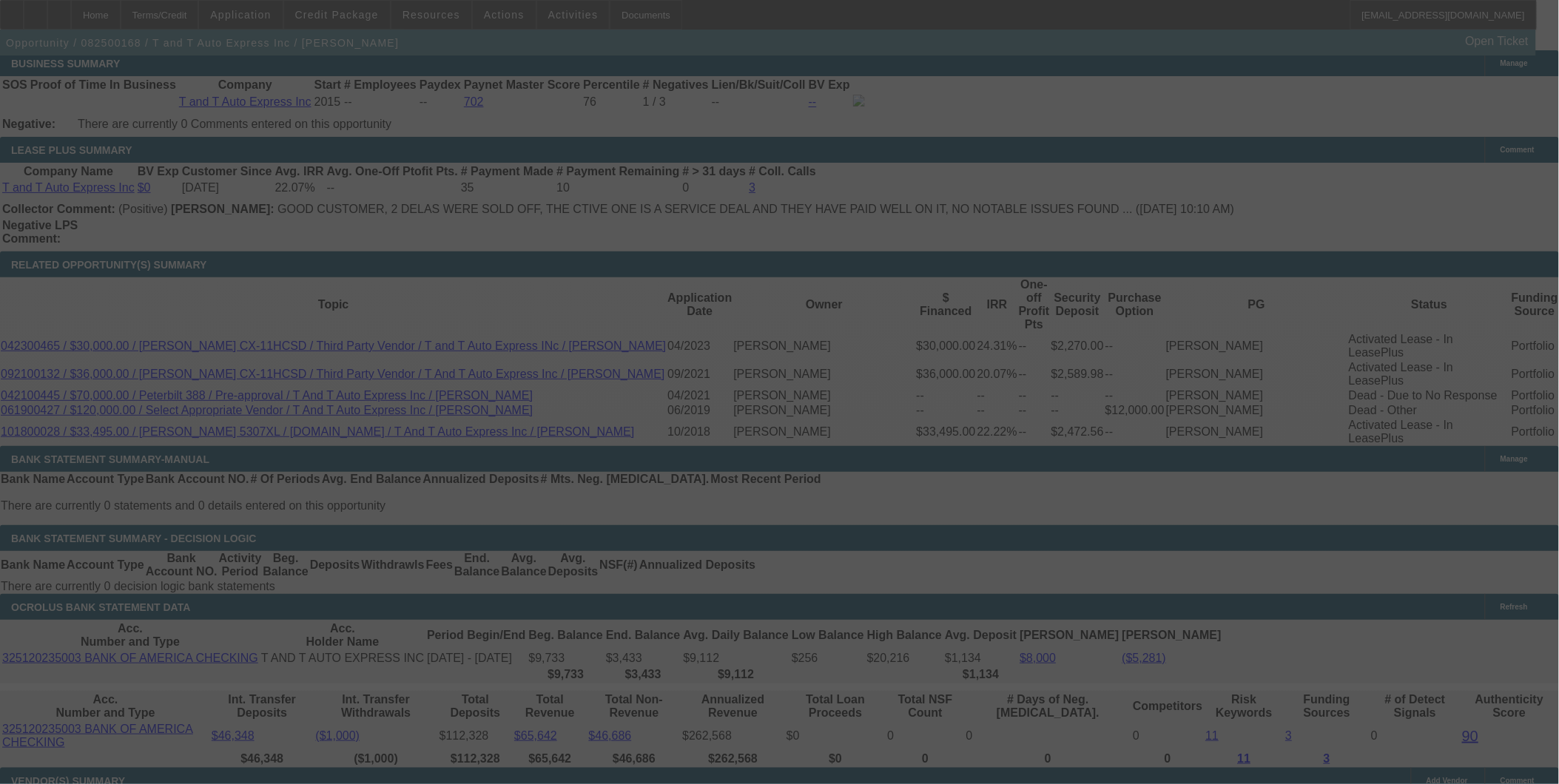
select select "2"
select select "0.1"
select select "4"
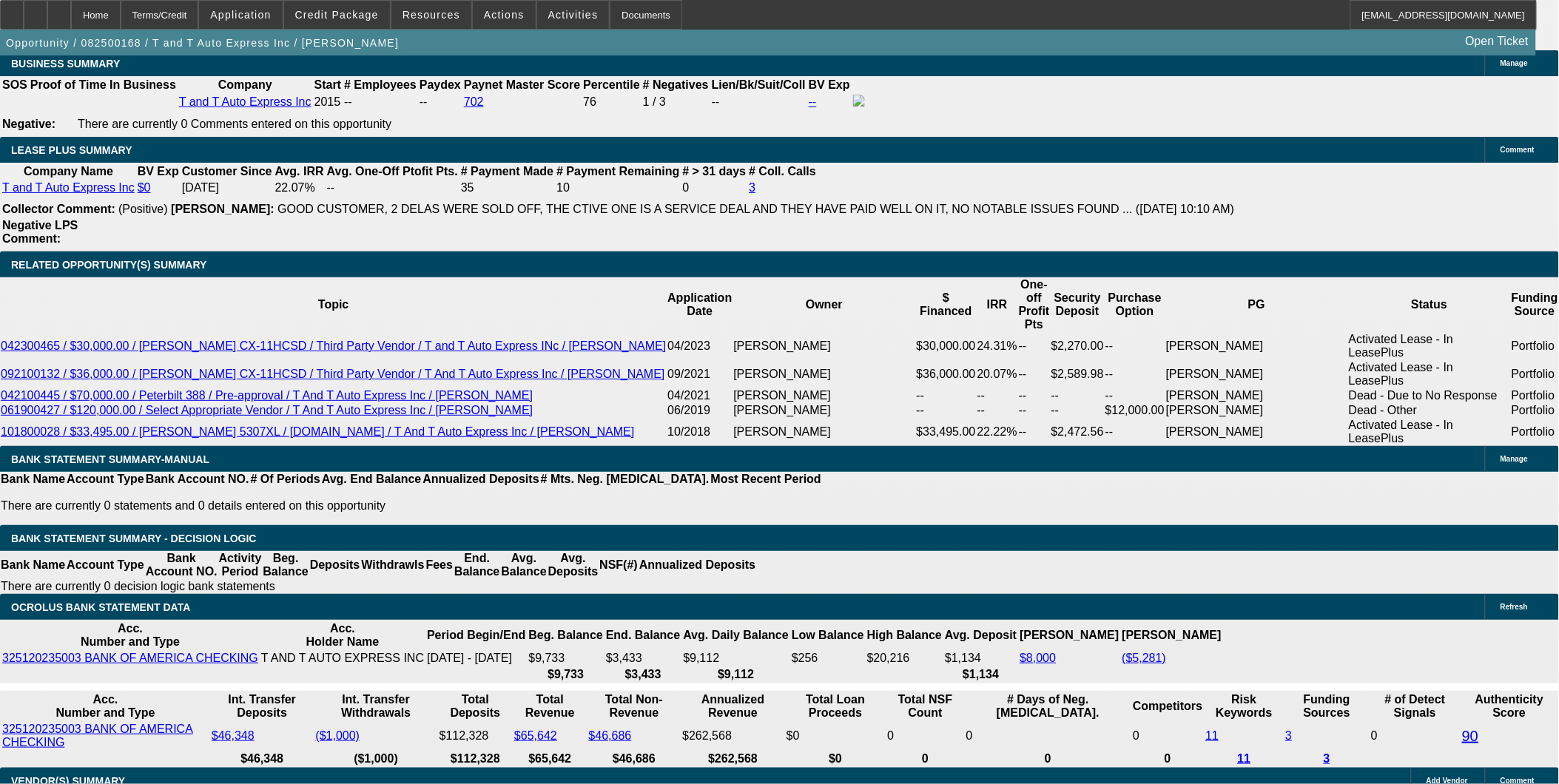
type input "4500"
type input "UNKNOWN"
type input "$4,100.00"
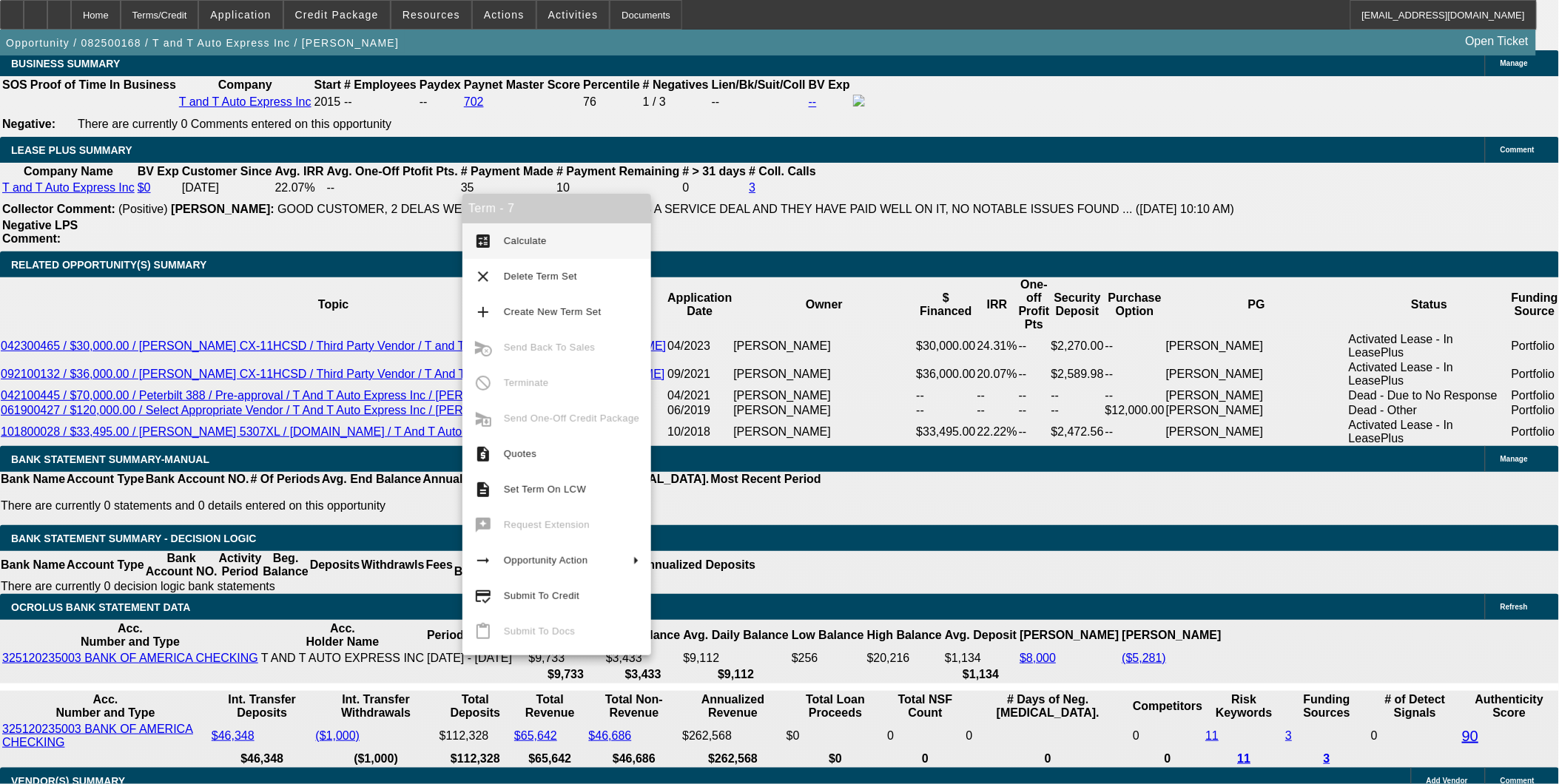
click at [544, 247] on span "Calculate" at bounding box center [571, 241] width 135 height 18
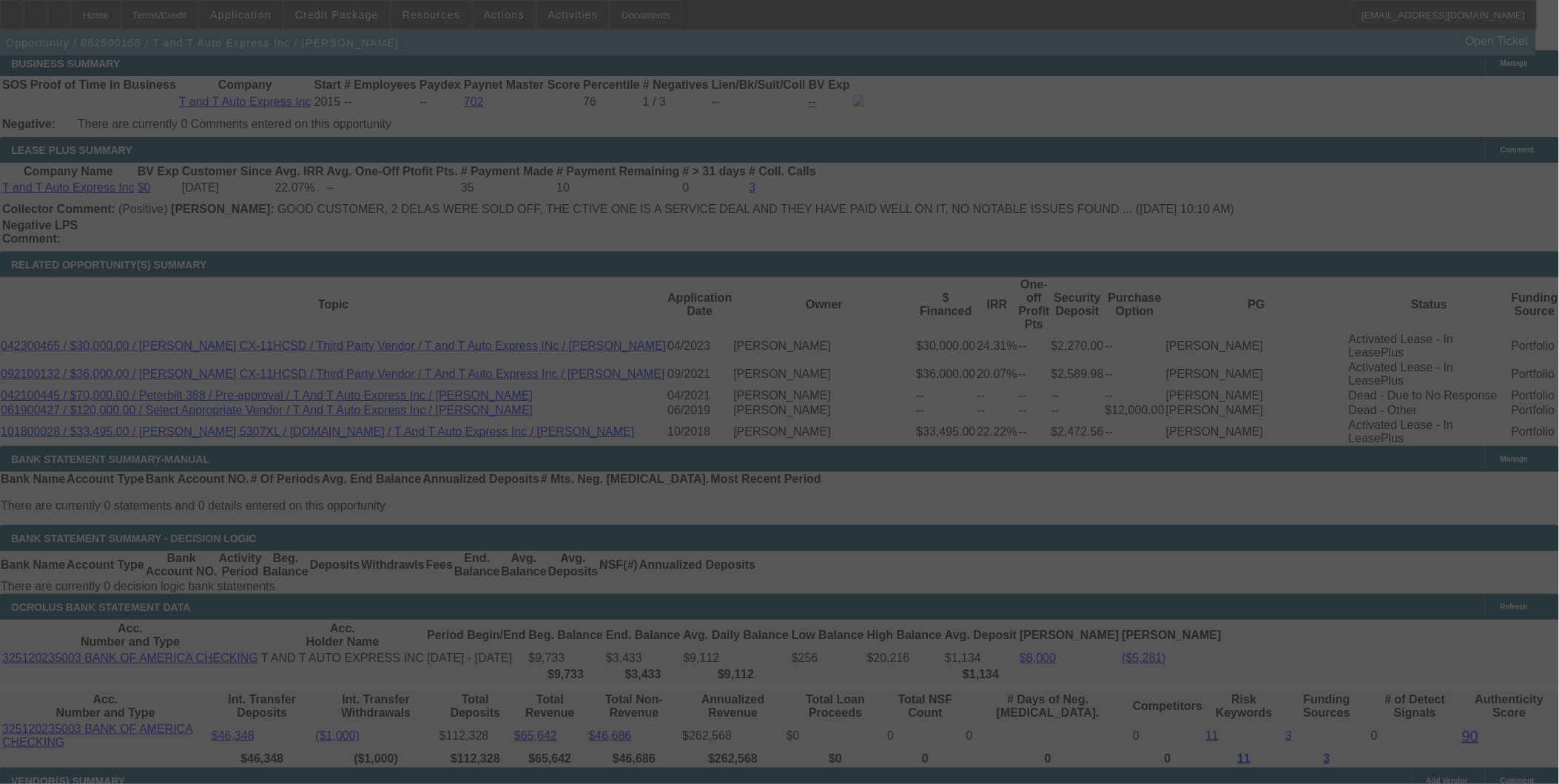
select select "2"
select select "0.1"
select select "4"
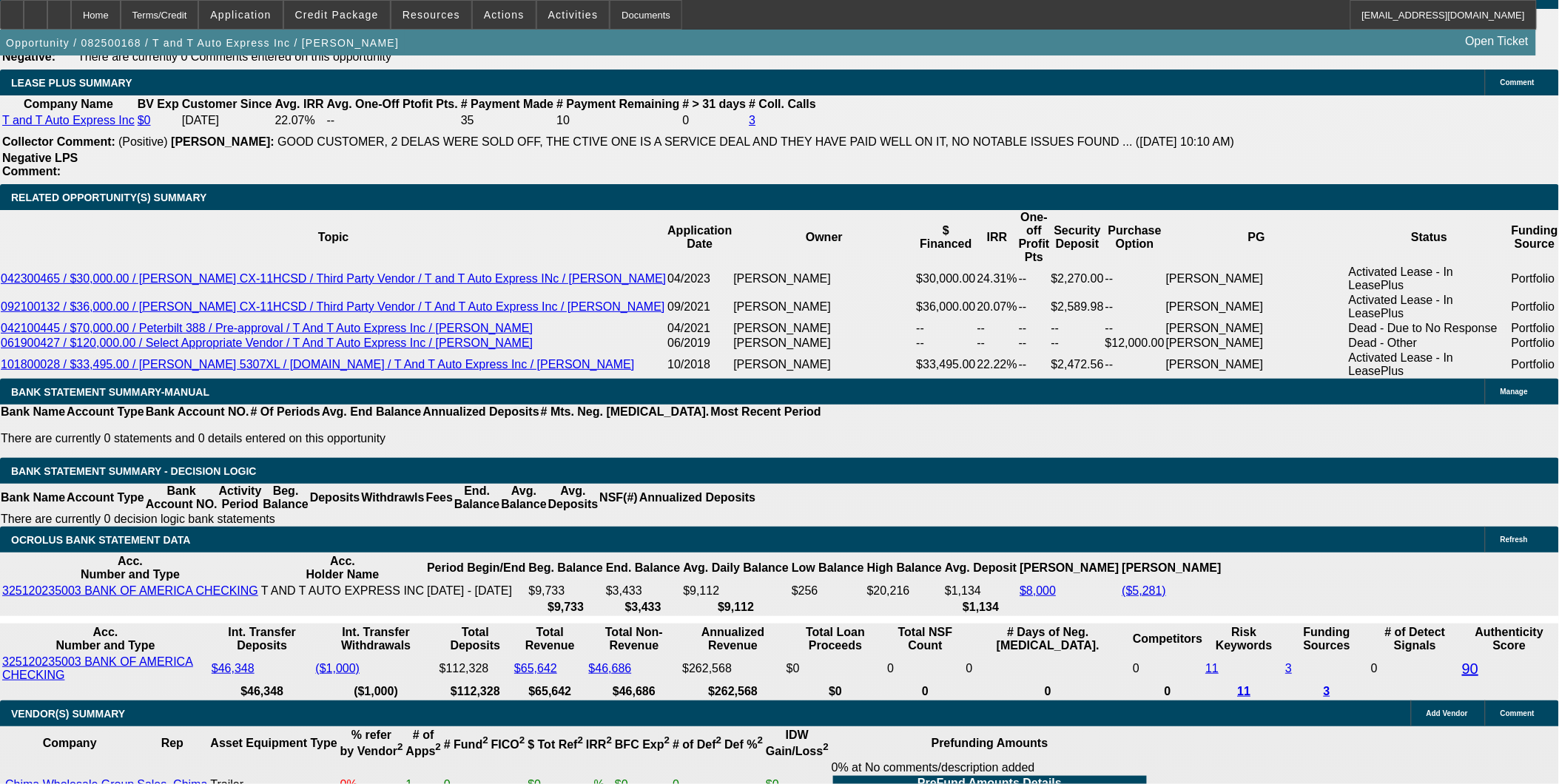
scroll to position [2530, 0]
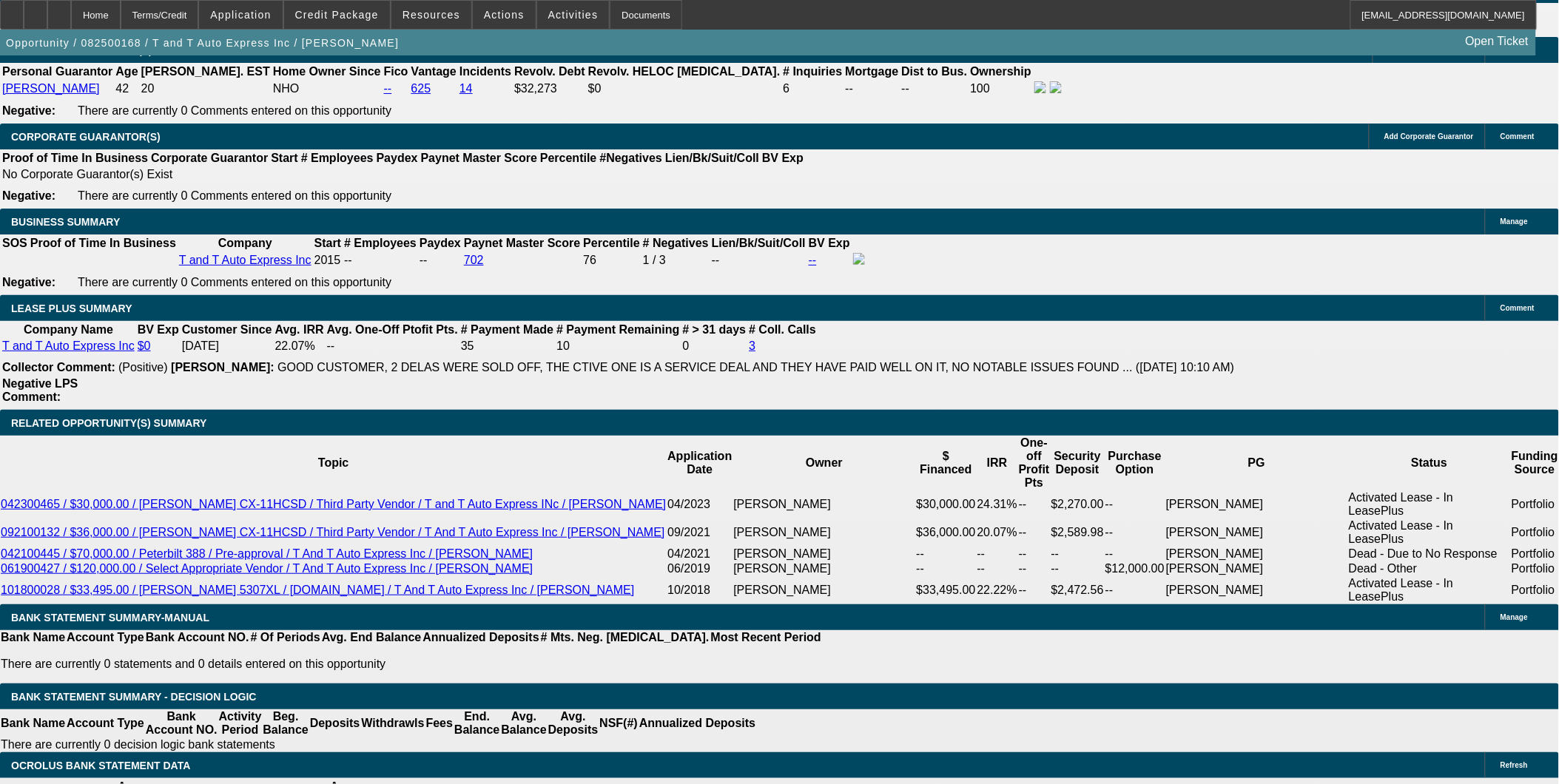
scroll to position [2284, 0]
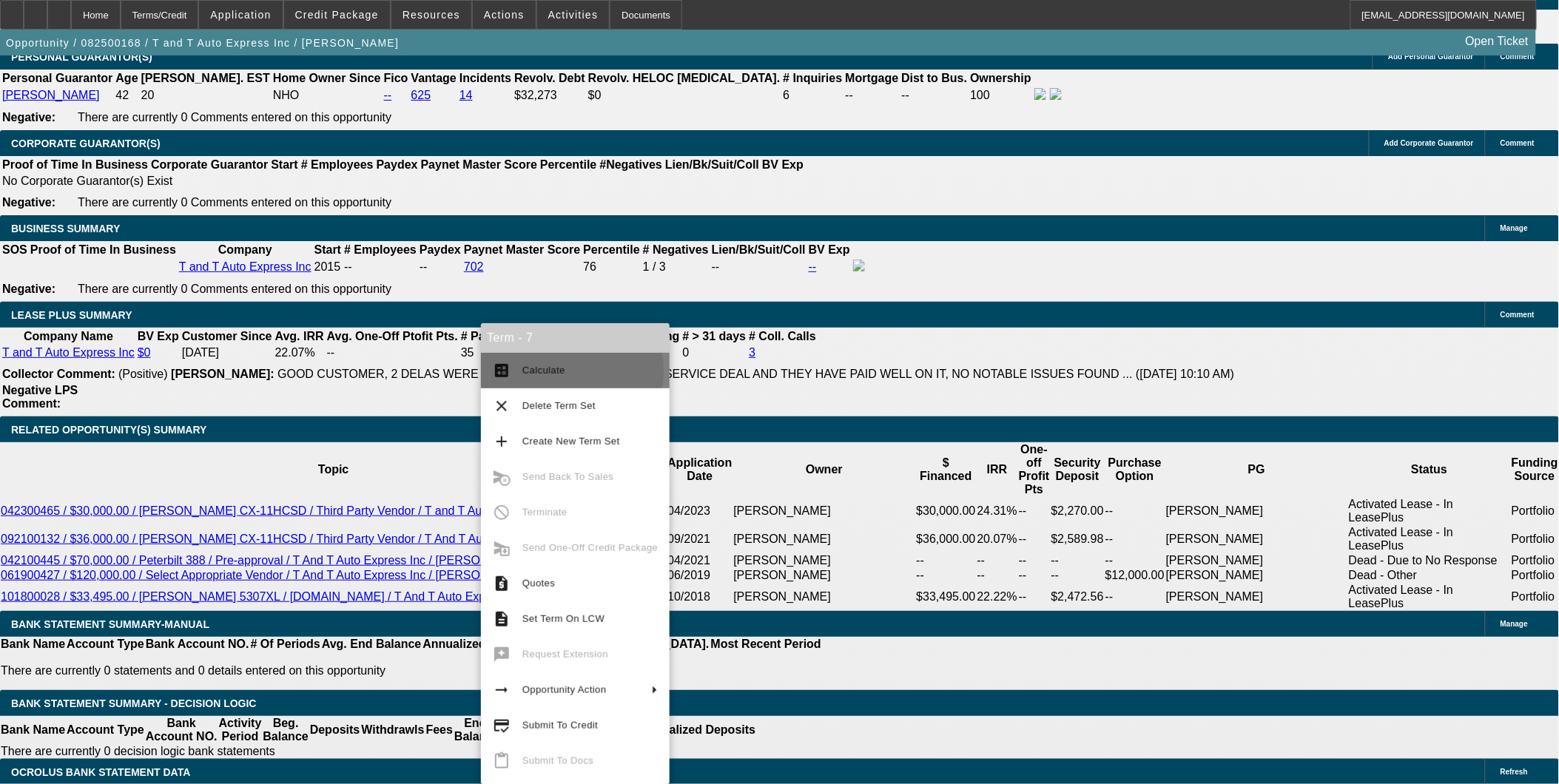
click at [555, 371] on span "Calculate" at bounding box center [543, 370] width 43 height 12
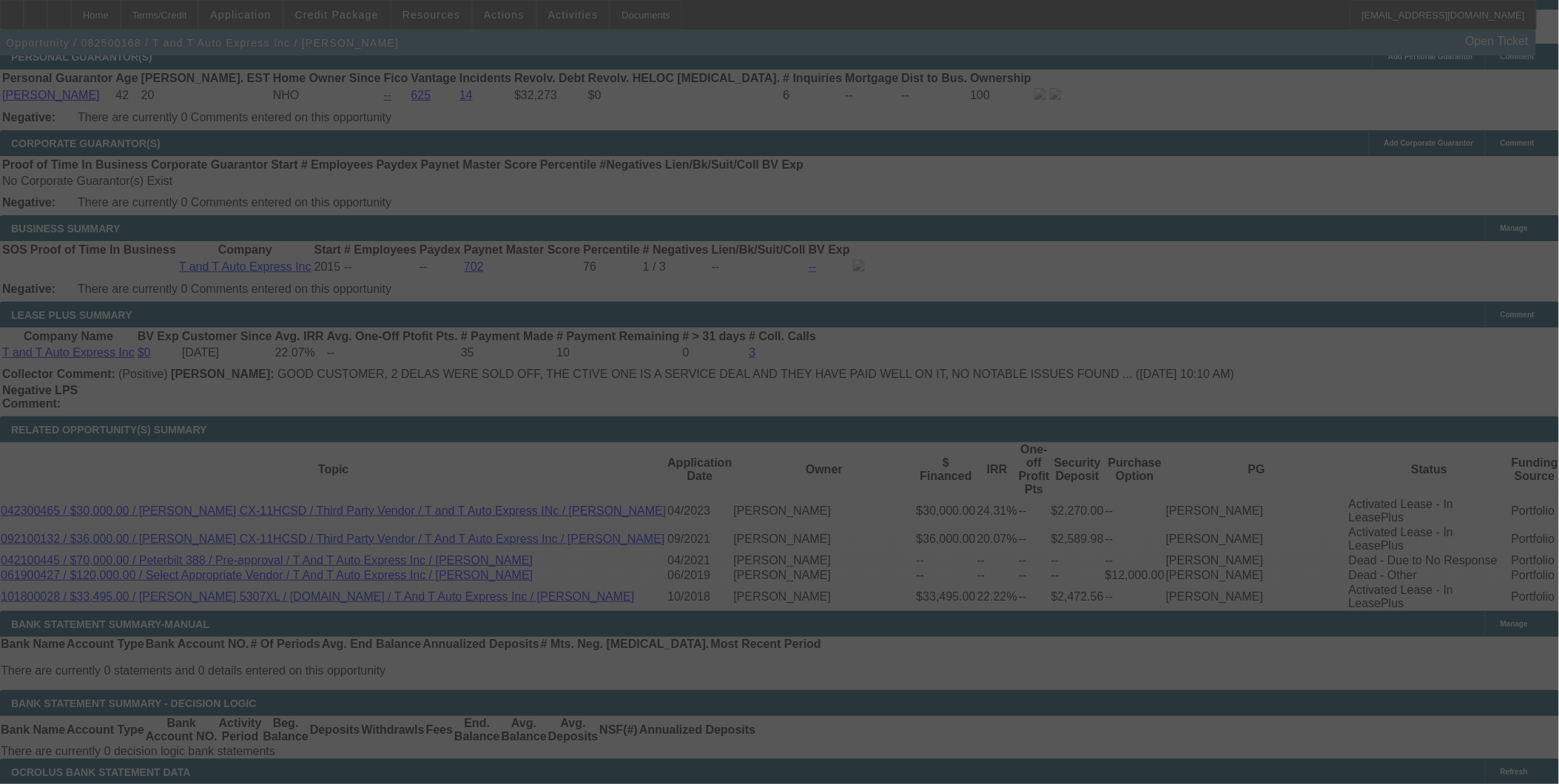
select select "2"
select select "0.1"
select select "4"
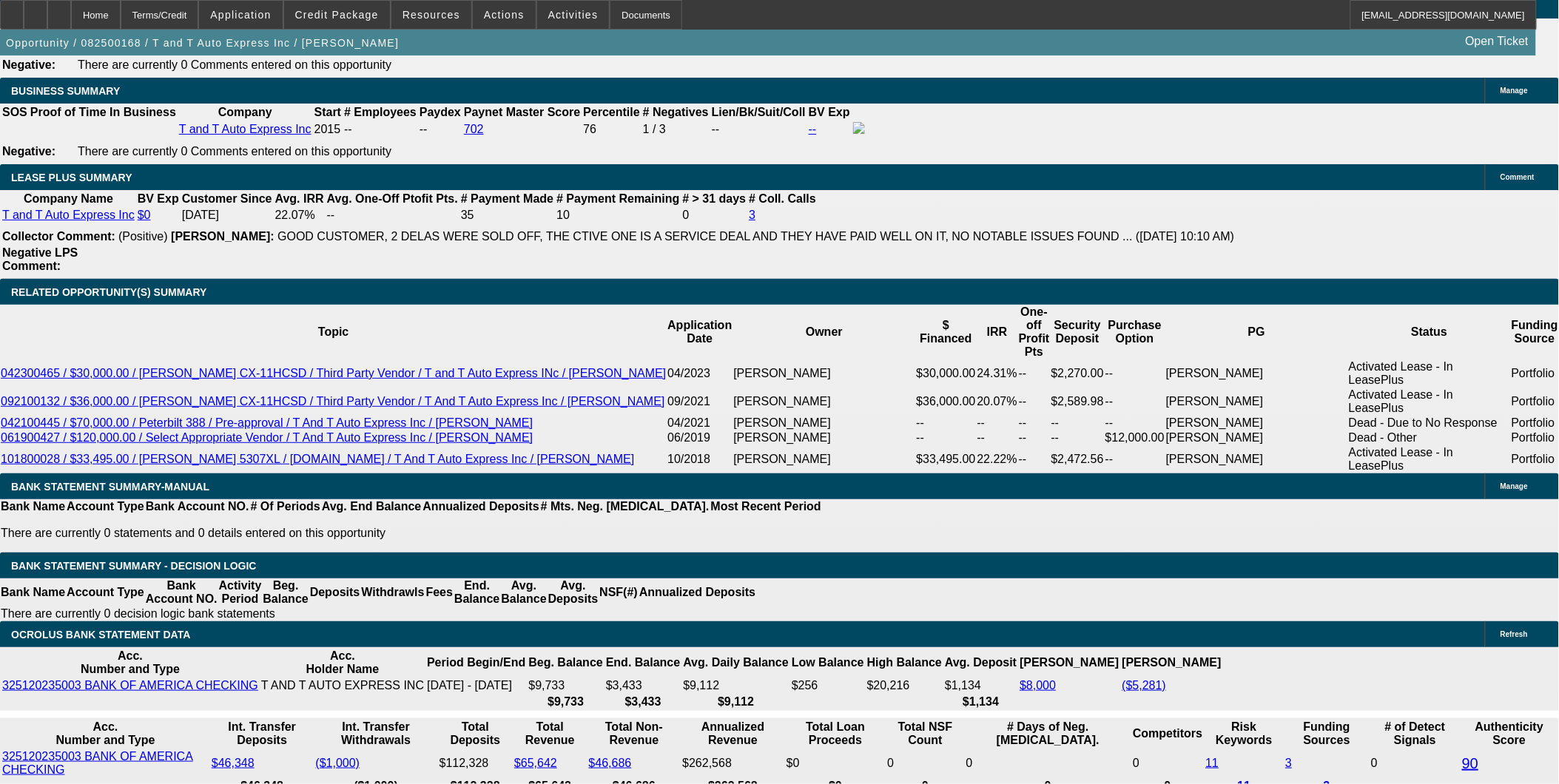
scroll to position [2448, 0]
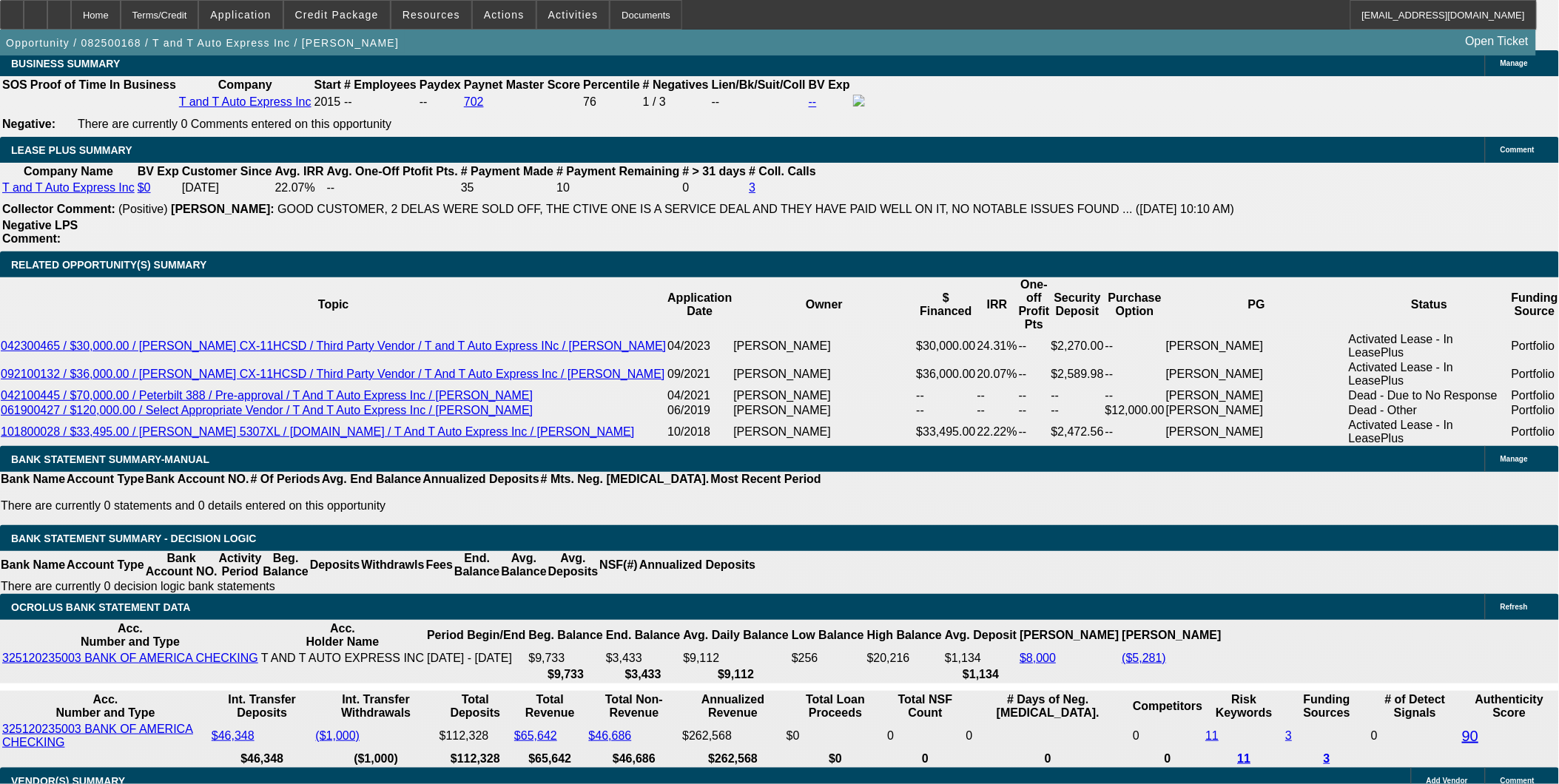
type input "$12,750.00"
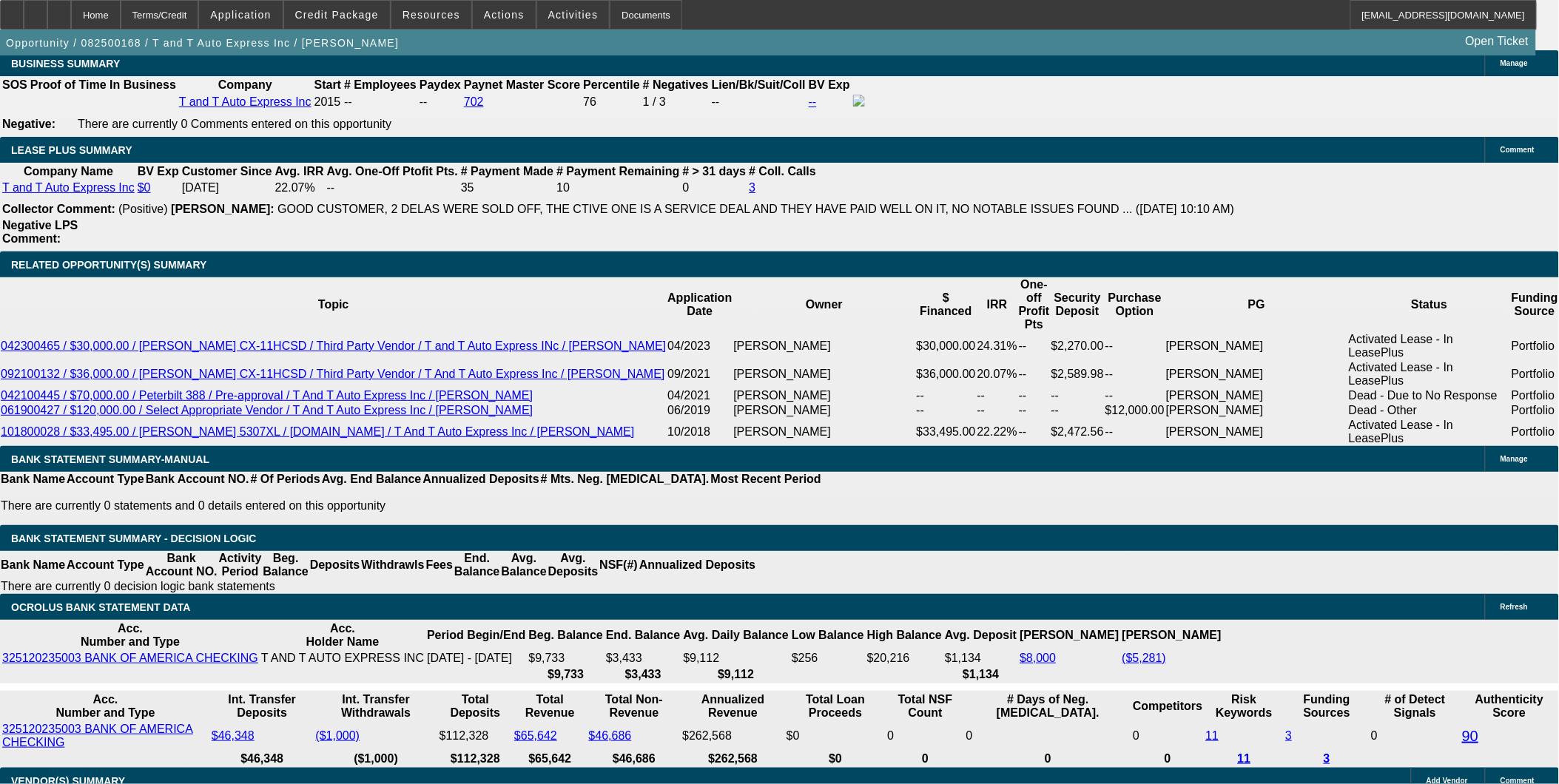
type input "1"
type input "$8,000.00"
click at [667, 173] on body "Home Terms/Credit Application Credit Package Resources Actions Activities Docum…" at bounding box center [780, 531] width 1559 height 5958
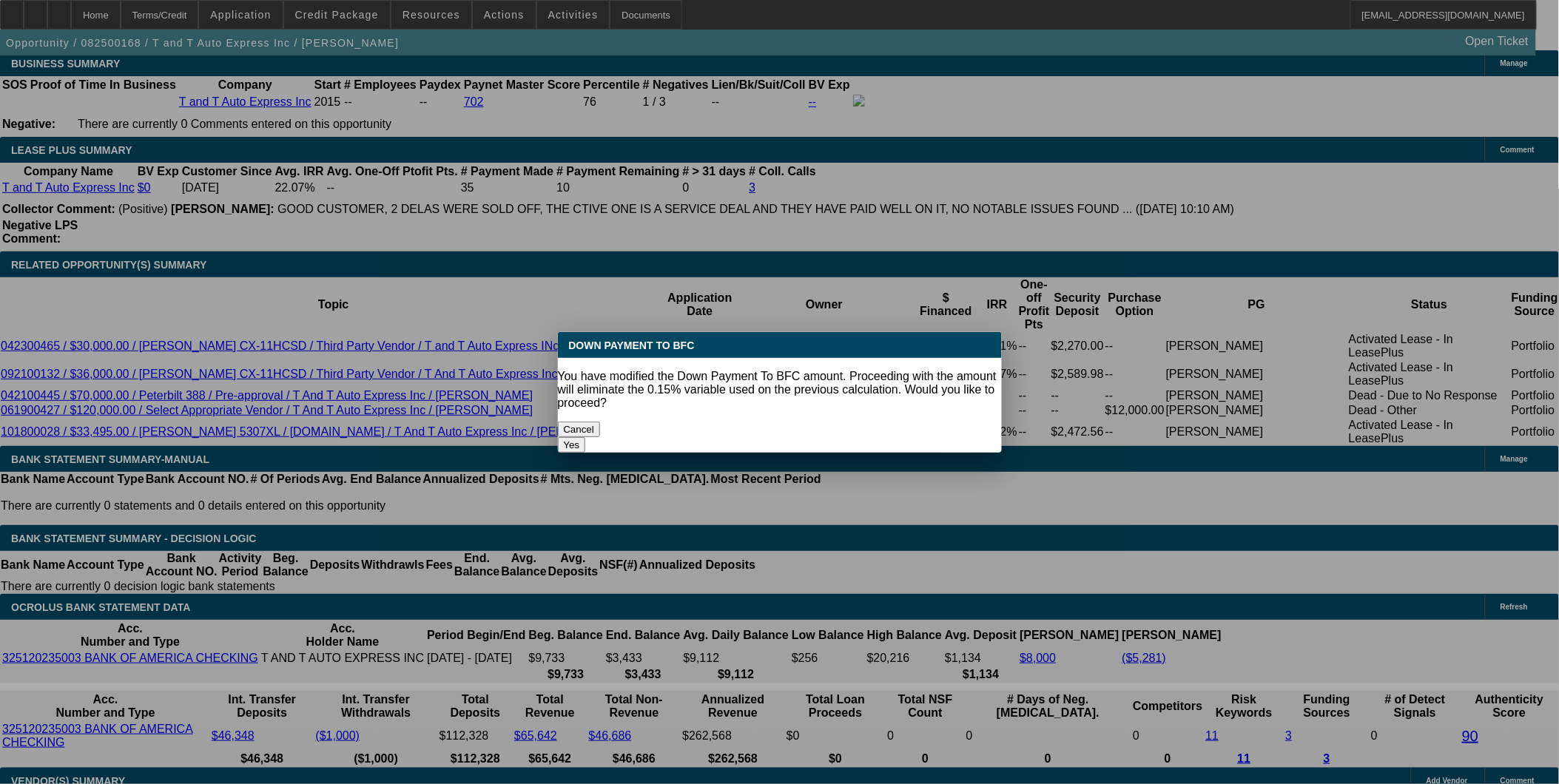
click at [587, 438] on button "Yes" at bounding box center [571, 445] width 28 height 15
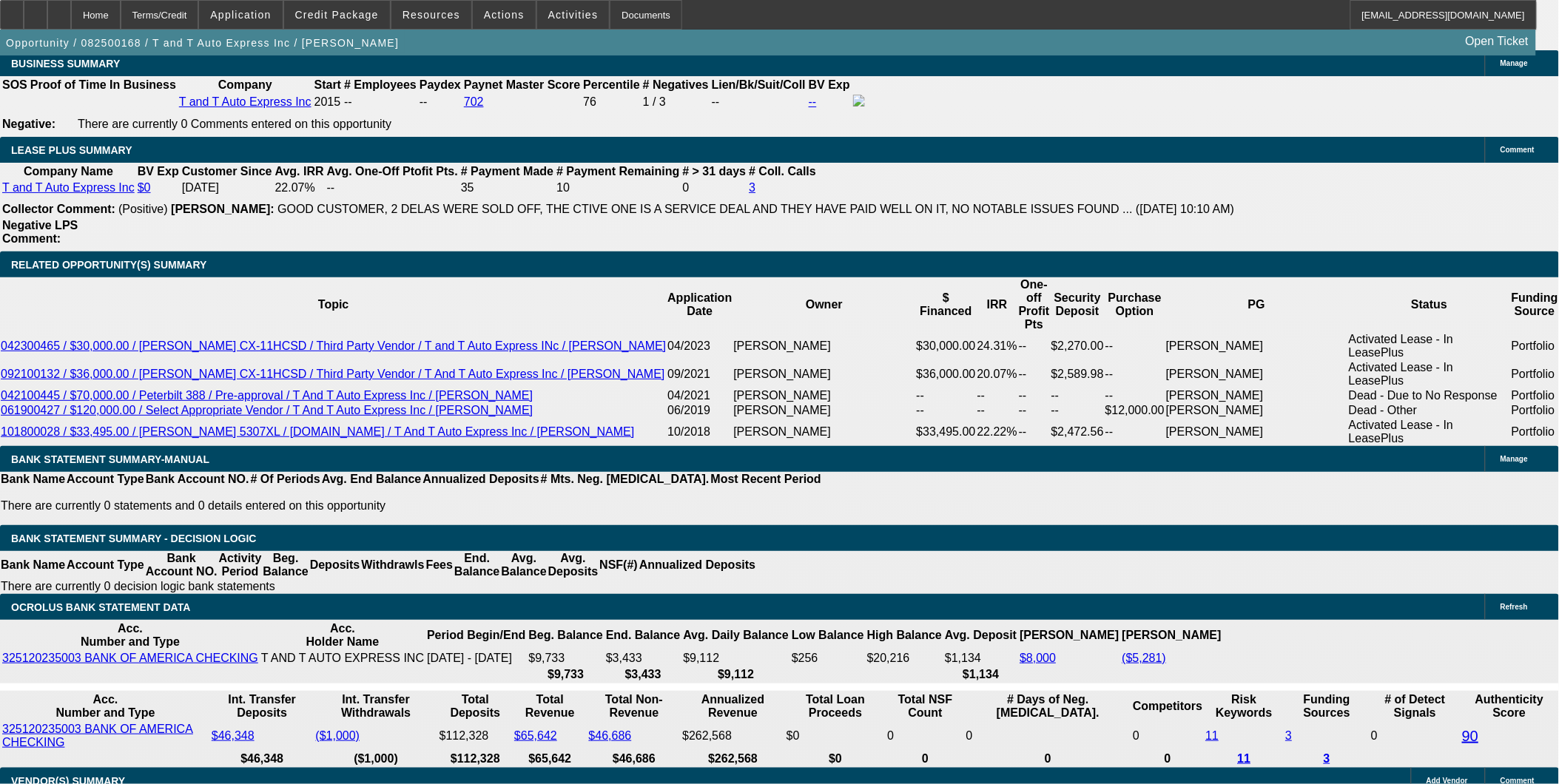
select select "0"
type input "UNKNOWN"
type input "$5,156.10"
type input "$2,578.05"
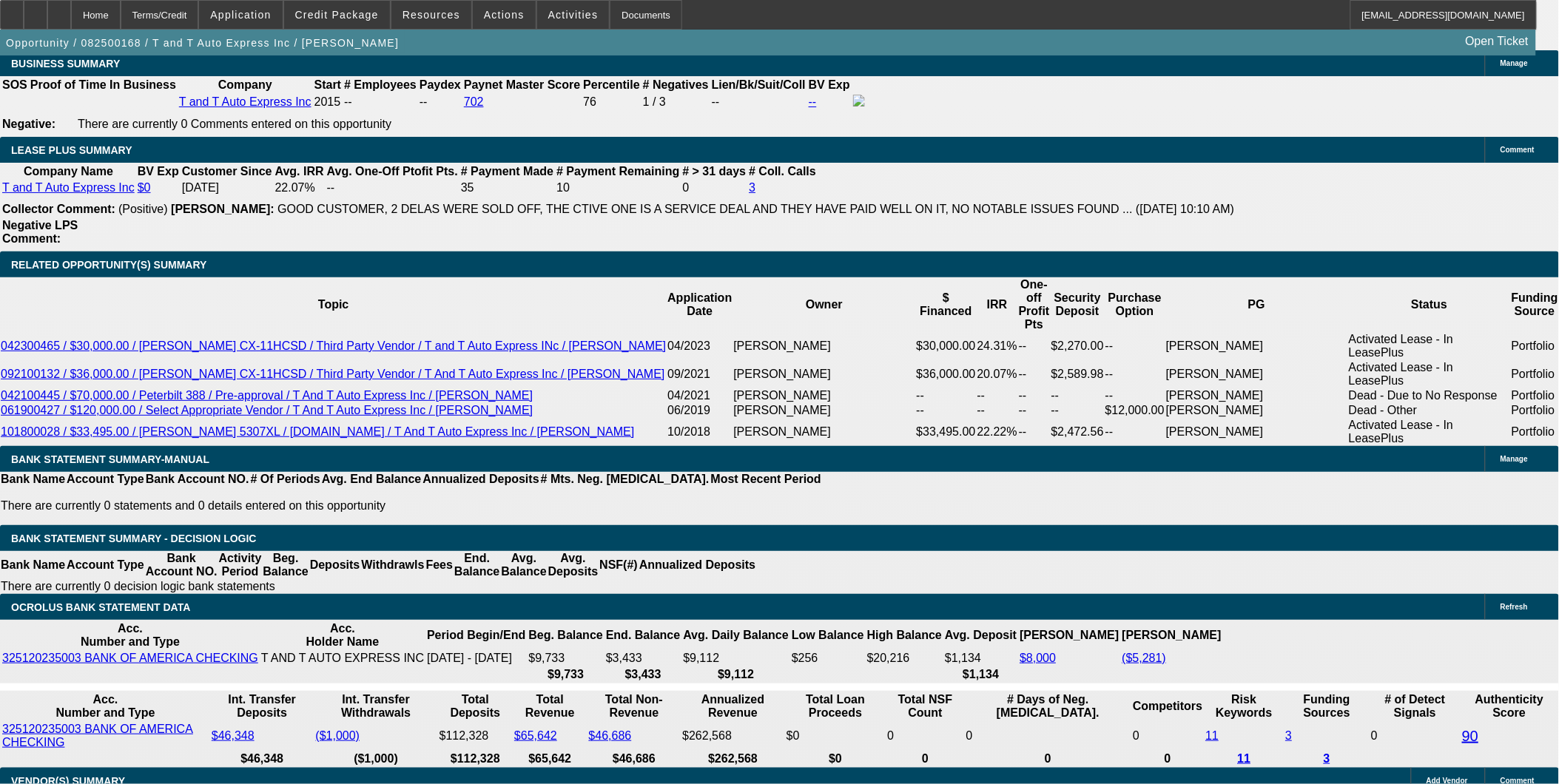
select select "1"
type input "$2,578.05"
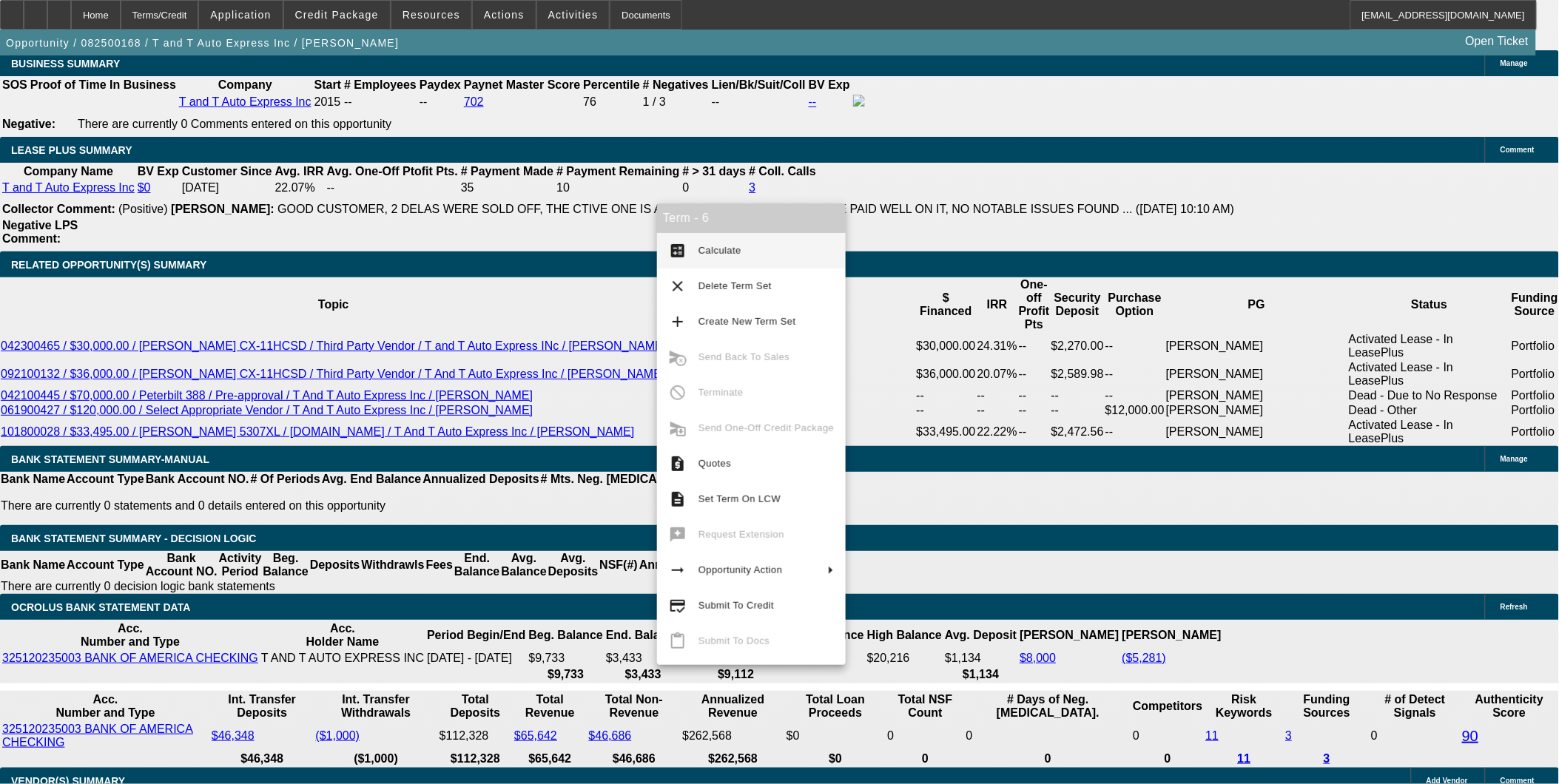
click at [704, 244] on span "Calculate" at bounding box center [766, 250] width 135 height 18
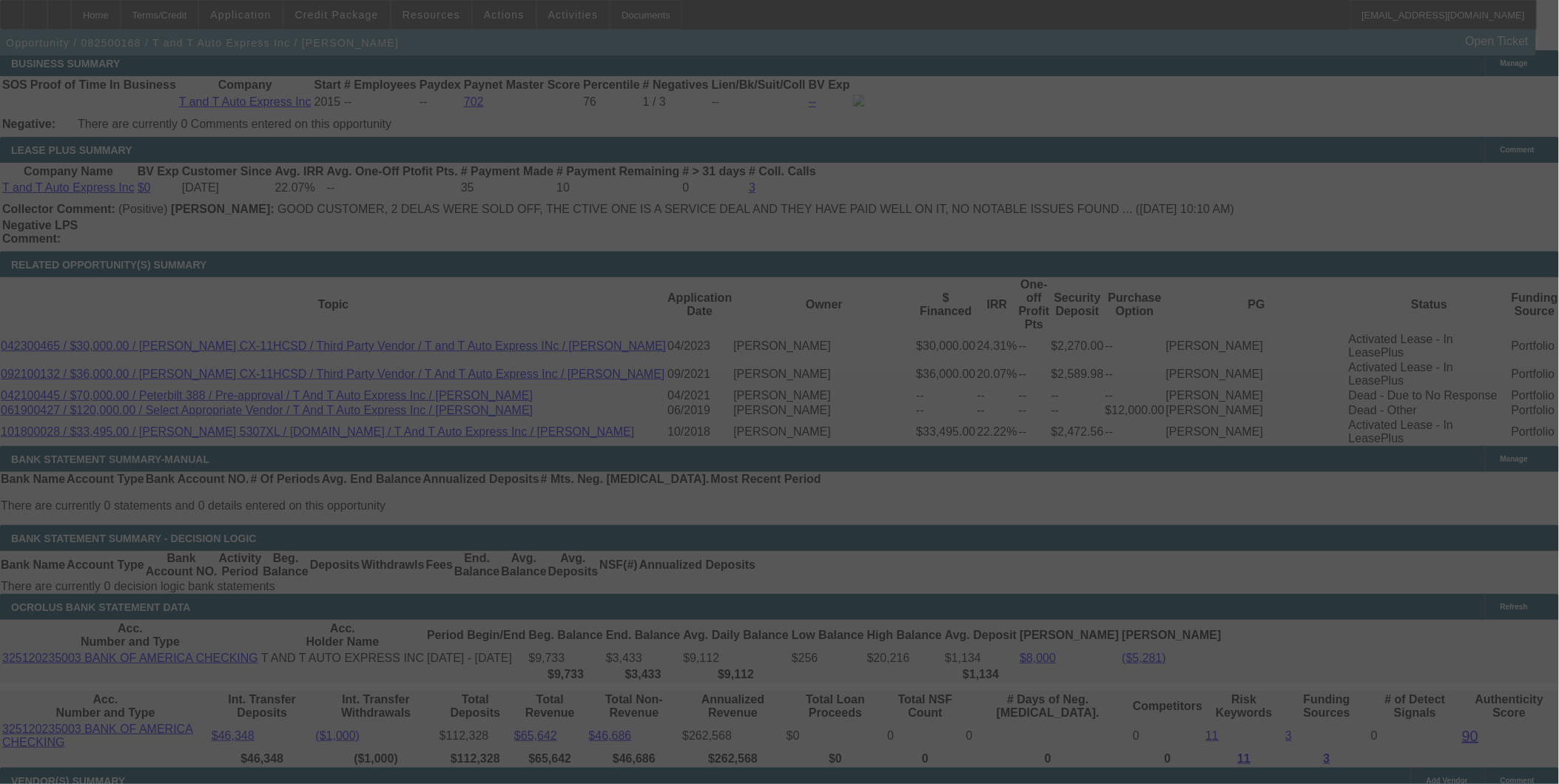
scroll to position [2365, 0]
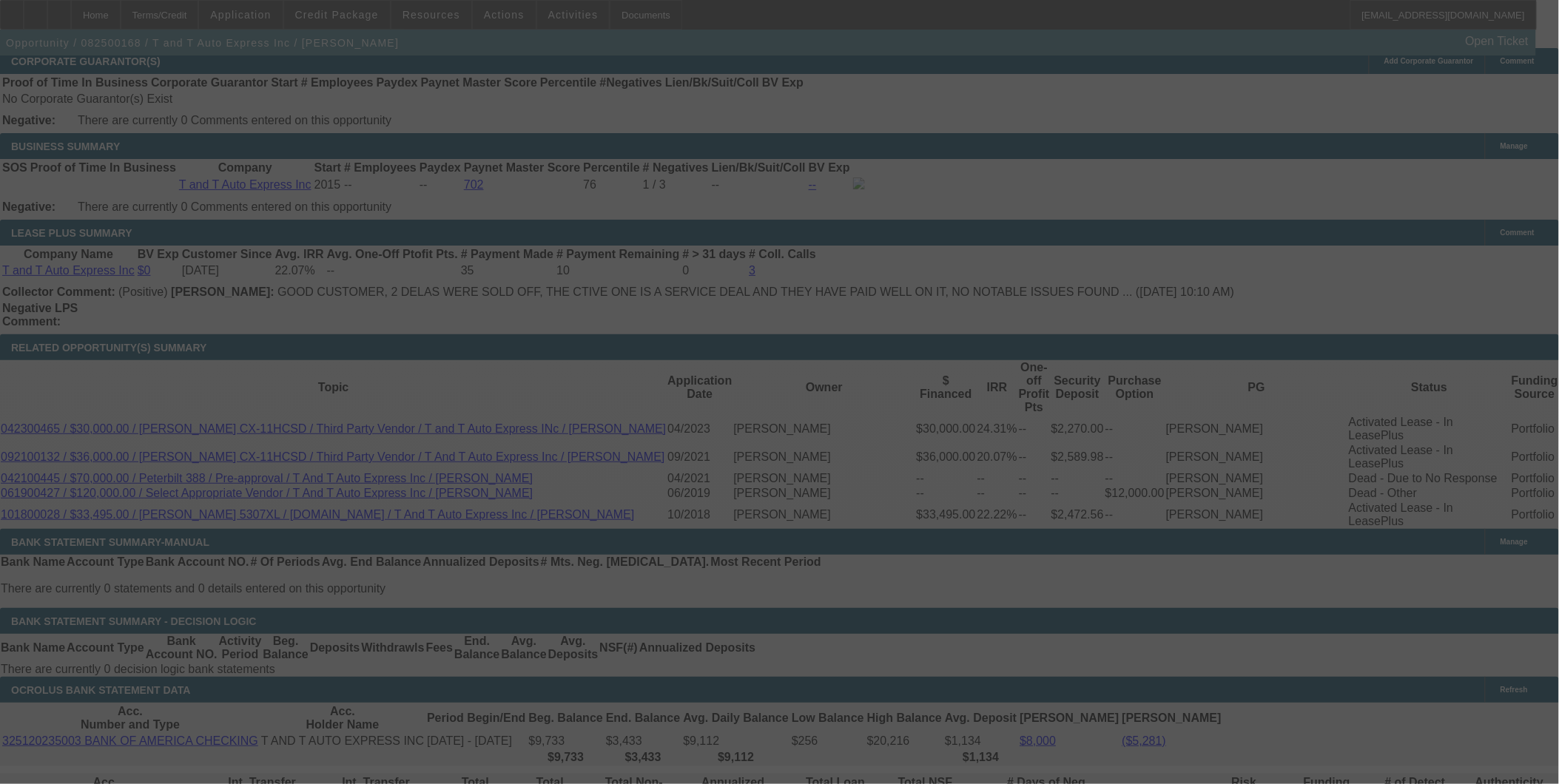
select select "0"
select select "2"
select select "0"
select select "6"
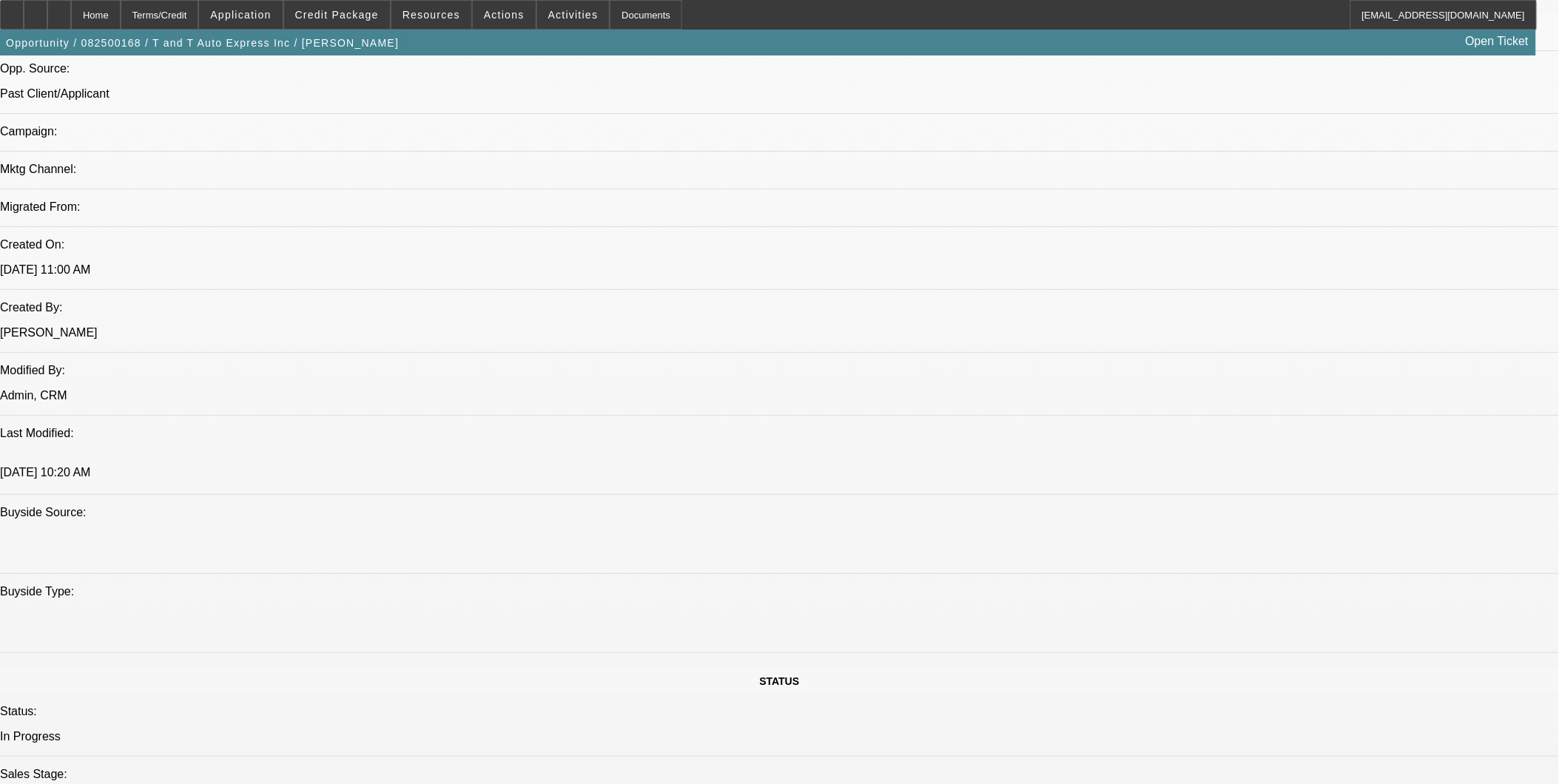
scroll to position [969, 0]
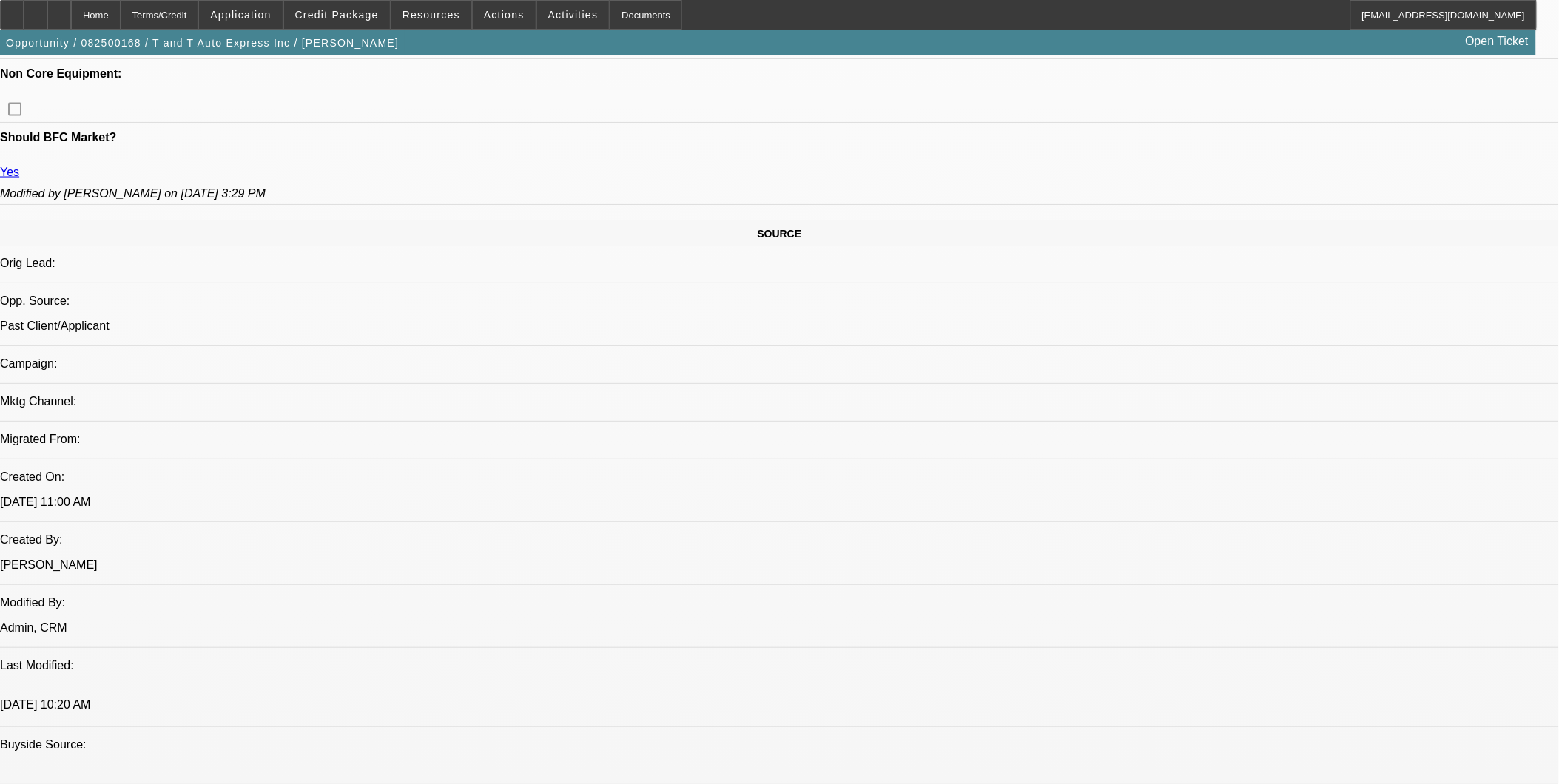
scroll to position [722, 0]
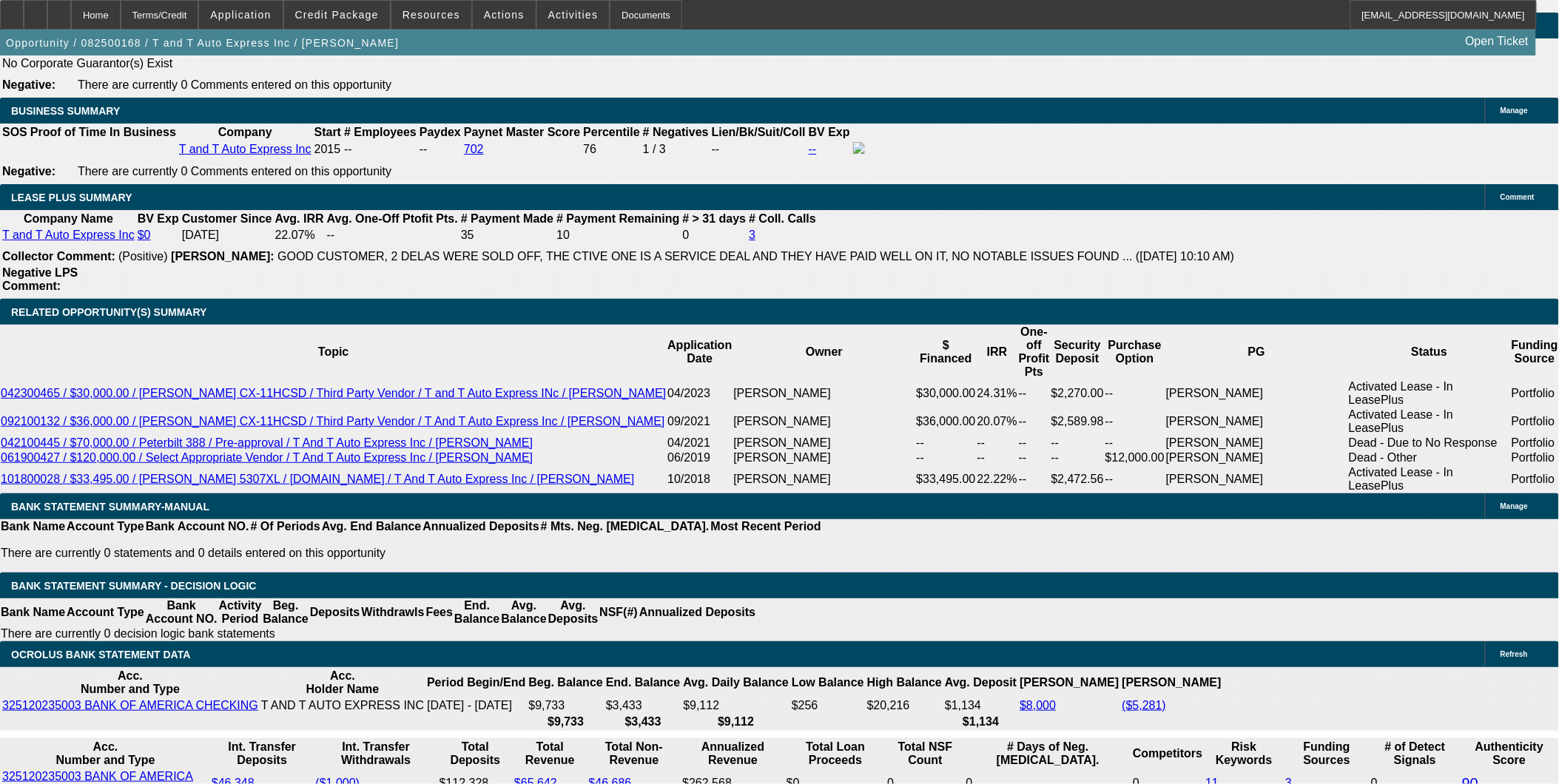
scroll to position [2284, 0]
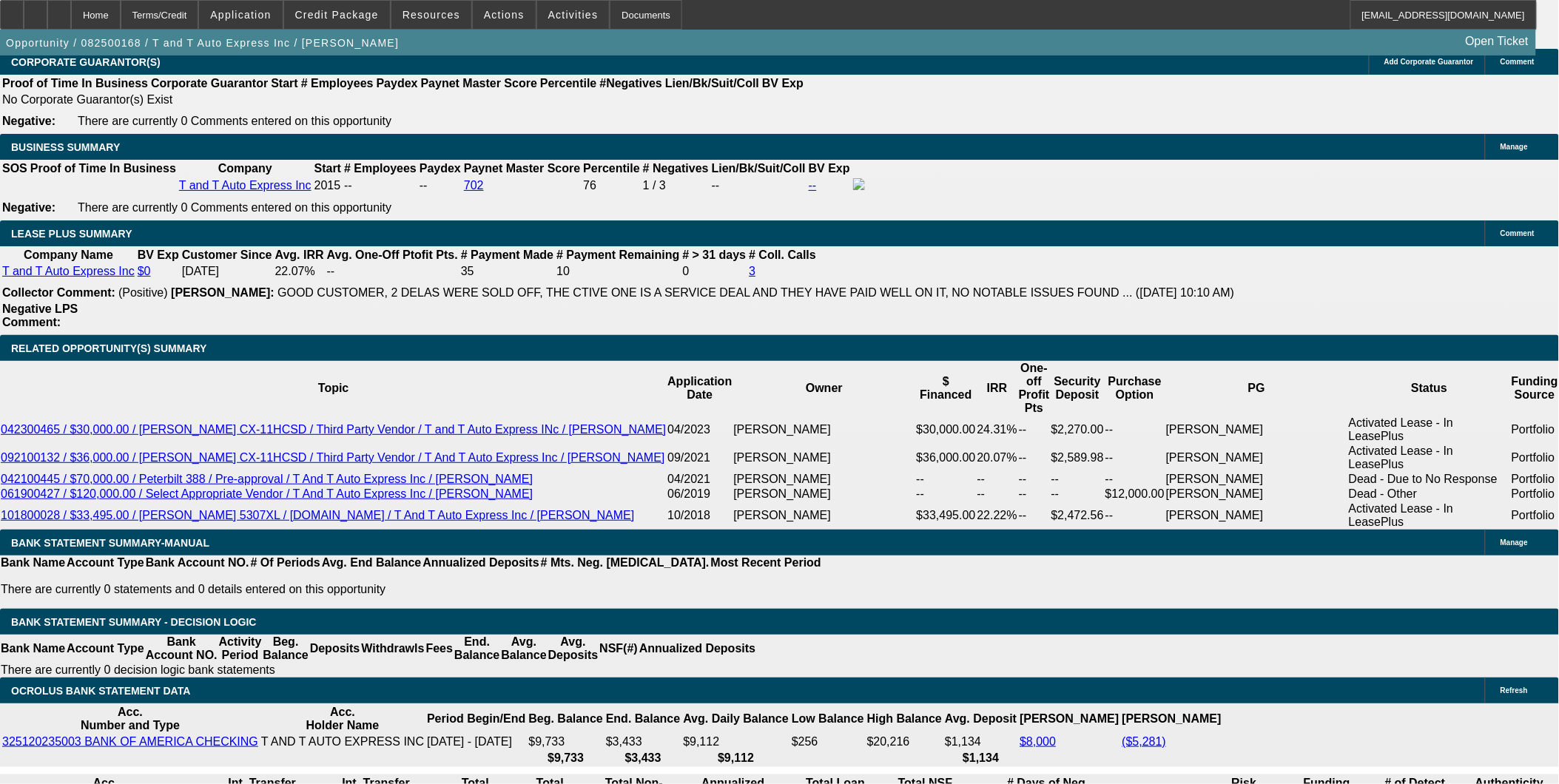
scroll to position [2365, 0]
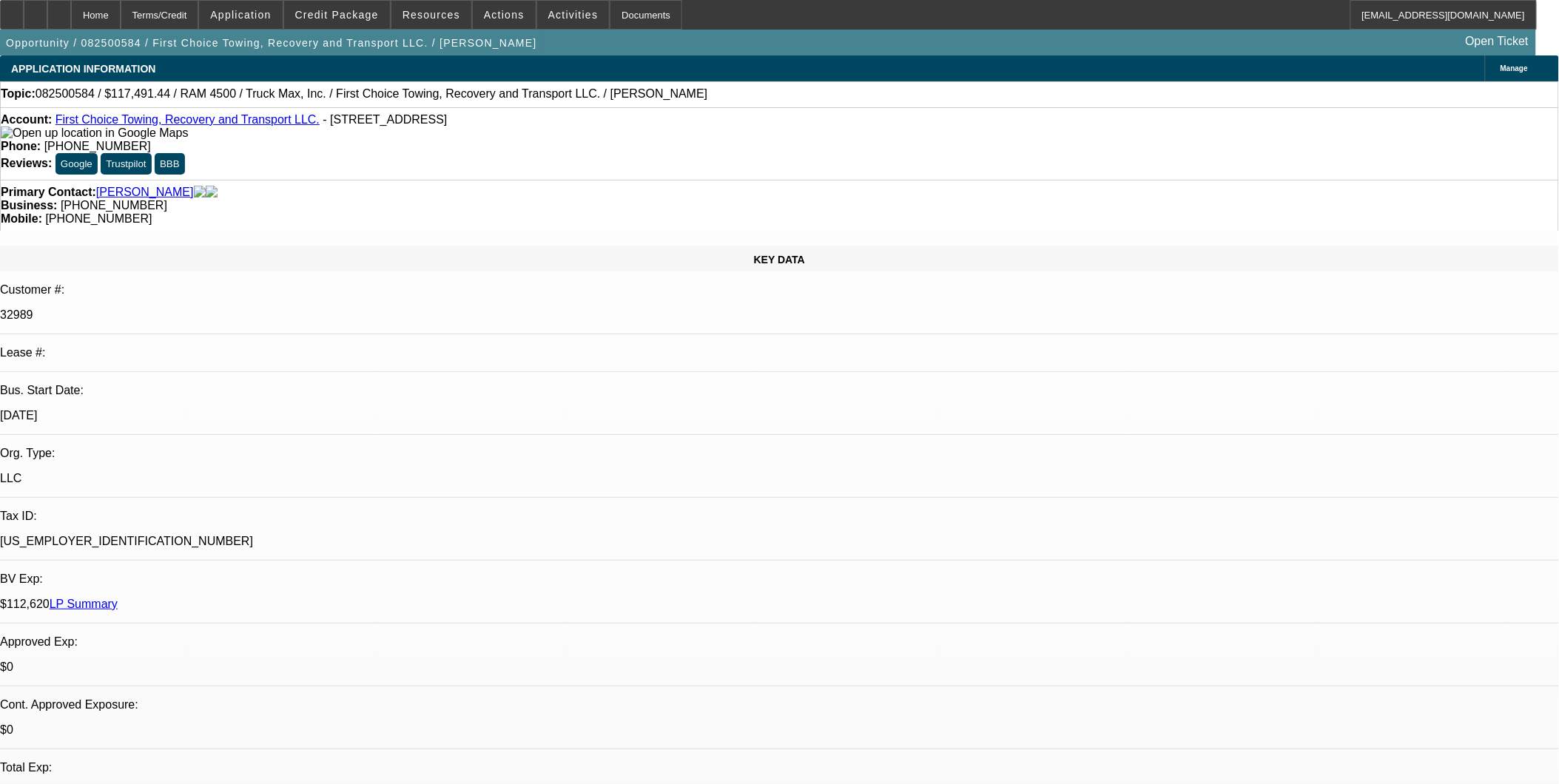
select select "0"
select select "0.1"
select select "1"
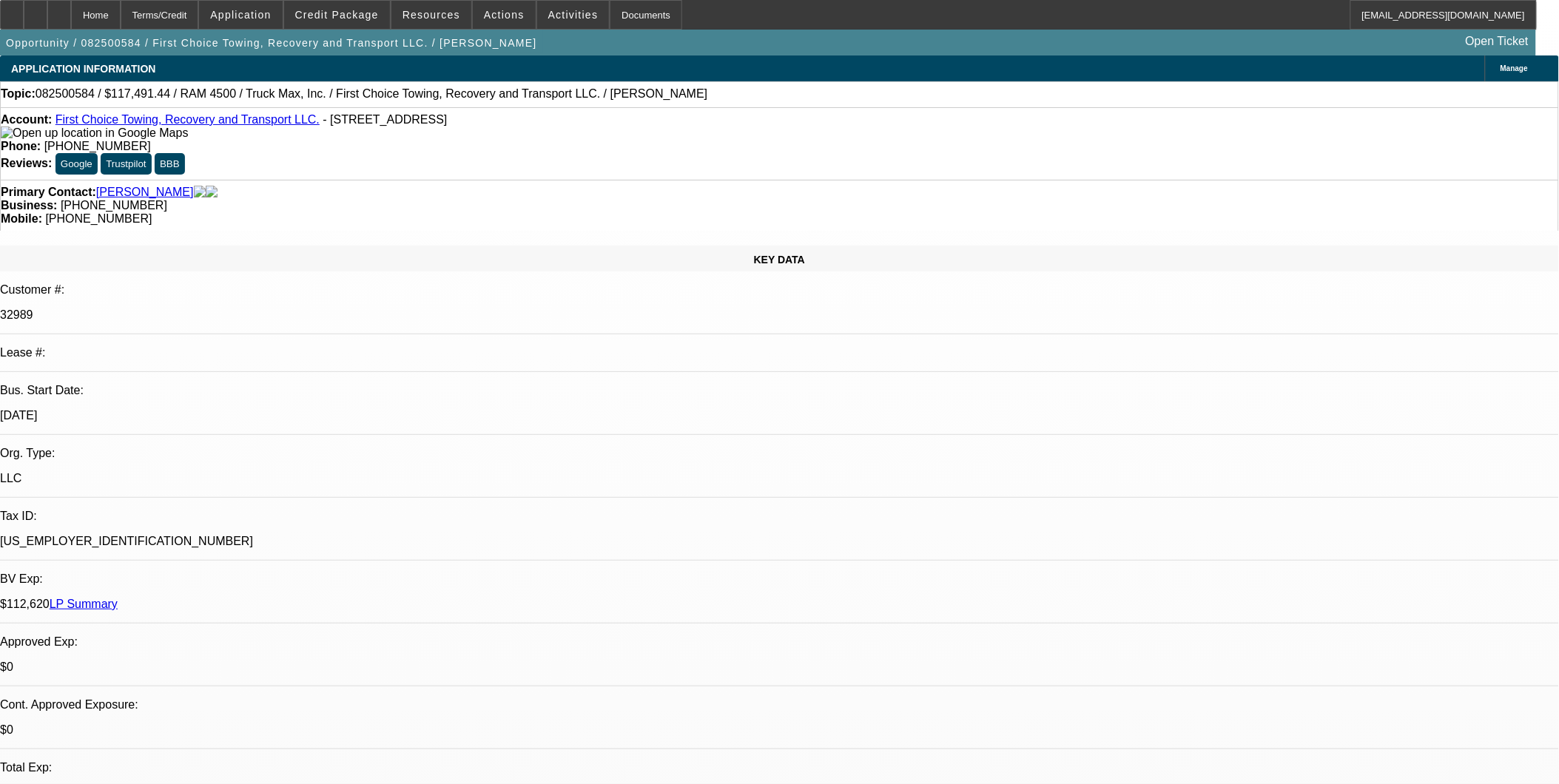
select select "4"
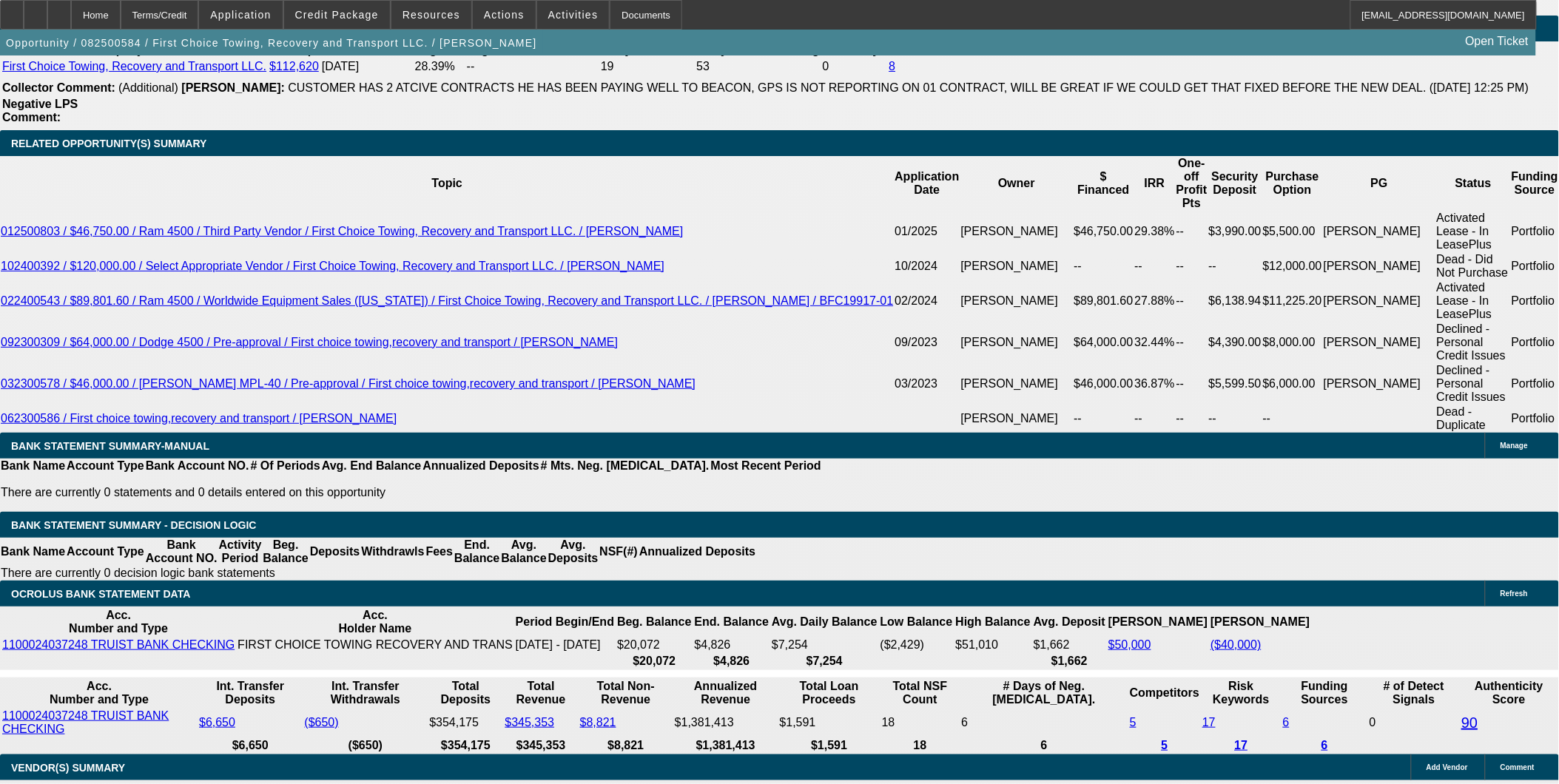
scroll to position [2548, 0]
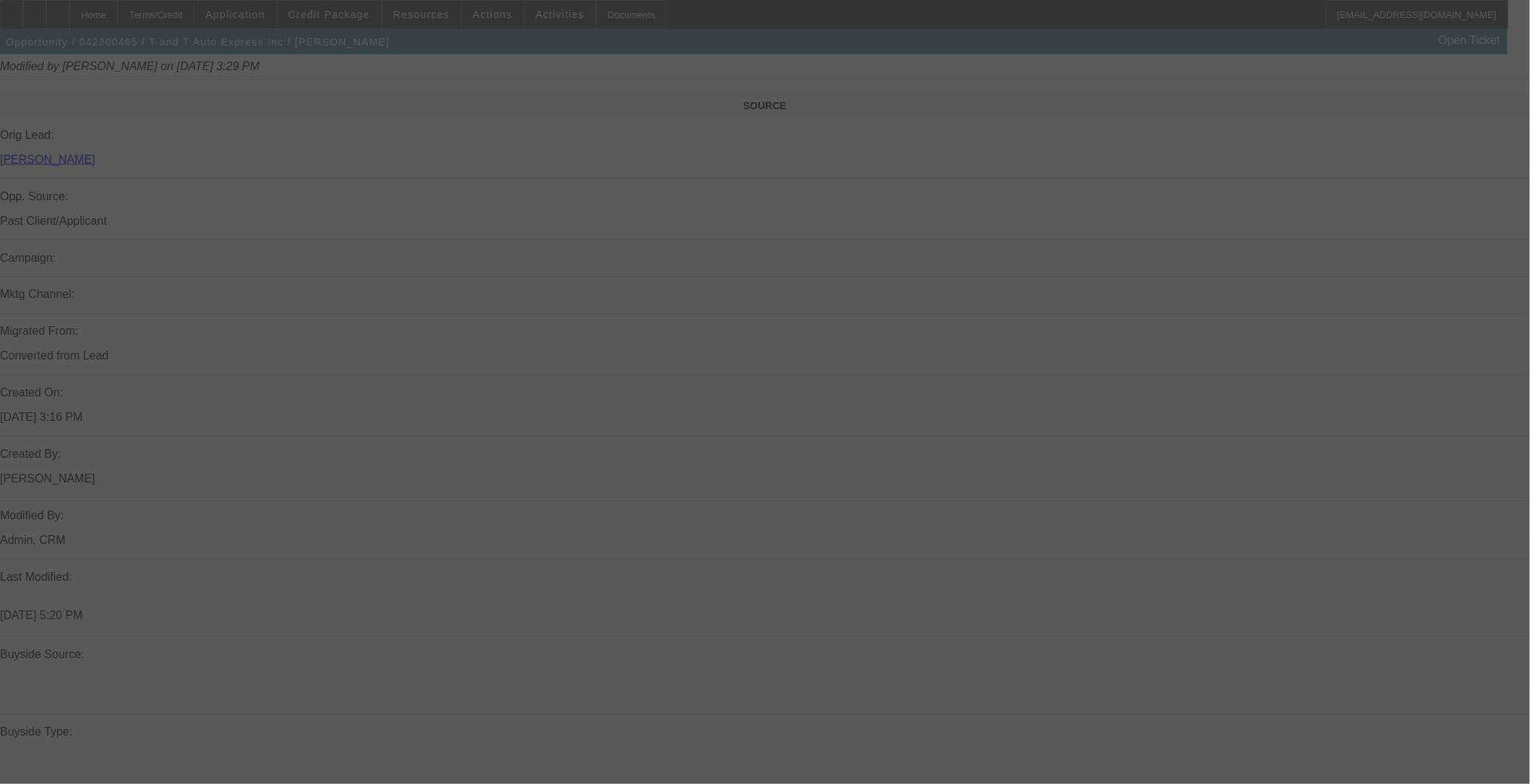
scroll to position [1124, 0]
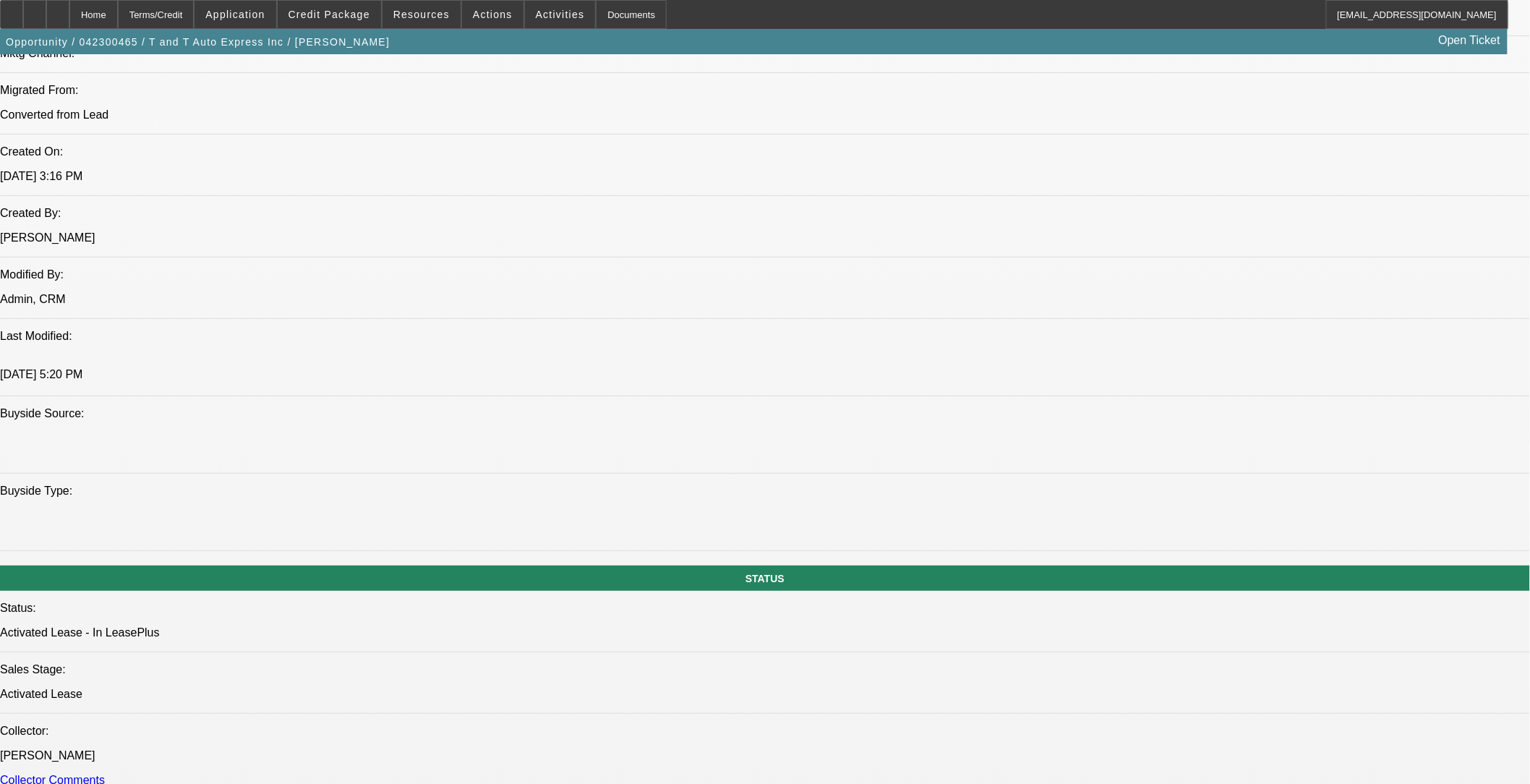
select select "0"
select select "2"
select select "0"
select select "2"
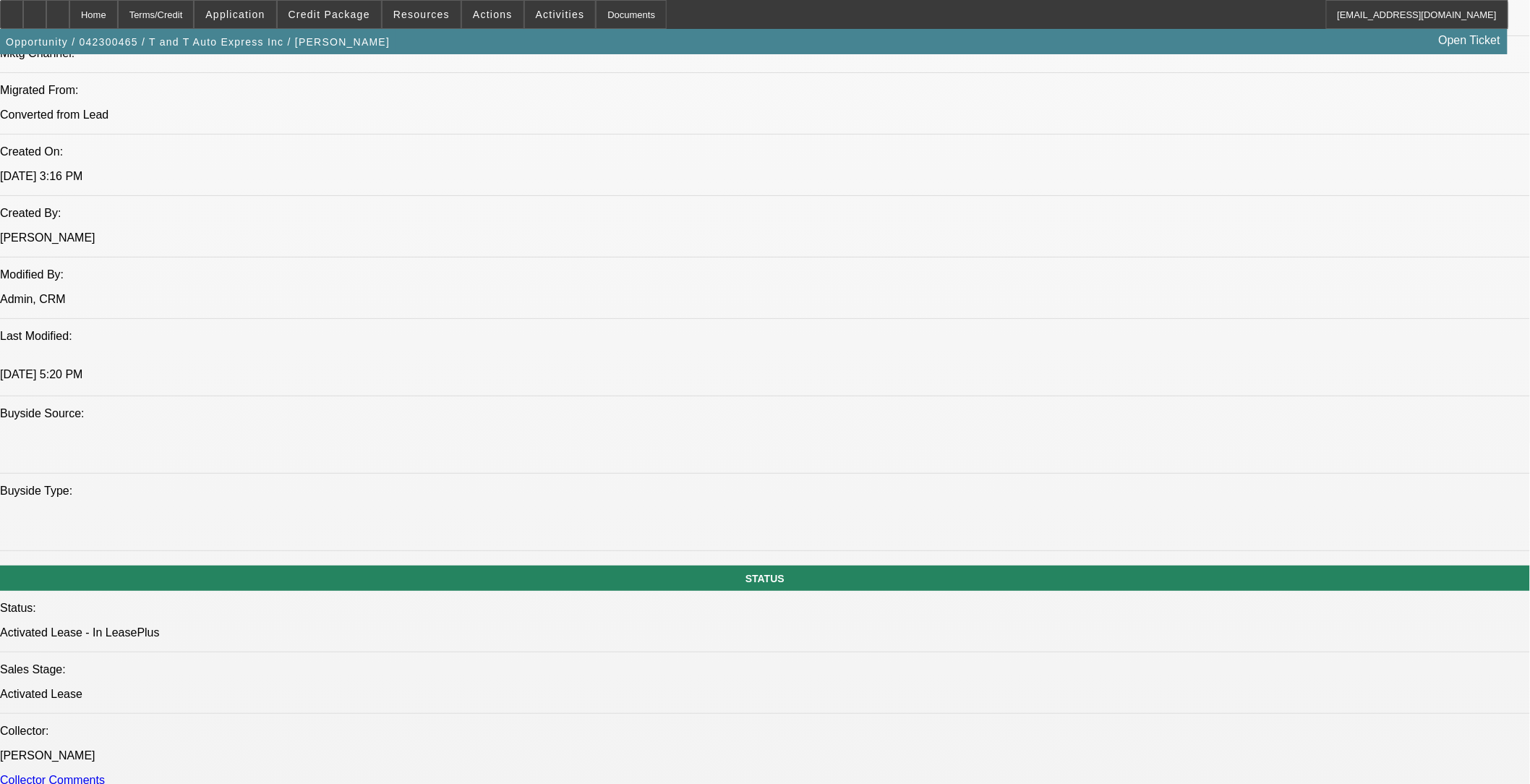
select select "0"
select select "2"
select select "0"
select select "0.1"
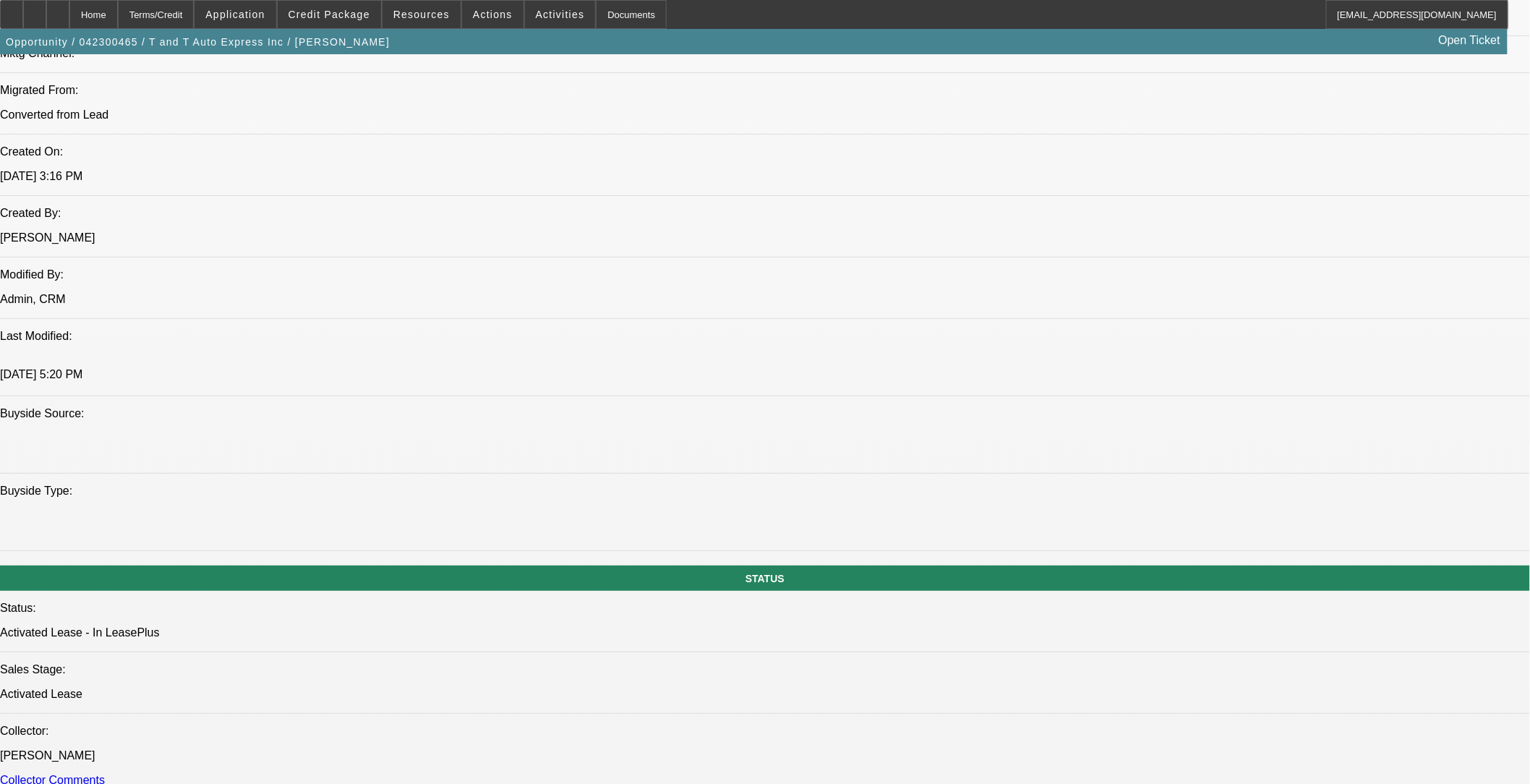
select select "2"
select select "0"
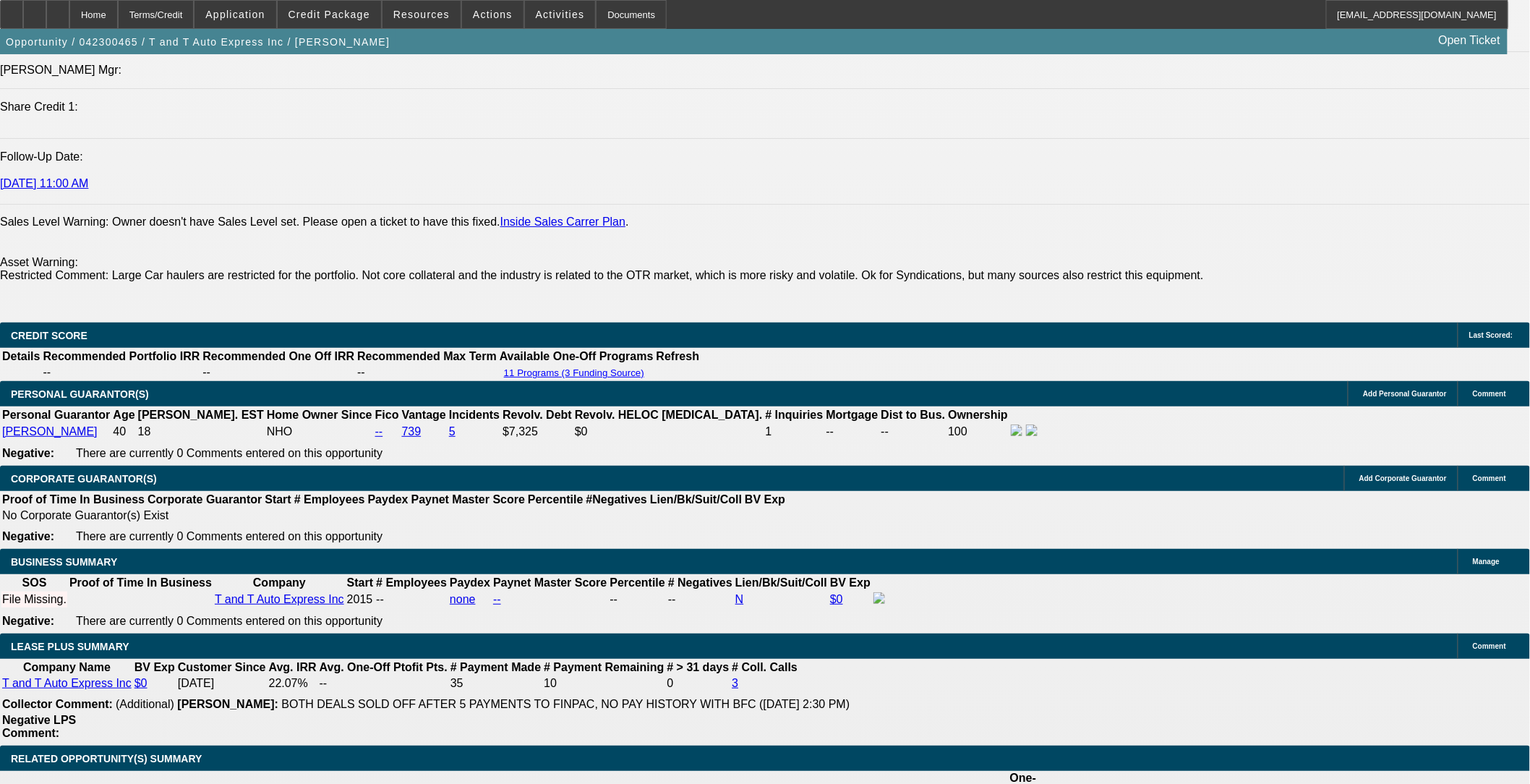
select select "1"
select select "2"
select select "6"
select select "1"
select select "2"
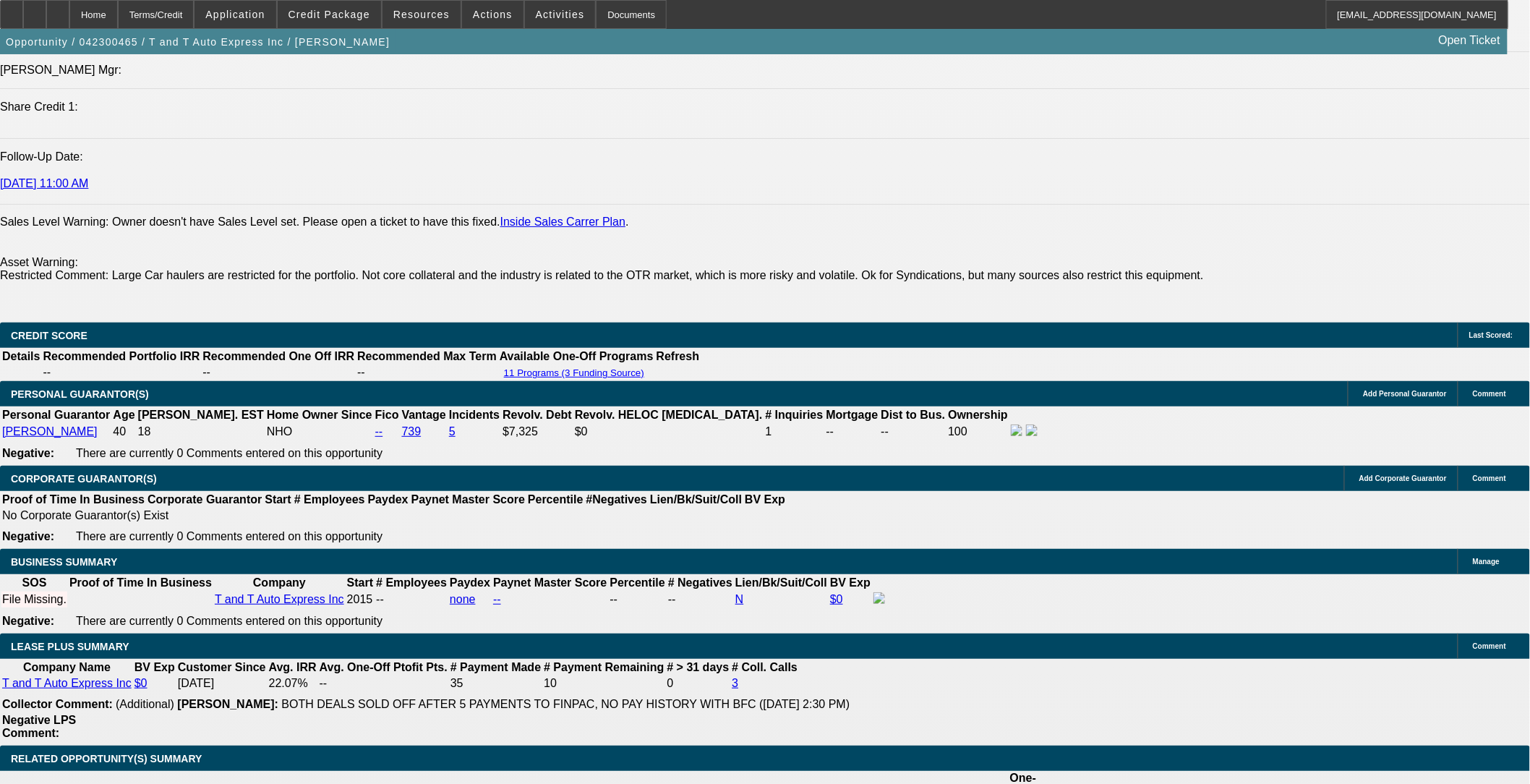
select select "6"
select select "1"
select select "2"
select select "6"
select select "1"
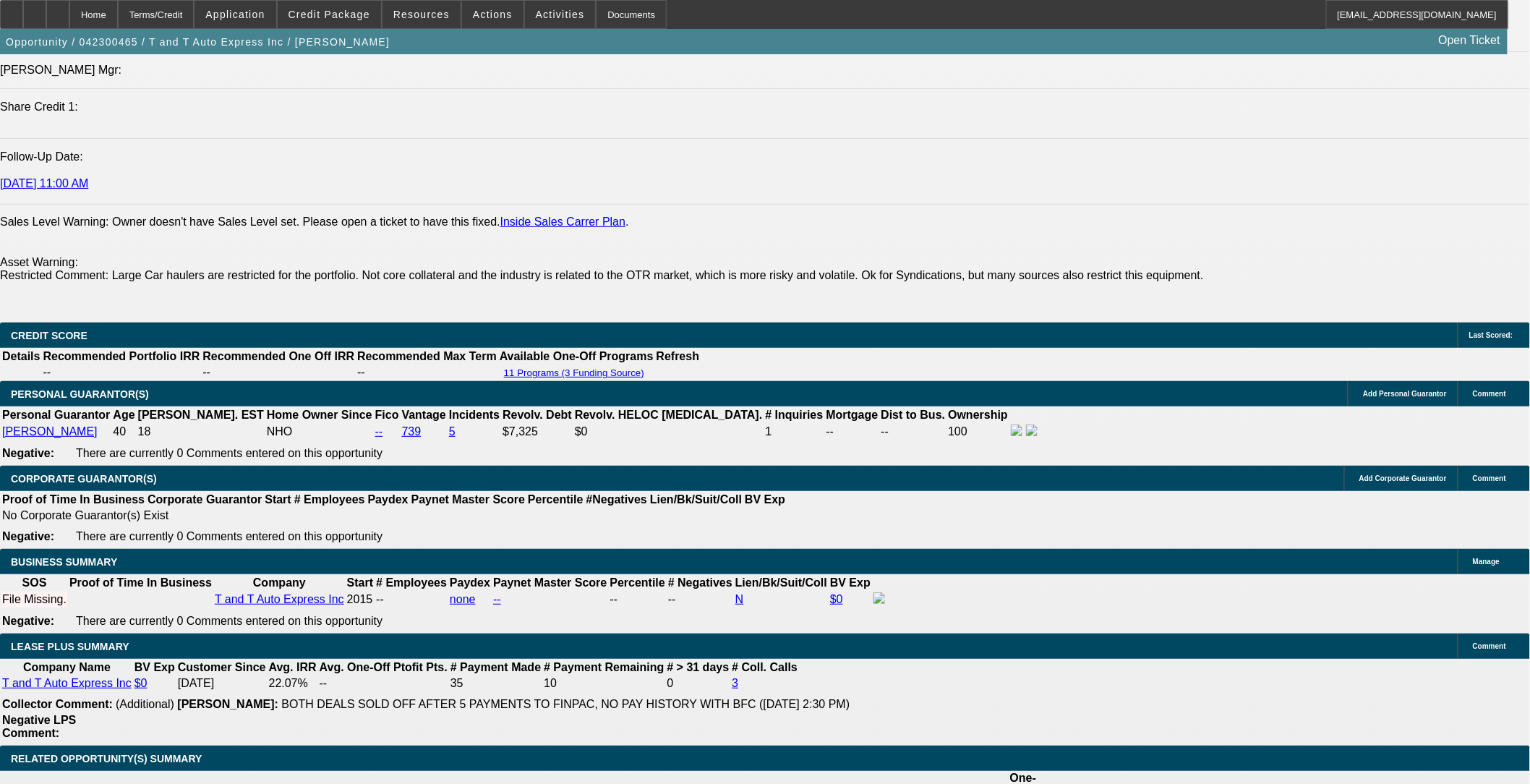
select select "2"
select select "6"
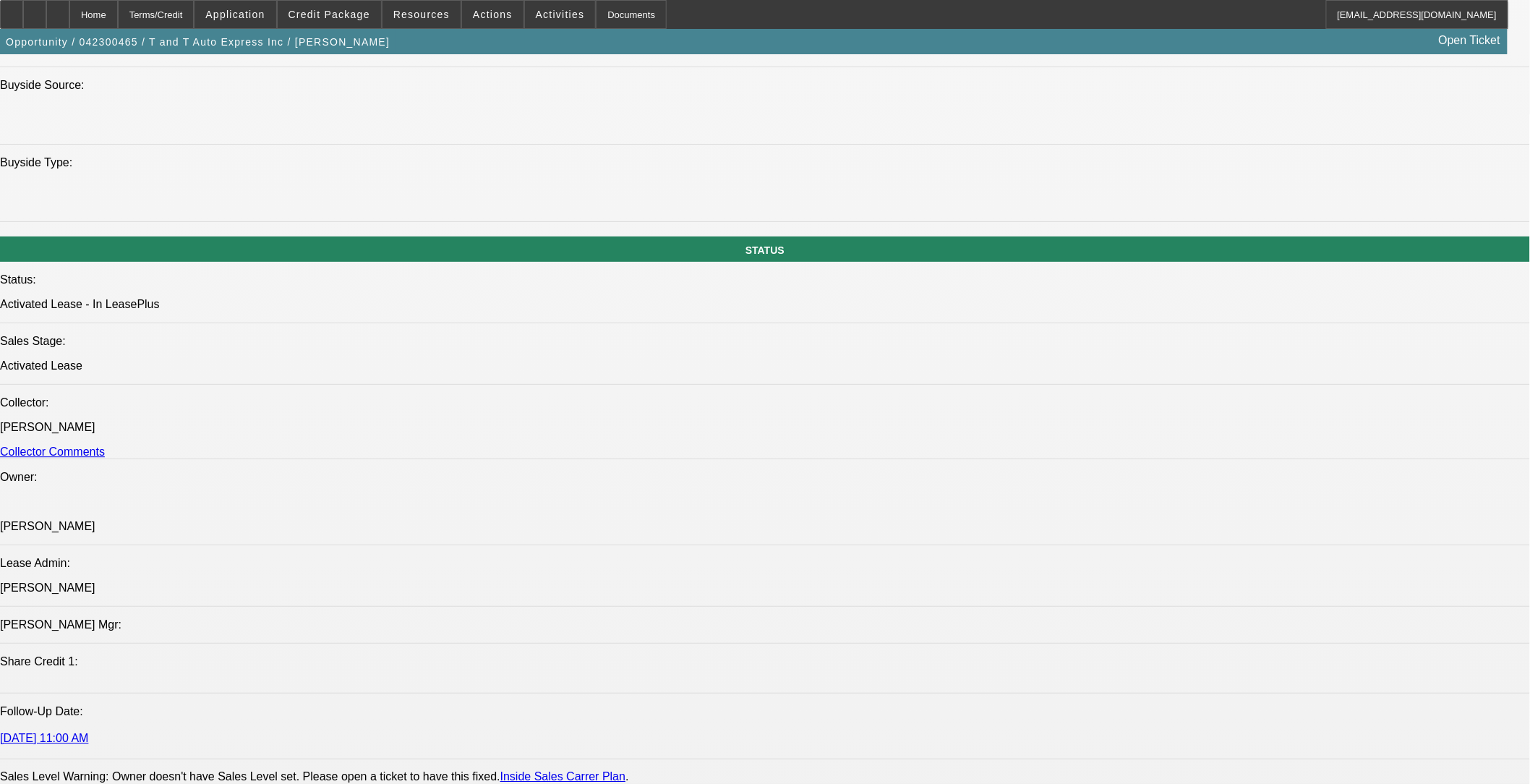
scroll to position [1285, 0]
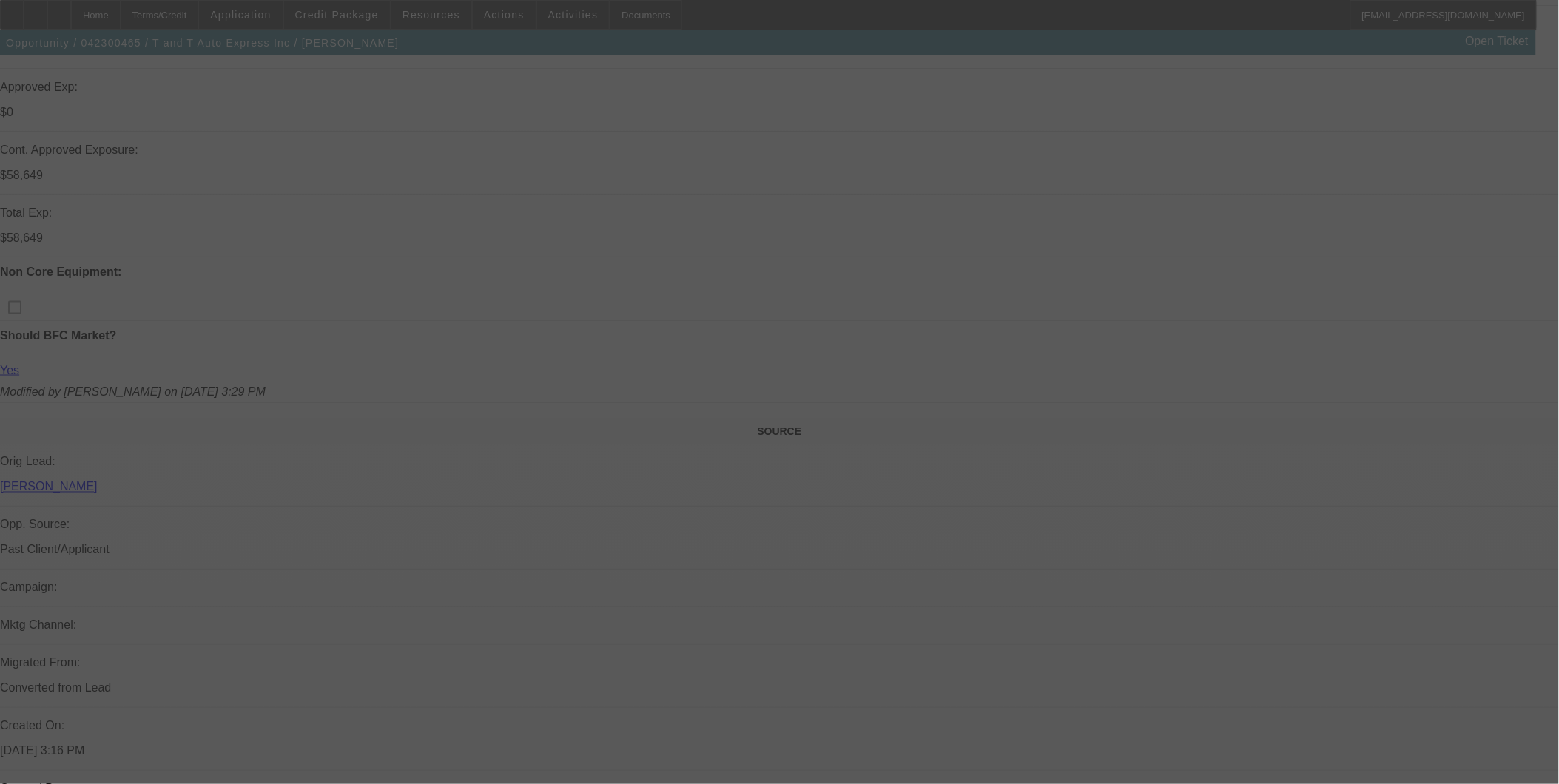
scroll to position [734, 0]
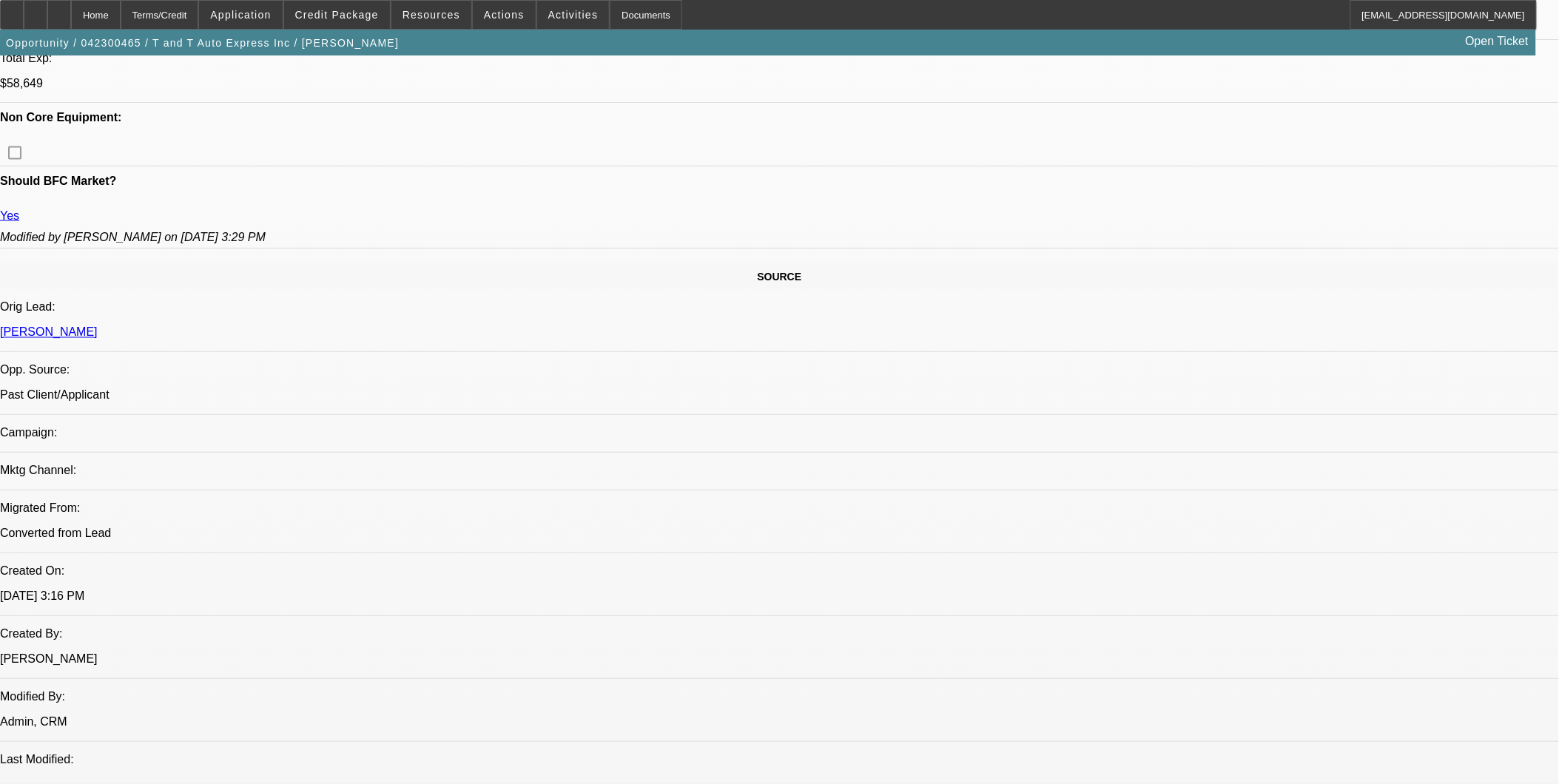
select select "0"
select select "2"
select select "0"
select select "2"
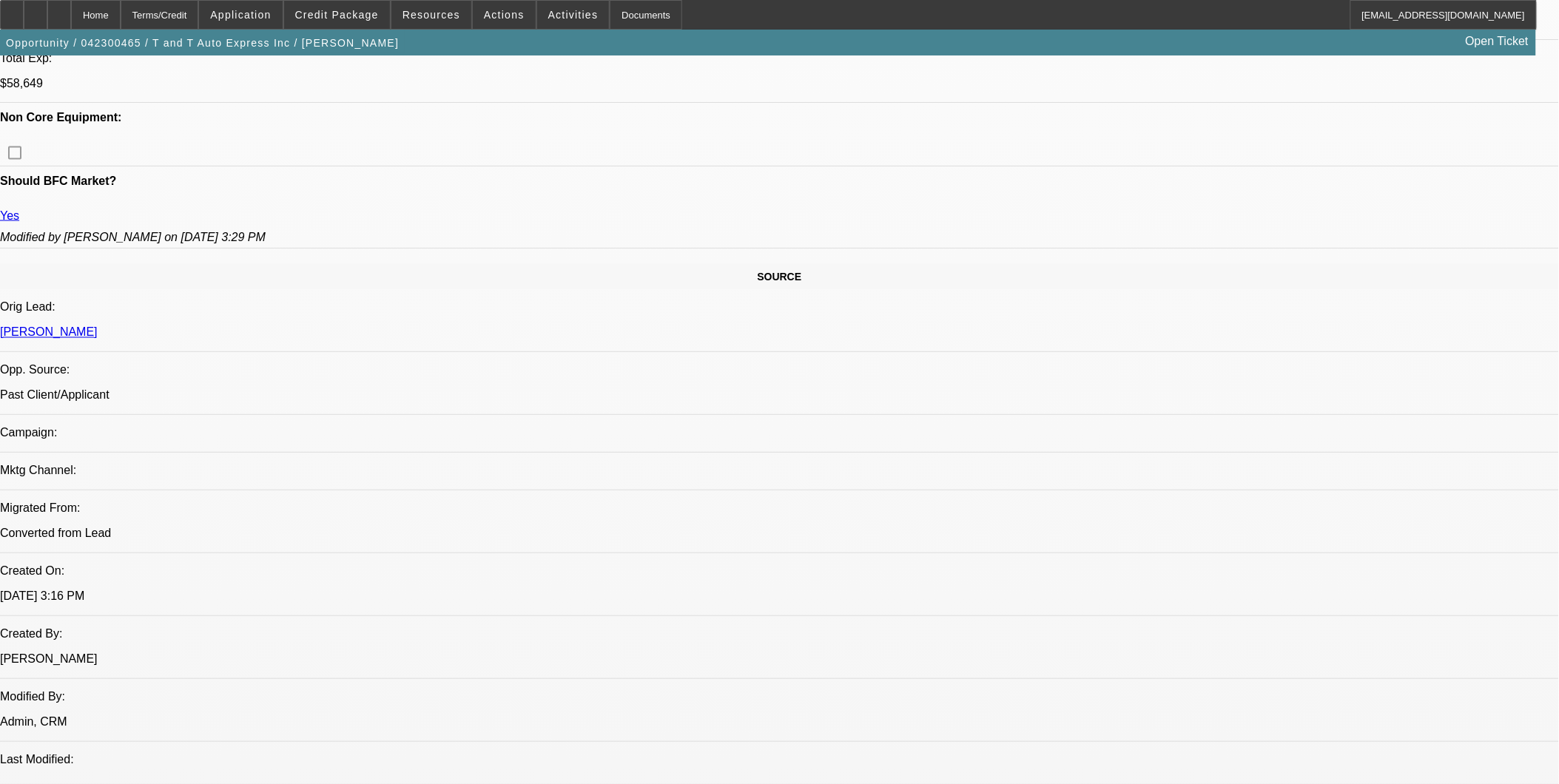
select select "0"
select select "2"
select select "0"
select select "0.1"
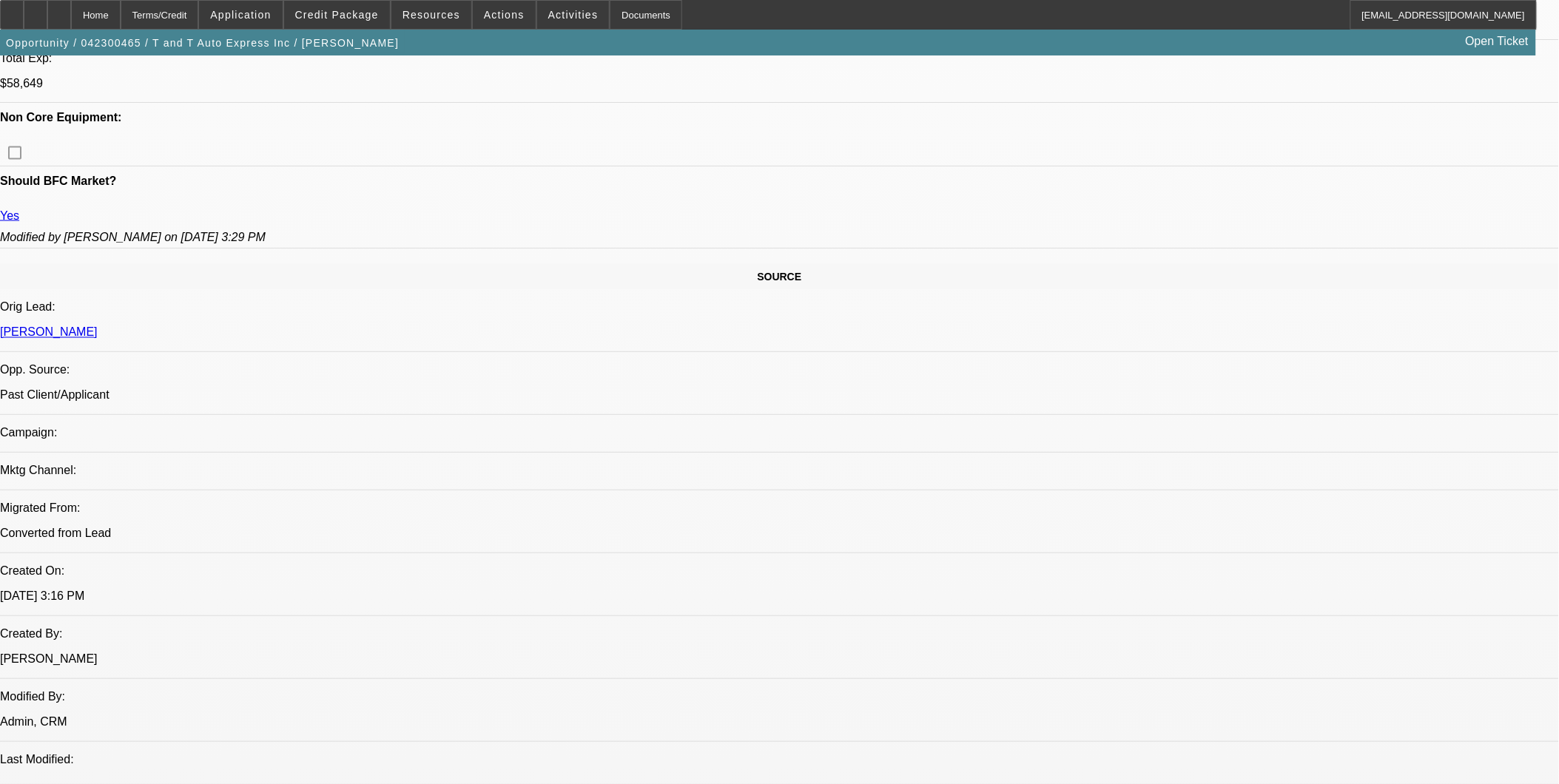
select select "2"
select select "0"
select select "1"
select select "2"
select select "6"
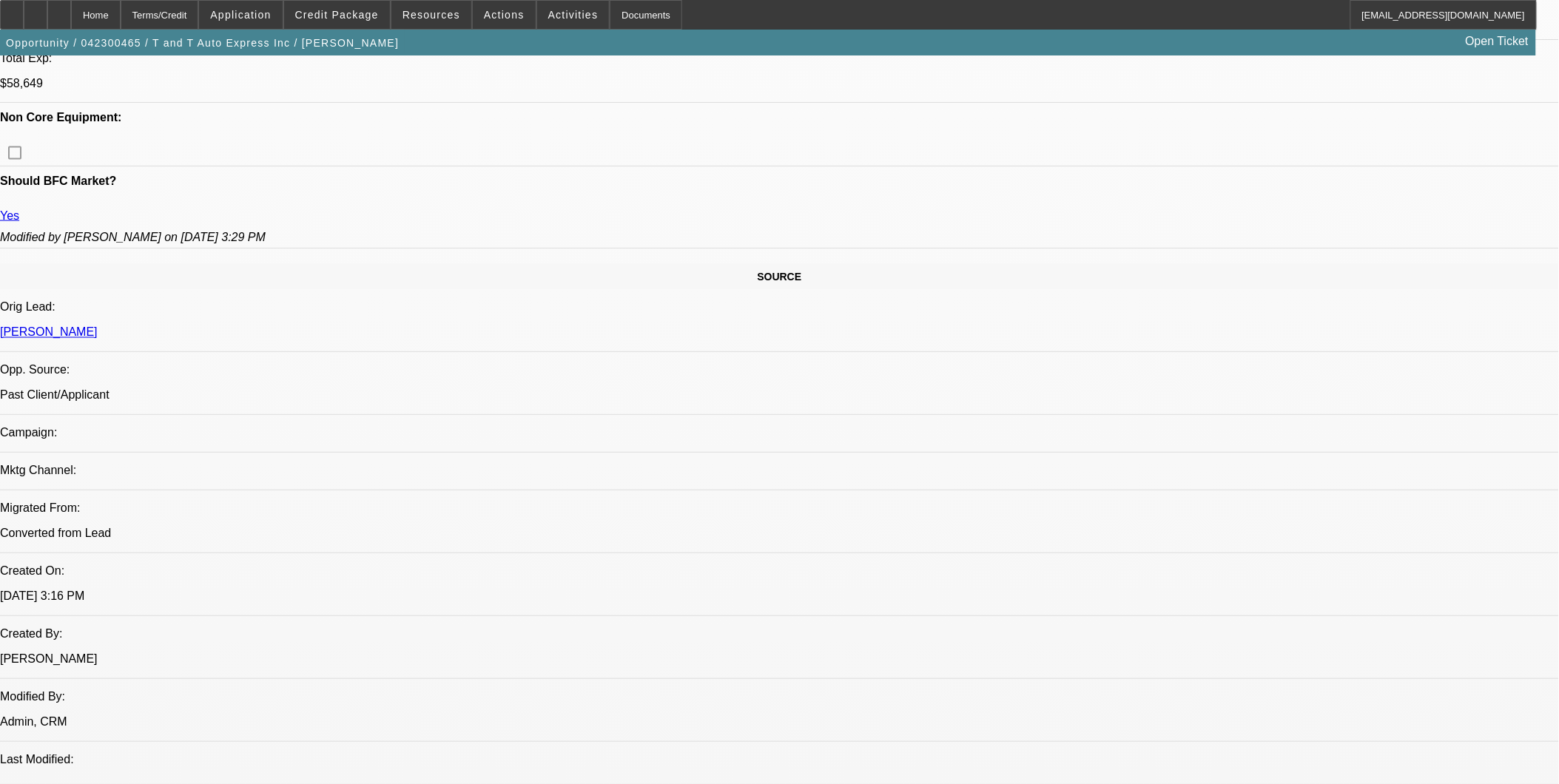
select select "1"
select select "2"
select select "6"
select select "1"
select select "2"
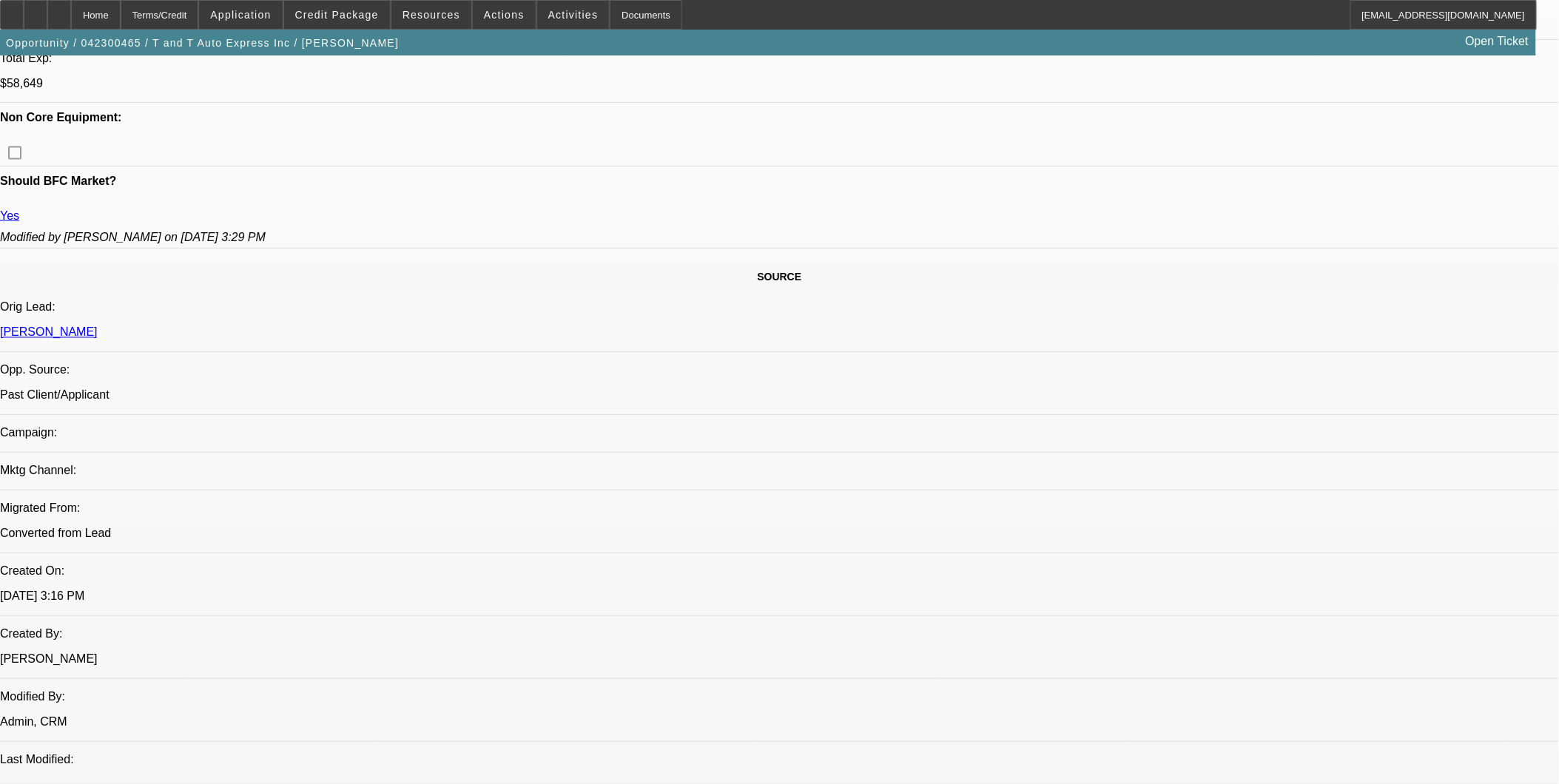
select select "6"
select select "1"
select select "2"
select select "6"
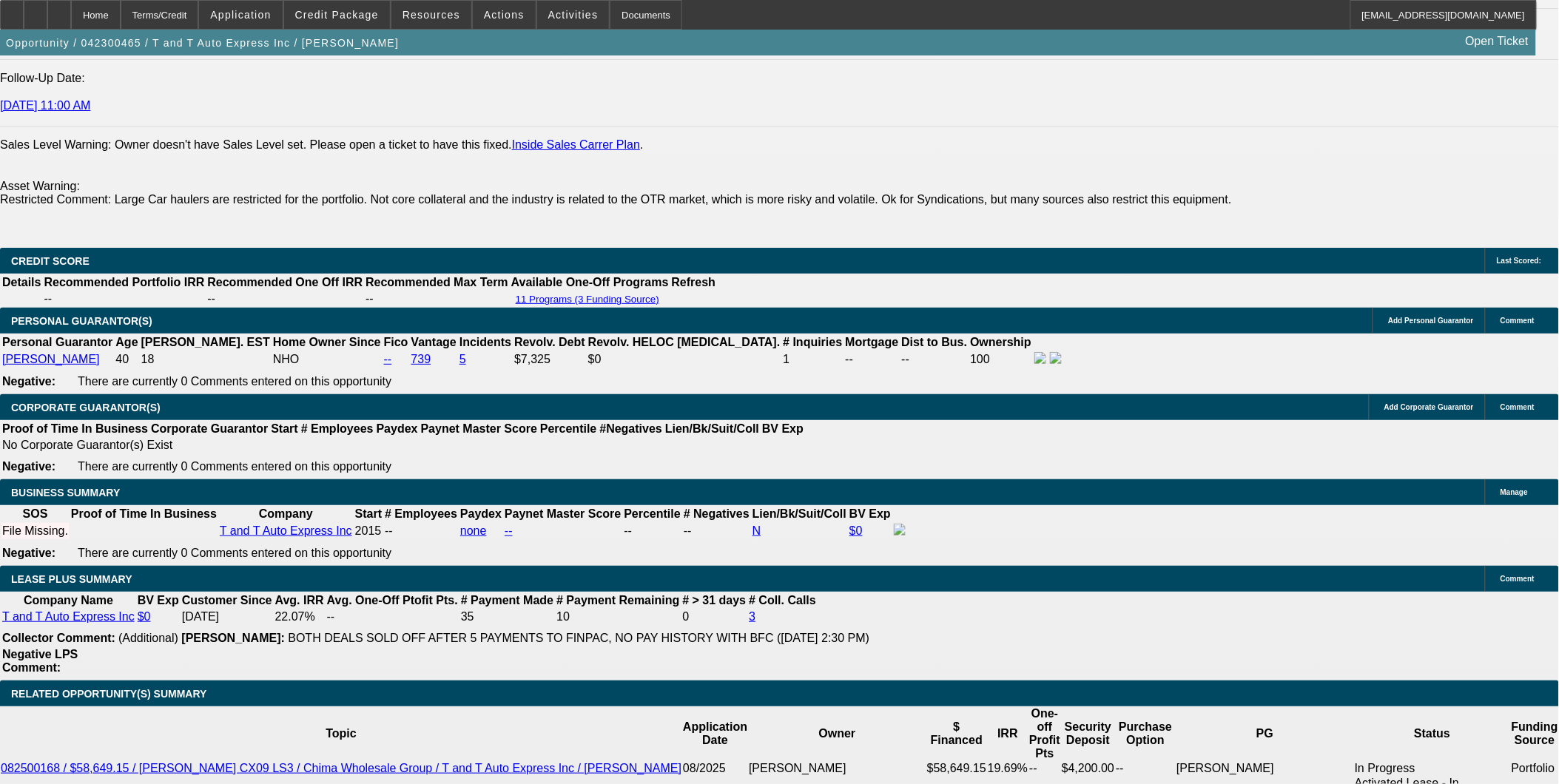
scroll to position [164, 0]
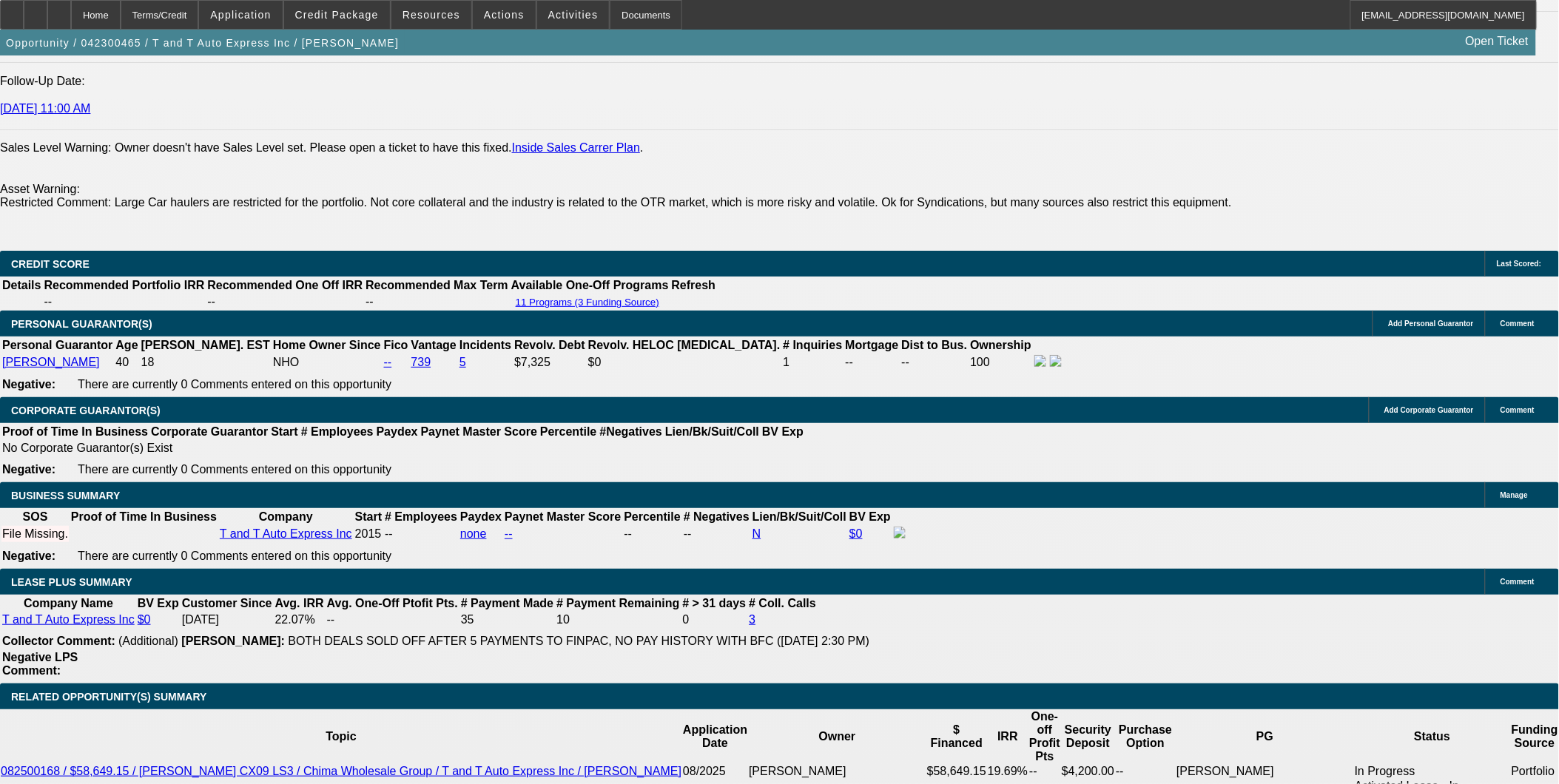
scroll to position [2136, 0]
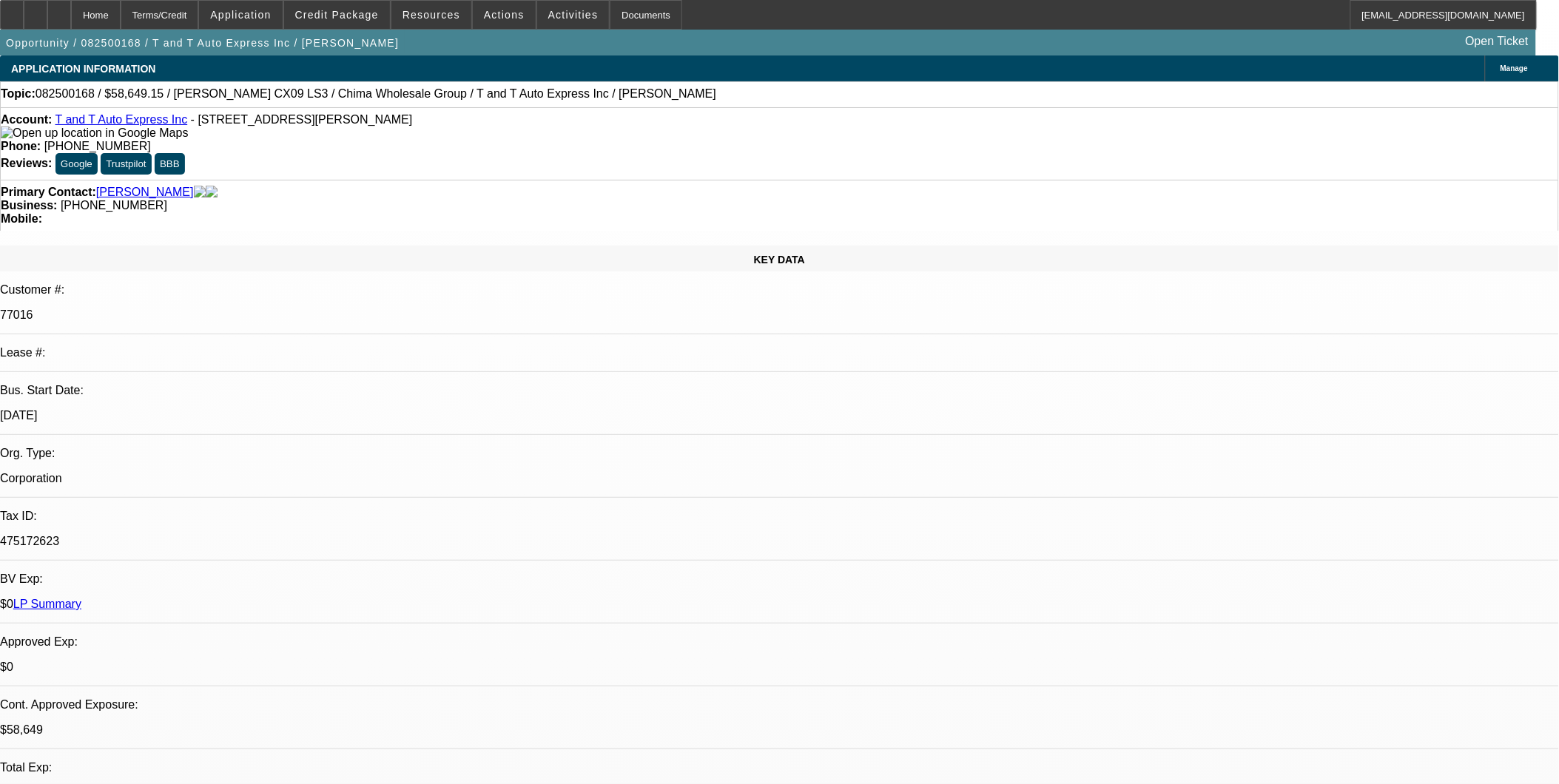
select select "0.15"
select select "2"
select select "0"
select select "0.1"
select select "0"
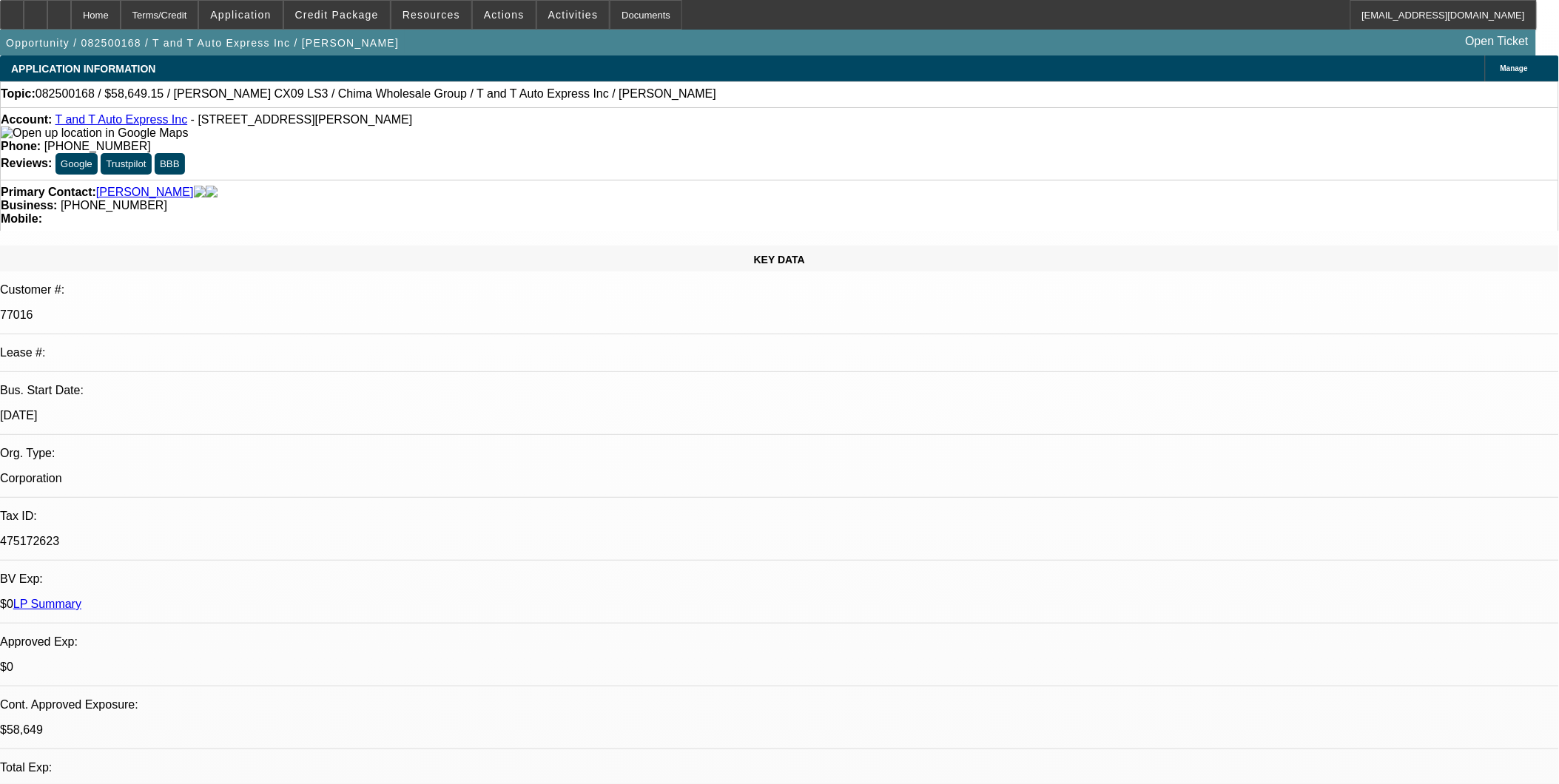
select select "0"
select select "0.15"
select select "2"
select select "0"
select select "1"
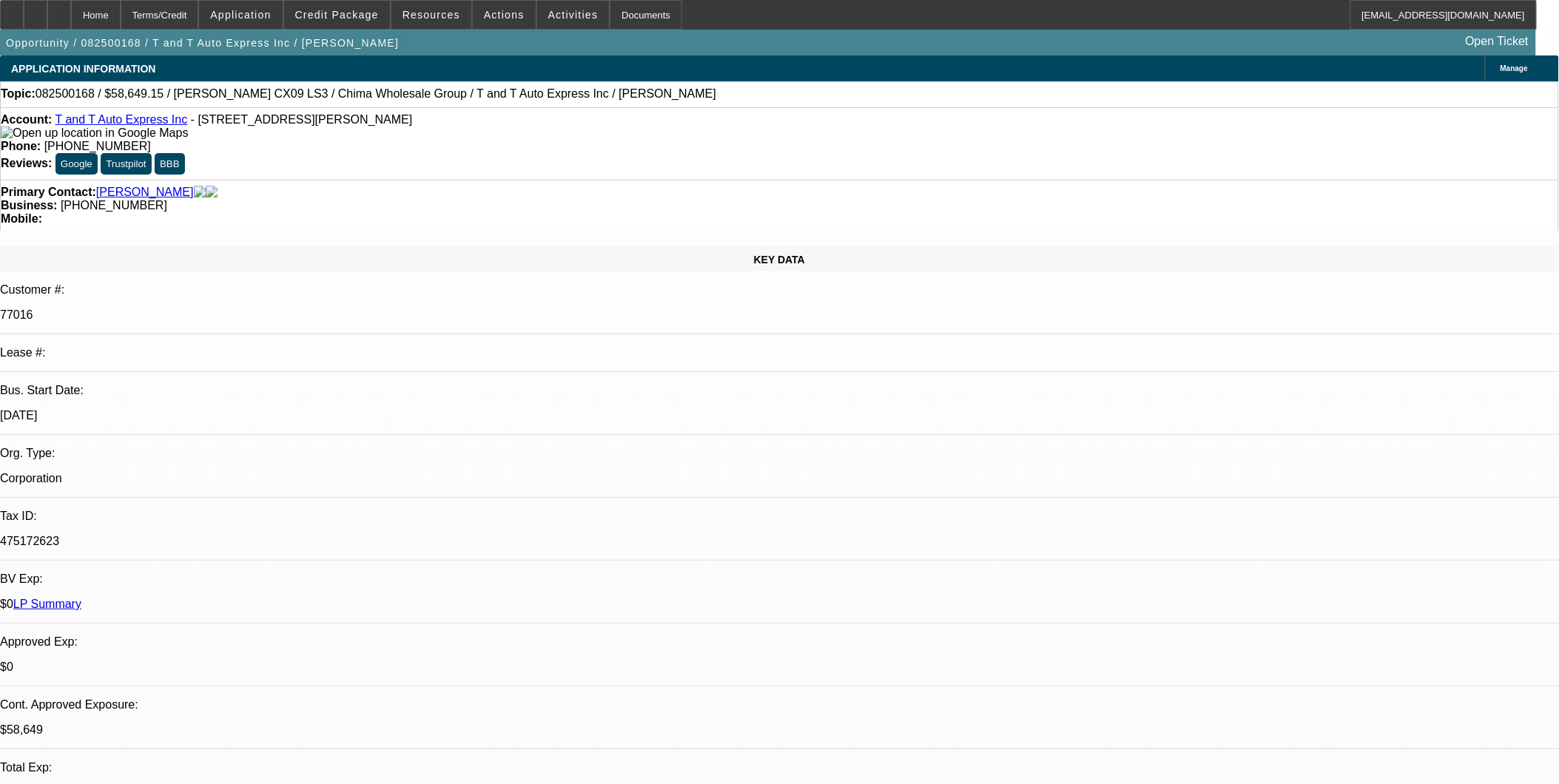
select select "2"
select select "6"
select select "1"
select select "2"
select select "4"
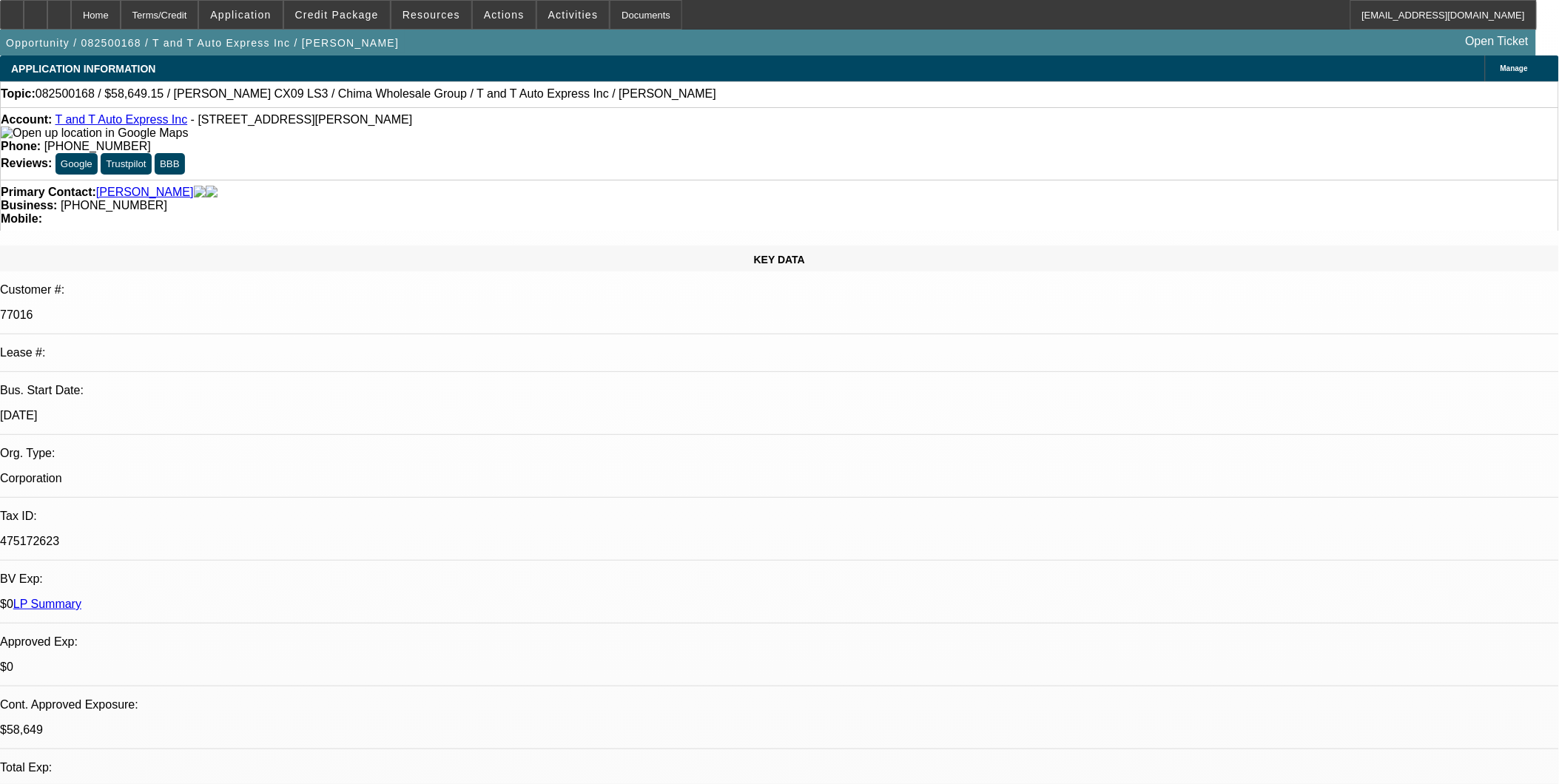
select select "1"
select select "2"
select select "6"
select select "1"
select select "2"
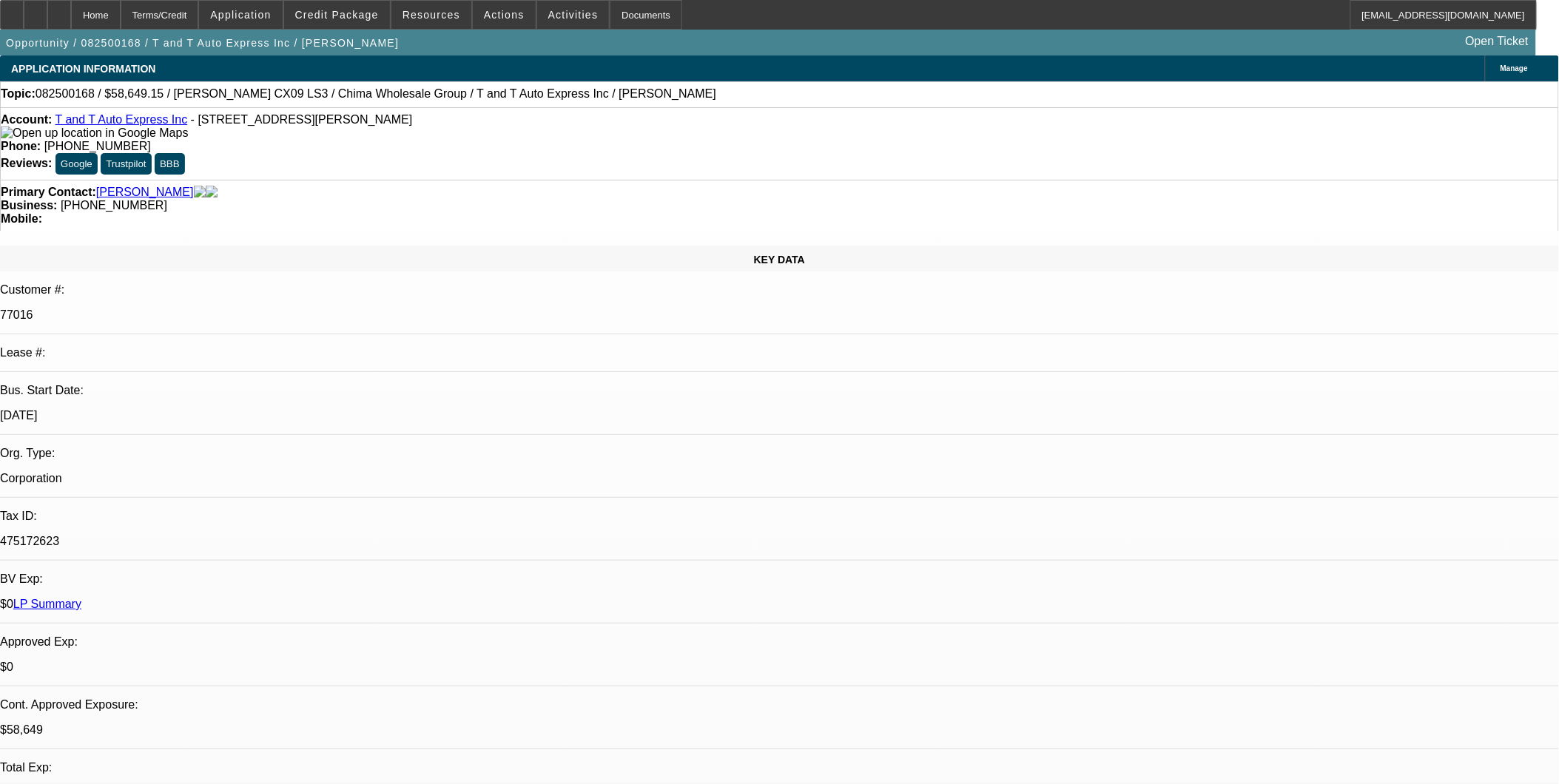
select select "6"
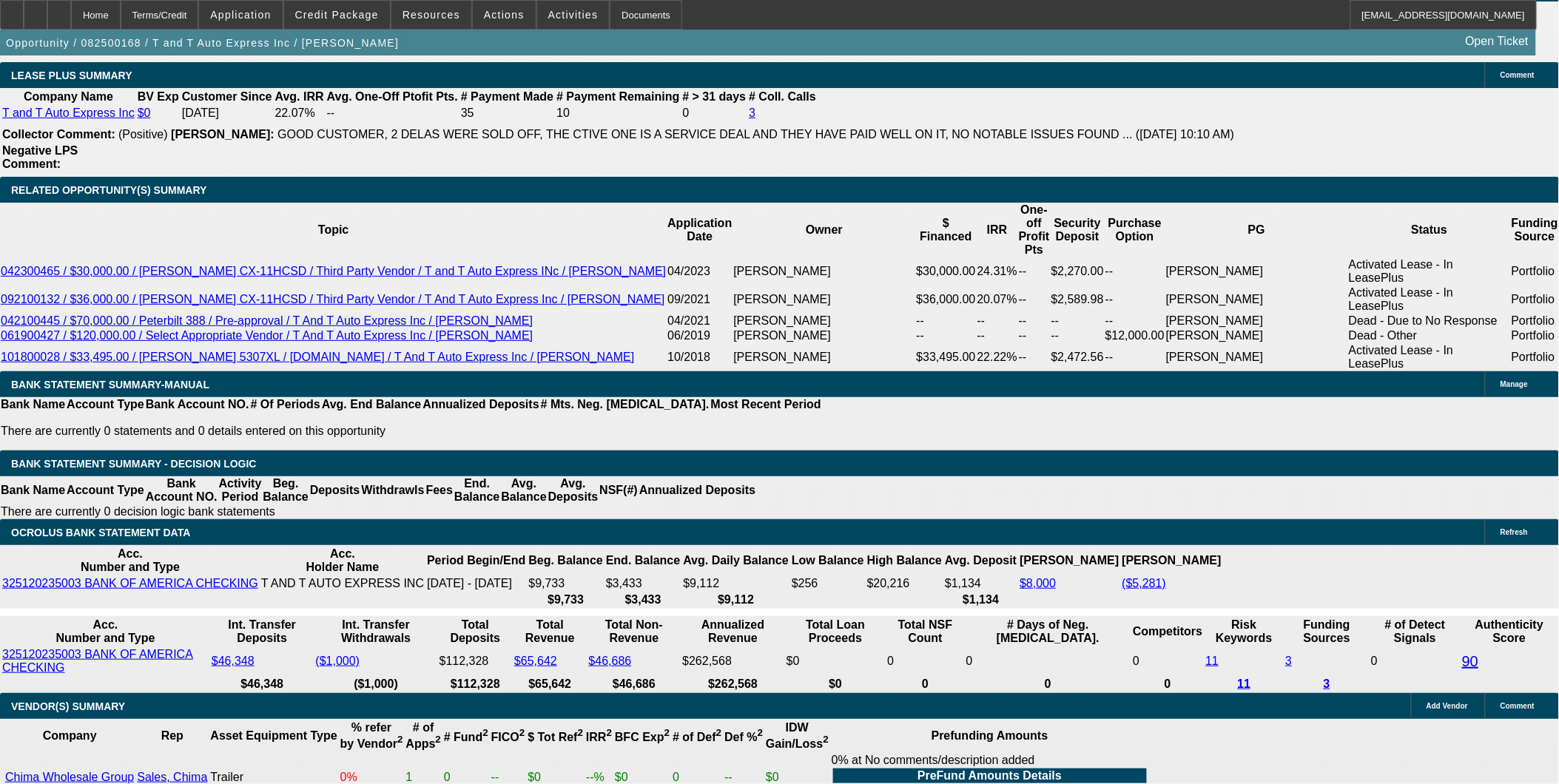
scroll to position [2441, 0]
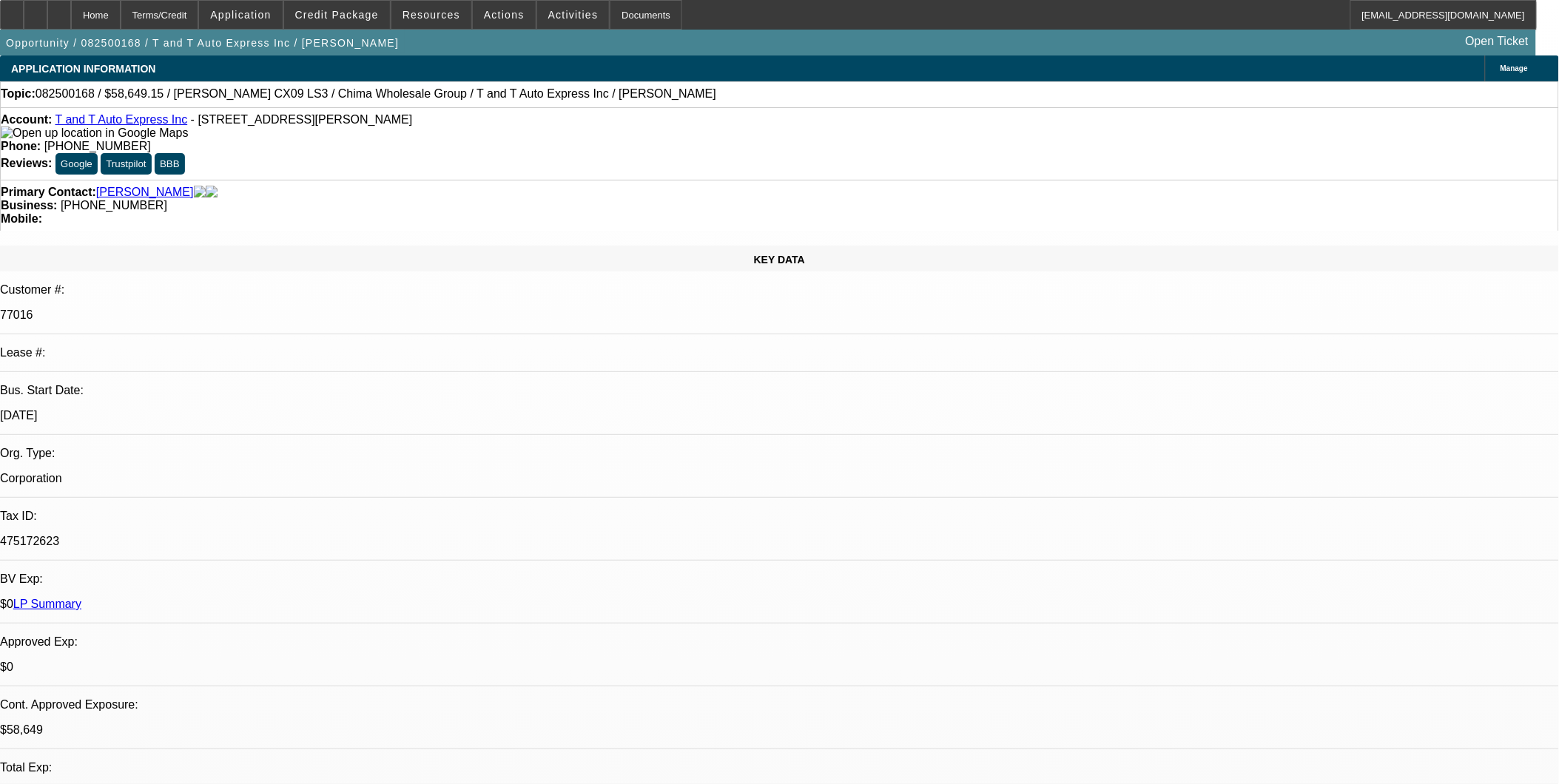
select select "0.15"
select select "2"
select select "0"
select select "0.1"
select select "0"
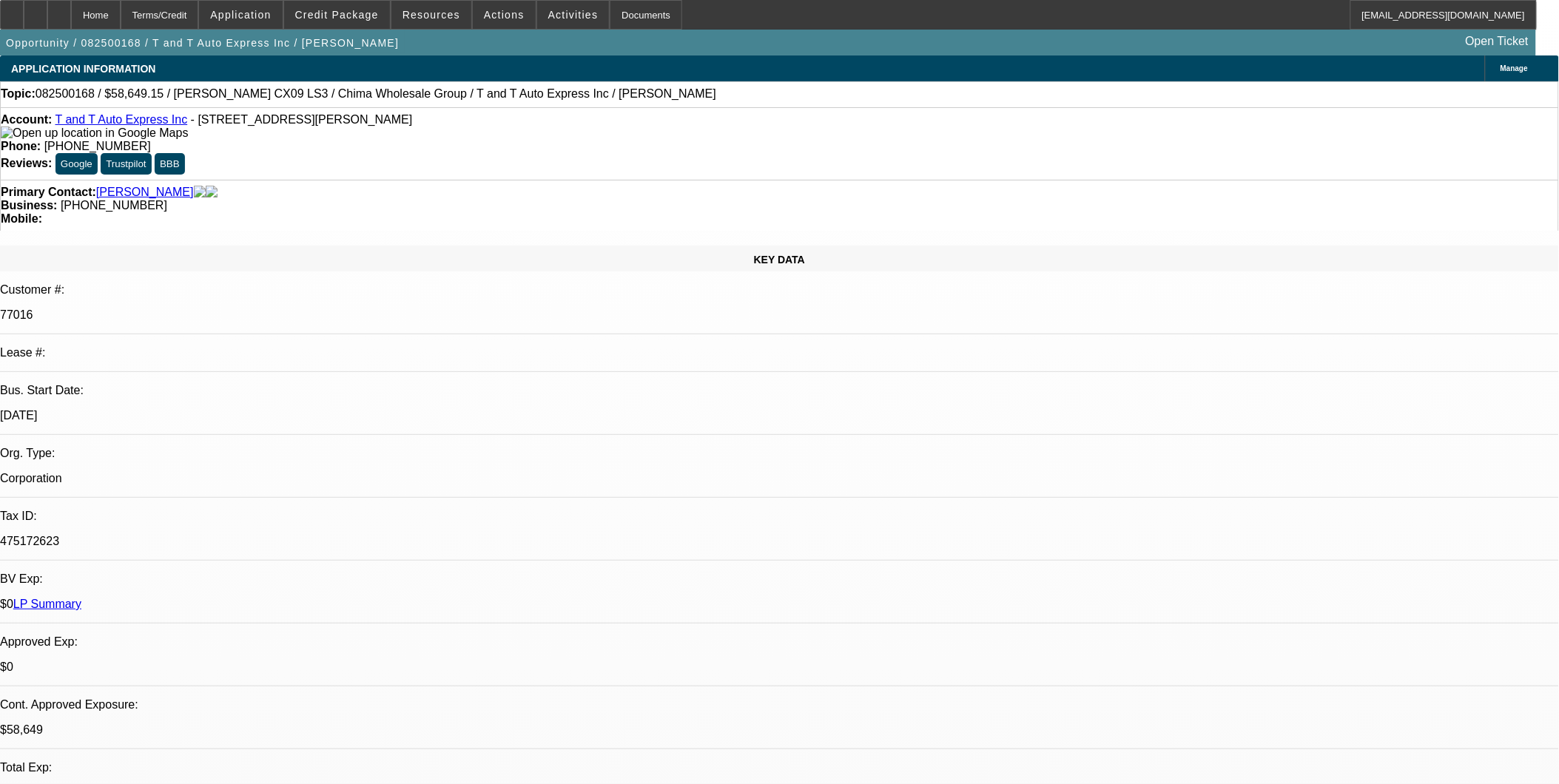
select select "0.1"
select select "0.15"
select select "2"
select select "0"
select select "1"
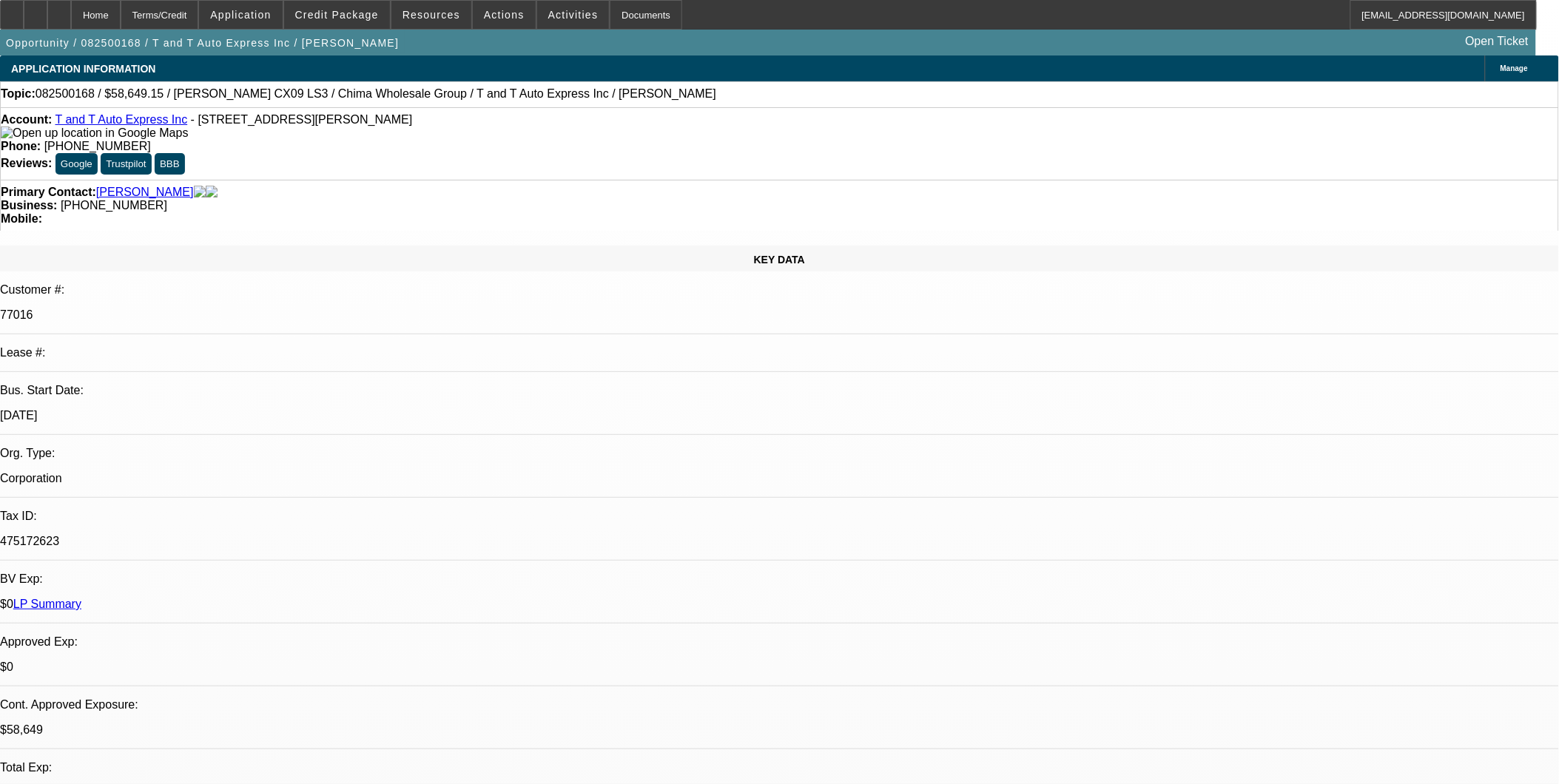
select select "2"
select select "6"
select select "1"
select select "2"
select select "4"
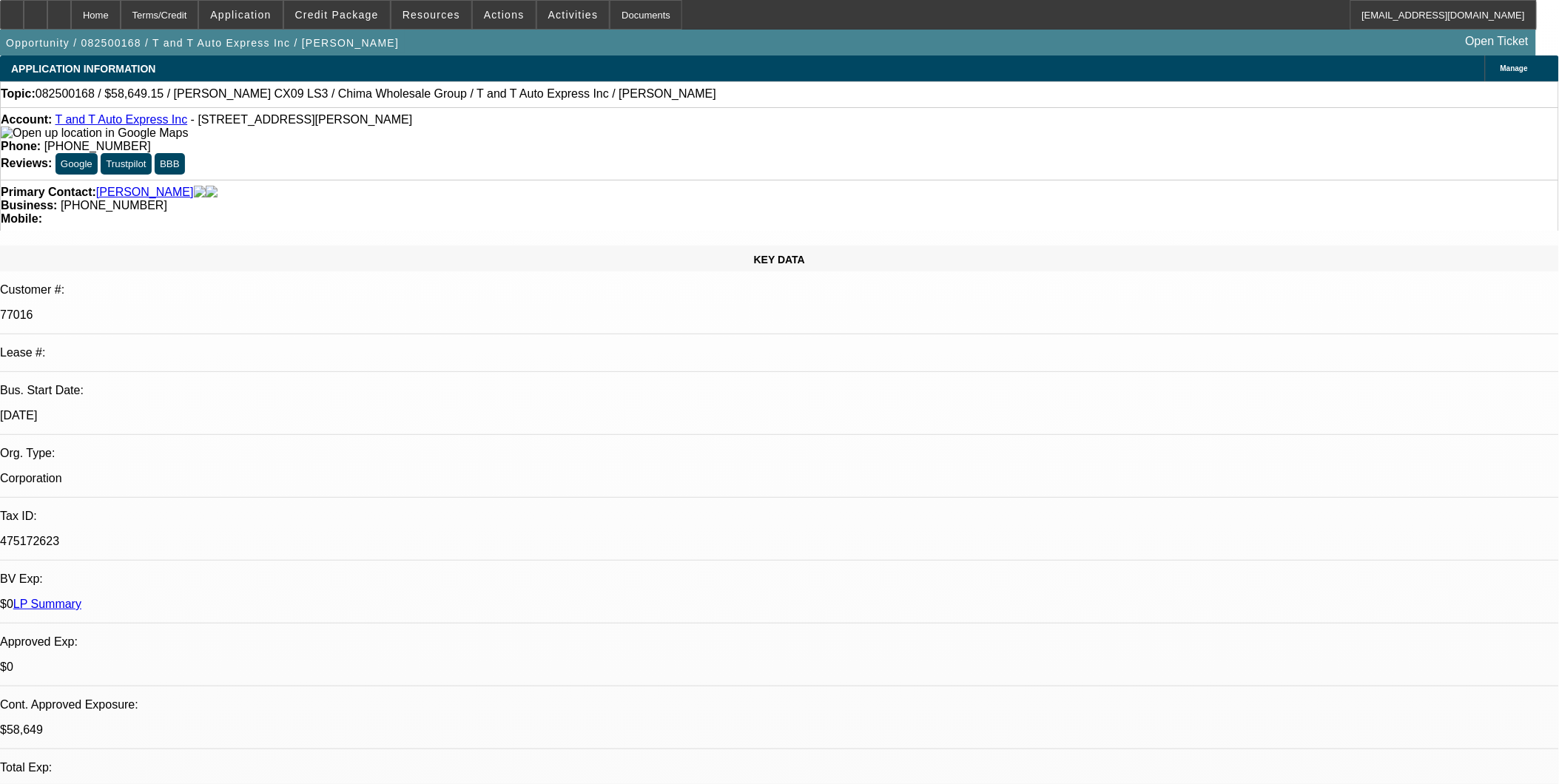
select select "1"
select select "2"
select select "4"
select select "1"
select select "2"
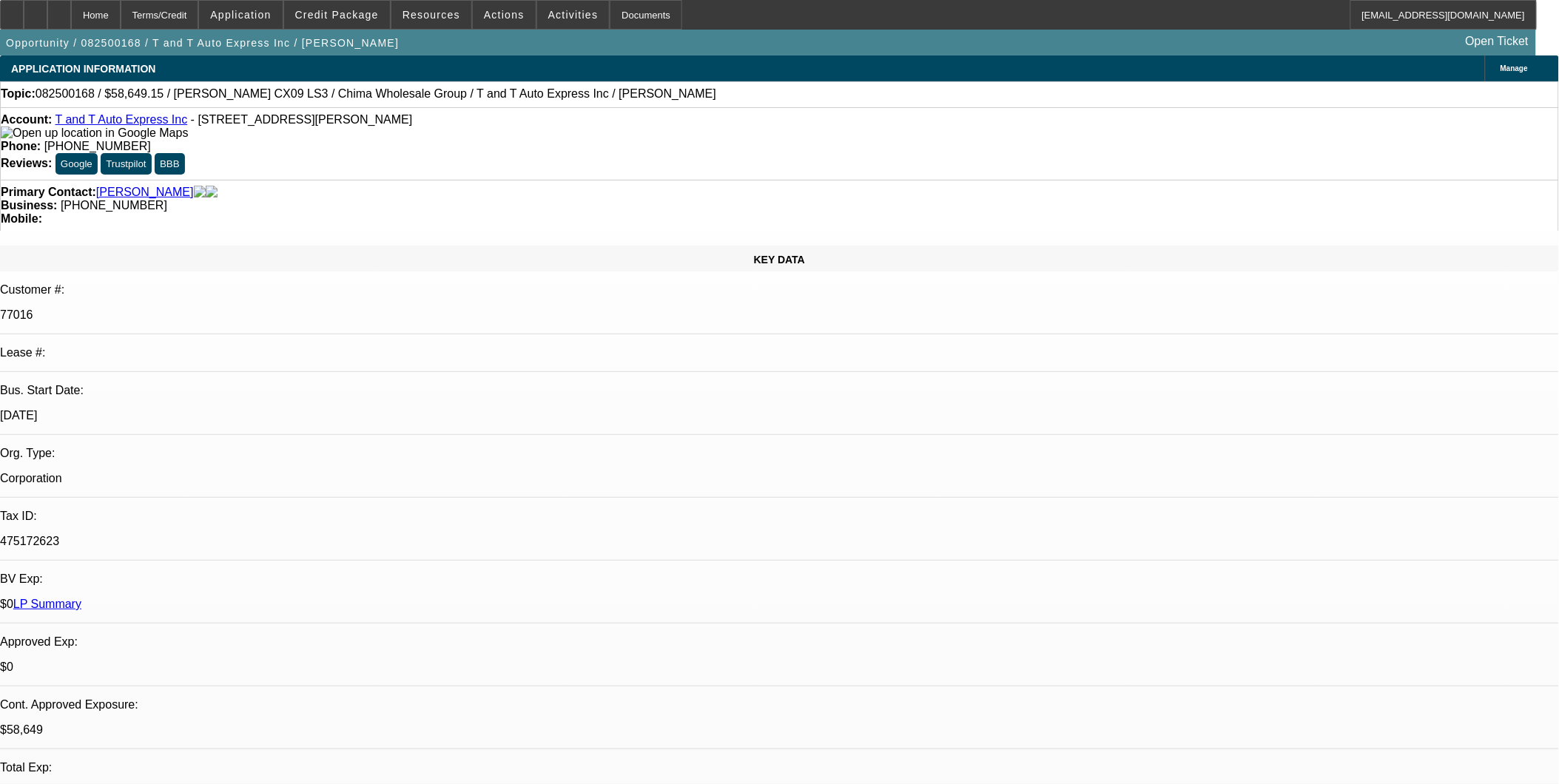
select select "6"
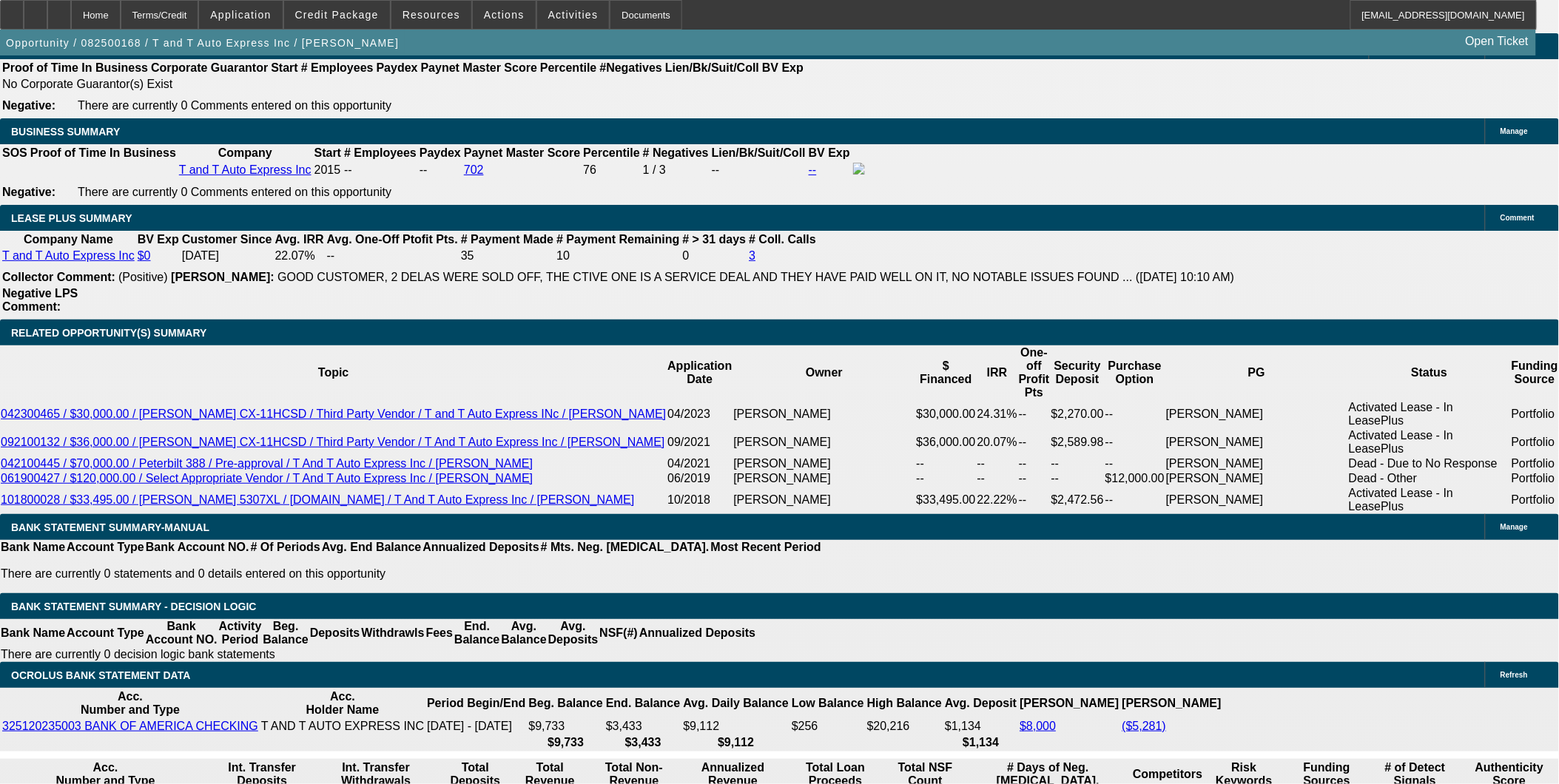
scroll to position [2384, 0]
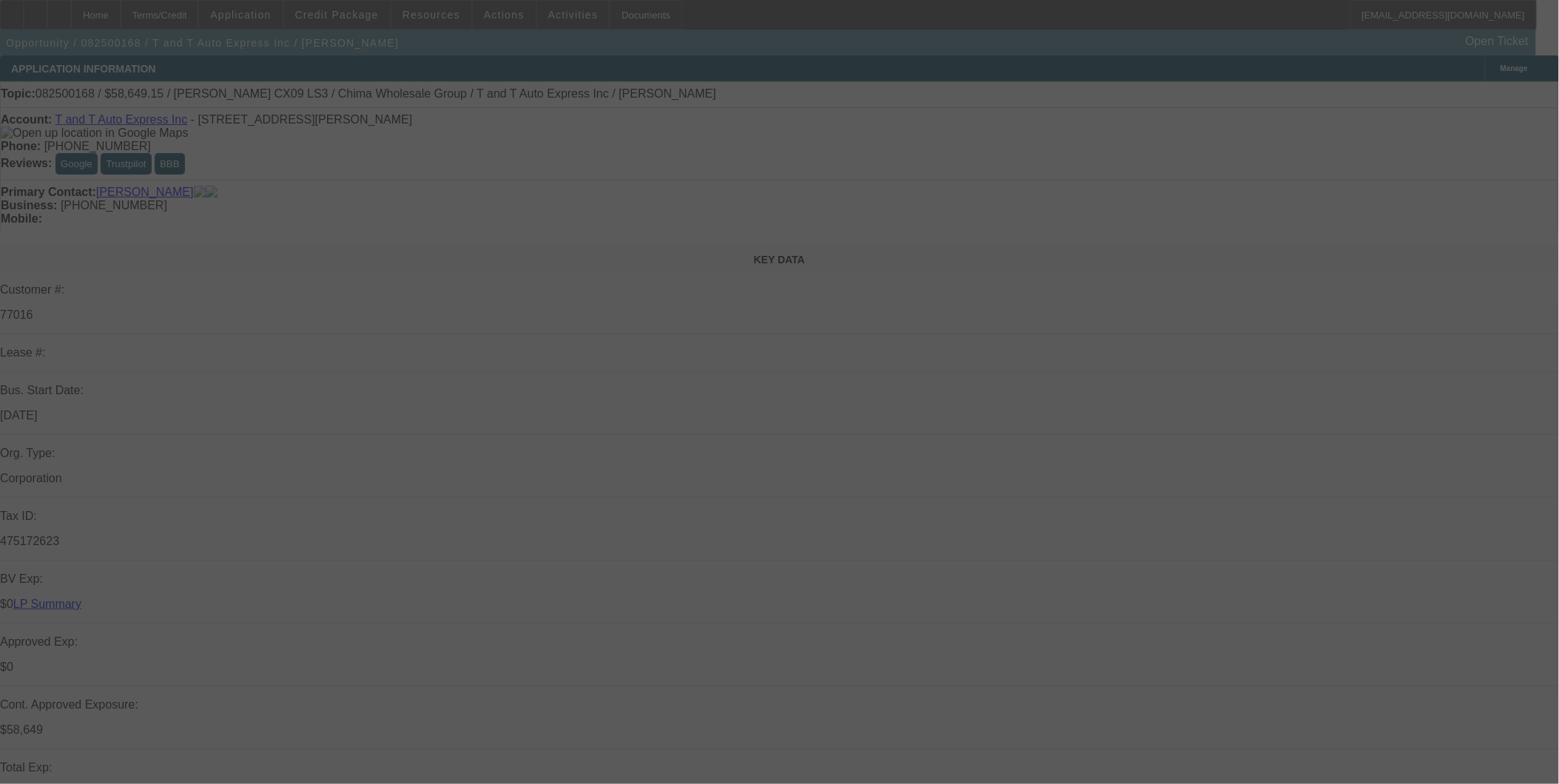
scroll to position [157, 0]
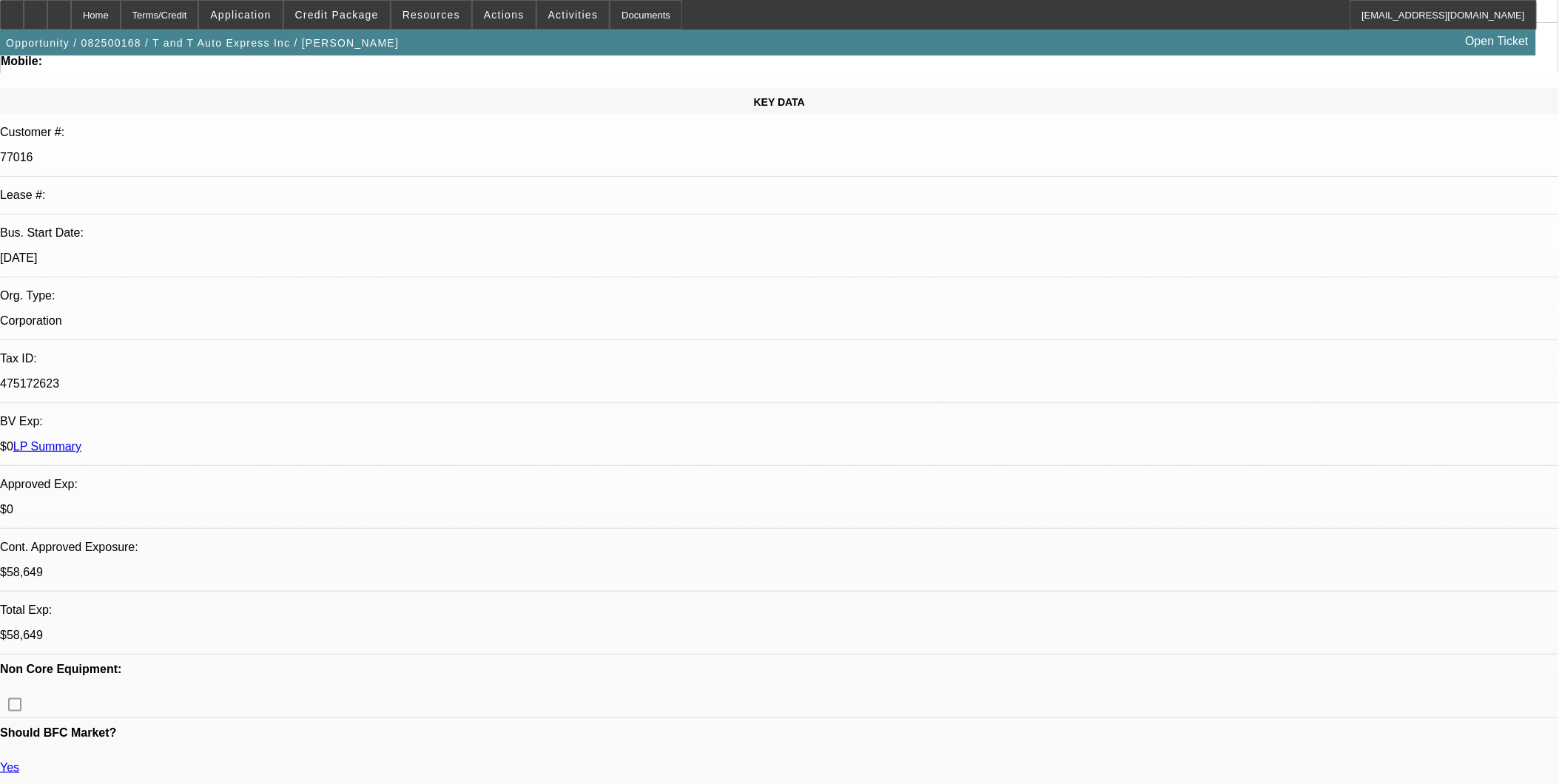
select select "0.15"
select select "2"
select select "0"
select select "0.1"
select select "0"
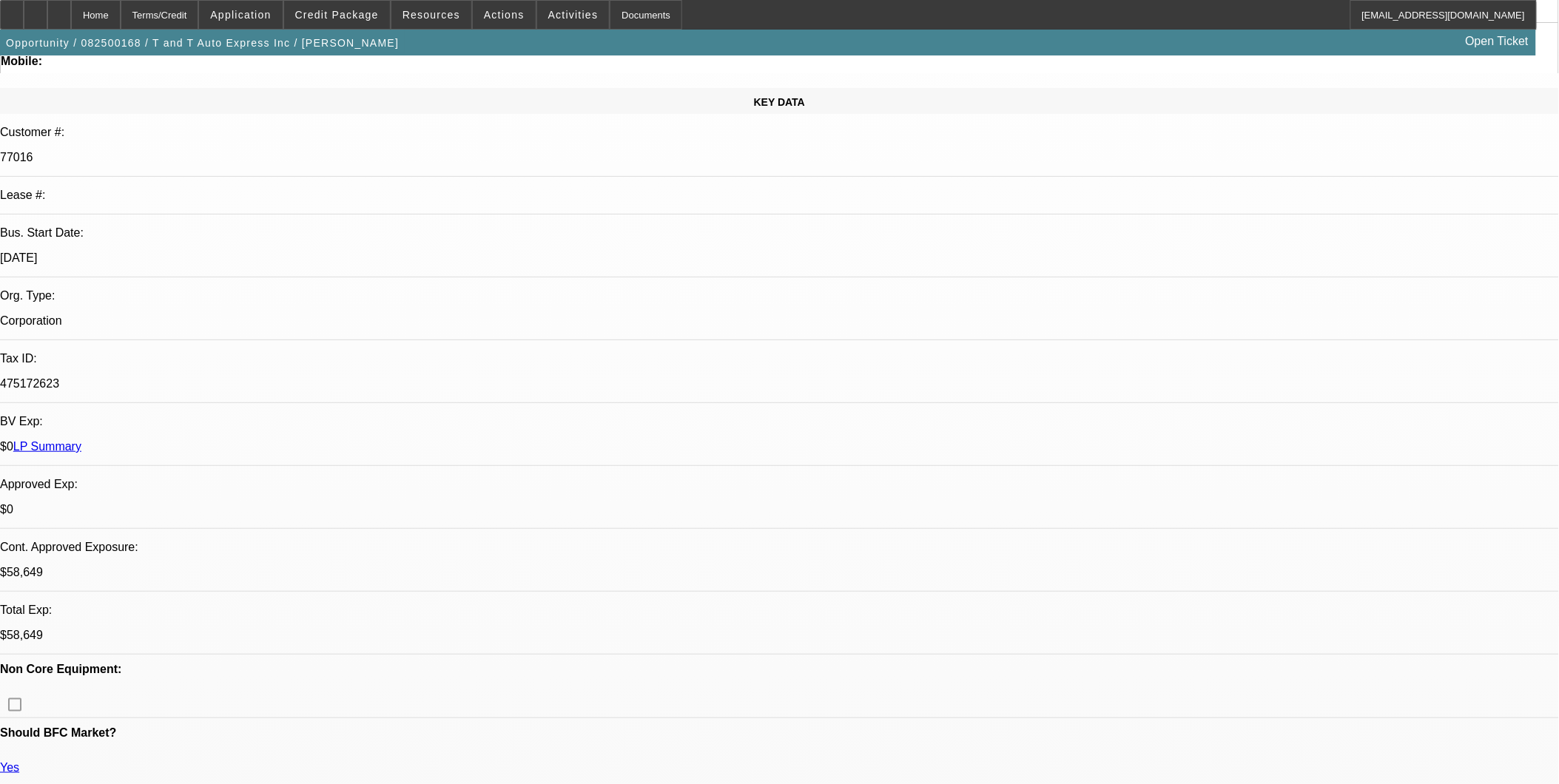
select select "0.1"
select select "0.15"
select select "2"
select select "0"
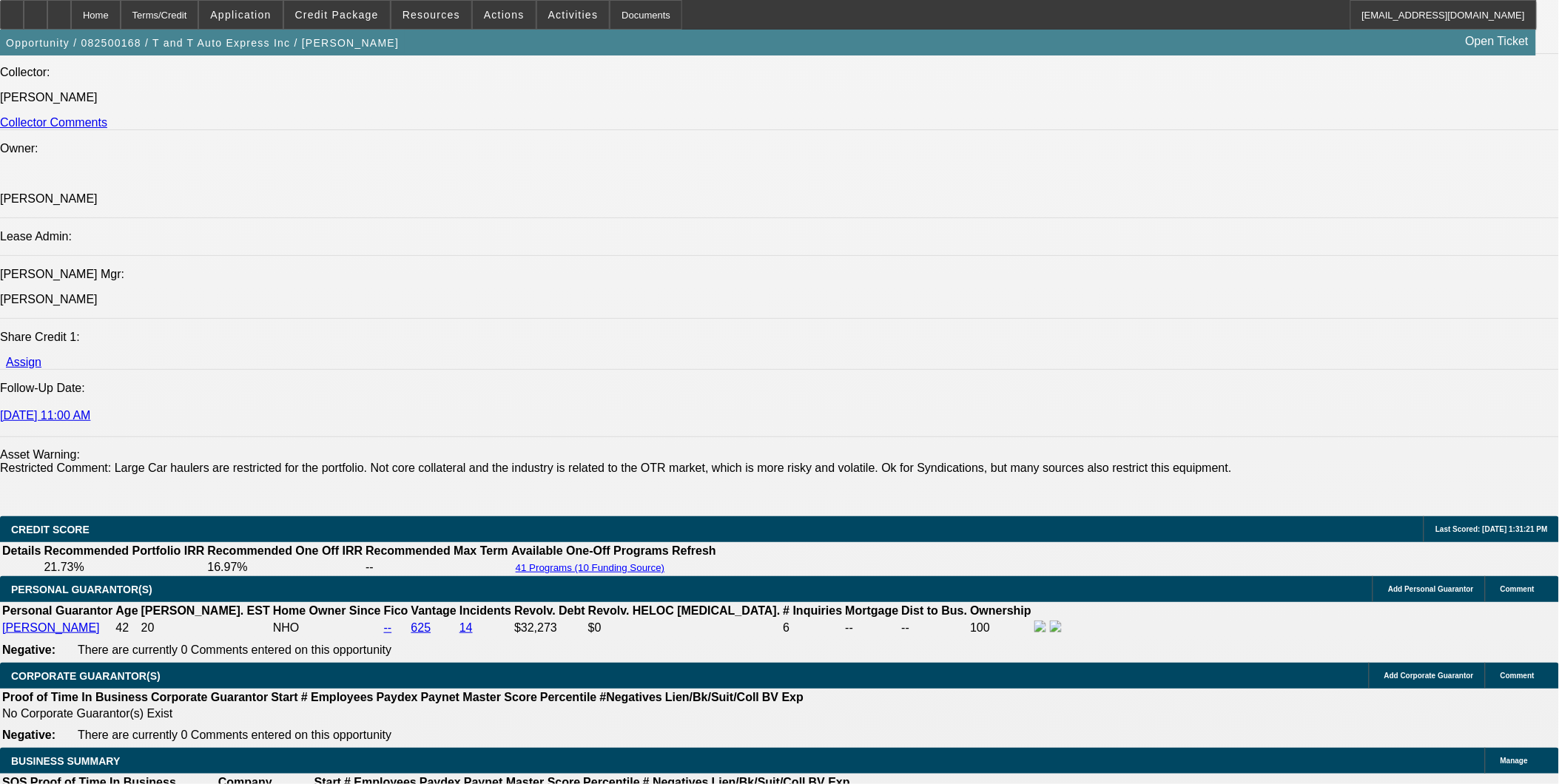
select select "1"
select select "2"
select select "6"
select select "1"
select select "2"
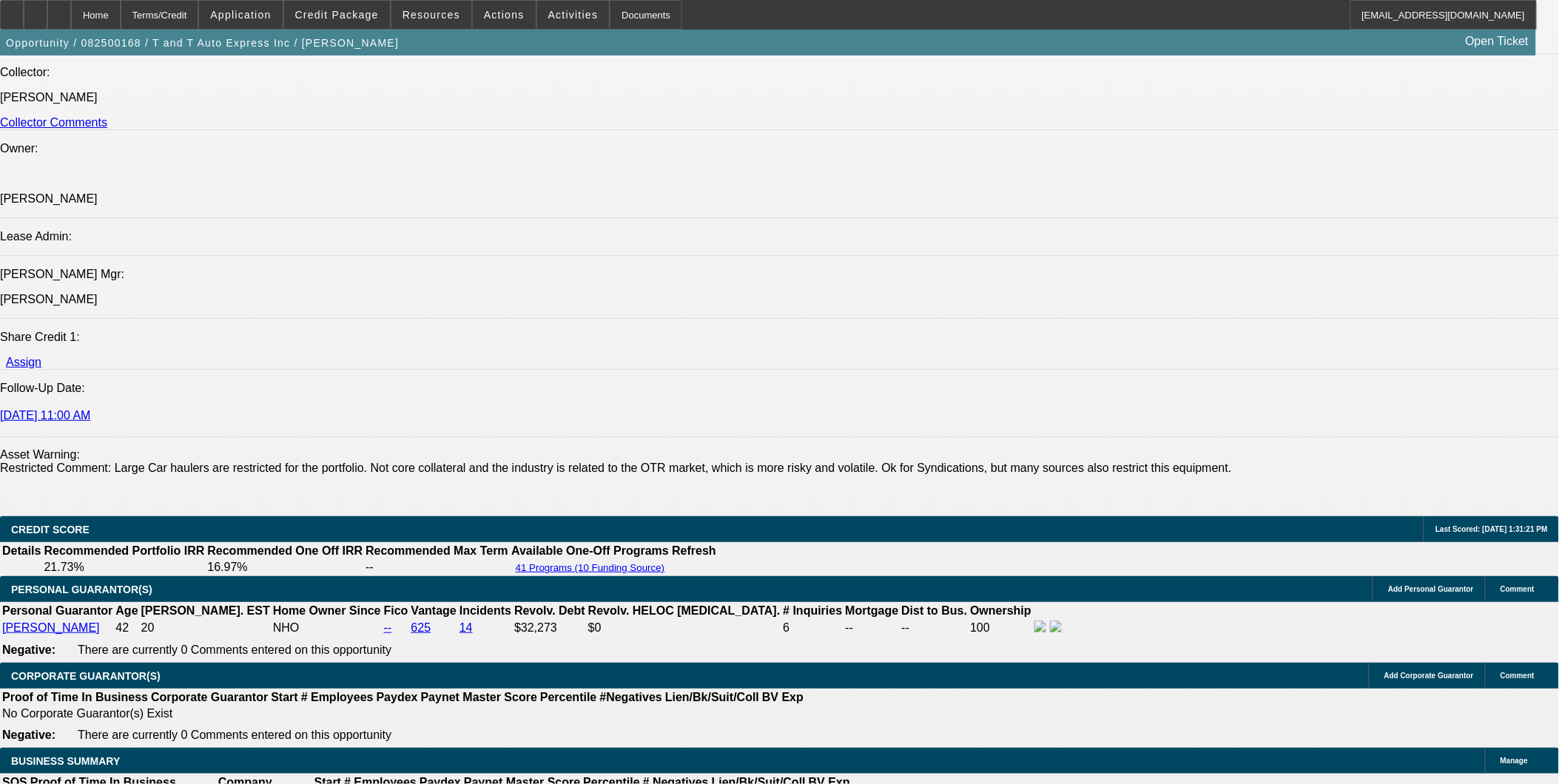
select select "4"
select select "1"
select select "2"
select select "4"
select select "1"
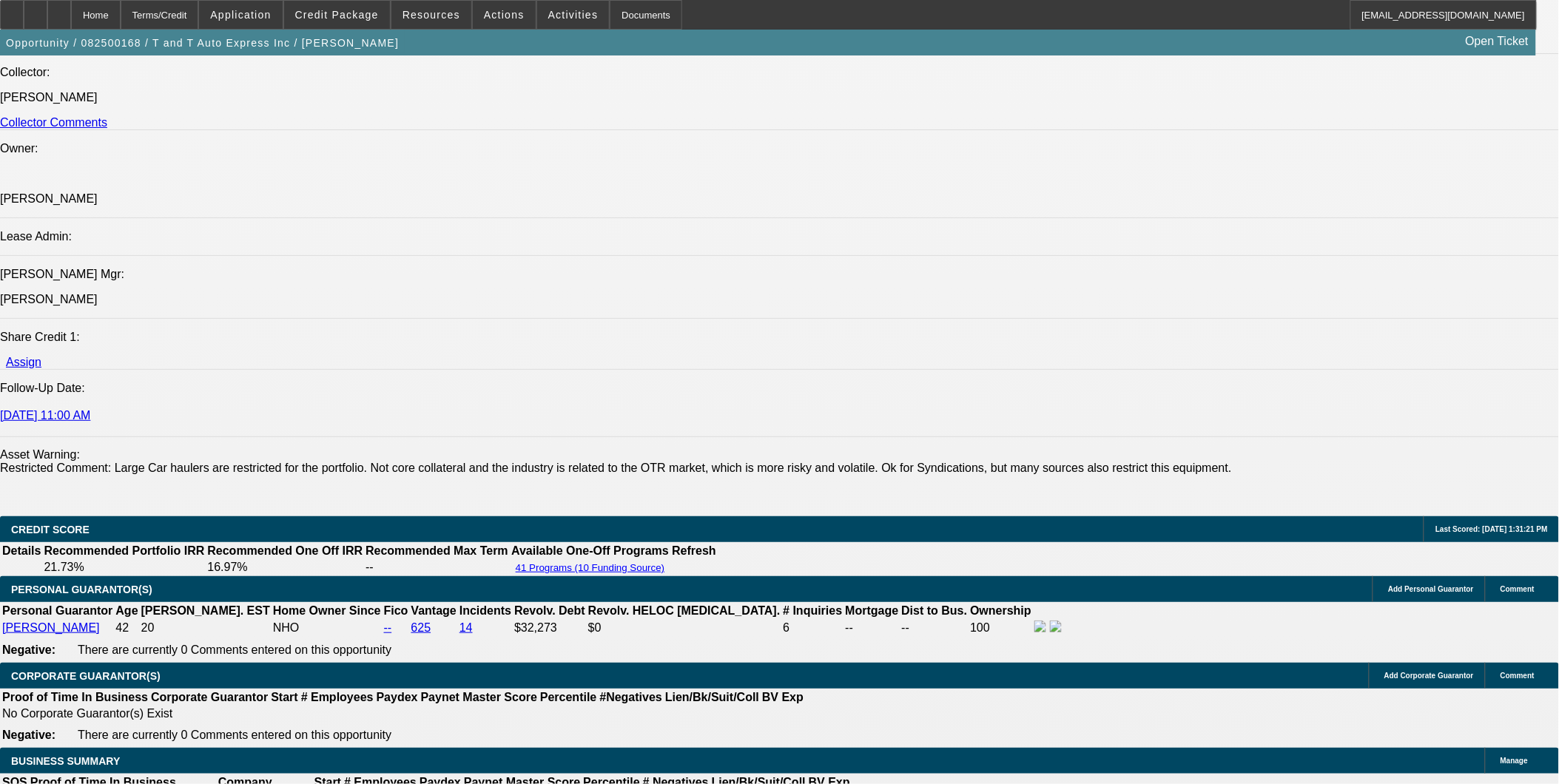
select select "2"
select select "6"
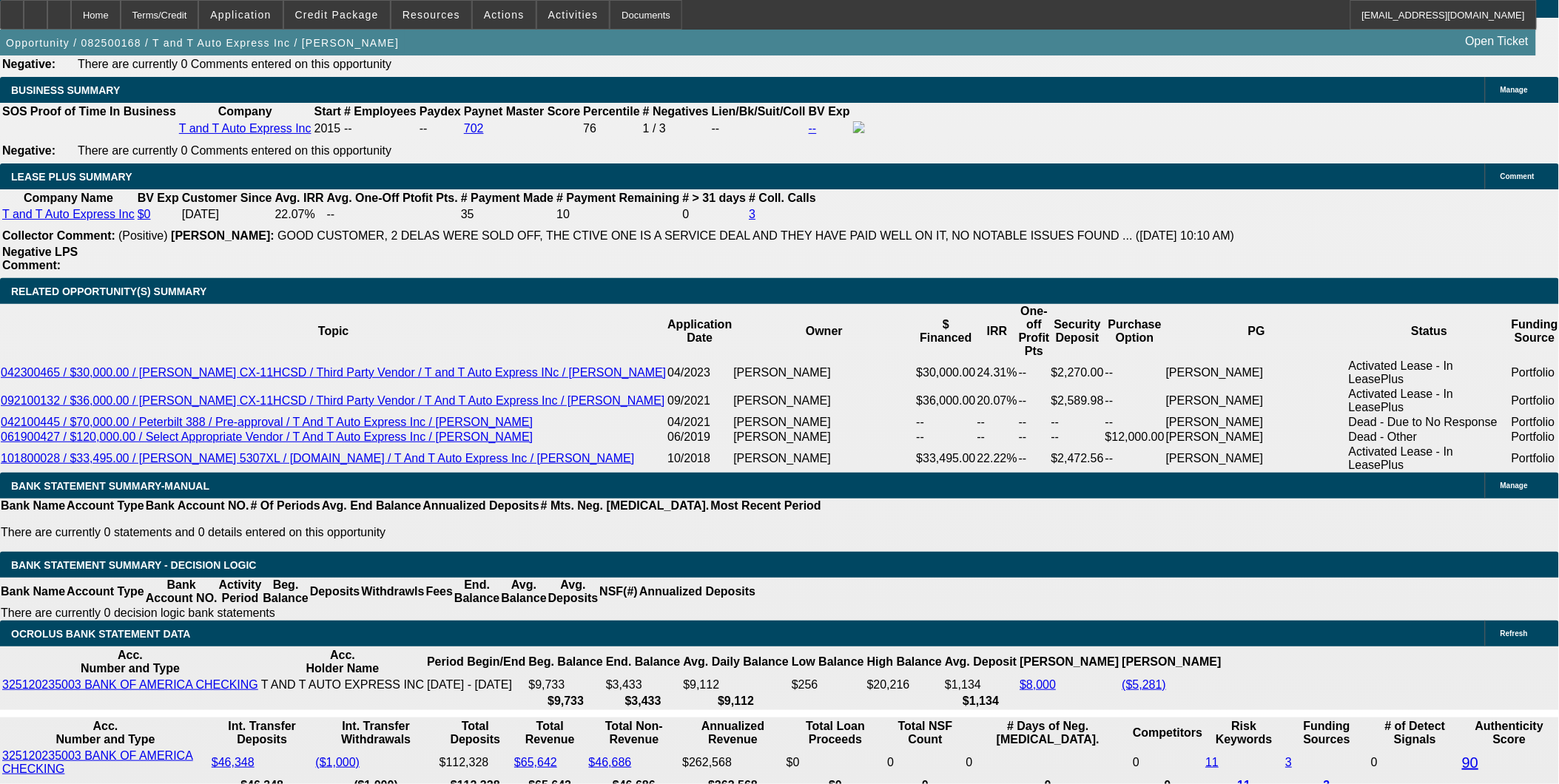
scroll to position [2465, 0]
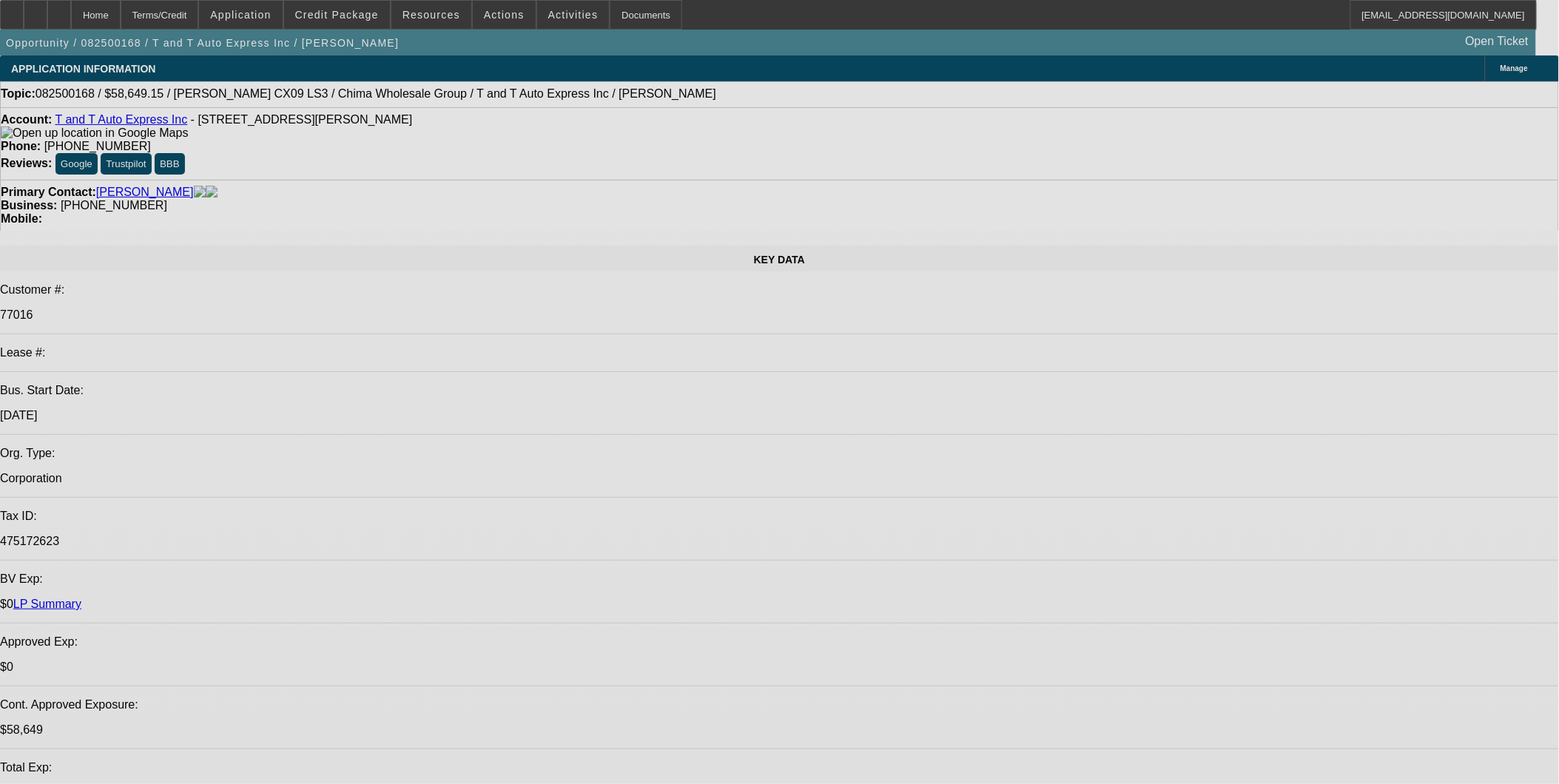
select select "0.15"
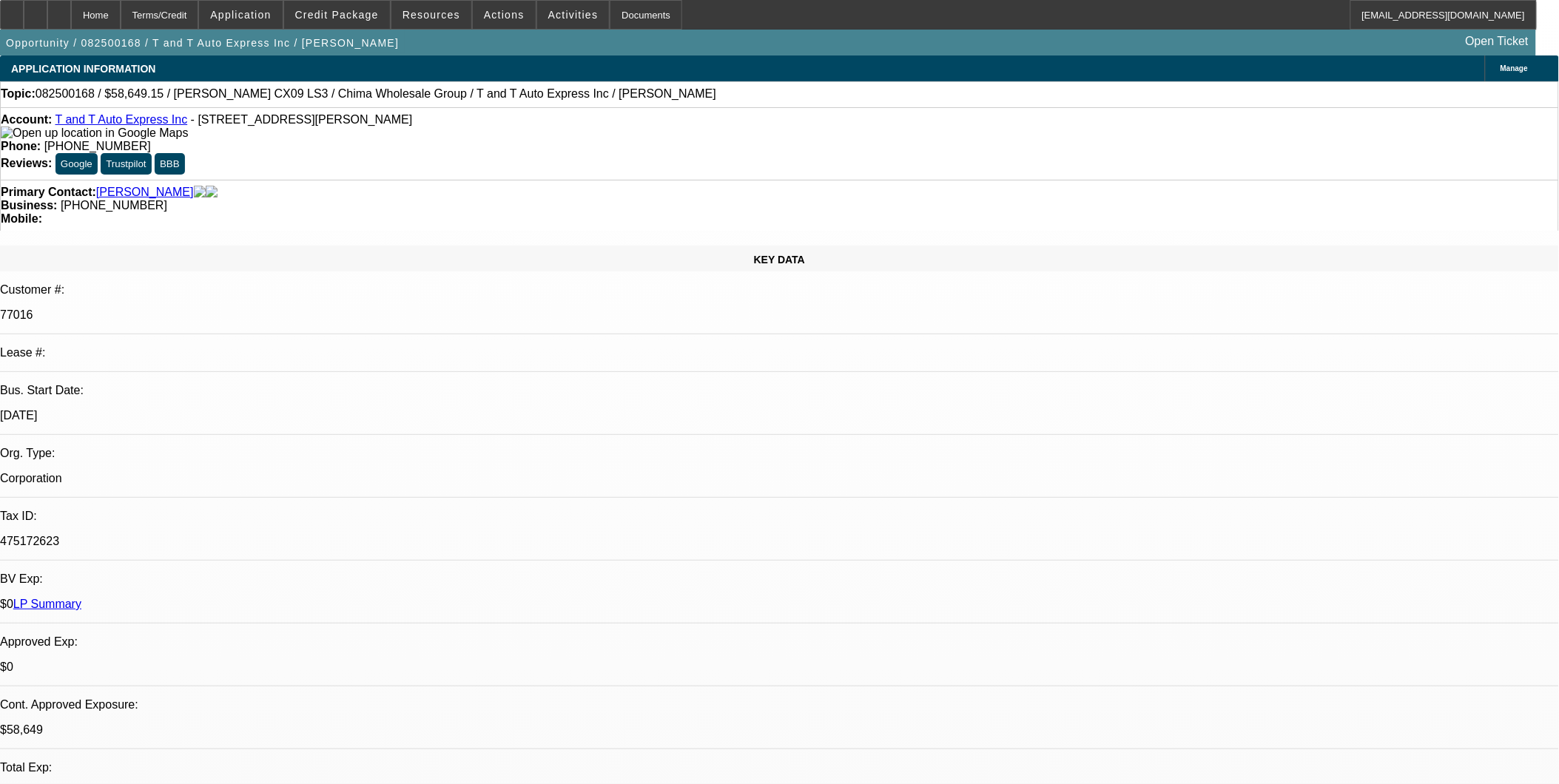
select select "2"
select select "0"
select select "0.1"
select select "0"
select select "0.1"
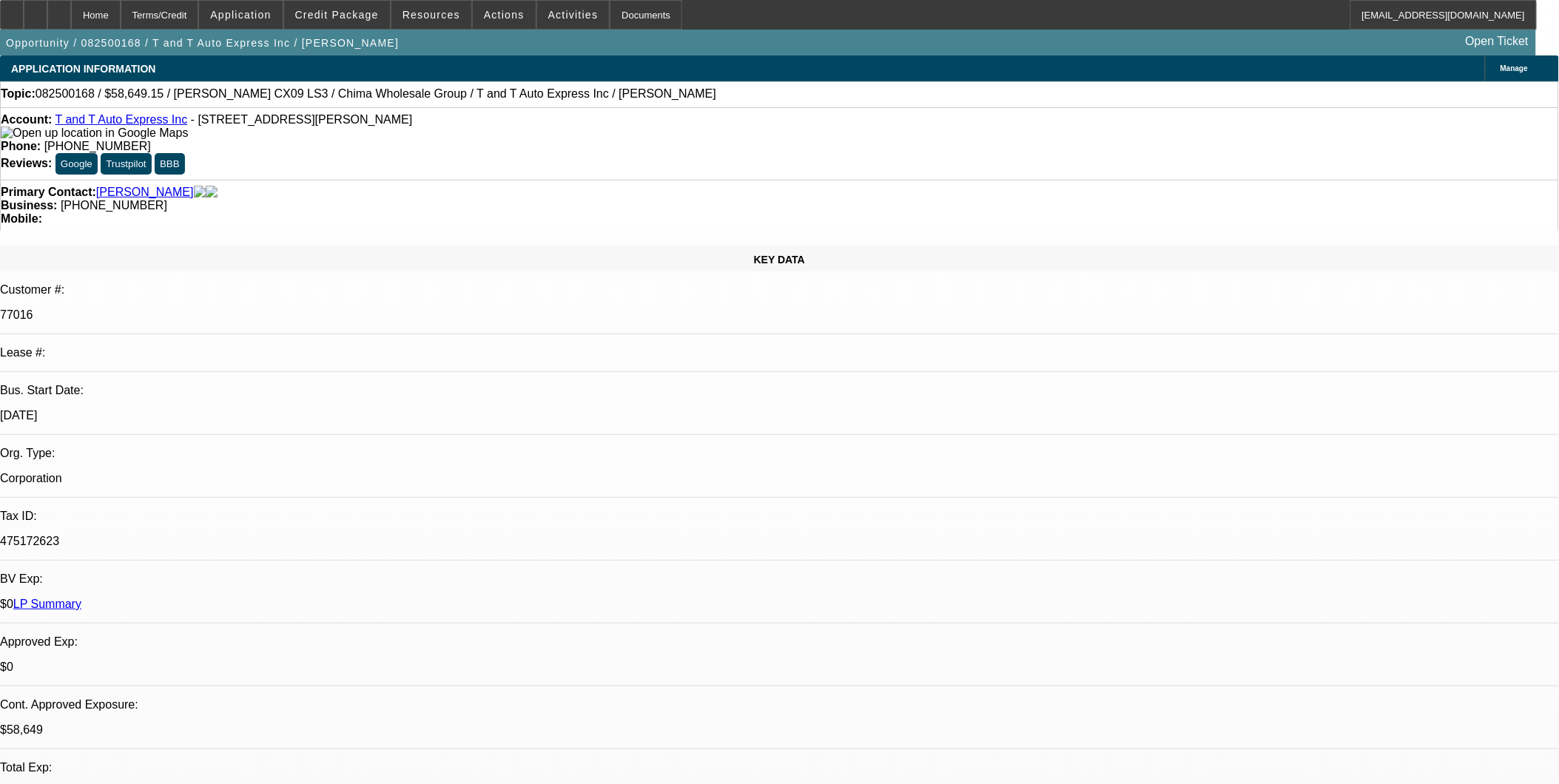
select select "0.15"
select select "2"
select select "0"
select select "1"
select select "2"
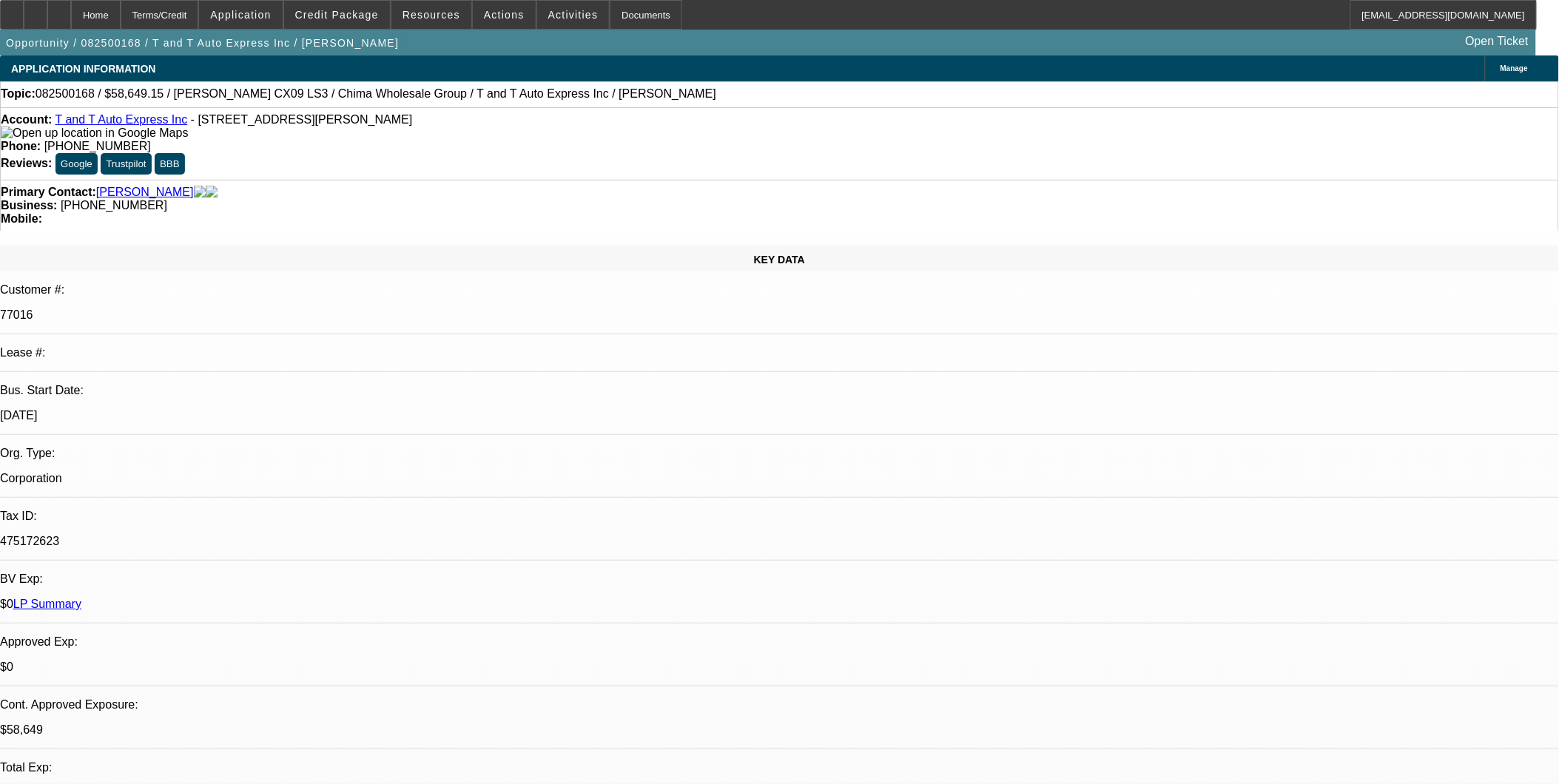
select select "6"
select select "1"
select select "2"
select select "4"
select select "1"
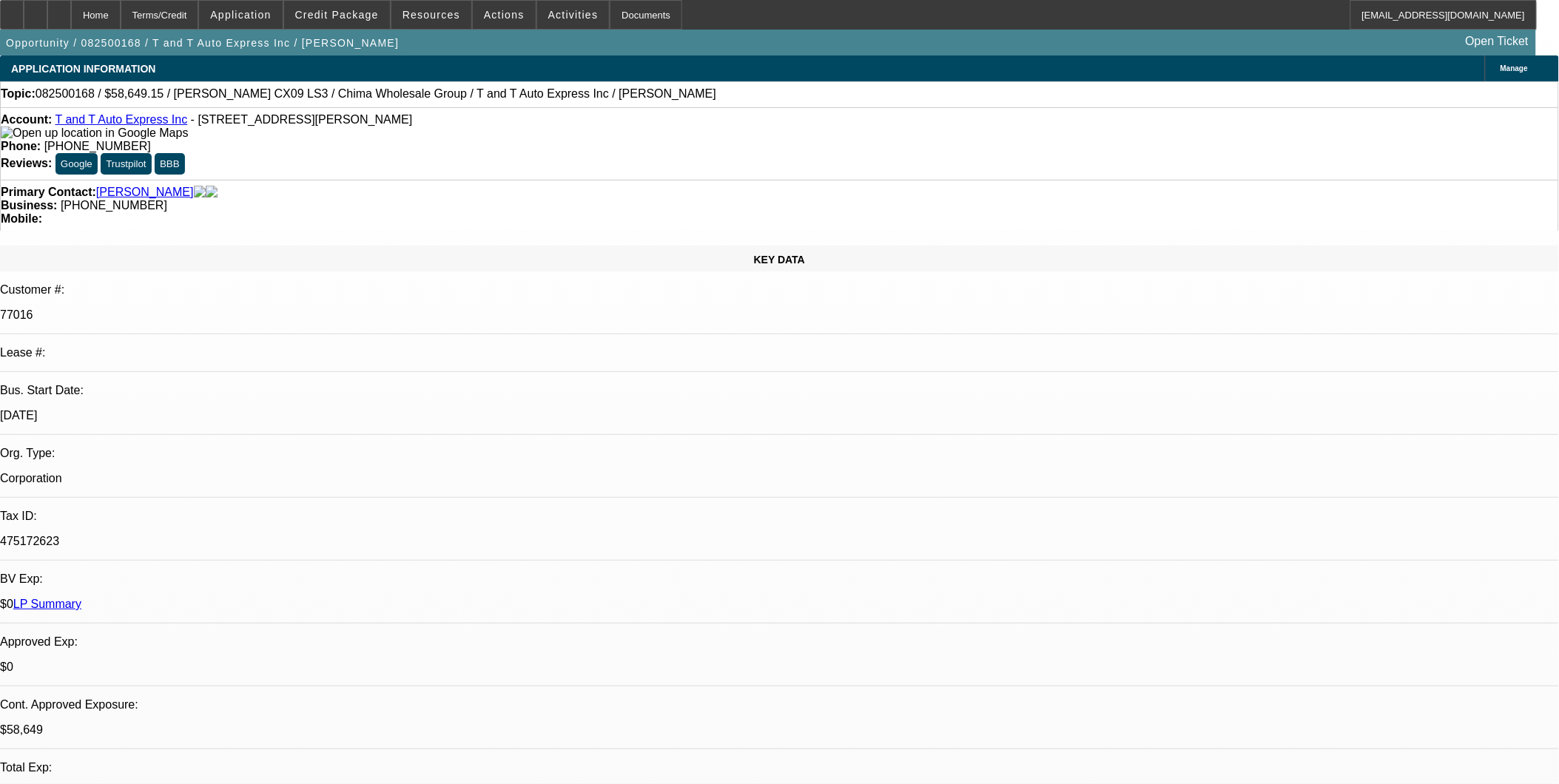
select select "2"
select select "4"
select select "1"
select select "2"
select select "6"
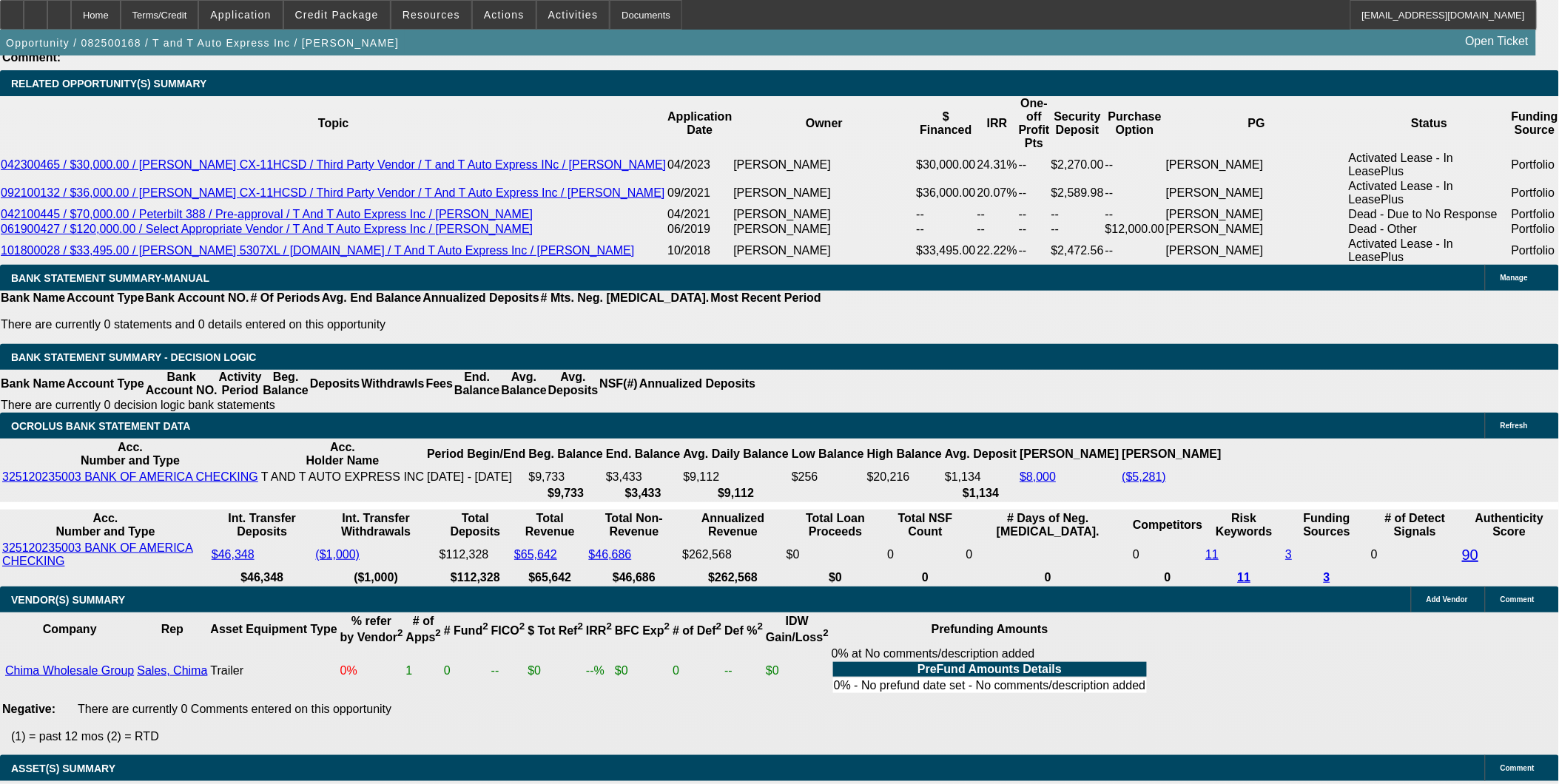
scroll to position [2548, 0]
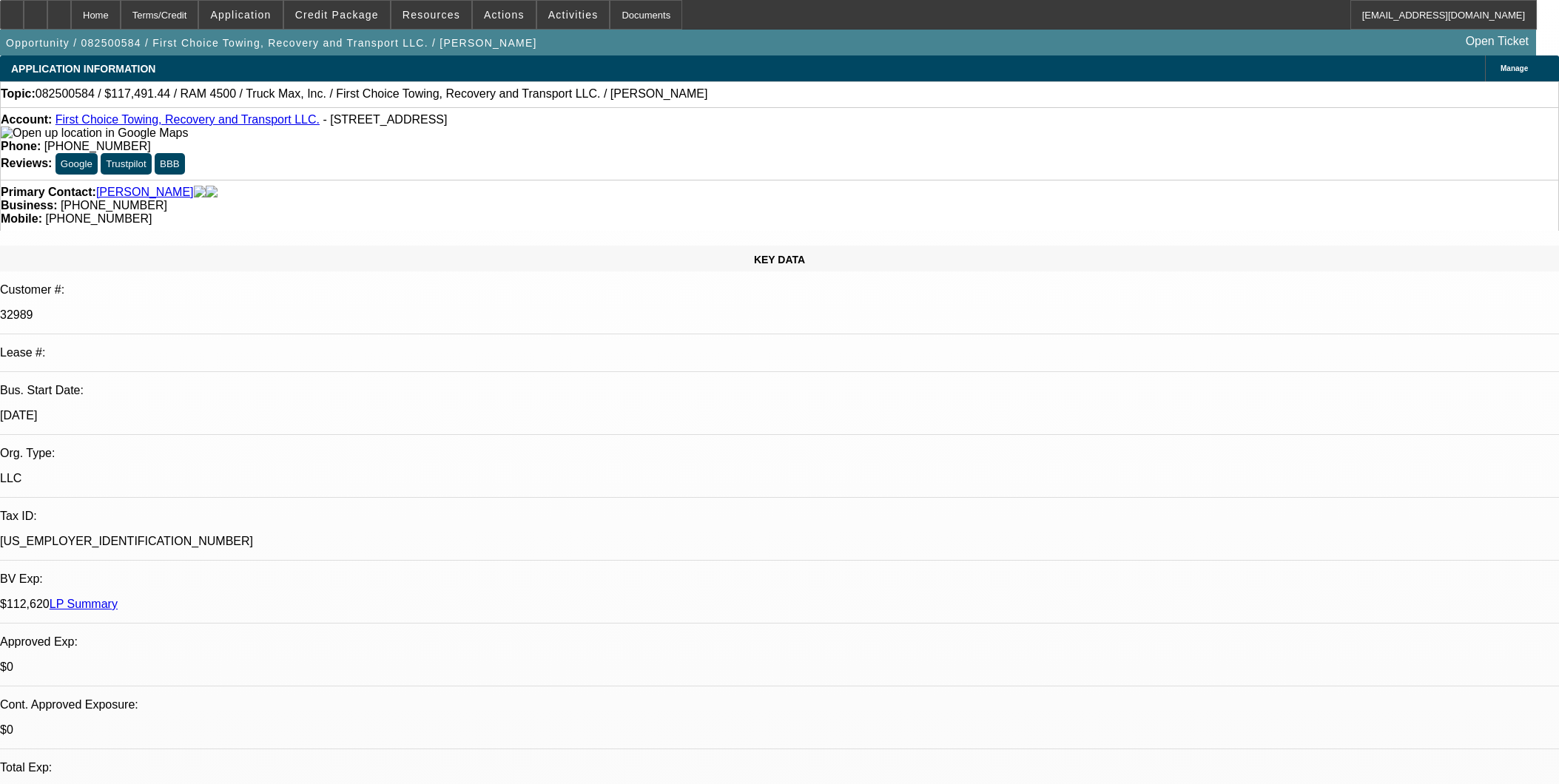
select select "0"
select select "0.1"
select select "4"
drag, startPoint x: 0, startPoint y: 0, endPoint x: 727, endPoint y: 338, distance: 801.7
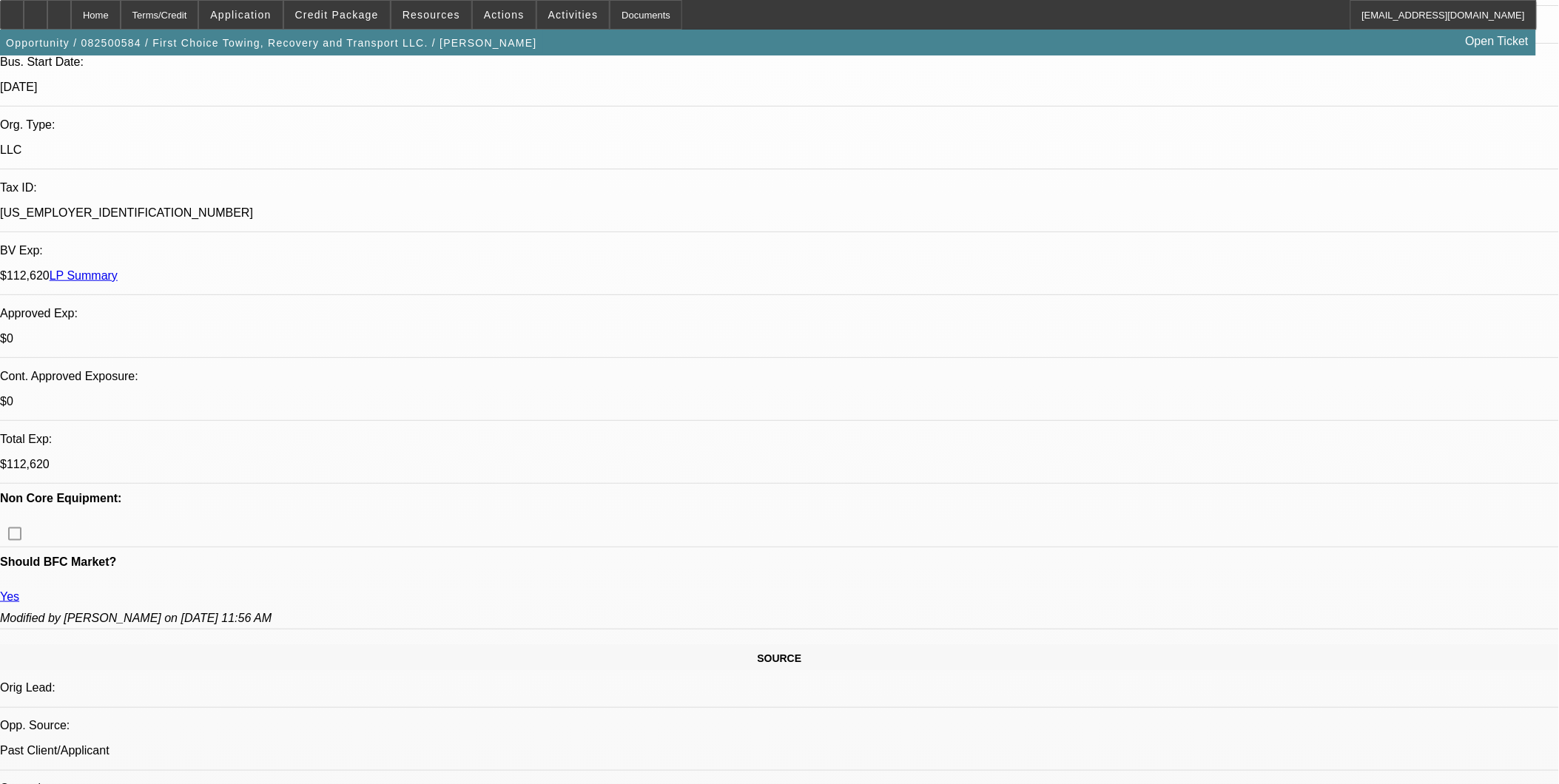
scroll to position [0, 0]
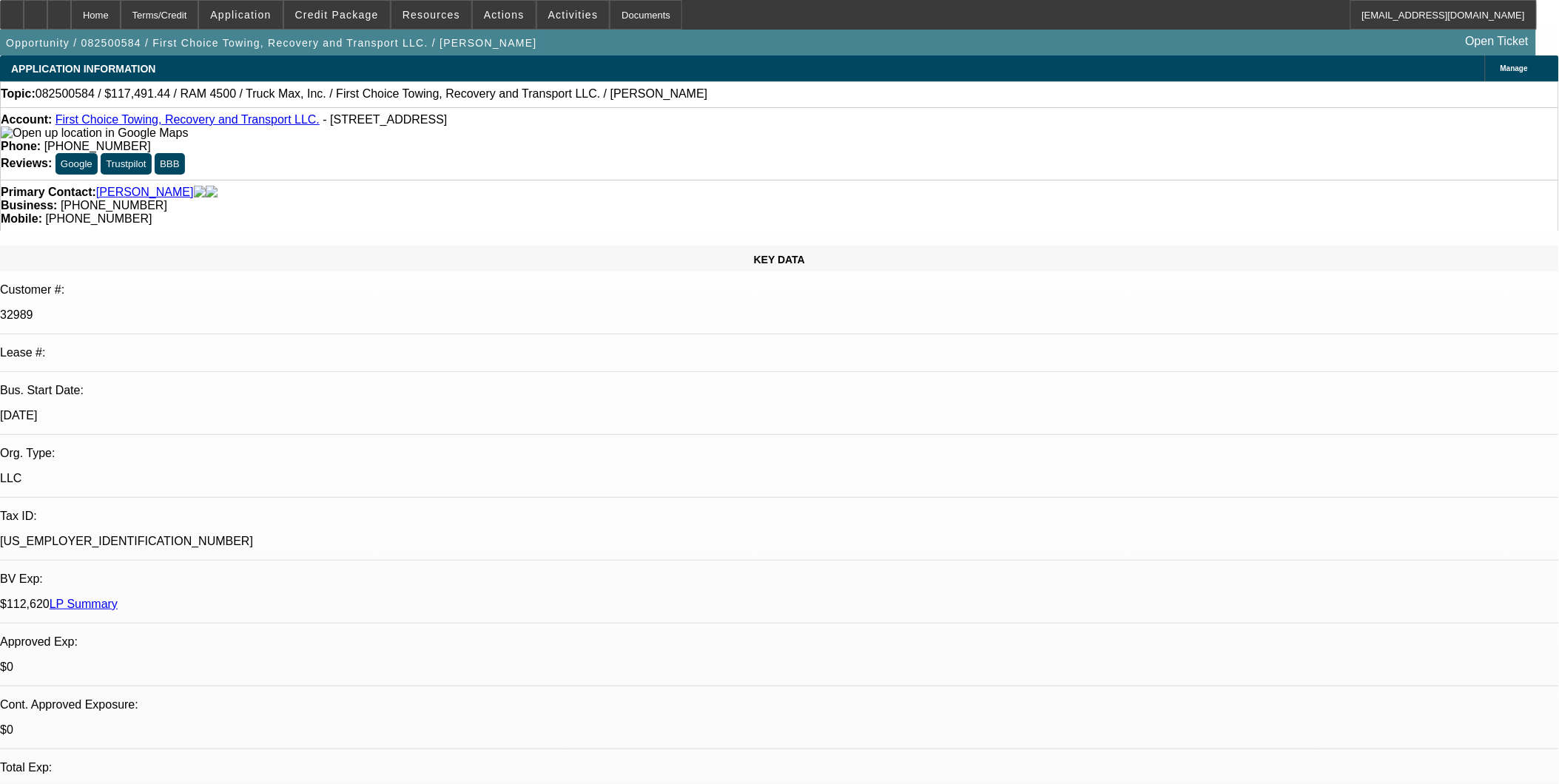
select select "0"
select select "0.1"
select select "0"
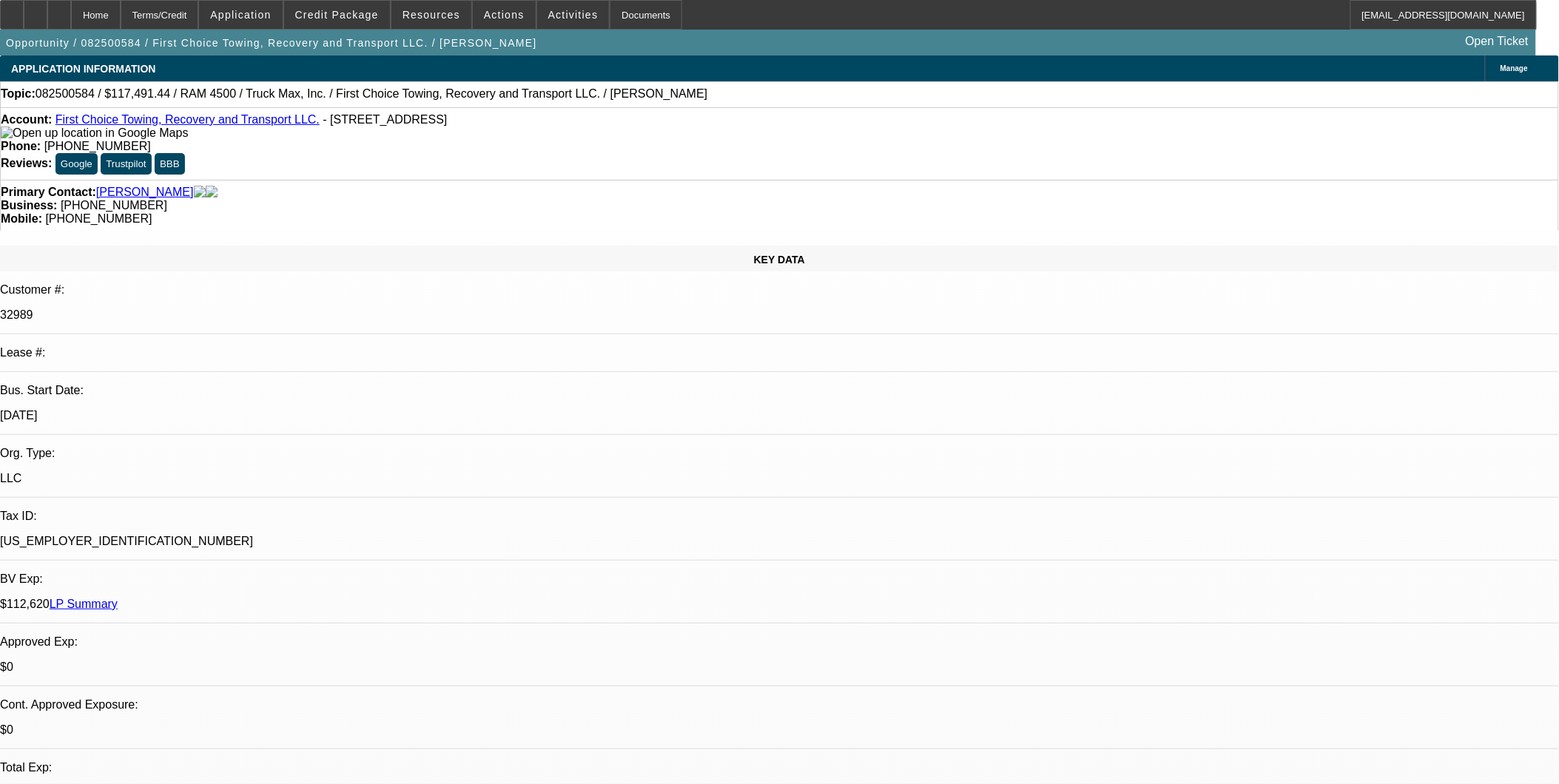
select select "0"
select select "0.1"
select select "1"
select select "4"
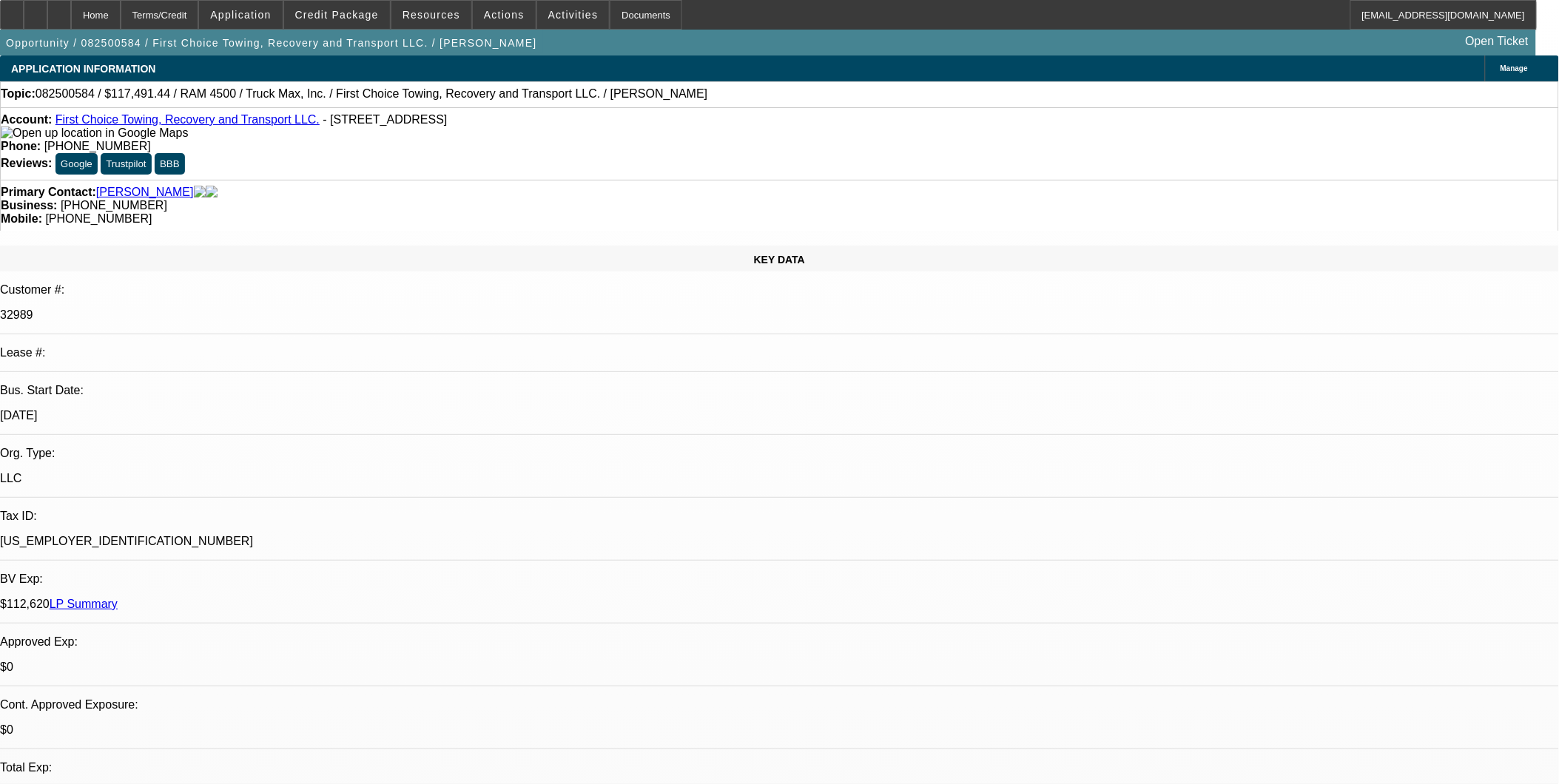
select select "1"
select select "4"
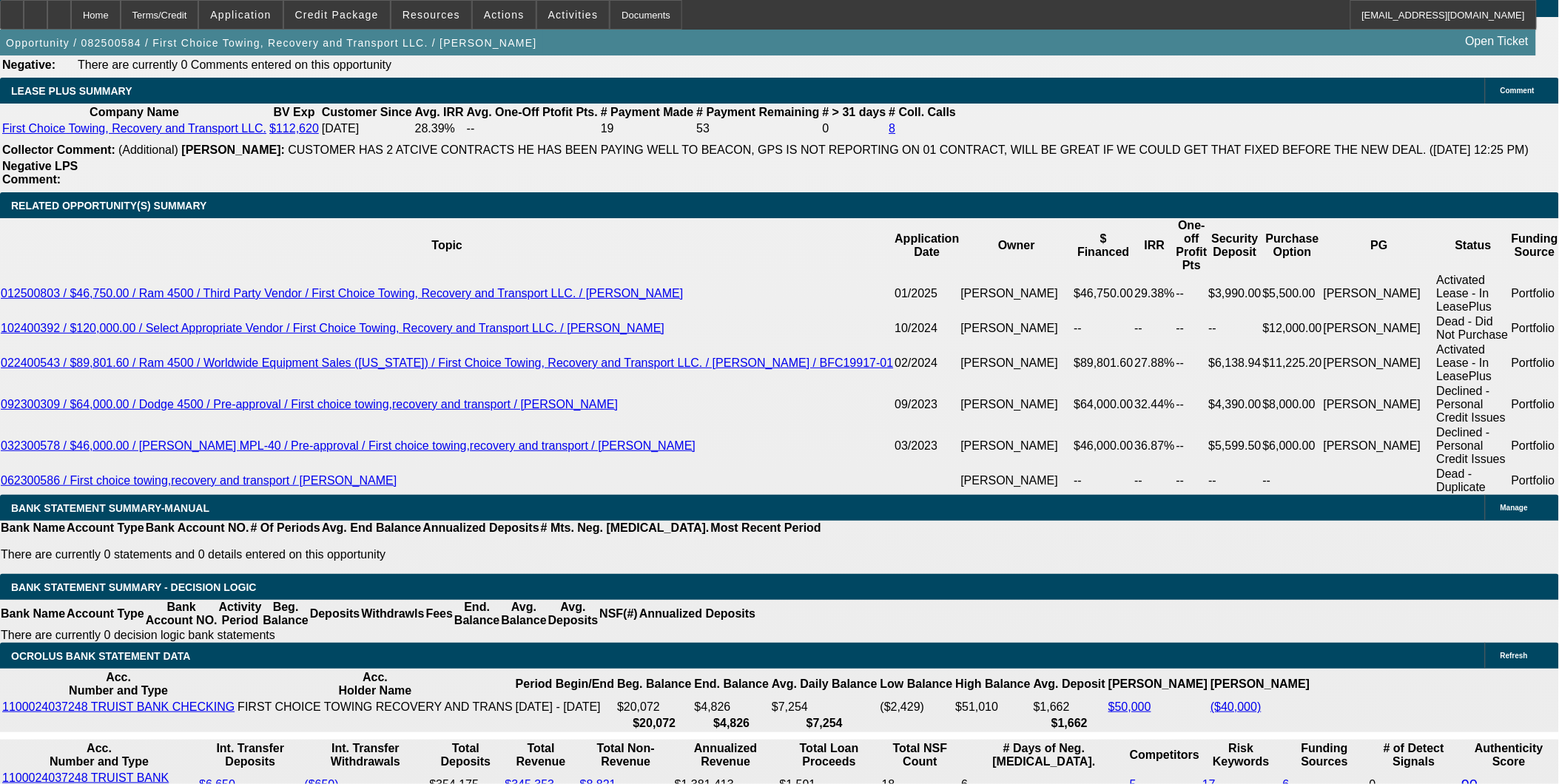
scroll to position [2548, 0]
